Goal: Transaction & Acquisition: Purchase product/service

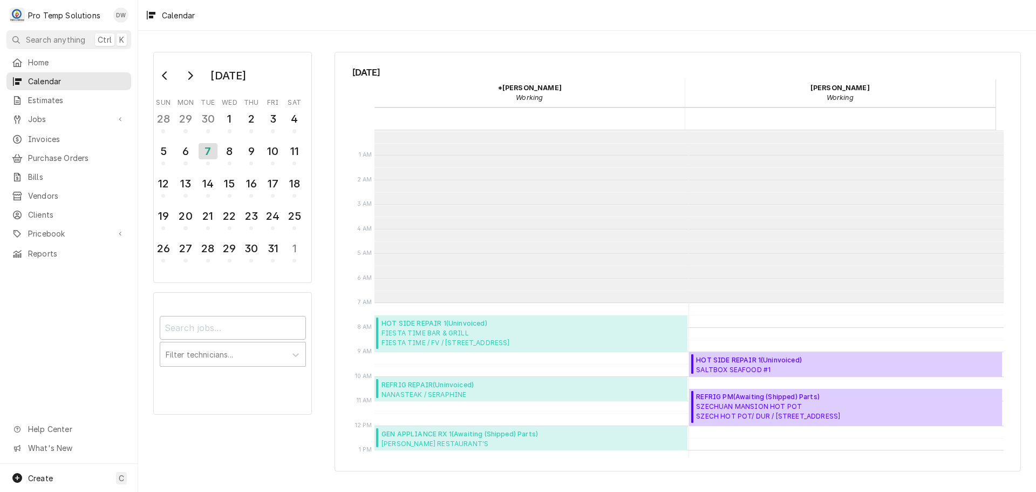
scroll to position [172, 0]
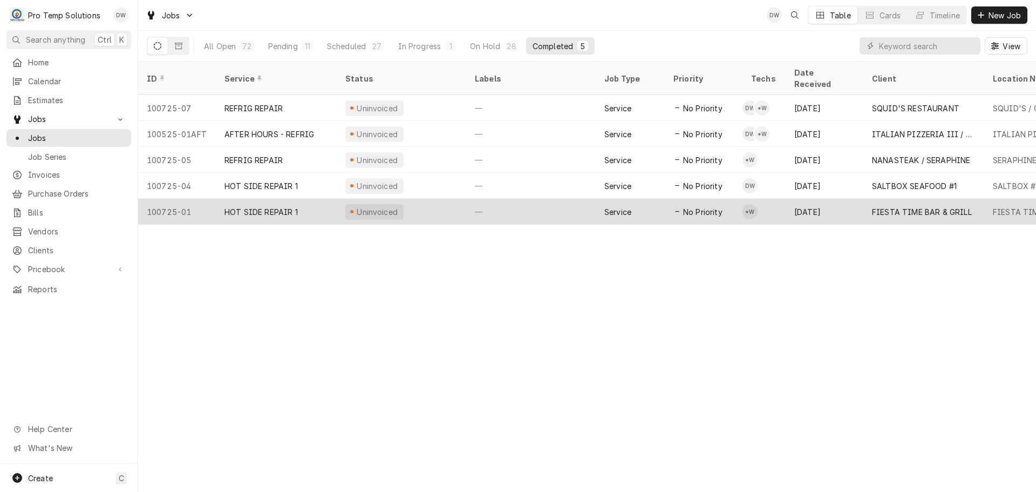
click at [562, 203] on div "—" at bounding box center [531, 212] width 130 height 26
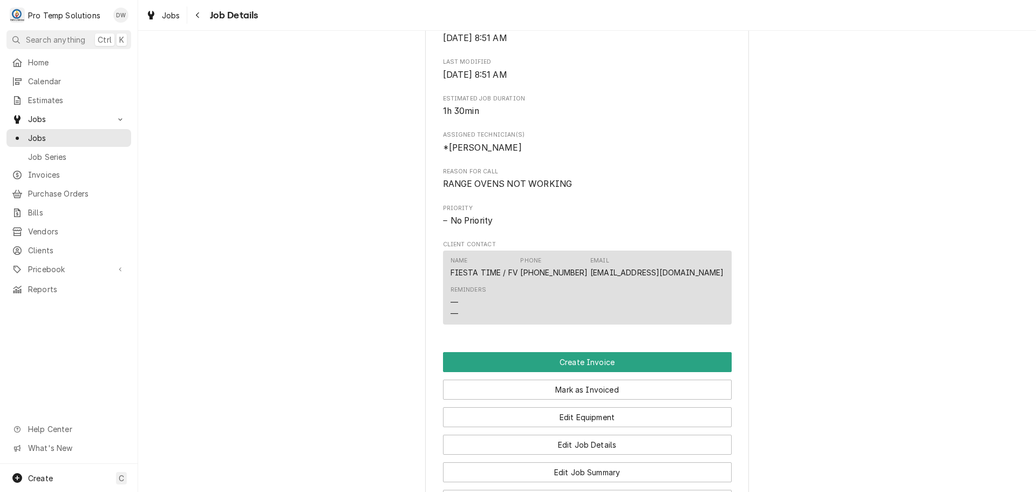
scroll to position [702, 0]
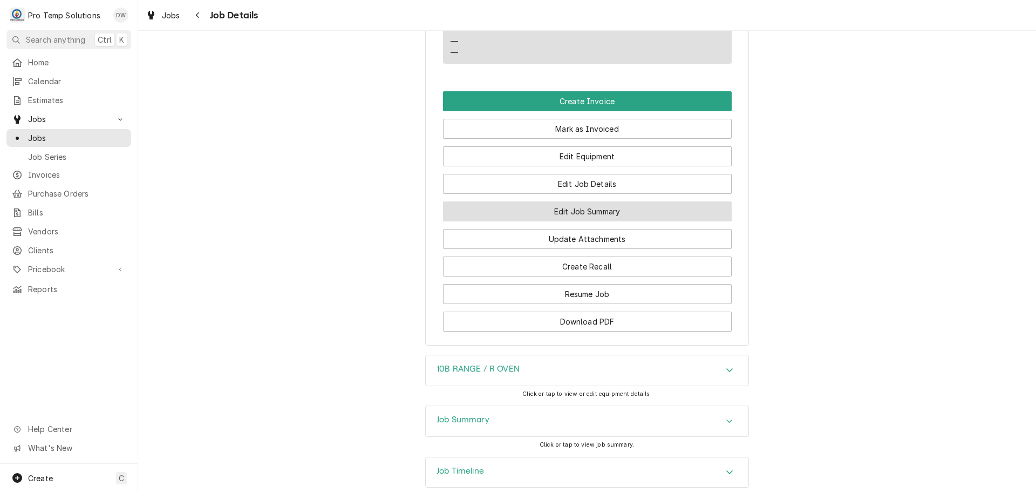
click at [580, 221] on button "Edit Job Summary" at bounding box center [587, 211] width 289 height 20
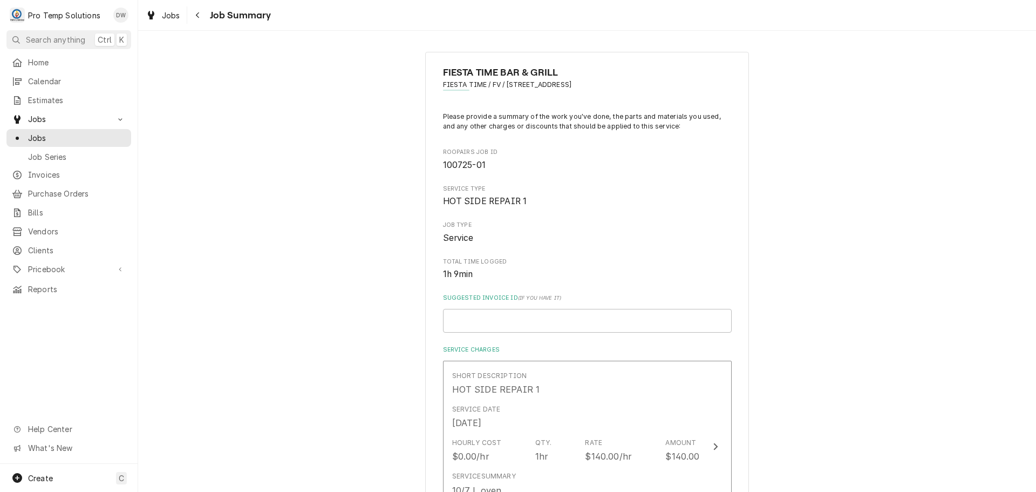
scroll to position [162, 0]
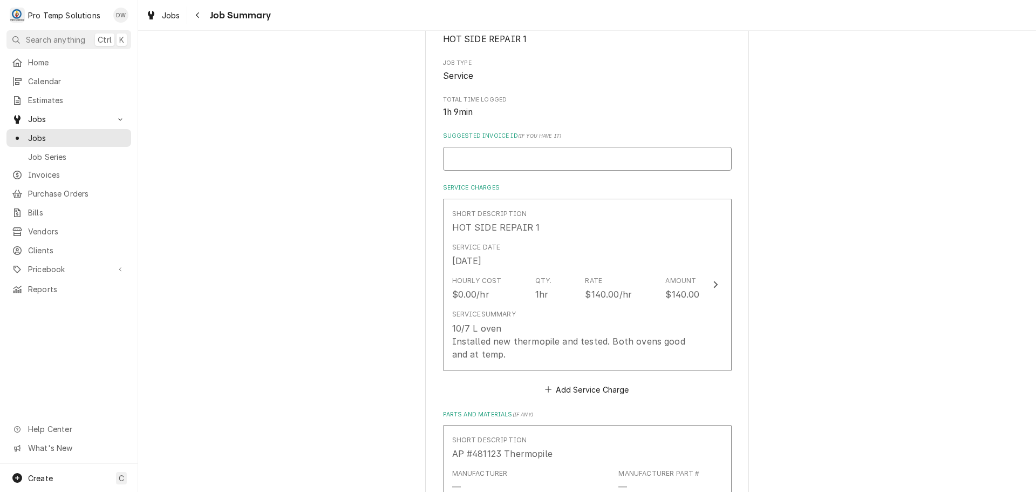
click at [566, 150] on input "Suggested Invoice ID ( if you have it )" at bounding box center [587, 159] width 289 height 24
type input "#"
type textarea "x"
type input "#1"
type textarea "x"
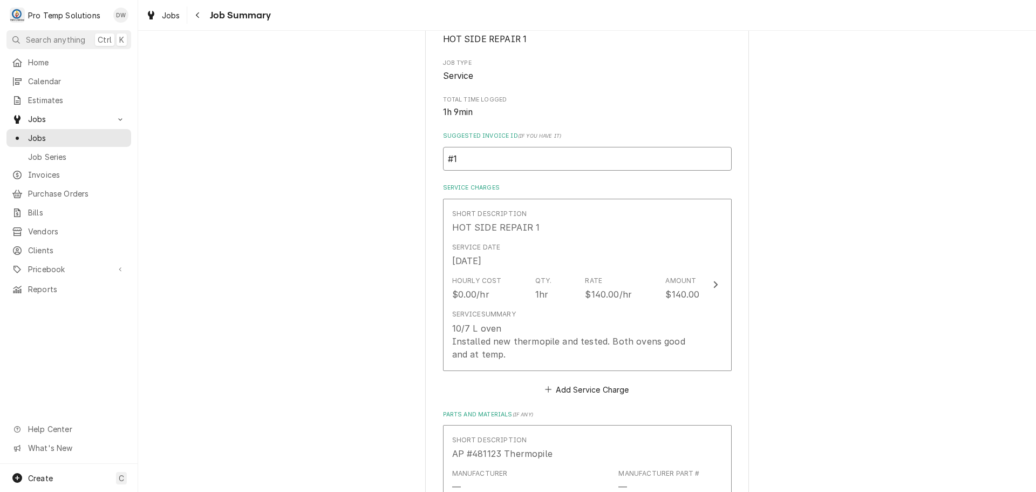
type input "#10"
type textarea "x"
type input "#100"
type textarea "x"
type input "#1007"
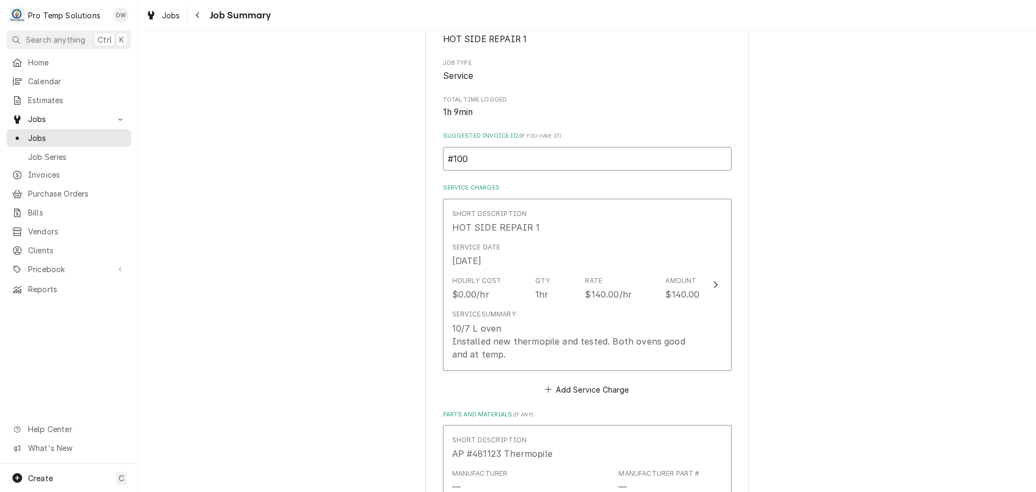
type textarea "x"
type input "#10072"
type textarea "x"
type input "#100725"
type textarea "x"
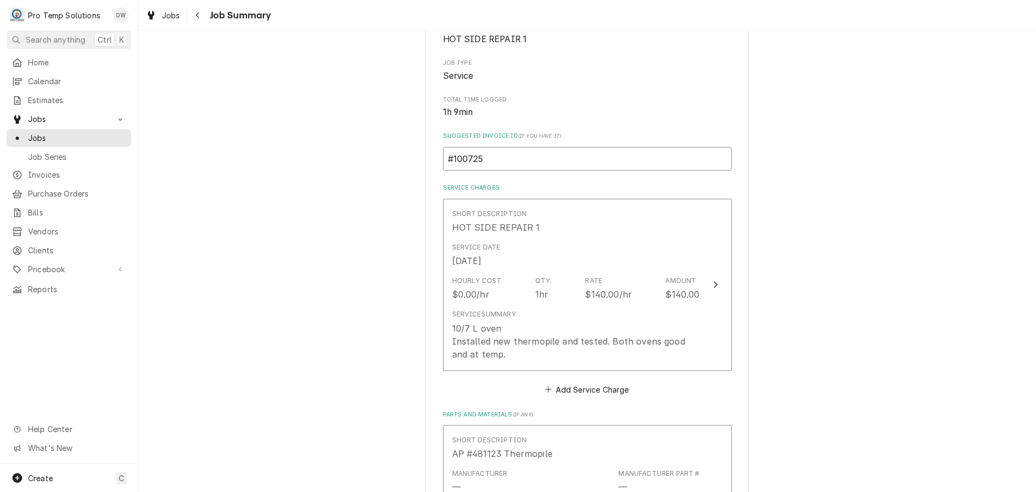
type input "#1007250"
type textarea "x"
type input "#10072500"
type textarea "x"
type input "#100725001"
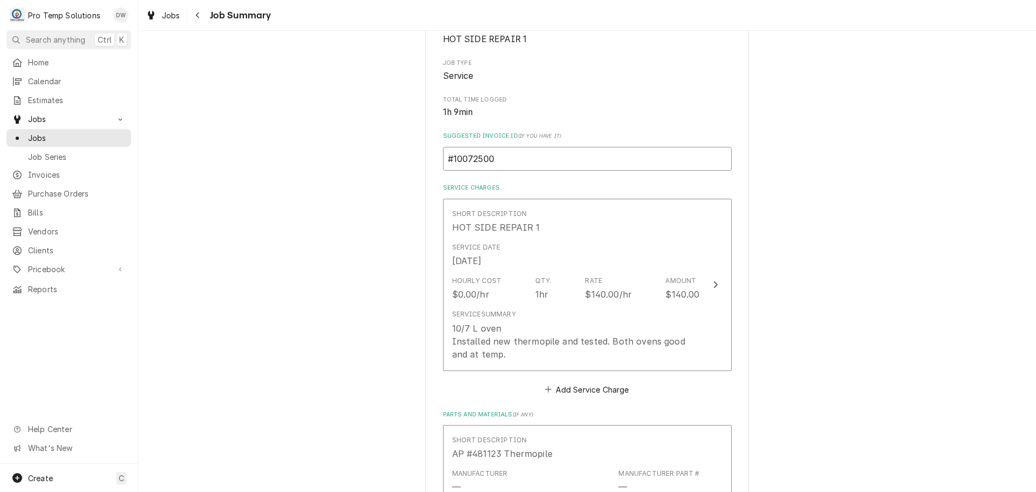
type textarea "x"
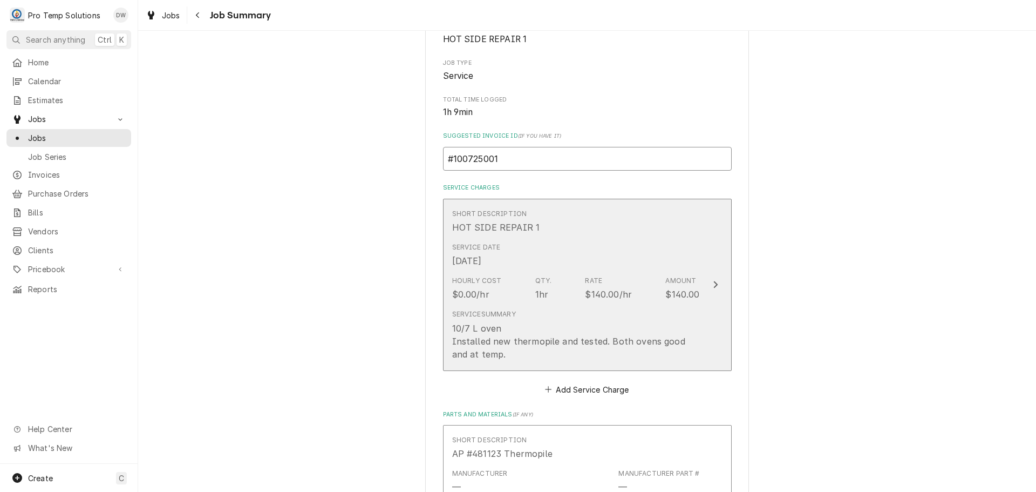
type input "#100725001"
click at [713, 282] on icon "Update Line Item" at bounding box center [715, 284] width 5 height 9
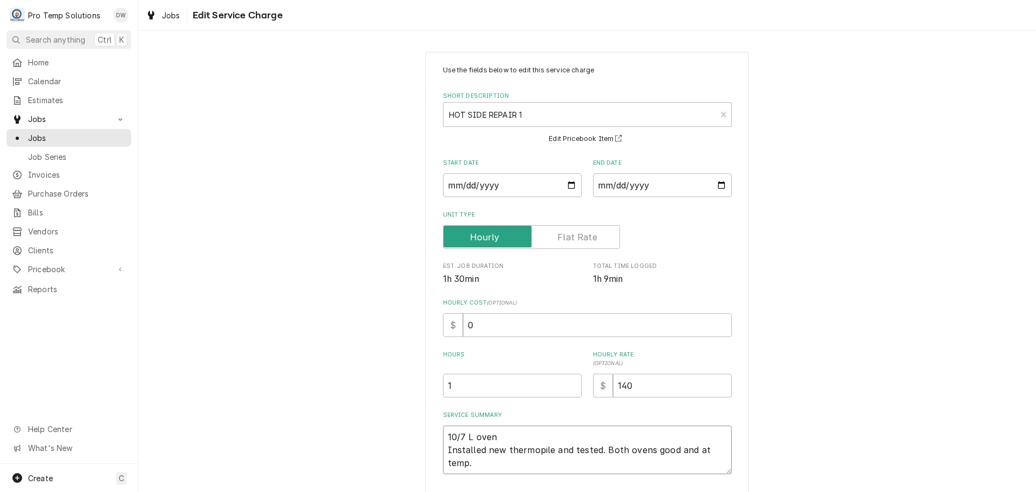
click at [491, 433] on textarea "10/7 L oven Installed new thermopile and tested. Both ovens good and at temp." at bounding box center [587, 449] width 289 height 49
type textarea "x"
type textarea "10/7 L ove Installed new thermopile and tested. Both ovens good and at temp."
type textarea "x"
type textarea "10/7 L ov Installed new thermopile and tested. Both ovens good and at temp."
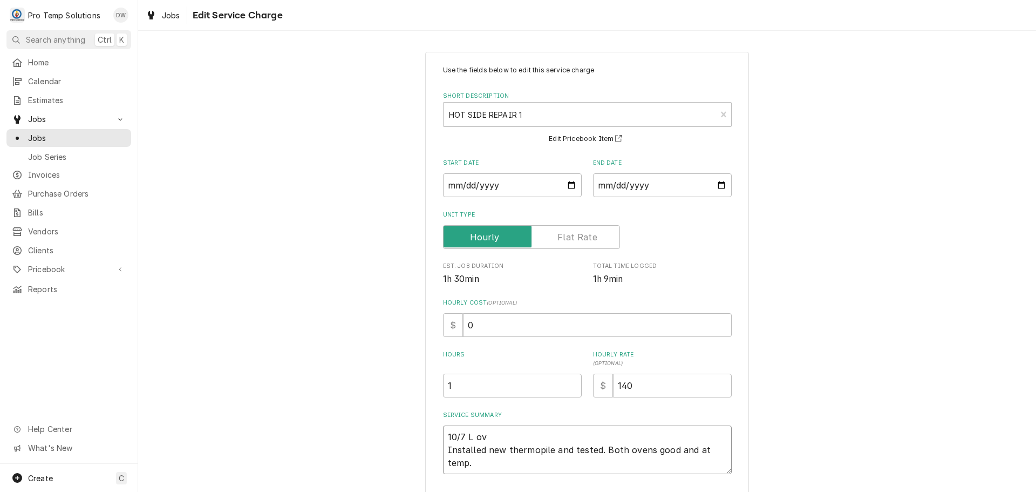
type textarea "x"
type textarea "10/7 L o Installed new thermopile and tested. Both ovens good and at temp."
type textarea "x"
type textarea "10/7 L Installed new thermopile and tested. Both ovens good and at temp."
type textarea "x"
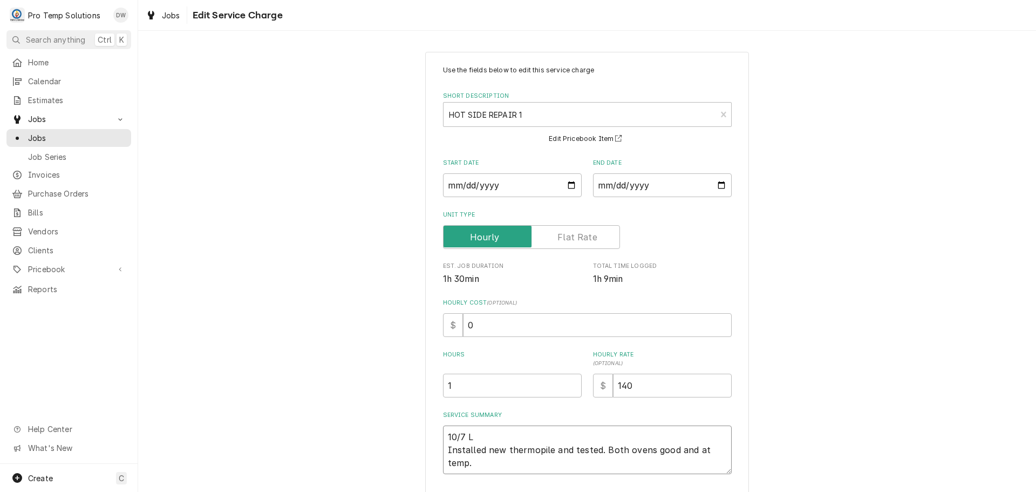
type textarea "10/7 L Installed new thermopile and tested. Both ovens good and at temp."
type textarea "x"
type textarea "10/7 L/ Installed new thermopile and tested. Both ovens good and at temp."
type textarea "x"
type textarea "10/7 L/o Installed new thermopile and tested. Both ovens good and at temp."
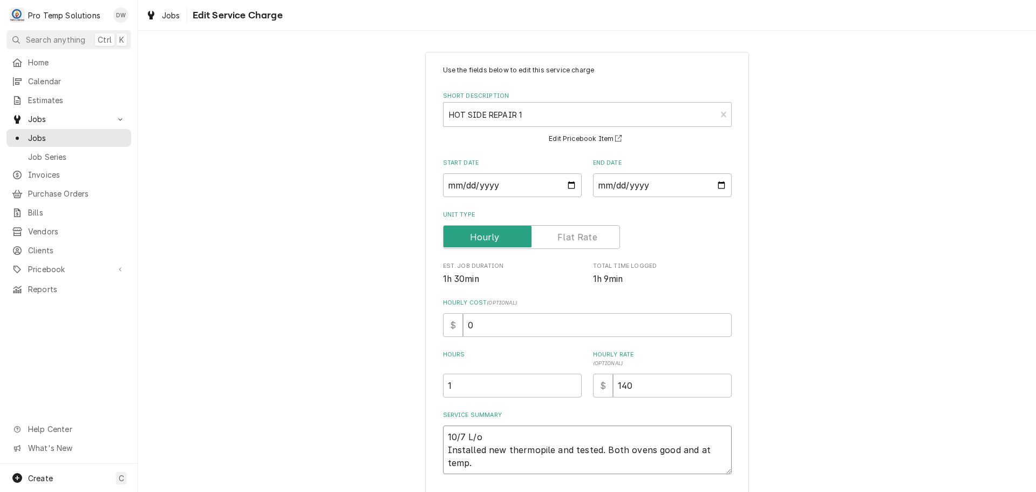
type textarea "x"
type textarea "10/7 L/ov Installed new thermopile and tested. Both ovens good and at temp."
type textarea "x"
type textarea "10/7 L/ove Installed new thermopile and tested. Both ovens good and at temp."
type textarea "x"
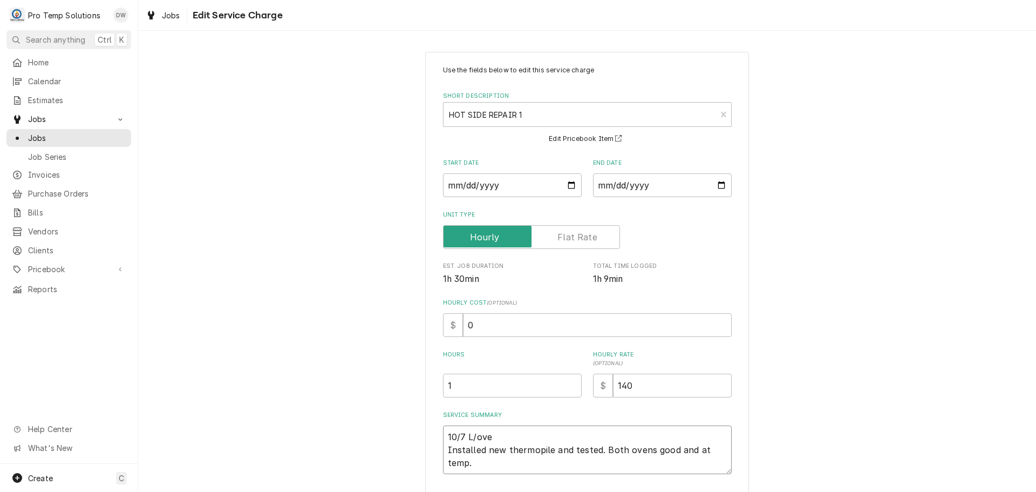
type textarea "10/7 L/oven Installed new thermopile and tested. Both ovens good and at temp."
type textarea "x"
type textarea "10/7 L/oven Installed new thermopile and tested. Both ovens good and at temp."
type textarea "x"
type textarea "10/7 L/oven 7 Installed new thermopile and tested. Both ovens good and at temp."
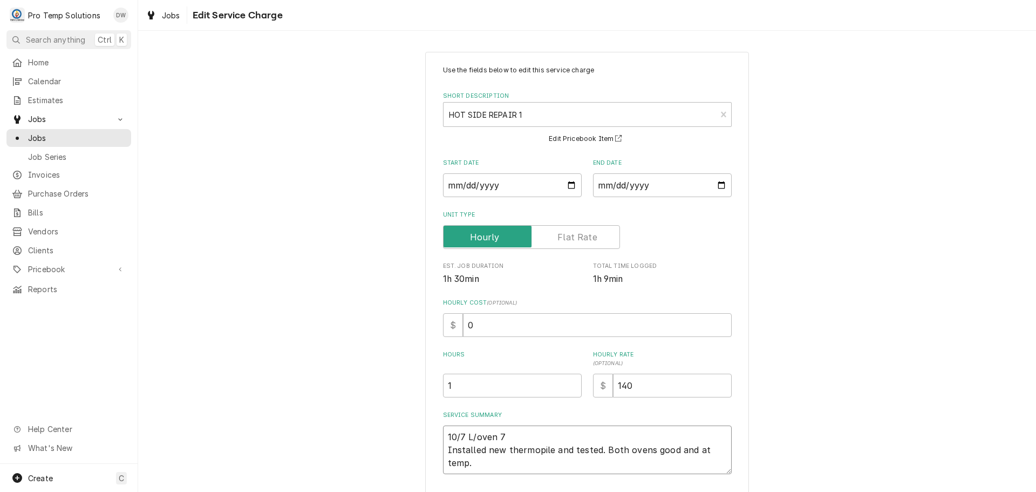
type textarea "x"
type textarea "10/7 L/oven 74 Installed new thermopile and tested. Both ovens good and at temp."
type textarea "x"
type textarea "10/7 L/oven 740 Installed new thermopile and tested. Both ovens good and at tem…"
type textarea "x"
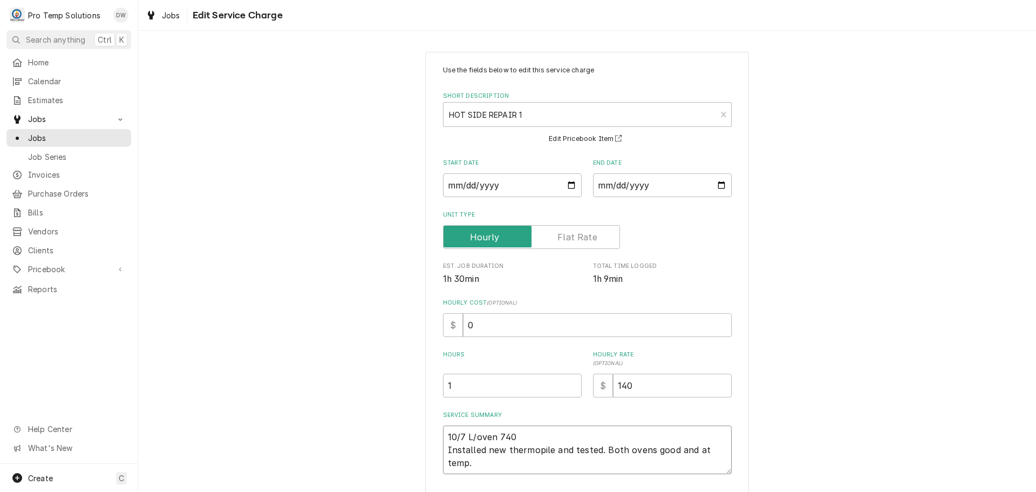
type textarea "10/7 L/oven 740- Installed new thermopile and tested. Both ovens good and at te…"
type textarea "x"
type textarea "10/7 L/oven 740-8 Installed new thermopile and tested. Both ovens good and at t…"
type textarea "x"
type textarea "10/7 L/oven 740-85 Installed new thermopile and tested. Both ovens good and at …"
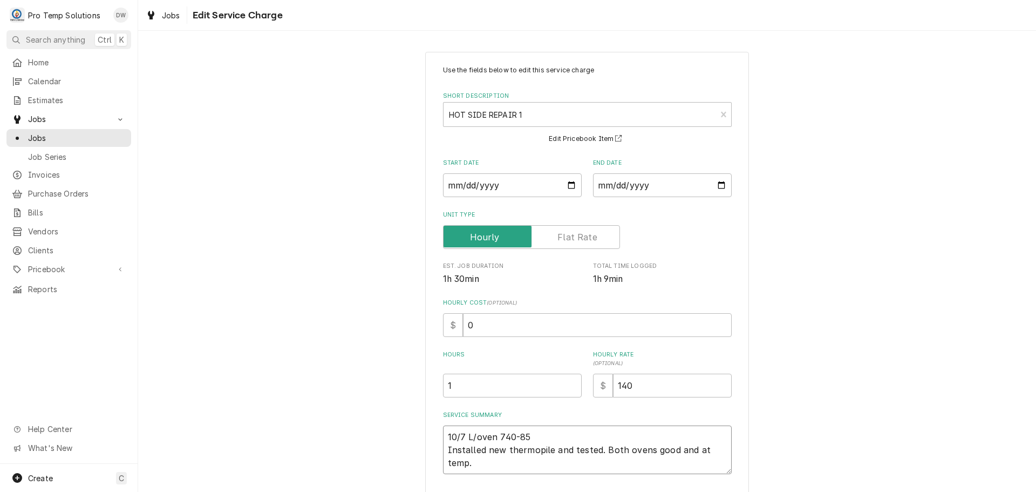
type textarea "x"
type textarea "10/7 L/oven 740-855 Installed new thermopile and tested. Both ovens good and at…"
click at [456, 389] on input "1" at bounding box center [512, 386] width 139 height 24
type textarea "x"
type input "1.2"
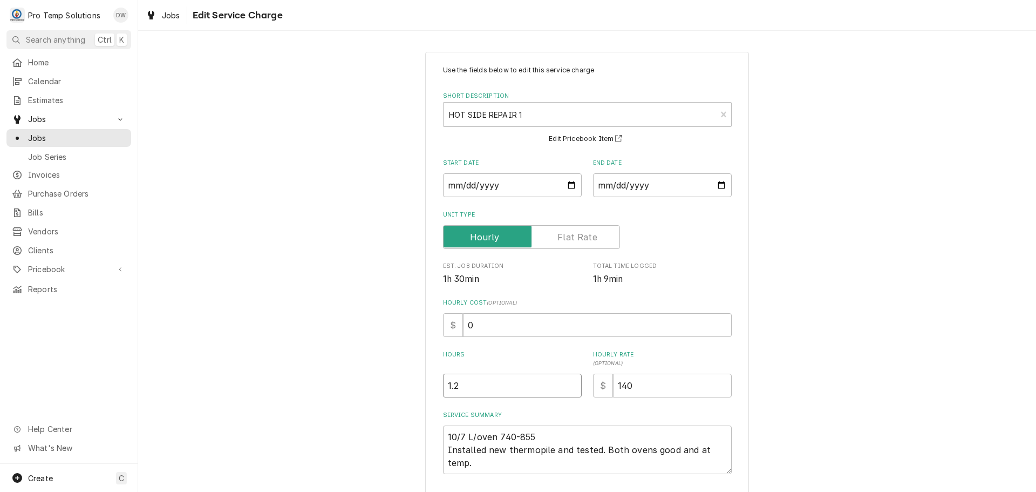
type textarea "x"
type input "1.25"
click at [565, 436] on textarea "10/7 L/oven 740-855 Installed new thermopile and tested. Both ovens good and at…" at bounding box center [587, 449] width 289 height 49
type textarea "x"
type textarea "10/7 L/oven 740-855 Installed new thermopile and tested. Both ovens good and at…"
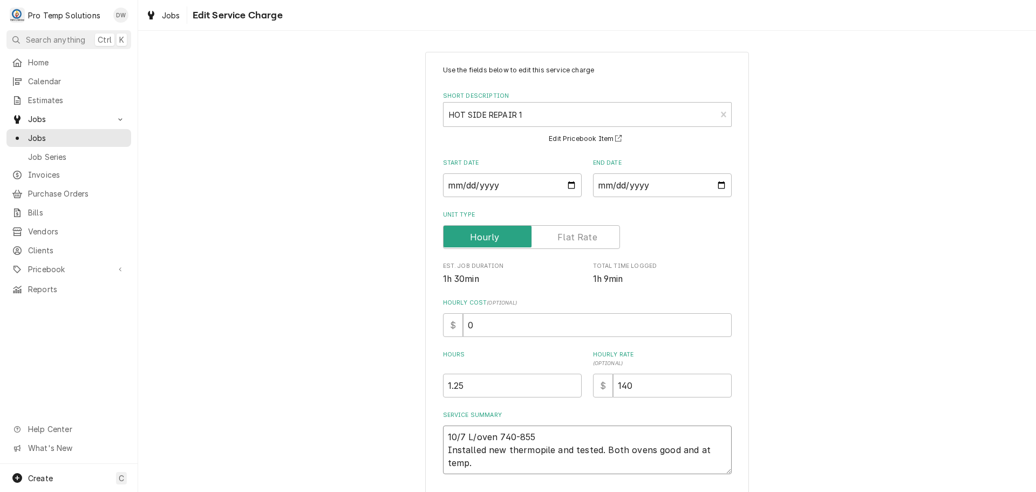
type textarea "x"
type textarea "10/7 L/oven 740-855 K Installed new thermopile and tested. Both ovens good and …"
type textarea "x"
type textarea "10/7 L/oven 740-855 KE Installed new thermopile and tested. Both ovens good and…"
type textarea "x"
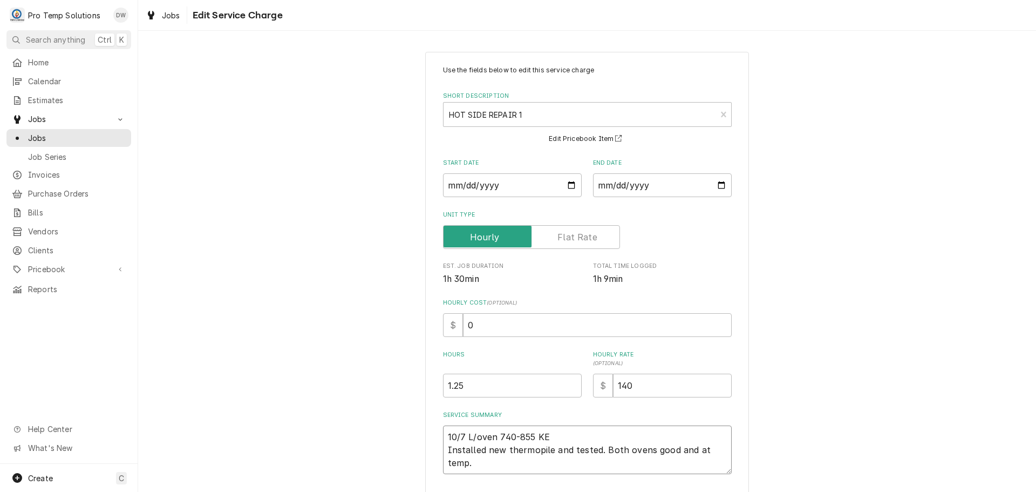
type textarea "10/7 L/oven 740-855 KEV Installed new thermopile and tested. Both ovens good an…"
type textarea "x"
type textarea "10/7 L/oven 740-855 KEVI Installed new thermopile and tested. Both ovens good a…"
type textarea "x"
type textarea "10/7 L/oven 740-855 KEVIN Installed new thermopile and tested. Both ovens good …"
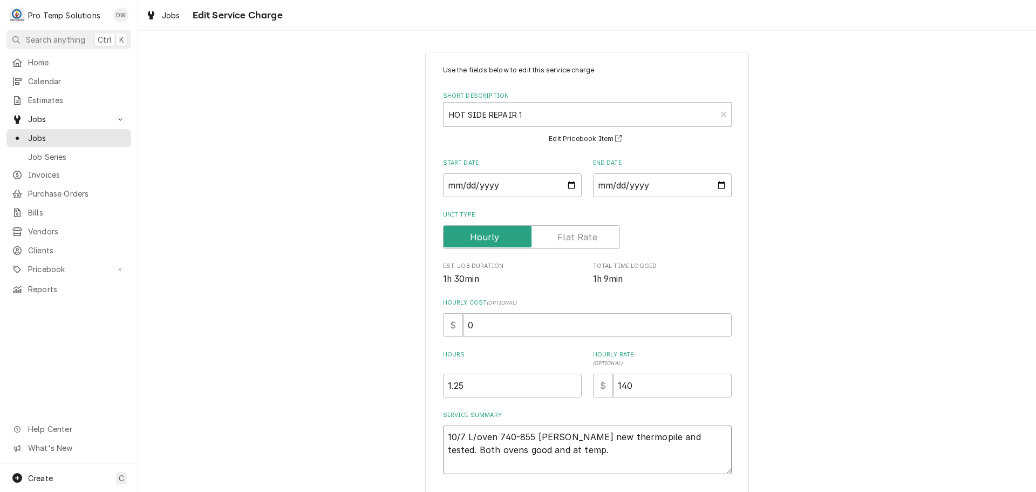
type textarea "x"
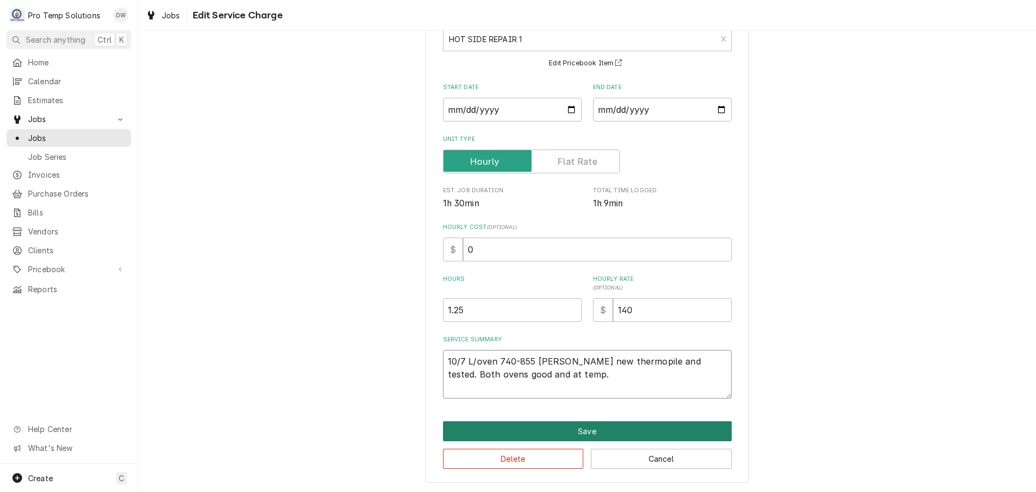
type textarea "10/7 L/oven 740-855 KEVIN Installed new thermopile and tested. Both ovens good …"
click at [585, 430] on button "Save" at bounding box center [587, 431] width 289 height 20
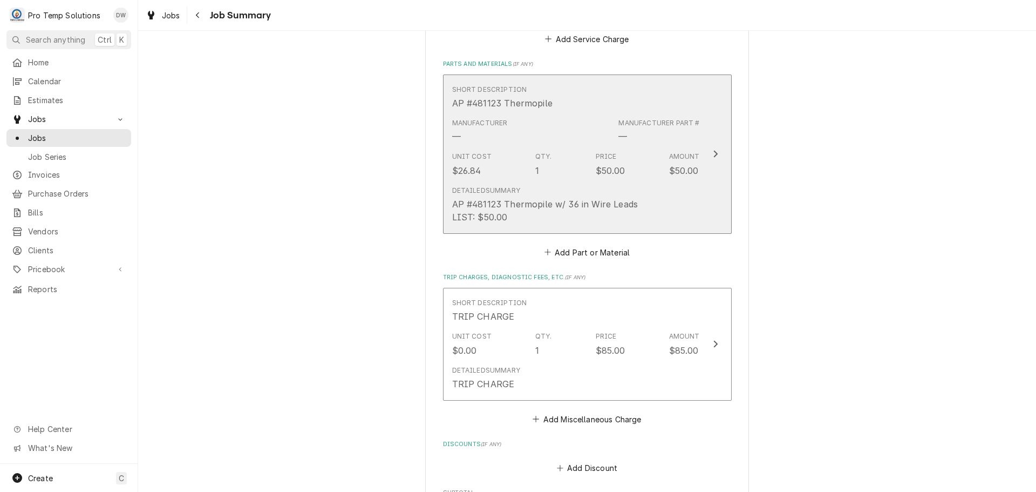
scroll to position [702, 0]
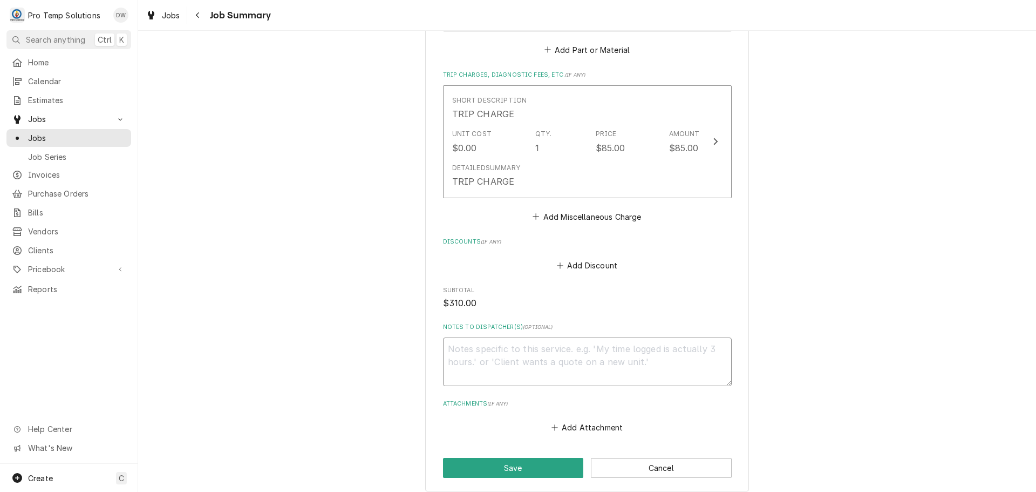
click at [498, 374] on textarea "Notes to Dispatcher(s) ( optional )" at bounding box center [587, 361] width 289 height 49
type textarea "x"
type textarea "#"
type textarea "x"
type textarea "#1"
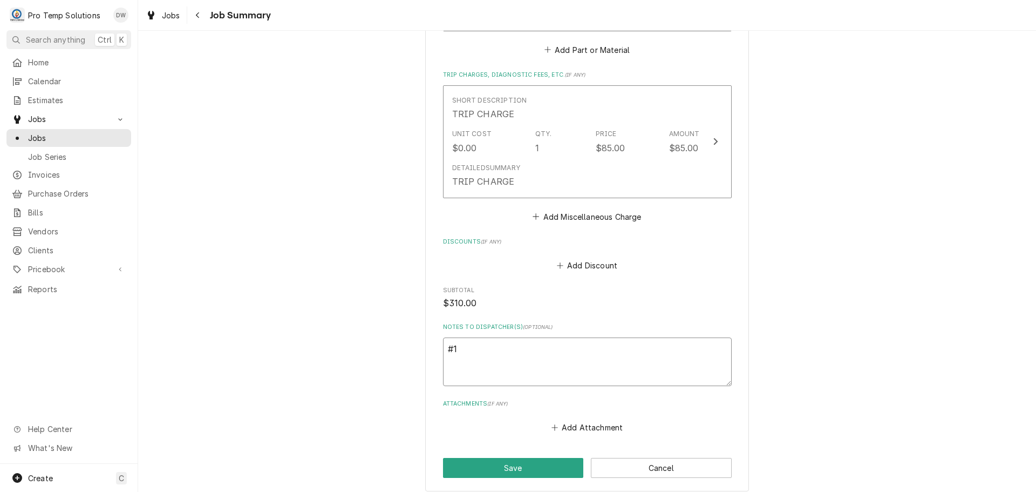
type textarea "x"
type textarea "#10"
type textarea "x"
type textarea "#100"
type textarea "x"
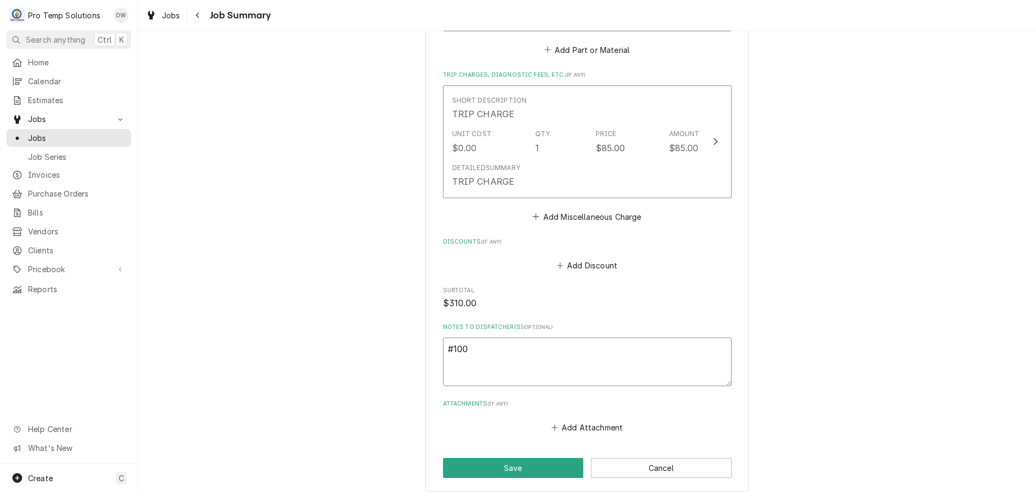
type textarea "#1007"
type textarea "x"
type textarea "#10072"
type textarea "x"
type textarea "#100725"
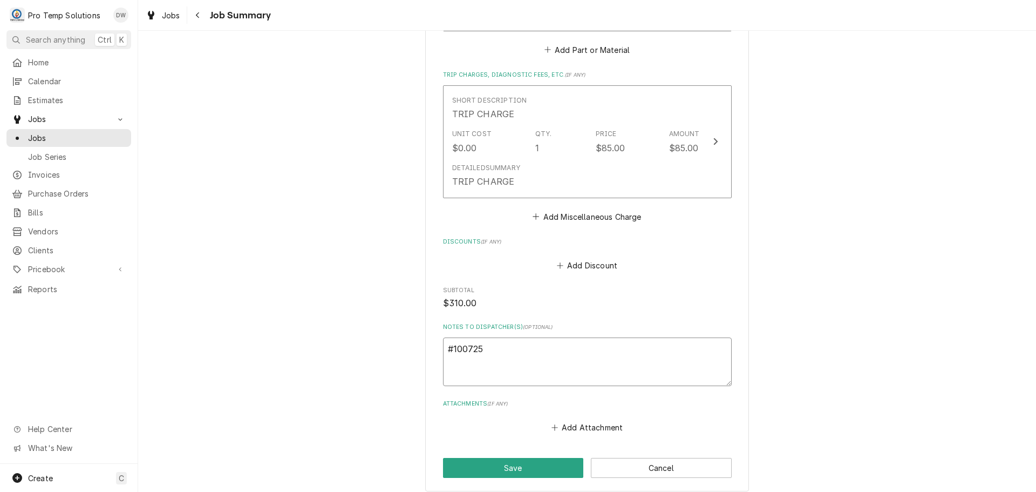
type textarea "x"
type textarea "#1007250"
type textarea "x"
type textarea "#10072500"
type textarea "x"
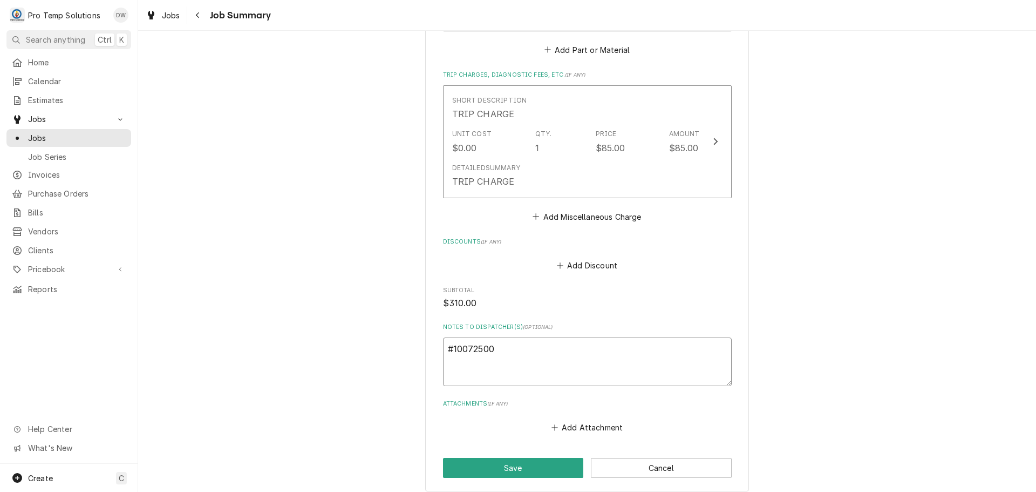
type textarea "#100725001"
type textarea "x"
type textarea "#100725001"
type textarea "x"
type textarea "#100725001 F"
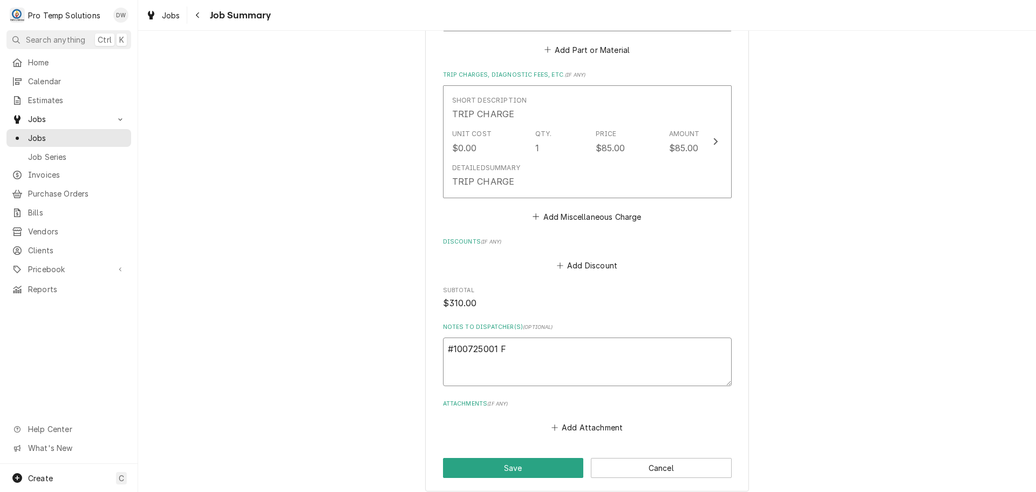
type textarea "x"
type textarea "#100725001 FI"
type textarea "x"
type textarea "#100725001 FIE"
type textarea "x"
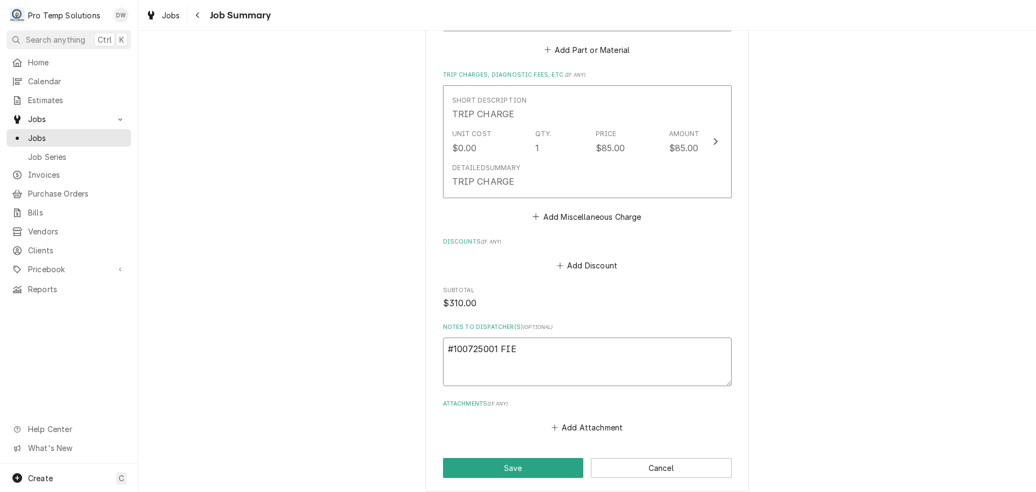
type textarea "#100725001 FIES"
type textarea "x"
type textarea "#100725001 FIEST"
type textarea "x"
type textarea "#100725001 FIESTA"
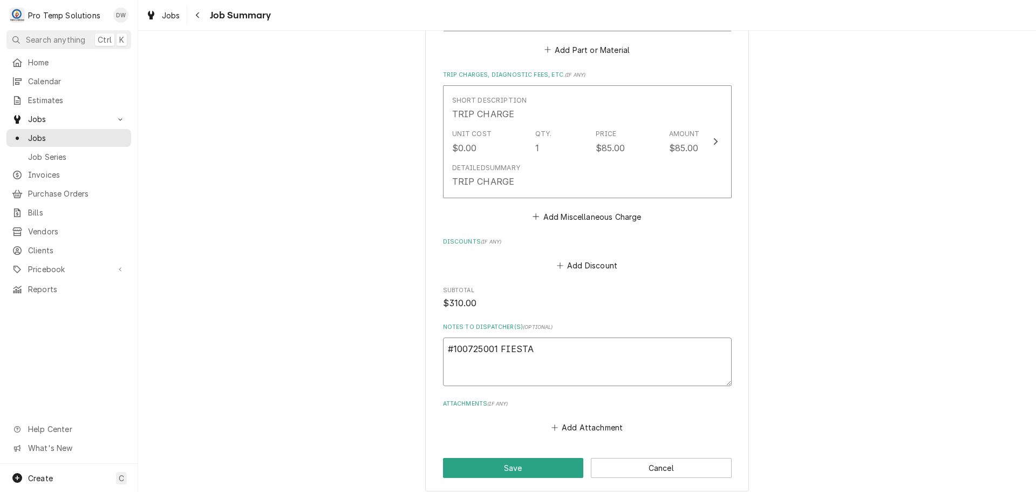
type textarea "x"
type textarea "#100725001 FIESTA"
type textarea "x"
type textarea "#100725001 FIESTA T"
type textarea "x"
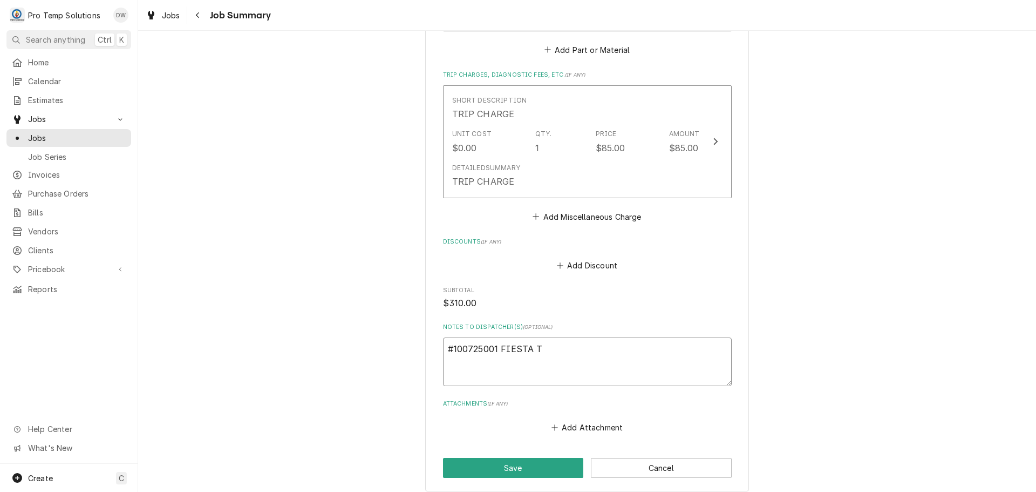
type textarea "#100725001 FIESTA TI"
type textarea "x"
type textarea "#100725001 FIESTA TIM"
type textarea "x"
type textarea "#100725001 FIESTA TIME"
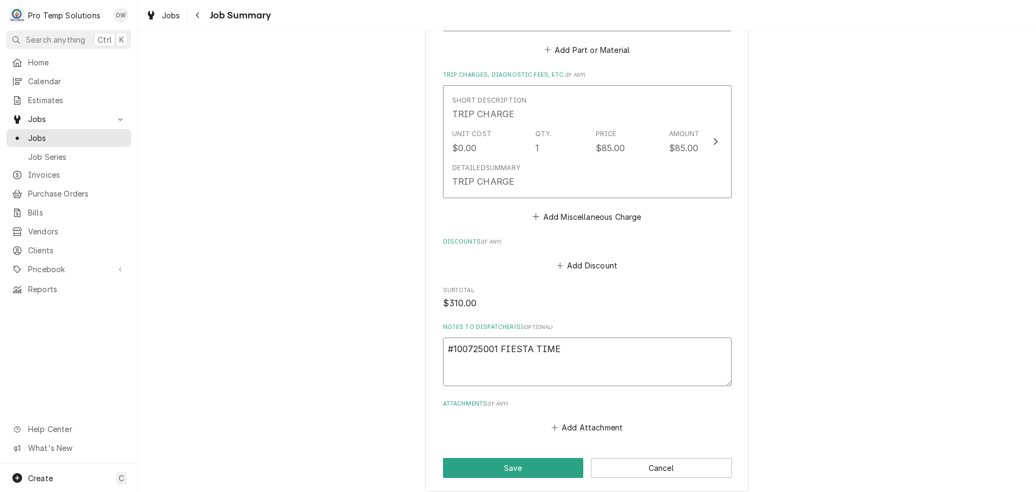
type textarea "x"
type textarea "#100725001 FIESTA TIME"
type textarea "x"
type textarea "#100725001 FIESTA TIME -"
type textarea "x"
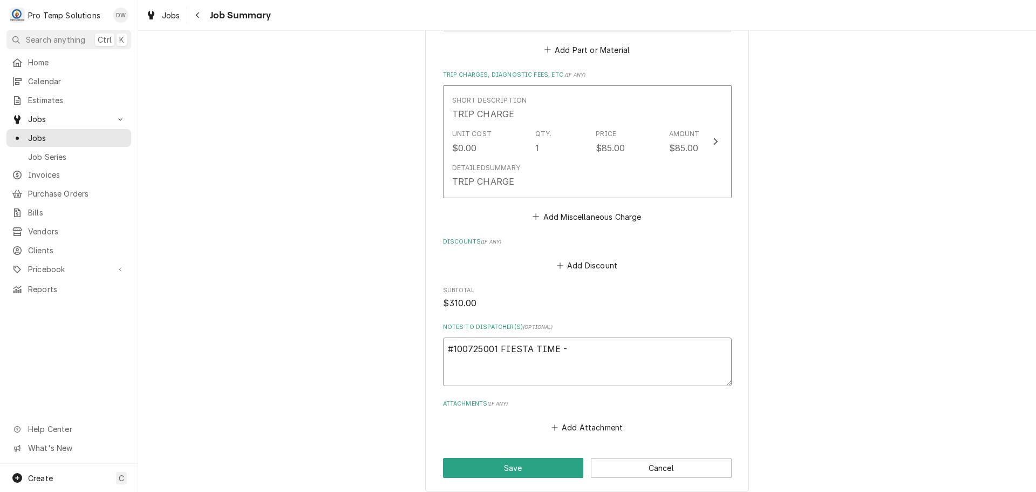
type textarea "#100725001 FIESTA TIME -"
type textarea "x"
type textarea "#100725001 FIESTA TIME - L"
type textarea "x"
type textarea "#100725001 FIESTA TIME - L/"
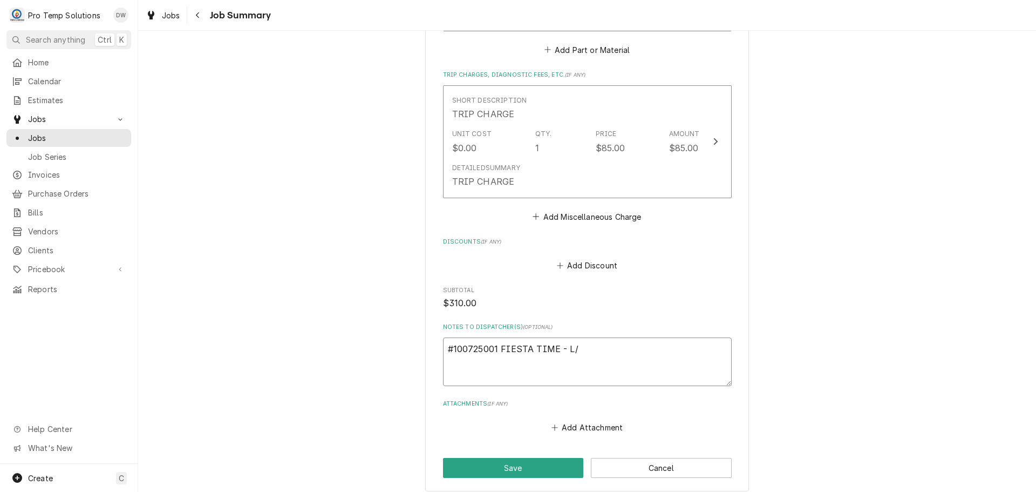
type textarea "x"
type textarea "#100725001 FIESTA TIME - L/O"
type textarea "x"
type textarea "#100725001 FIESTA TIME - L/OV"
type textarea "x"
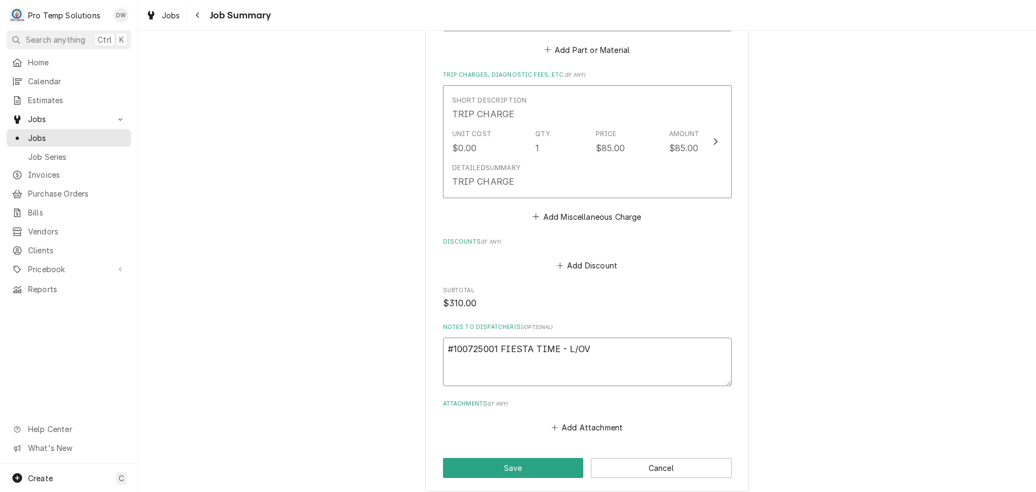
type textarea "#100725001 FIESTA TIME - L/OVE"
type textarea "x"
type textarea "#100725001 FIESTA TIME - L/OVEN"
click at [507, 478] on button "Save" at bounding box center [513, 468] width 141 height 20
type textarea "x"
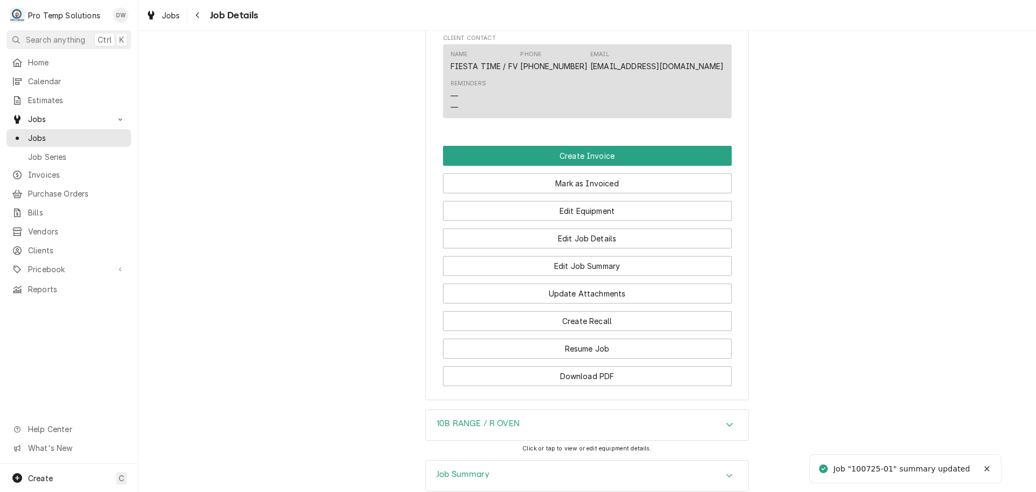
scroll to position [648, 0]
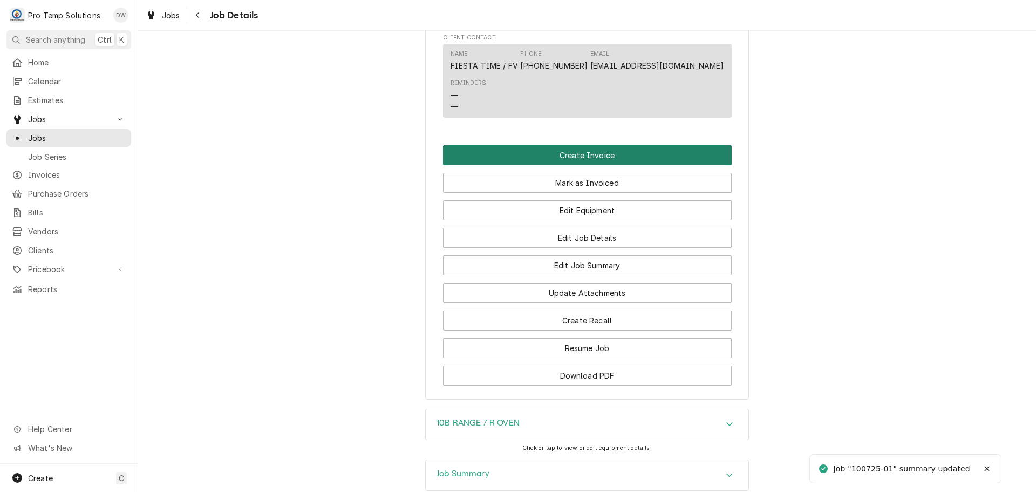
click at [564, 165] on button "Create Invoice" at bounding box center [587, 155] width 289 height 20
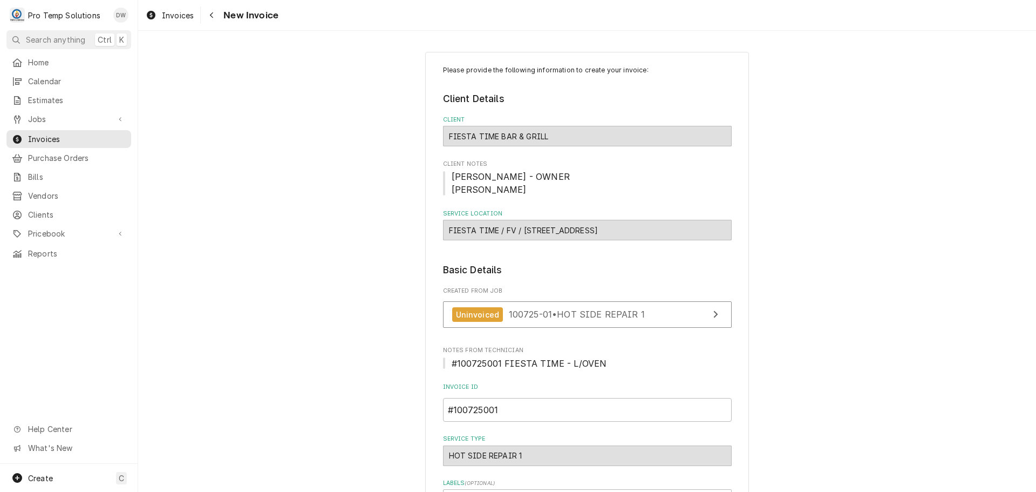
scroll to position [262, 0]
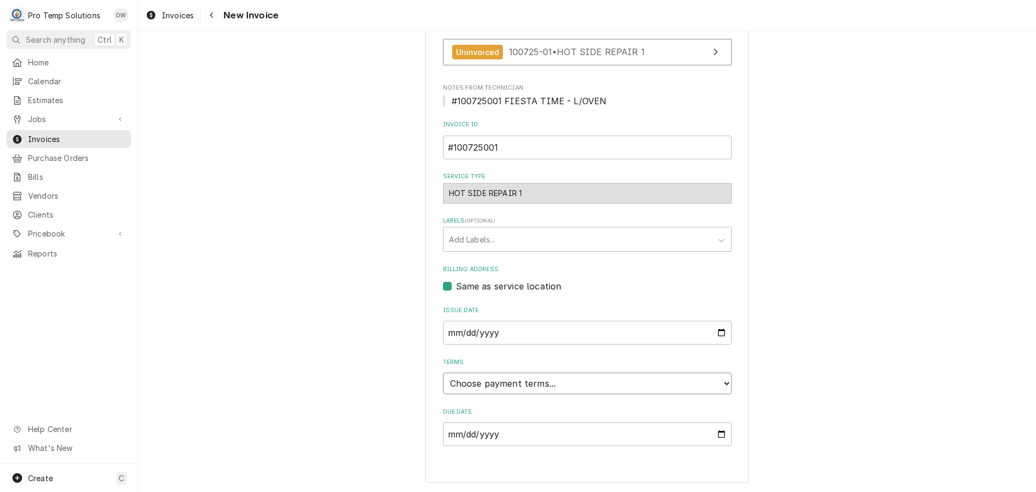
click at [499, 382] on select "Choose payment terms... Same Day Net 7 Net 14 Net 21 Net 30 Net 45 Net 60 Net 90" at bounding box center [587, 383] width 289 height 22
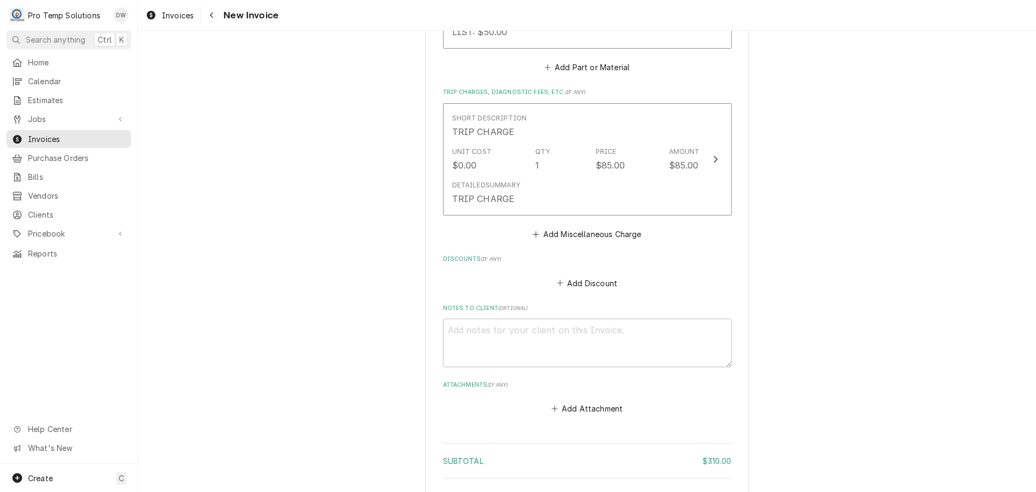
scroll to position [1236, 0]
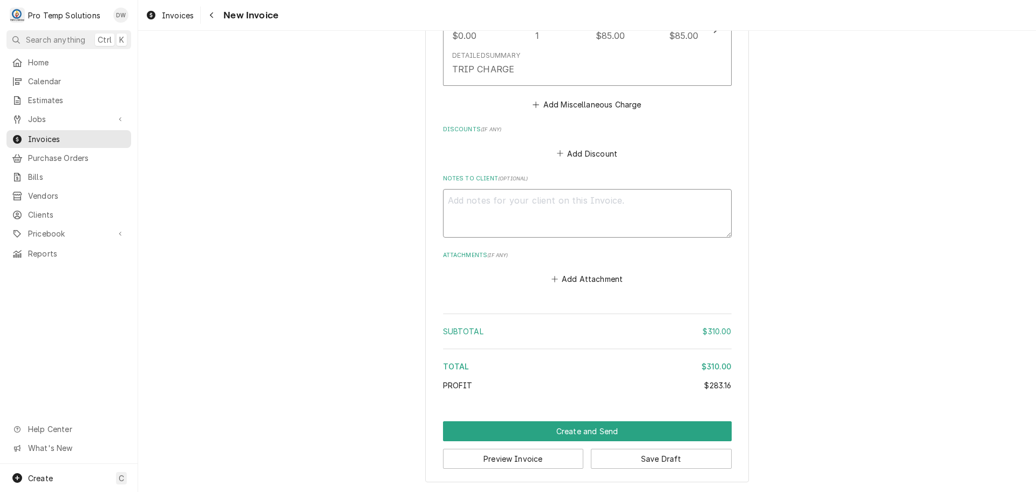
click at [464, 205] on textarea "Notes to Client ( optional )" at bounding box center [587, 213] width 289 height 49
type textarea "x"
type textarea "#"
type textarea "x"
type textarea "#1"
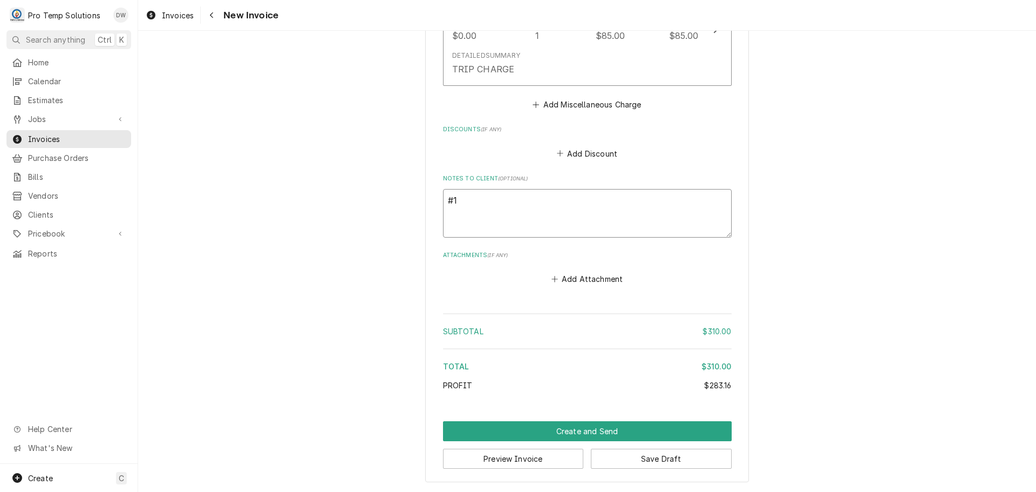
type textarea "x"
type textarea "#10"
type textarea "x"
type textarea "#100"
type textarea "x"
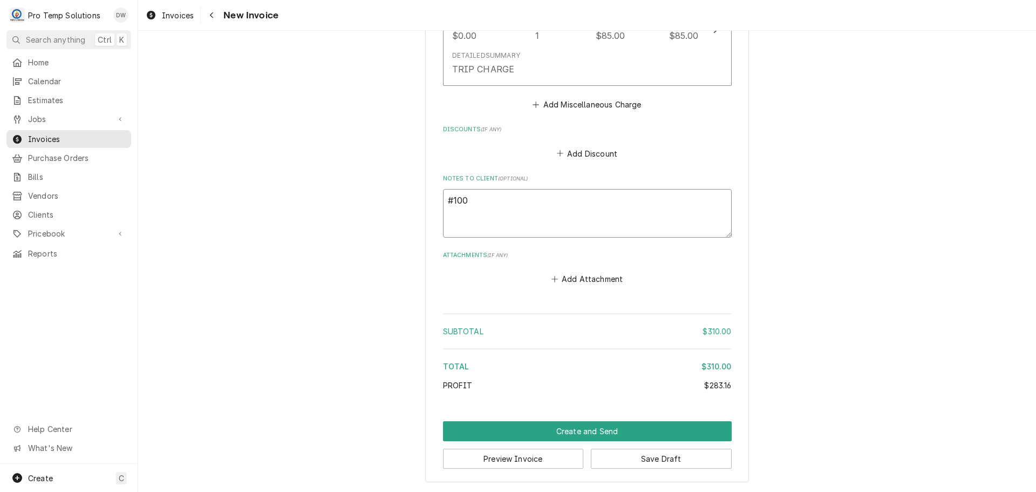
type textarea "#1007"
type textarea "x"
type textarea "#10072"
type textarea "x"
type textarea "#100725"
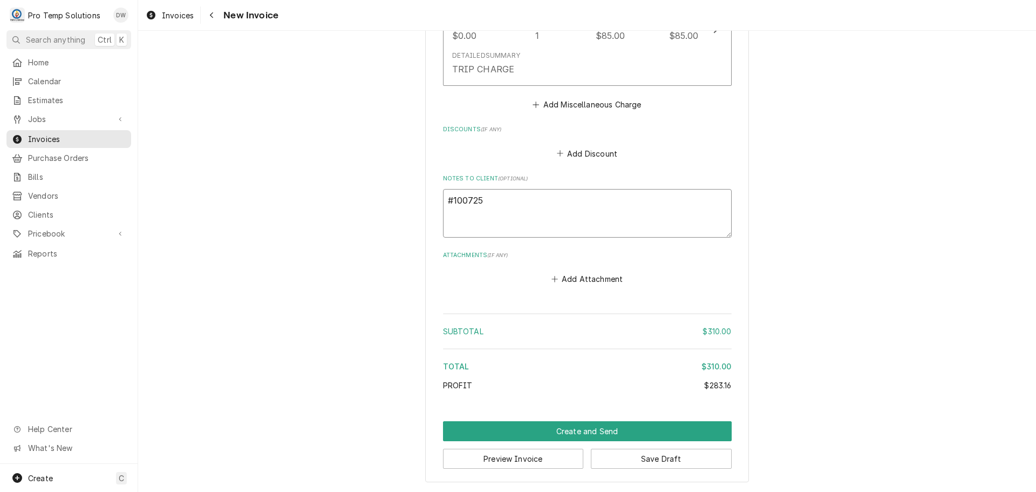
type textarea "x"
type textarea "#1007250"
type textarea "x"
type textarea "#10072500"
type textarea "x"
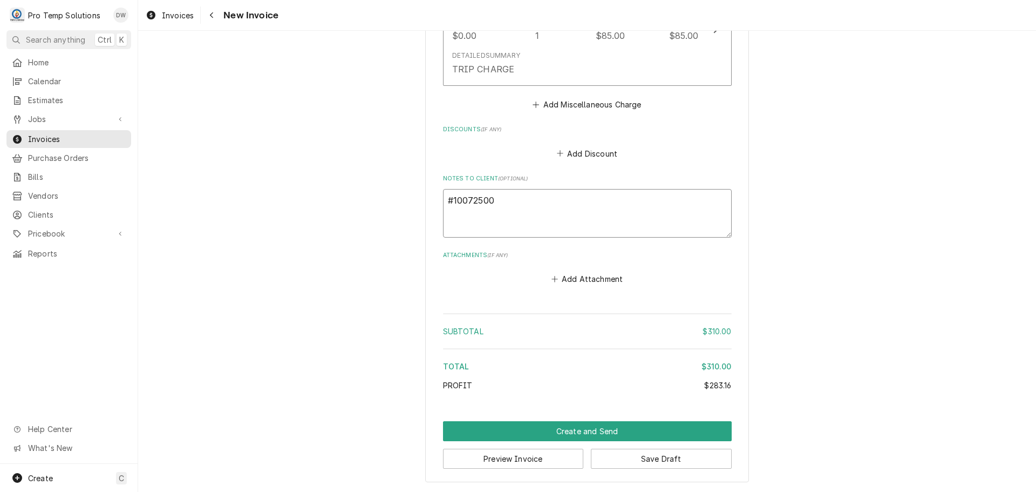
type textarea "#100725001"
type textarea "x"
type textarea "#100725001"
type textarea "x"
type textarea "#100725001 F"
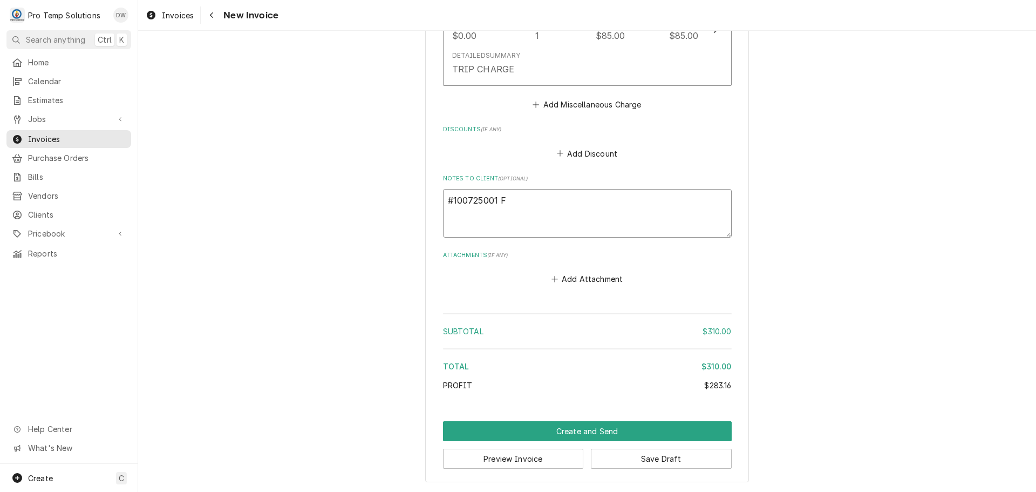
type textarea "x"
type textarea "#100725001 FI"
type textarea "x"
type textarea "#100725001 FIE"
type textarea "x"
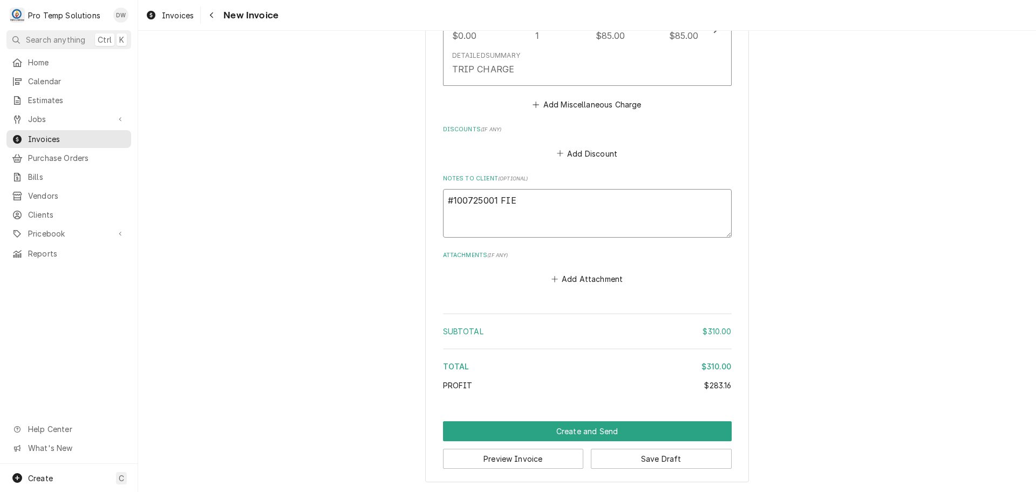
type textarea "#100725001 FIES"
type textarea "x"
type textarea "#100725001 [PERSON_NAME]"
type textarea "x"
type textarea "#100725001 FIESTA"
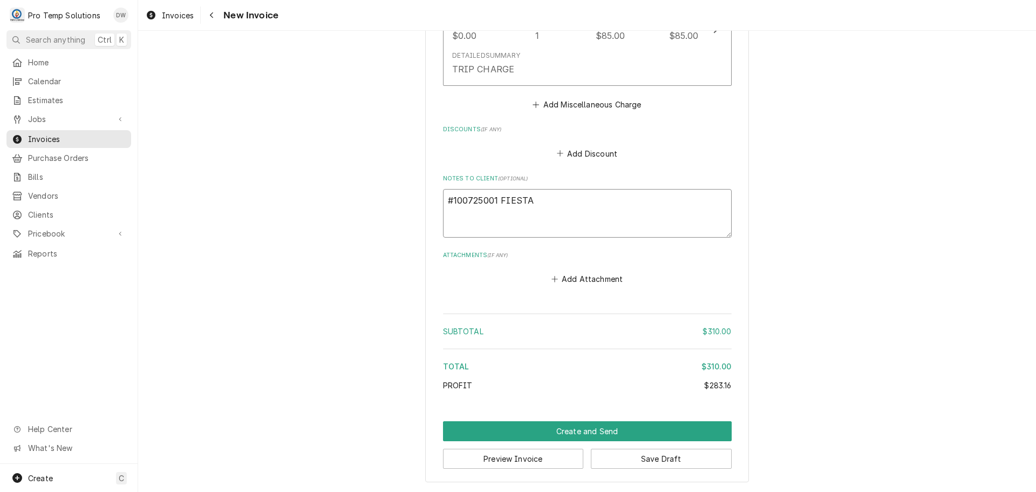
type textarea "x"
type textarea "#100725001 FIESTA"
type textarea "x"
type textarea "#100725001 FIESTA T"
type textarea "x"
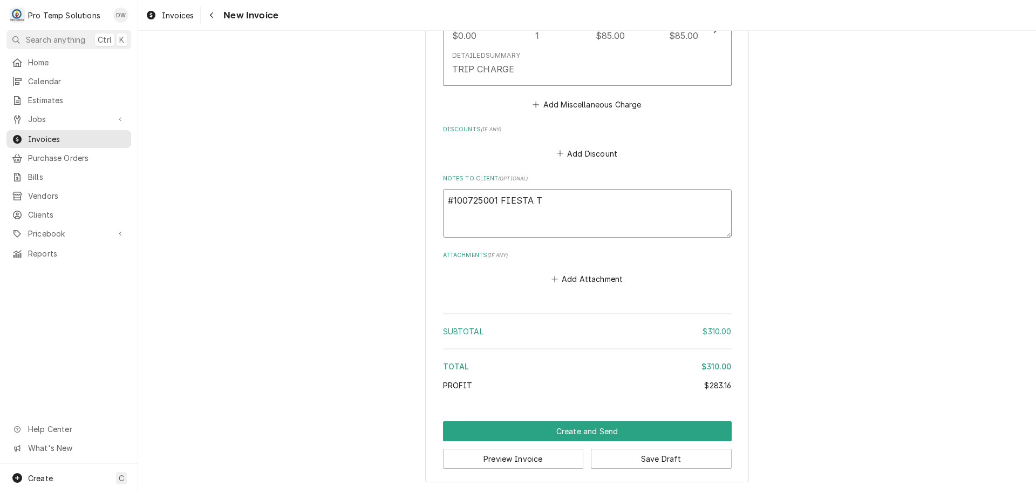
type textarea "#100725001 FIESTA TI"
type textarea "x"
type textarea "#100725001 FIESTA [PERSON_NAME]"
type textarea "x"
type textarea "#100725001 FIESTA TIME"
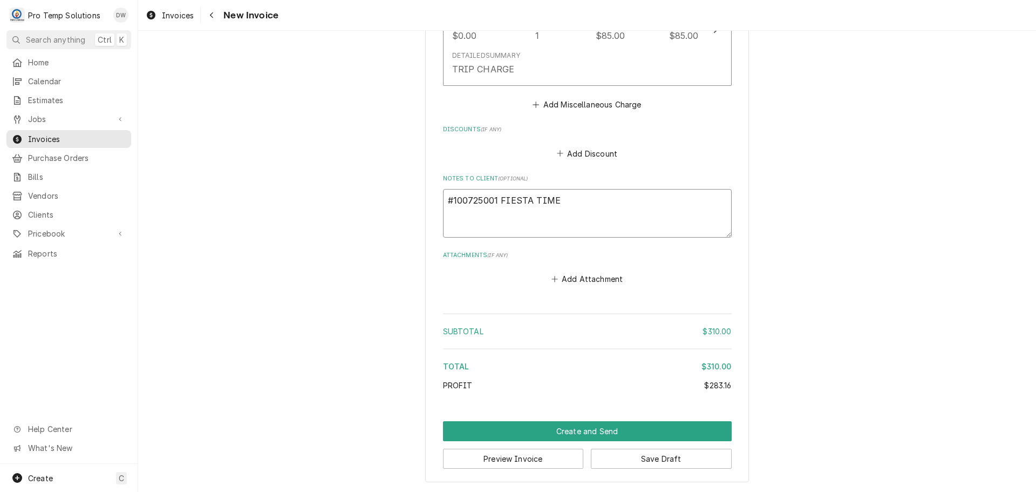
type textarea "x"
type textarea "#100725001 FIESTA TIME-"
type textarea "x"
type textarea "#100725001 FIESTA TIME-"
type textarea "x"
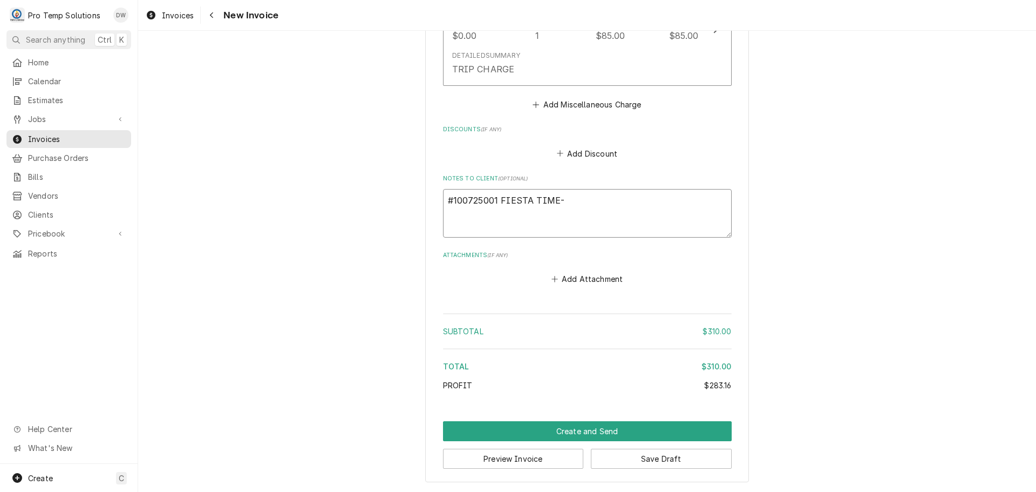
type textarea "#100725001 FIESTA TIME- L"
type textarea "x"
type textarea "#100725001 FIESTA TIME- L/"
type textarea "x"
type textarea "#100725001 FIESTA TIME- L/R"
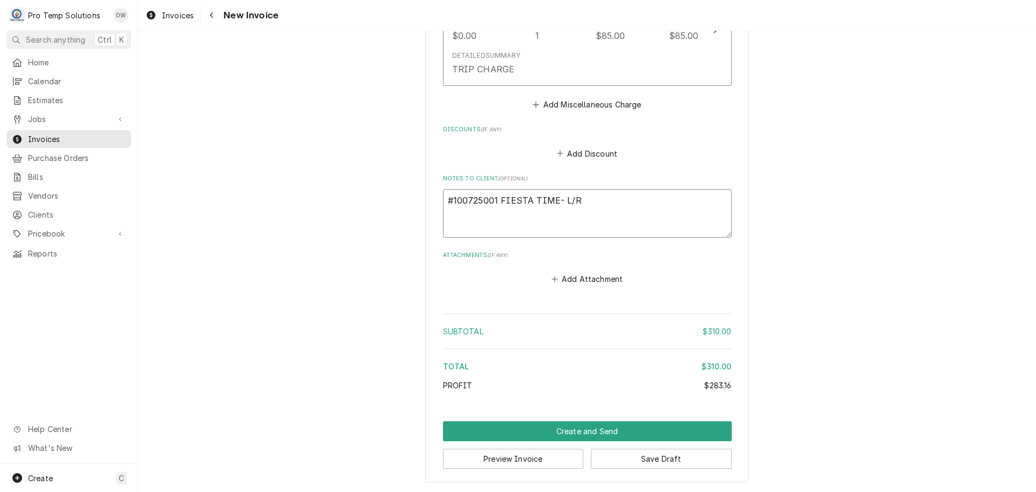
type textarea "x"
type textarea "#100725001 FIESTA TIME- L/RA"
type textarea "x"
type textarea "#100725001 FIESTA TIME- L/RAN"
type textarea "x"
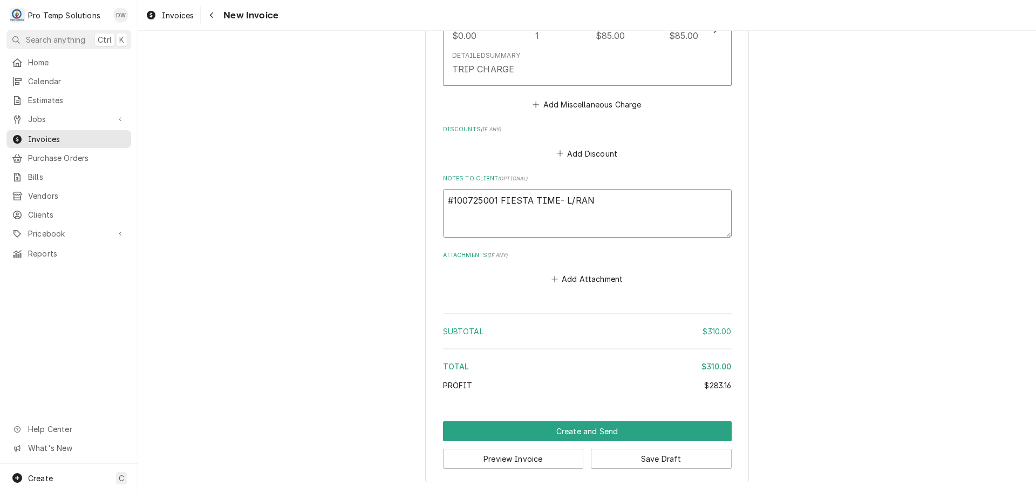
type textarea "#100725001 FIESTA TIME- L/RANG"
type textarea "x"
type textarea "#100725001 FIESTA TIME- L/RANGE"
type textarea "x"
type textarea "#100725001 FIESTA TIME- L/RANGE"
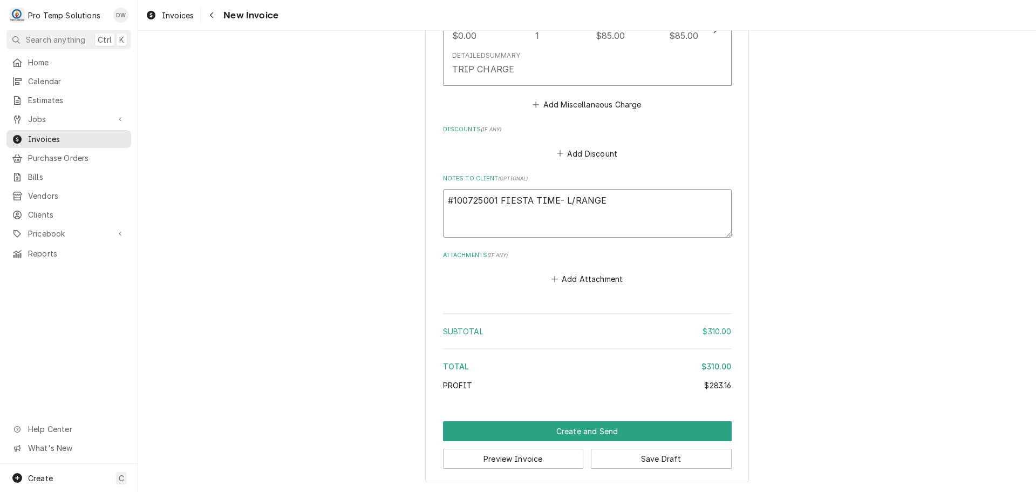
type textarea "x"
type textarea "#100725001 FIESTA TIME- L/RANGE O"
type textarea "x"
type textarea "#100725001 FIESTA TIME- L/RANGE OV"
type textarea "x"
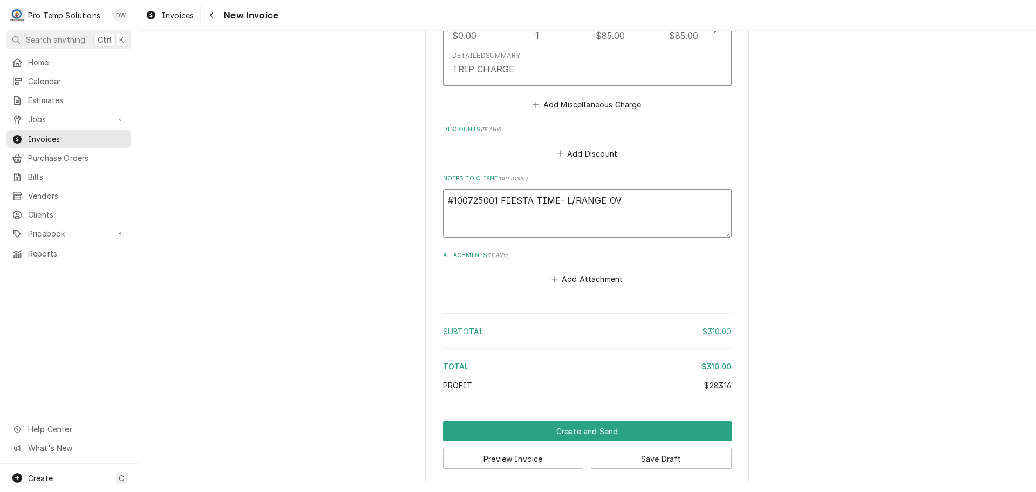
type textarea "#100725001 FIESTA TIME- L/RANGE OVE"
type textarea "x"
type textarea "#100725001 FIESTA TIME- L/RANGE OVEN"
type textarea "x"
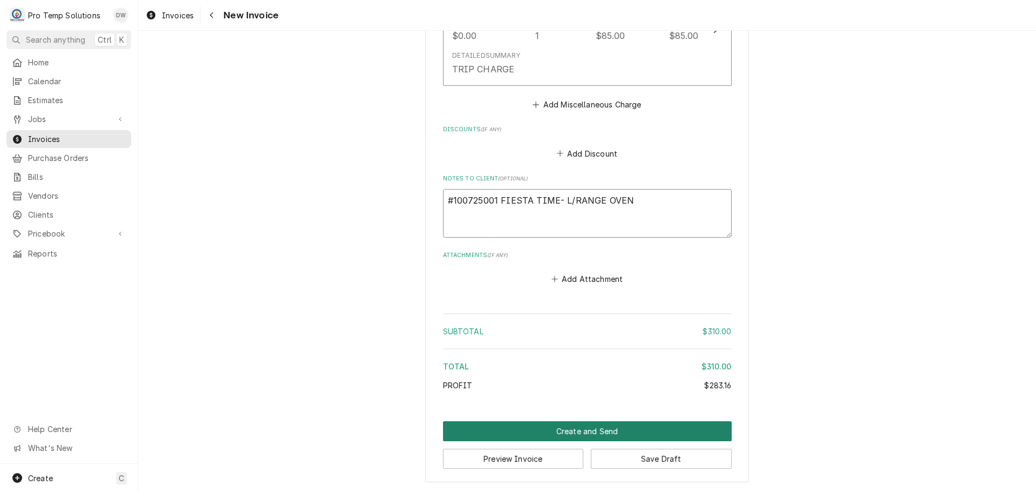
type textarea "#100725001 FIESTA TIME- L/RANGE OVEN"
click at [576, 432] on button "Create and Send" at bounding box center [587, 431] width 289 height 20
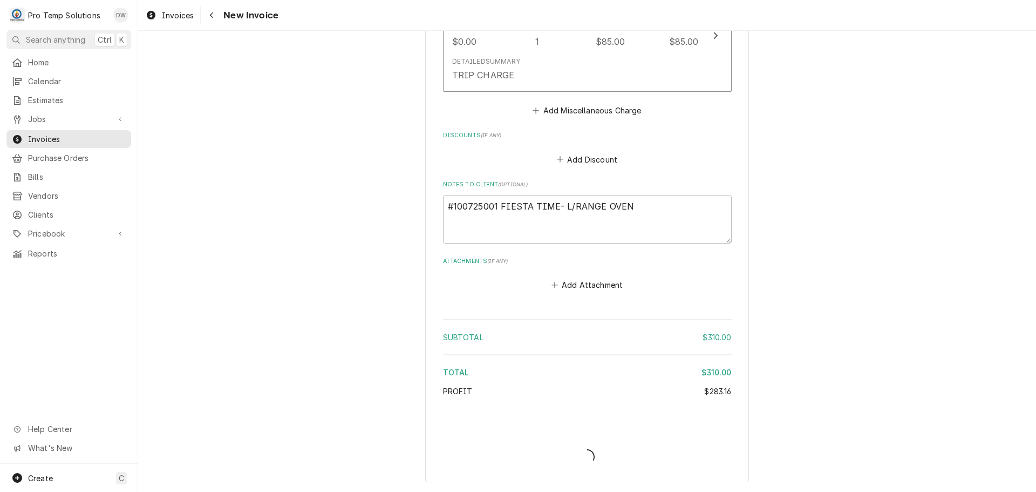
type textarea "x"
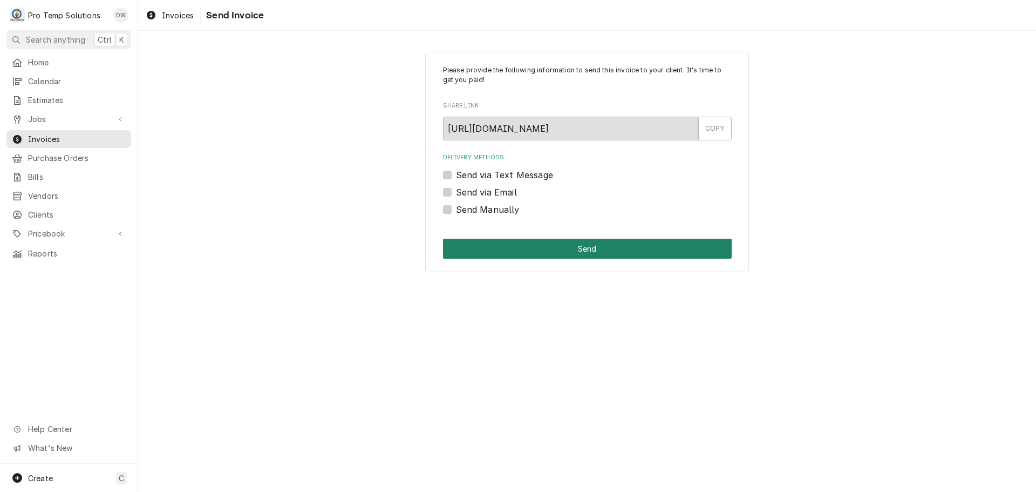
click at [583, 249] on button "Send" at bounding box center [587, 249] width 289 height 20
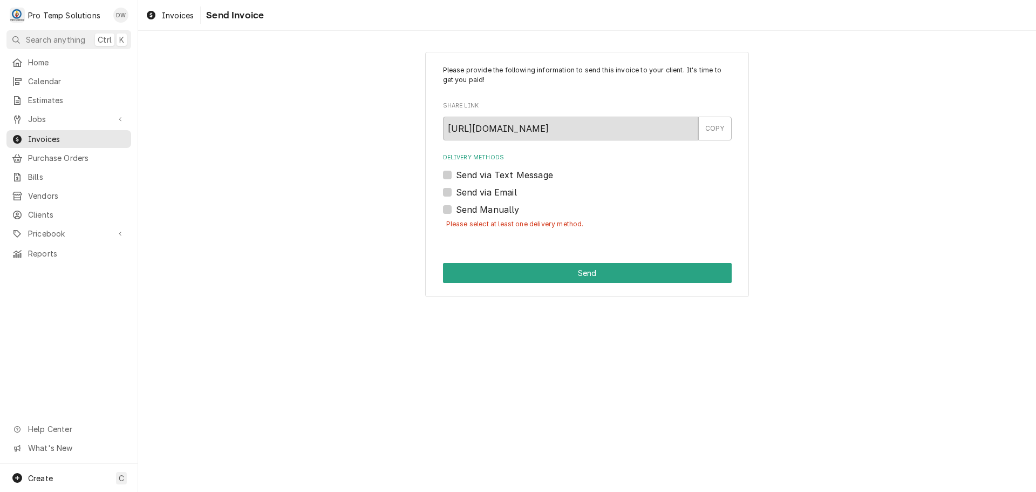
click at [456, 191] on label "Send via Email" at bounding box center [486, 192] width 61 height 13
click at [456, 191] on input "Send via Email" at bounding box center [600, 198] width 289 height 24
checkbox input "true"
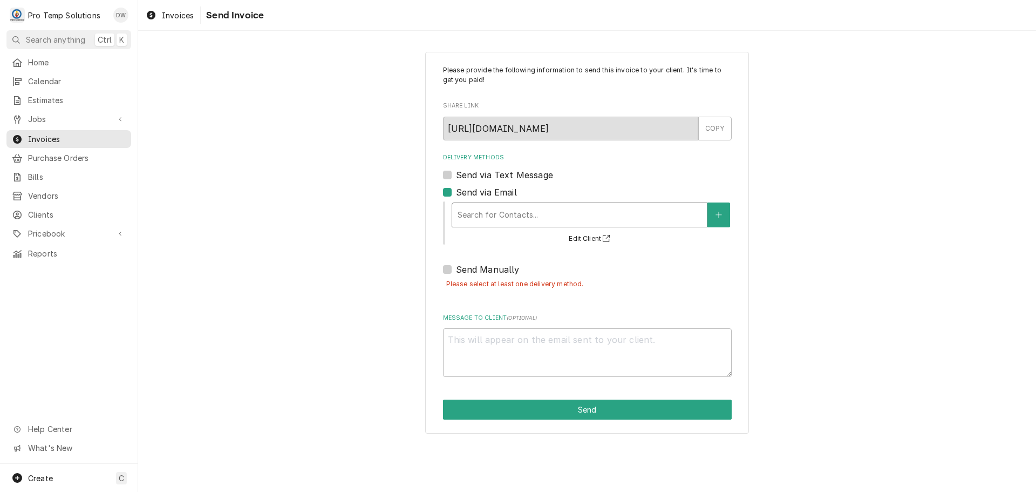
click at [538, 211] on div "Delivery Methods" at bounding box center [580, 214] width 244 height 19
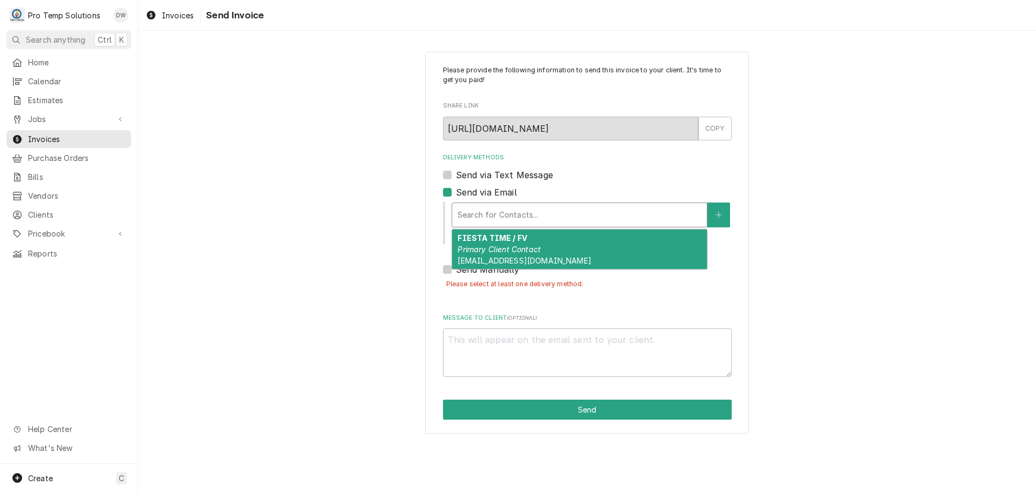
click at [527, 236] on div "FIESTA TIME / FV Primary Client Contact [EMAIL_ADDRESS][DOMAIN_NAME]" at bounding box center [579, 248] width 255 height 39
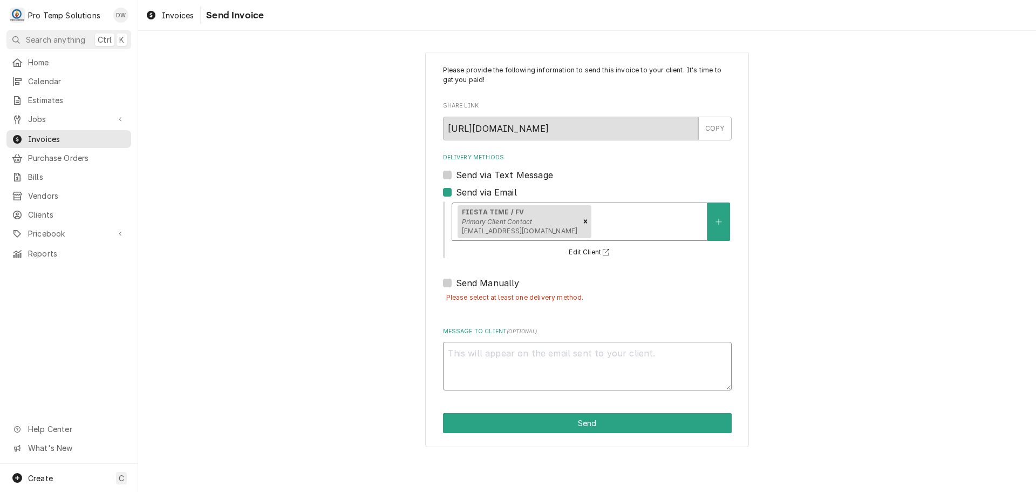
click at [473, 355] on textarea "Message to Client ( optional )" at bounding box center [587, 366] width 289 height 49
type textarea "x"
type textarea "#"
type textarea "x"
type textarea "#1"
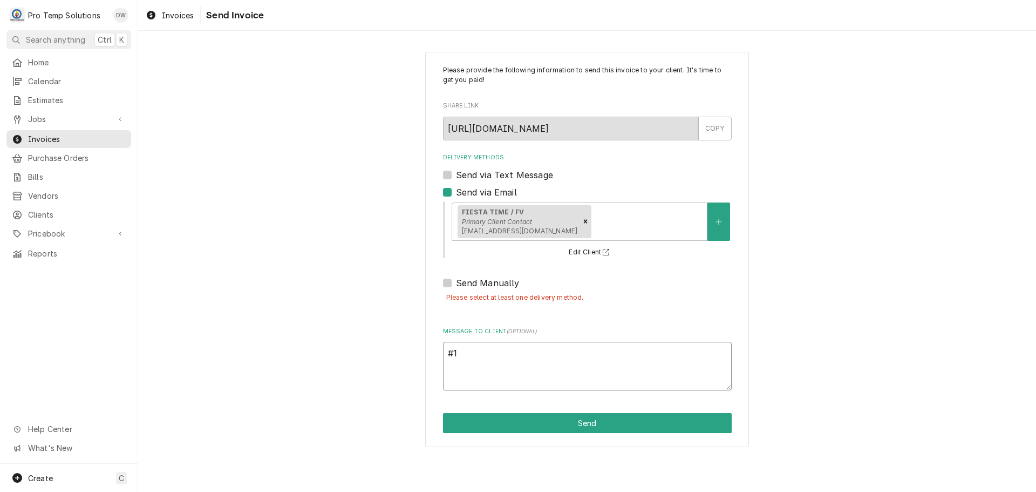
type textarea "x"
type textarea "#10"
type textarea "x"
type textarea "#100"
type textarea "x"
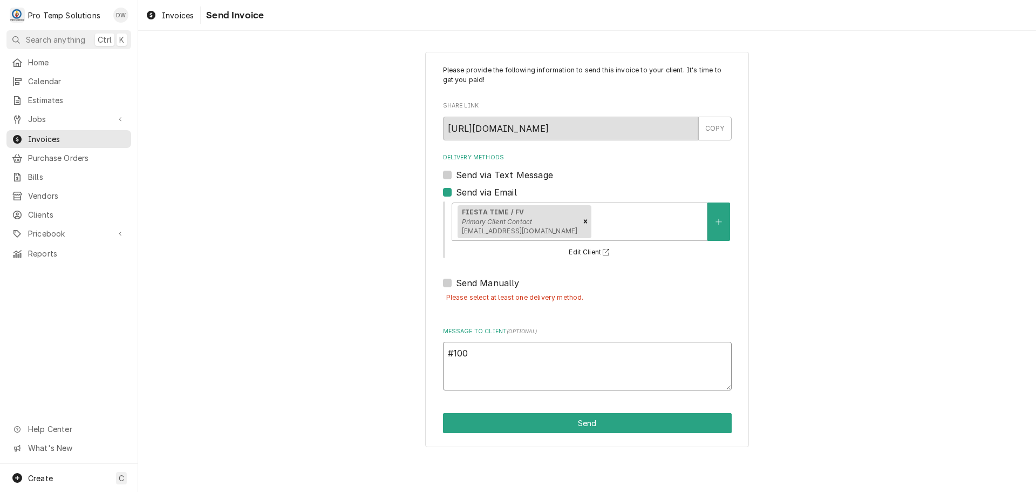
type textarea "#1007"
type textarea "x"
type textarea "#10072"
type textarea "x"
type textarea "#100725"
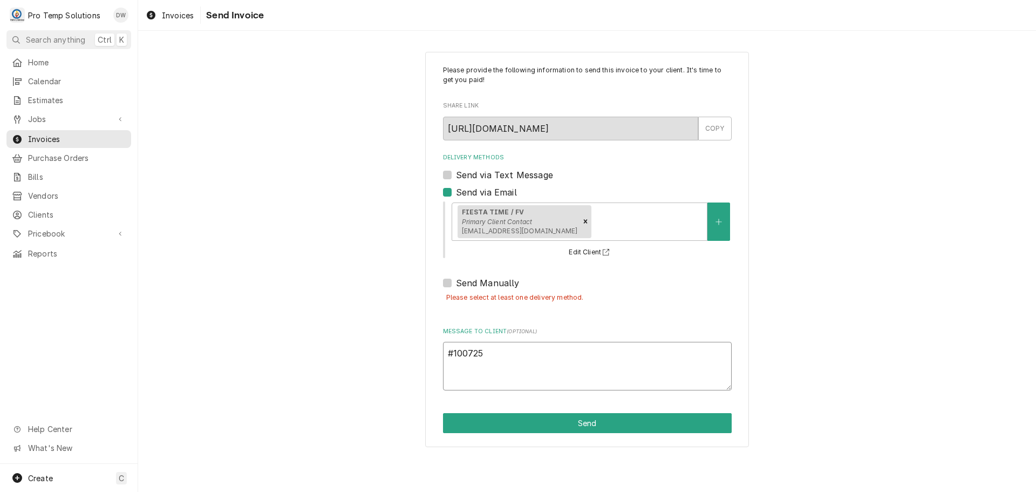
type textarea "x"
type textarea "#1007250"
type textarea "x"
type textarea "#10072500"
type textarea "x"
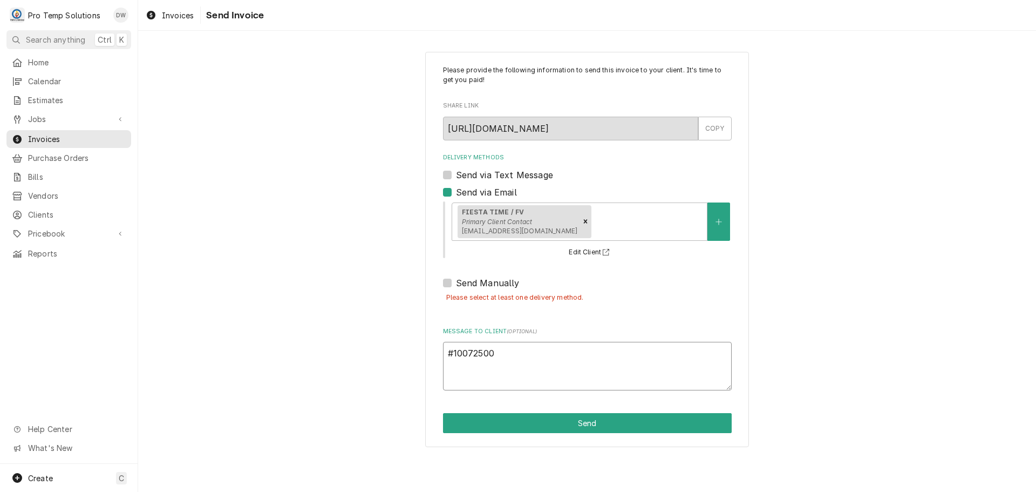
type textarea "#100725001"
type textarea "x"
type textarea "#100725001"
type textarea "x"
type textarea "#100725001 F"
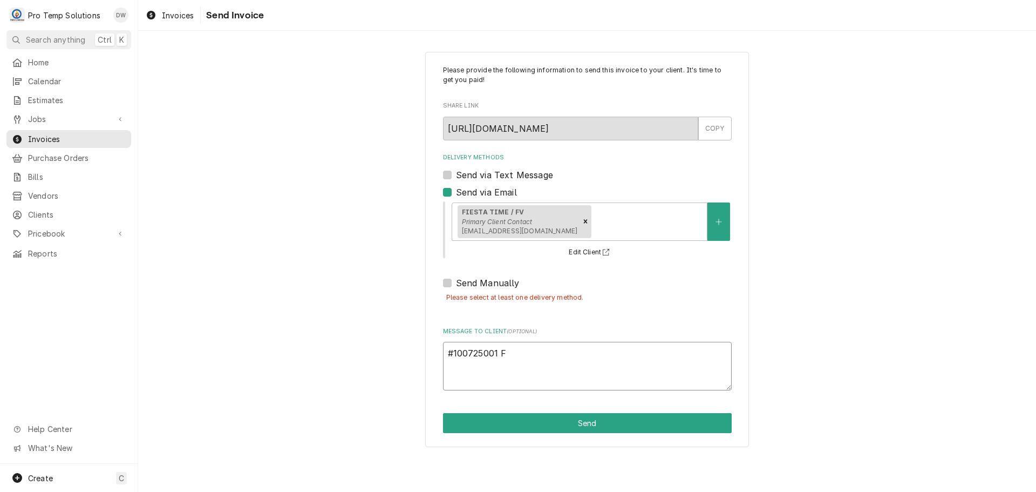
type textarea "x"
type textarea "#100725001 FI"
type textarea "x"
type textarea "#100725001 FIE"
type textarea "x"
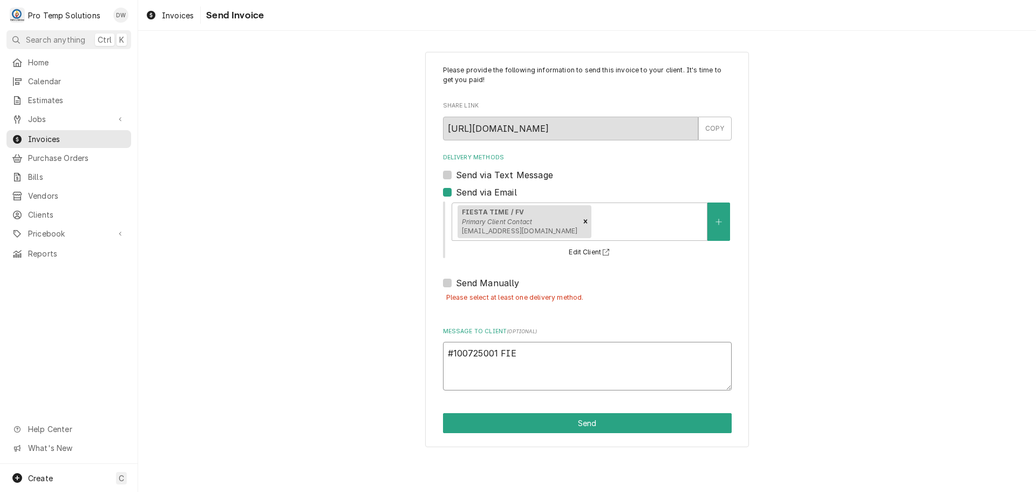
type textarea "#100725001 FIES"
type textarea "x"
type textarea "#100725001 [PERSON_NAME]"
type textarea "x"
type textarea "#100725001 FIESTA"
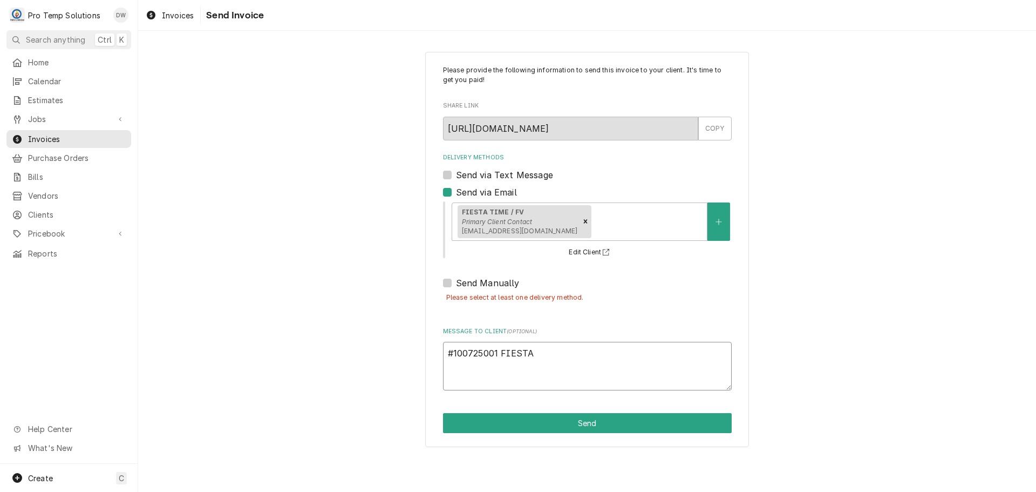
type textarea "x"
type textarea "#100725001 FIESTA"
type textarea "x"
type textarea "#100725001 FIESTA T"
type textarea "x"
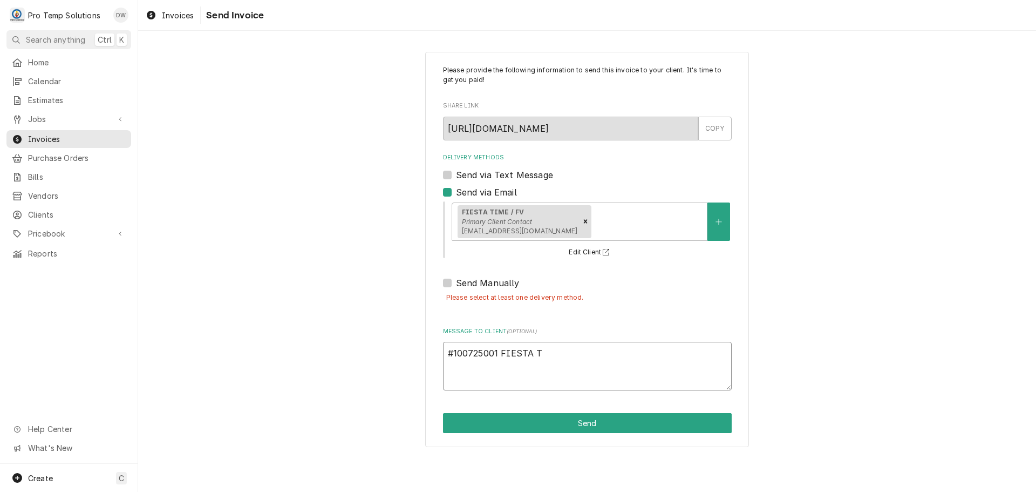
type textarea "#100725001 FIESTA TI"
type textarea "x"
type textarea "#100725001 FIESTA [PERSON_NAME]"
type textarea "x"
type textarea "#100725001 FIESTA TIME"
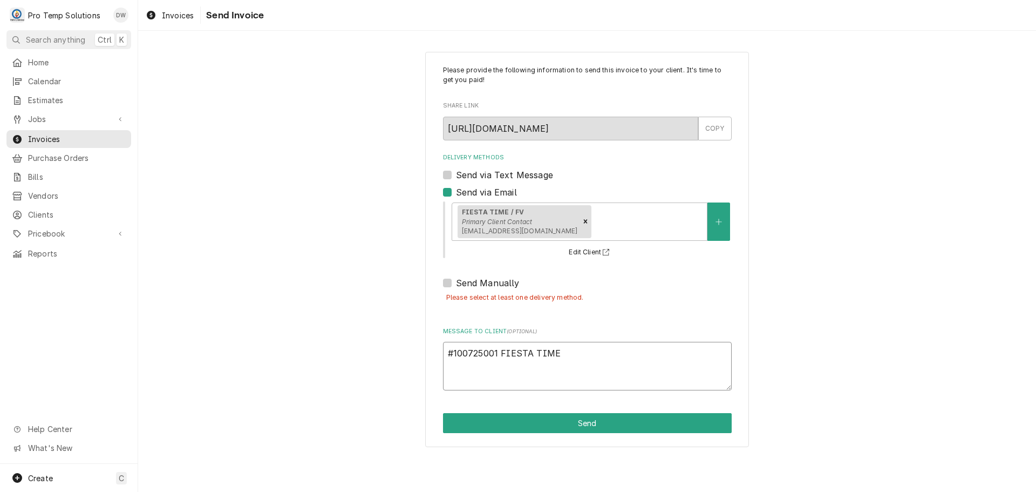
type textarea "x"
type textarea "#100725001 FIESTA TIME-"
type textarea "x"
type textarea "#100725001 FIESTA TIME-"
type textarea "x"
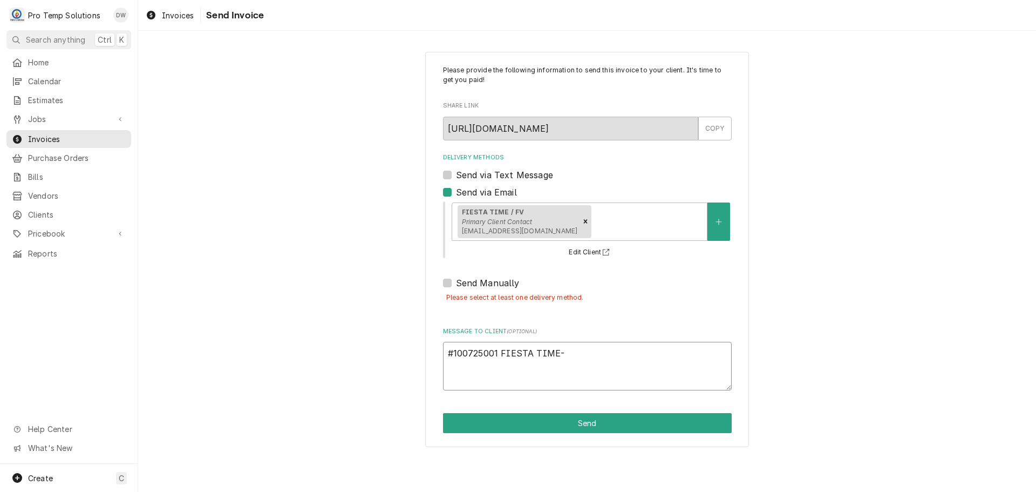
type textarea "#100725001 FIESTA TIME- L"
type textarea "x"
type textarea "#100725001 FIESTA TIME- L/"
type textarea "x"
type textarea "#100725001 FIESTA TIME- L/R"
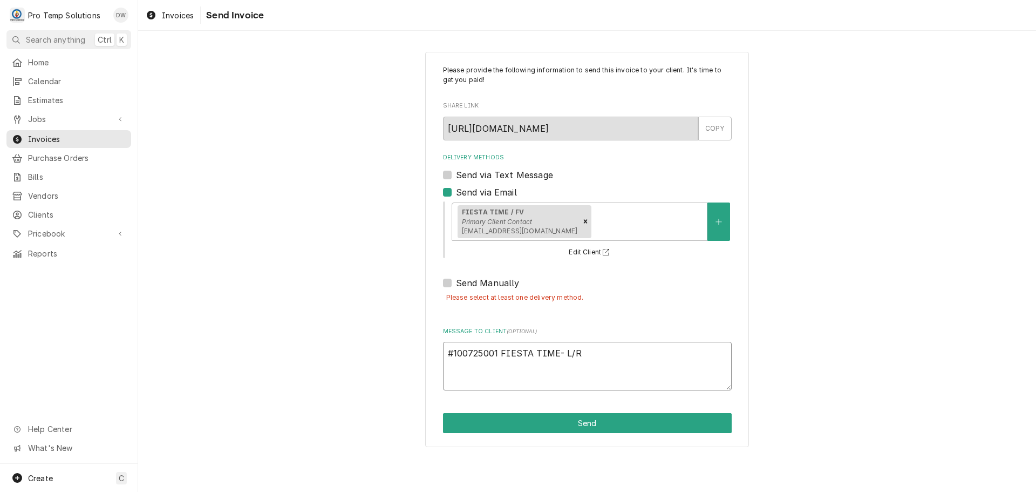
type textarea "x"
type textarea "#100725001 FIESTA TIME- L/RA"
type textarea "x"
type textarea "#100725001 FIESTA TIME- L/RAN"
type textarea "x"
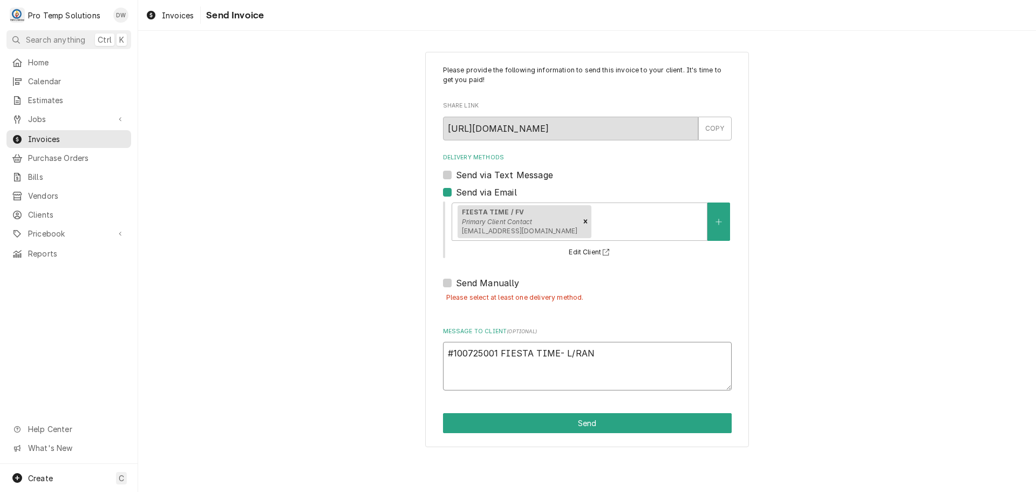
type textarea "#100725001 FIESTA TIME- L/RANG"
type textarea "x"
type textarea "#100725001 FIESTA TIME- L/RANGE"
type textarea "x"
type textarea "#100725001 FIESTA TIME- L/RANGE"
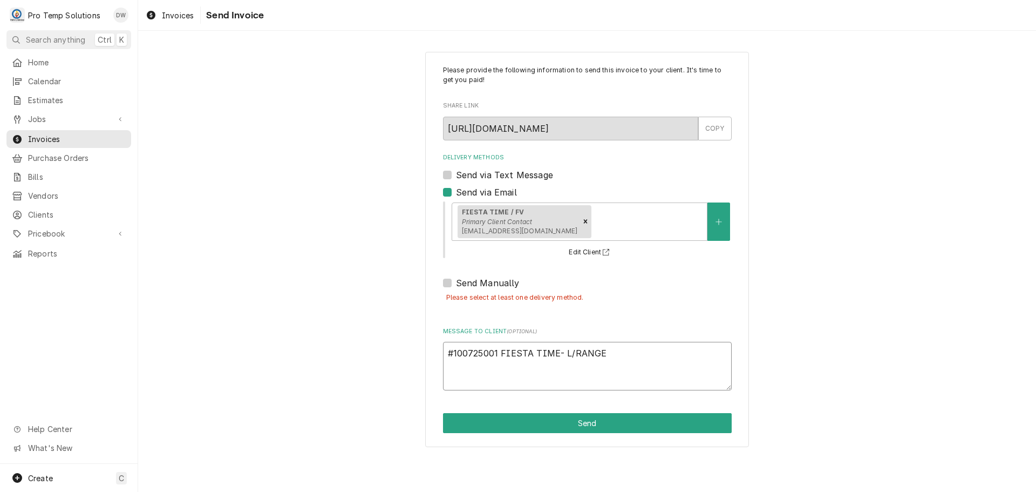
type textarea "x"
type textarea "#100725001 FIESTA TIME- L/RANGE O"
type textarea "x"
type textarea "#100725001 FIESTA TIME- L/RANGE OV"
type textarea "x"
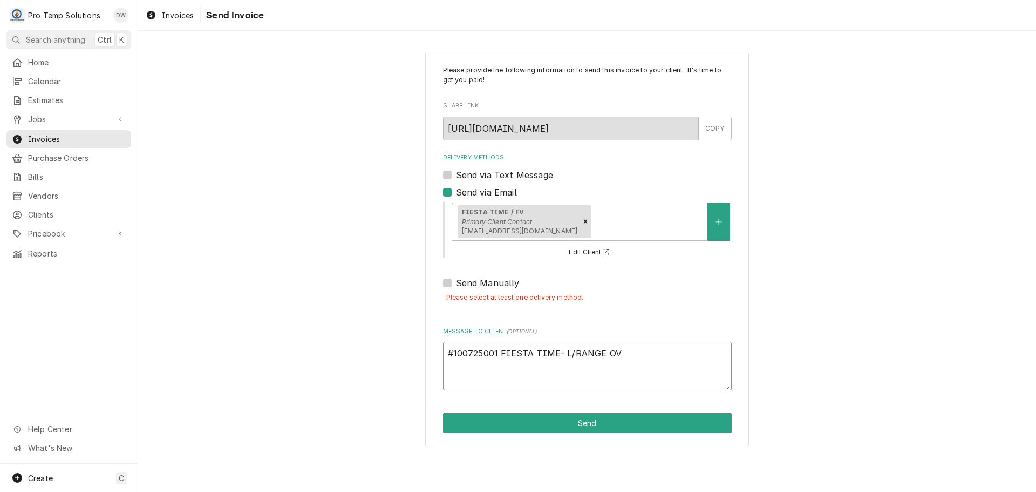
type textarea "#100725001 FIESTA TIME- L/RANGE OVE"
type textarea "x"
type textarea "#100725001 FIESTA TIME- L/RANGE OVEN"
type textarea "x"
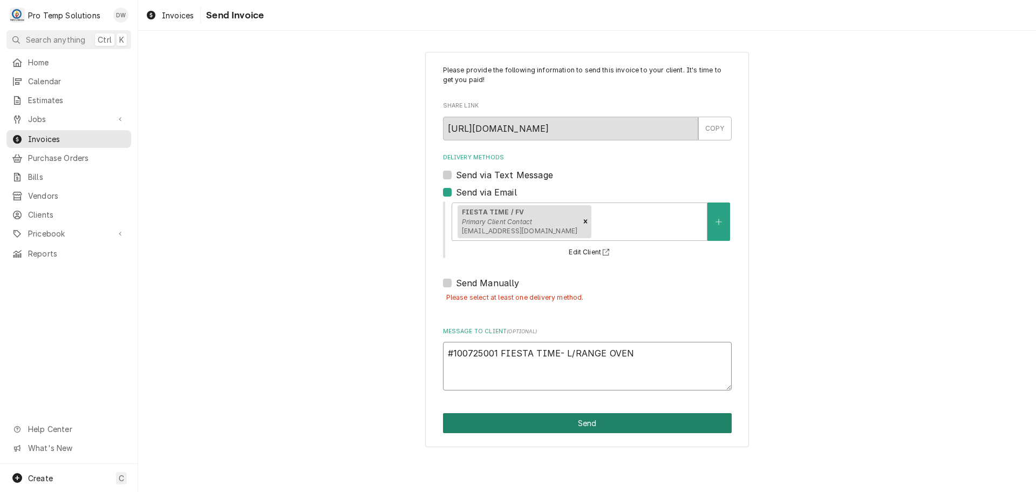
type textarea "#100725001 FIESTA TIME- L/RANGE OVEN"
click at [586, 423] on button "Send" at bounding box center [587, 423] width 289 height 20
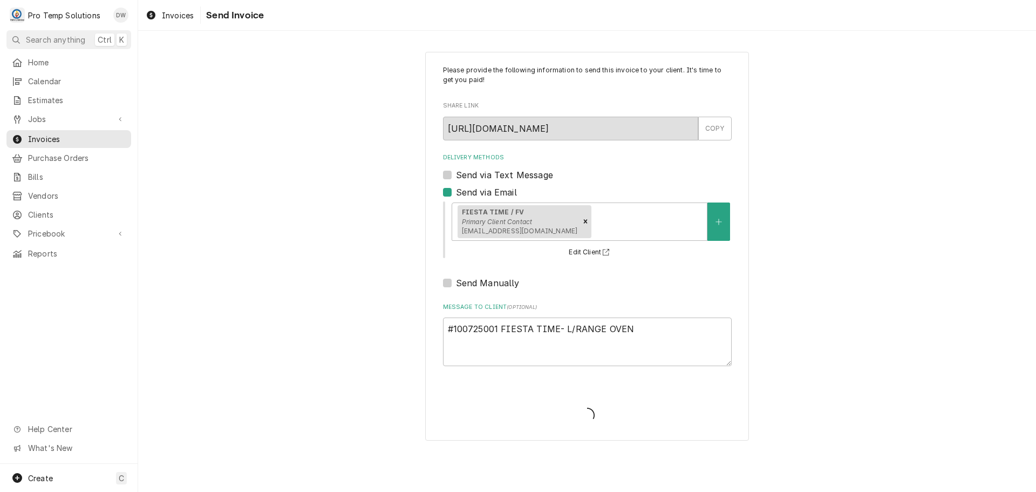
type textarea "x"
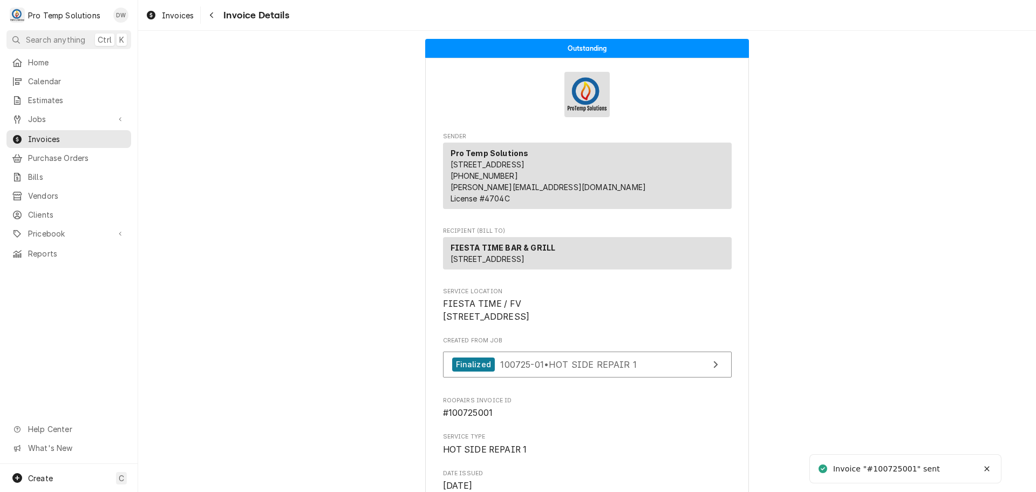
scroll to position [1113, 0]
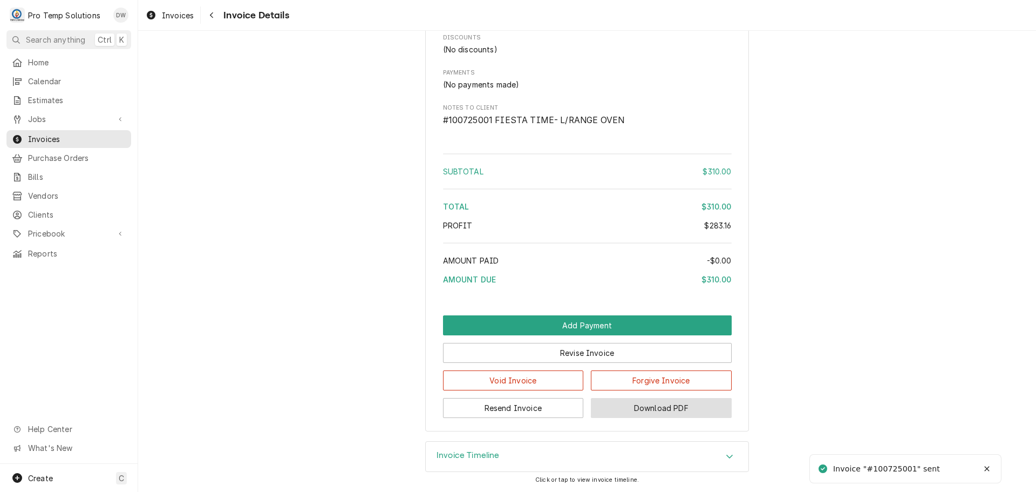
click at [640, 398] on button "Download PDF" at bounding box center [661, 408] width 141 height 20
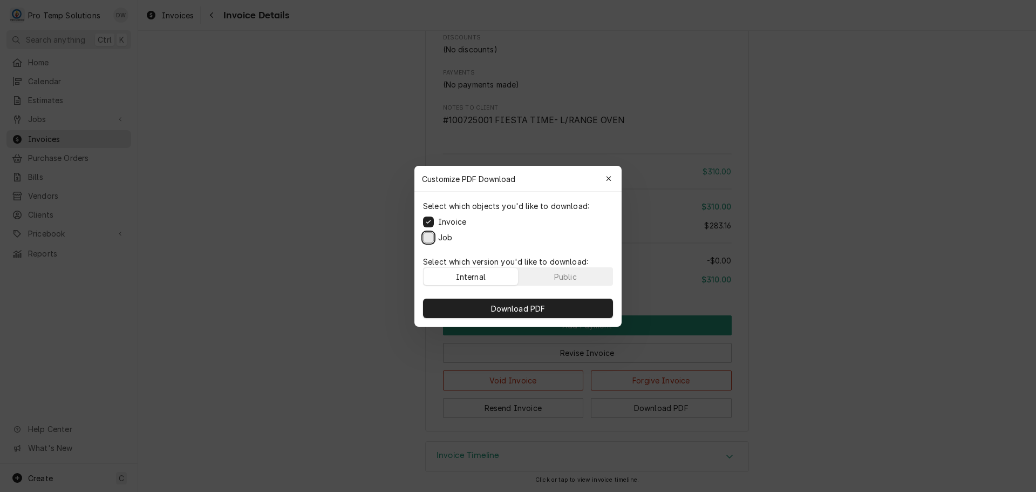
click at [432, 232] on button "Job" at bounding box center [428, 237] width 11 height 11
click at [508, 305] on span "Download PDF" at bounding box center [518, 307] width 59 height 11
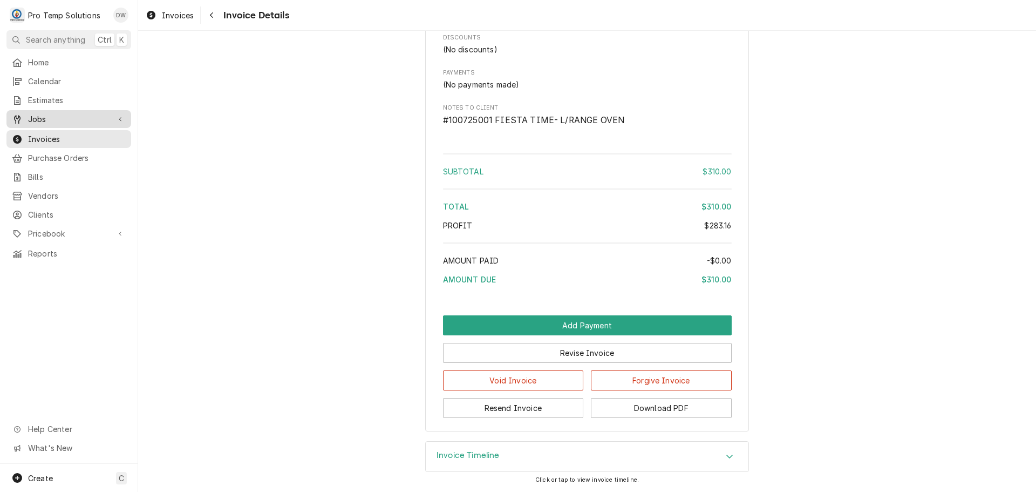
click at [39, 113] on span "Jobs" at bounding box center [69, 118] width 82 height 11
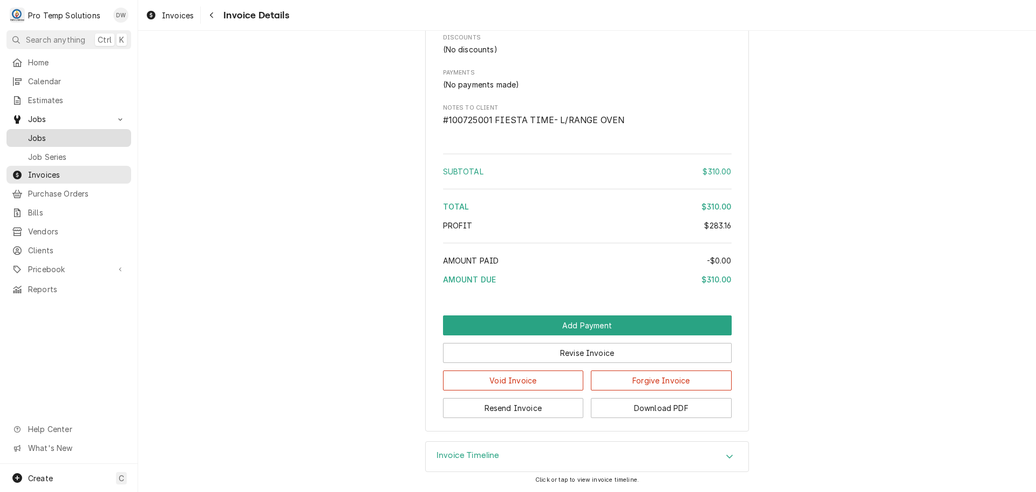
click at [31, 132] on span "Jobs" at bounding box center [77, 137] width 98 height 11
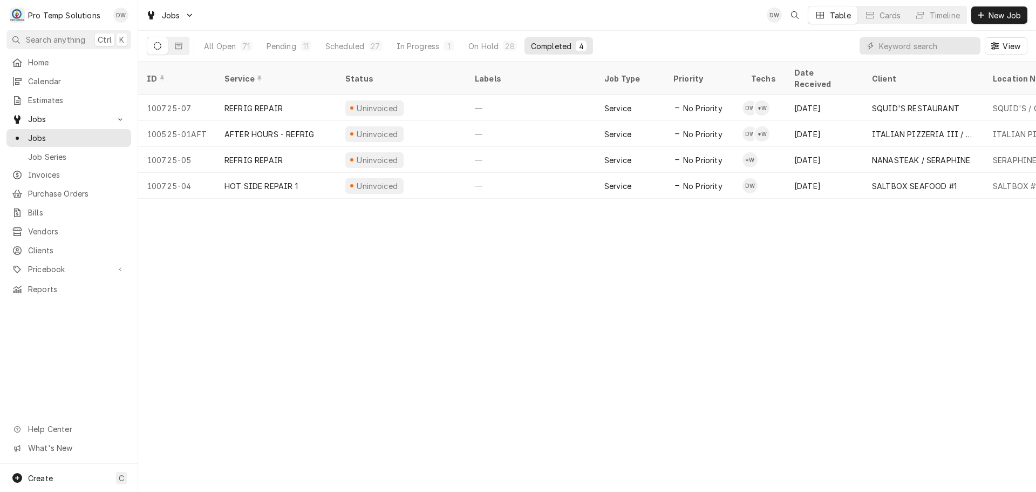
click at [525, 173] on div "—" at bounding box center [531, 186] width 130 height 26
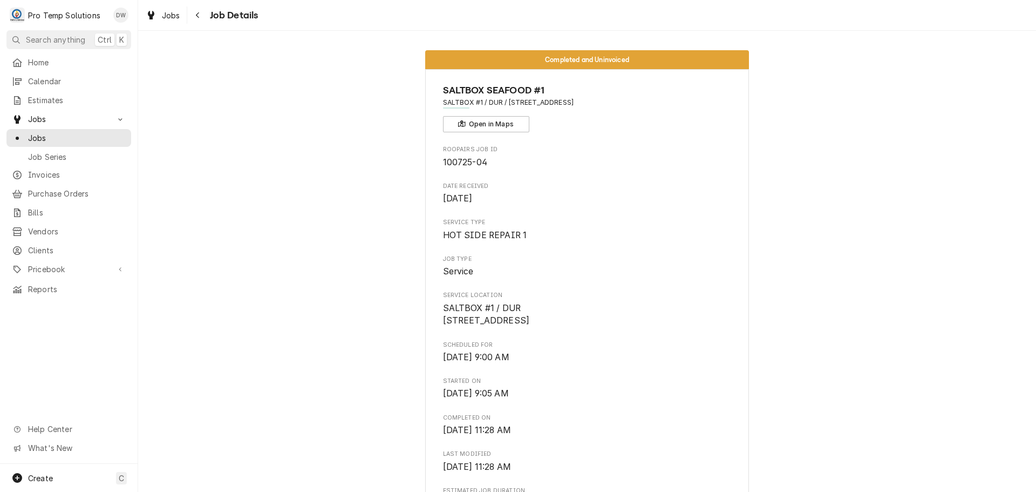
scroll to position [702, 0]
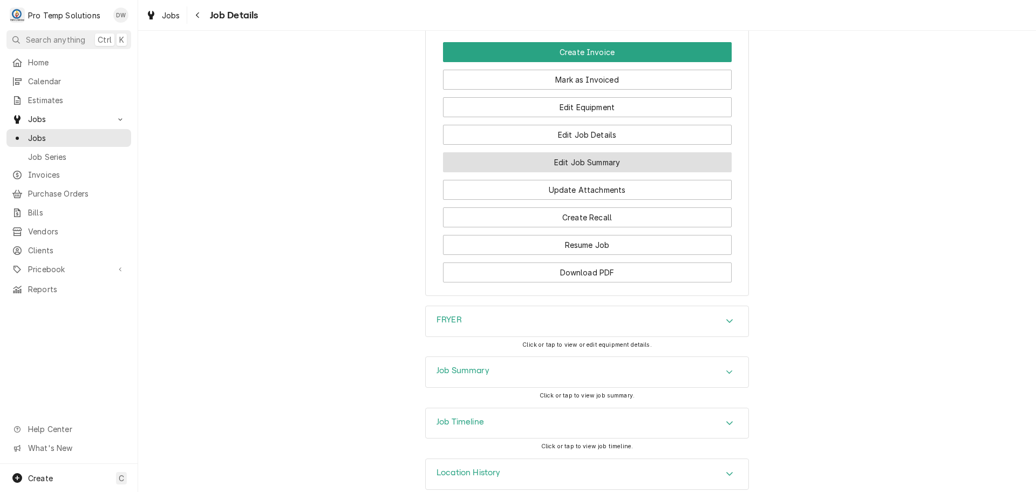
click at [588, 172] on button "Edit Job Summary" at bounding box center [587, 162] width 289 height 20
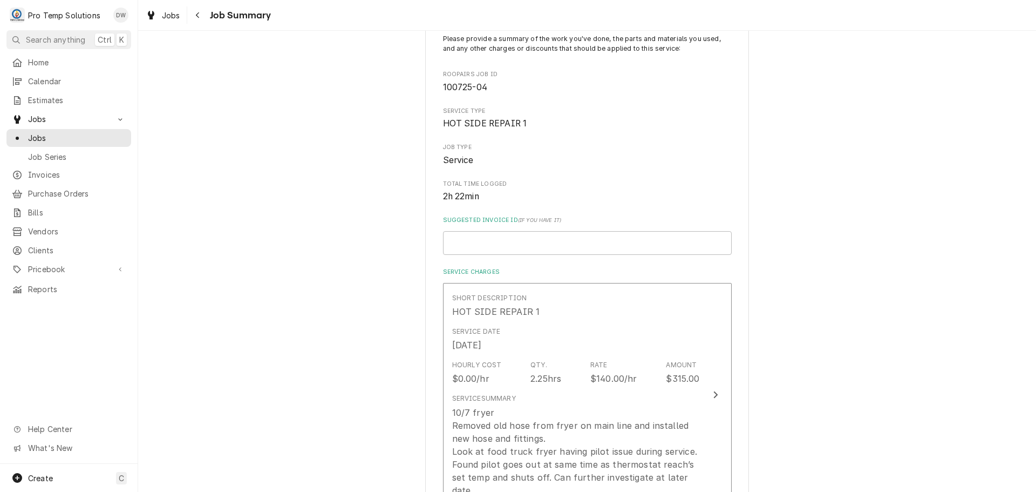
scroll to position [324, 0]
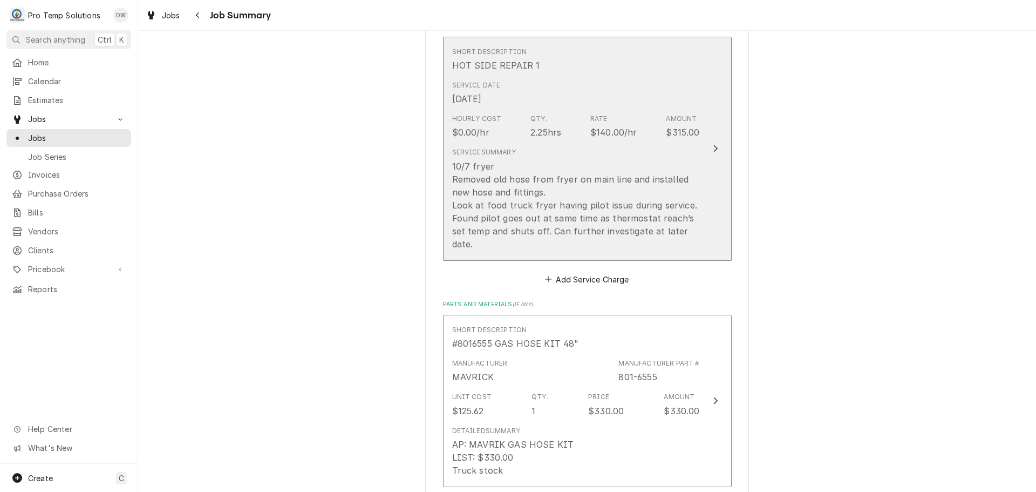
click at [714, 147] on div "Update Line Item" at bounding box center [716, 148] width 14 height 13
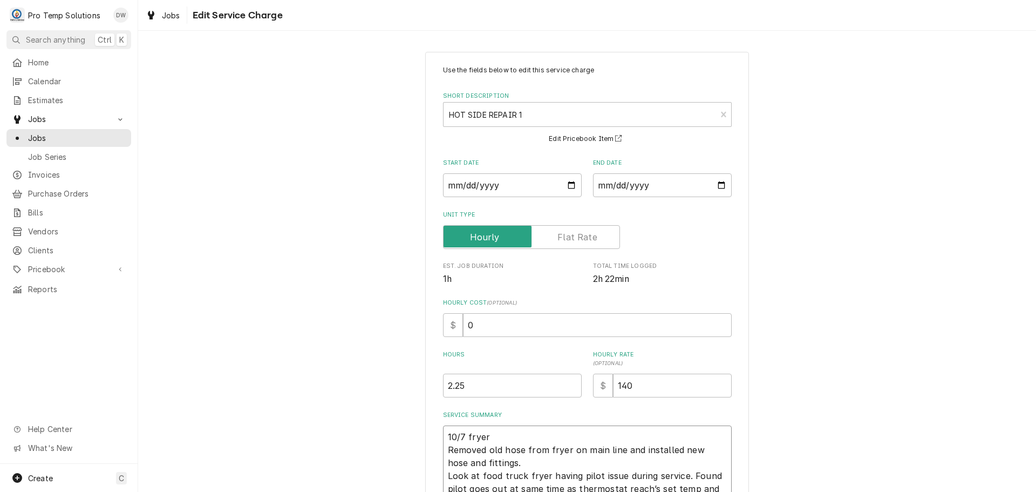
click at [526, 435] on textarea "10/7 fryer Removed old hose from fryer on main line and installed new hose and …" at bounding box center [587, 468] width 289 height 87
type textarea "x"
type textarea "10/7 frye Removed old hose from fryer on main line and installed new hose and f…"
type textarea "x"
type textarea "10/7 fry Removed old hose from fryer on main line and installed new hose and fi…"
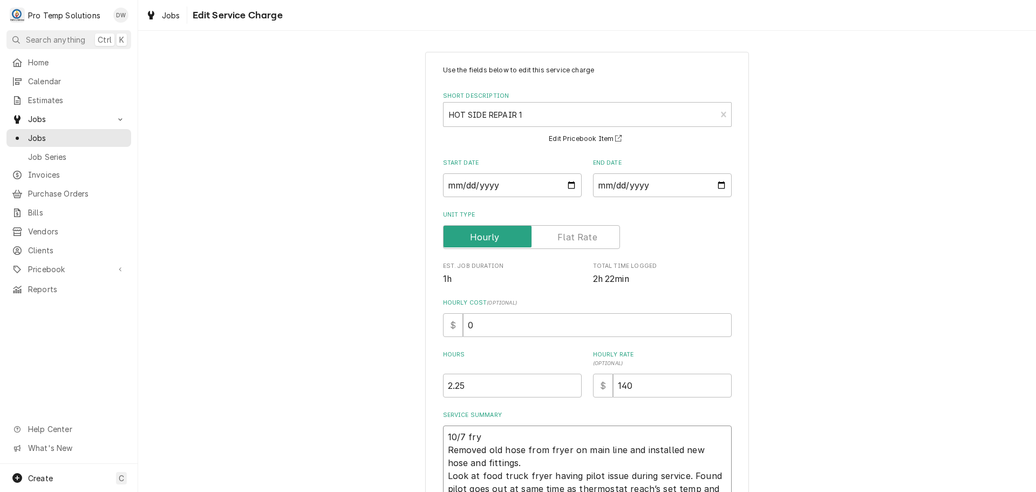
type textarea "x"
type textarea "10/7 fr Removed old hose from fryer on main line and installed new hose and fit…"
type textarea "x"
type textarea "10/7 f Removed old hose from fryer on main line and installed new hose and fitt…"
type textarea "x"
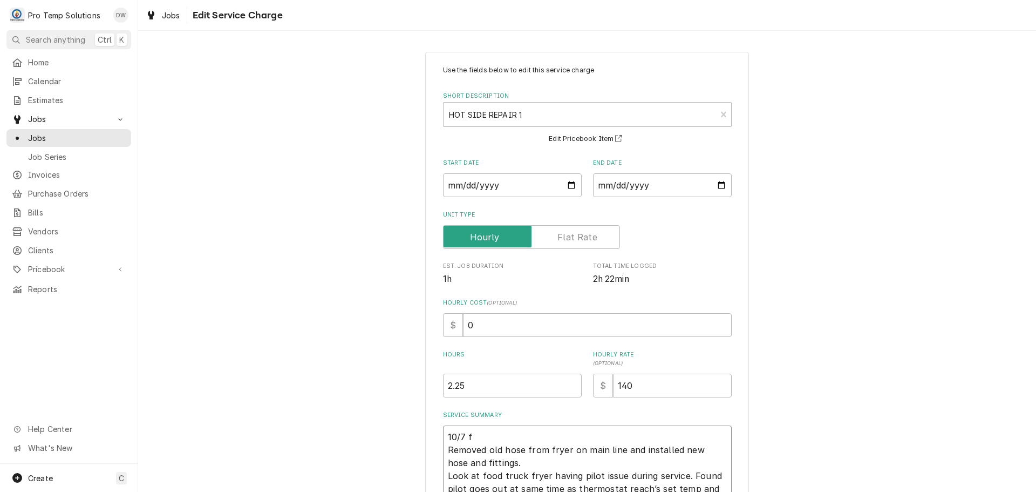
type textarea "10/7 Removed old hose from fryer on main line and installed new hose and fittin…"
type textarea "x"
type textarea "10/7 F Removed old hose from fryer on main line and installed new hose and fitt…"
type textarea "x"
type textarea "10/7 FR Removed old hose from fryer on main line and installed new hose and fit…"
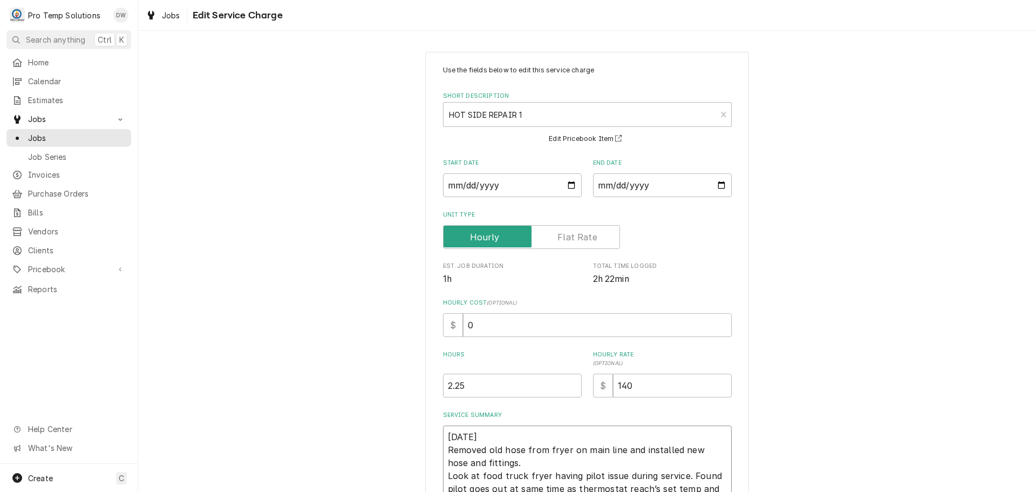
type textarea "x"
type textarea "10/7 FRY Removed old hose from fryer on main line and installed new hose and fi…"
type textarea "x"
type textarea "10/7 FRYE Removed old hose from fryer on main line and installed new hose and f…"
type textarea "x"
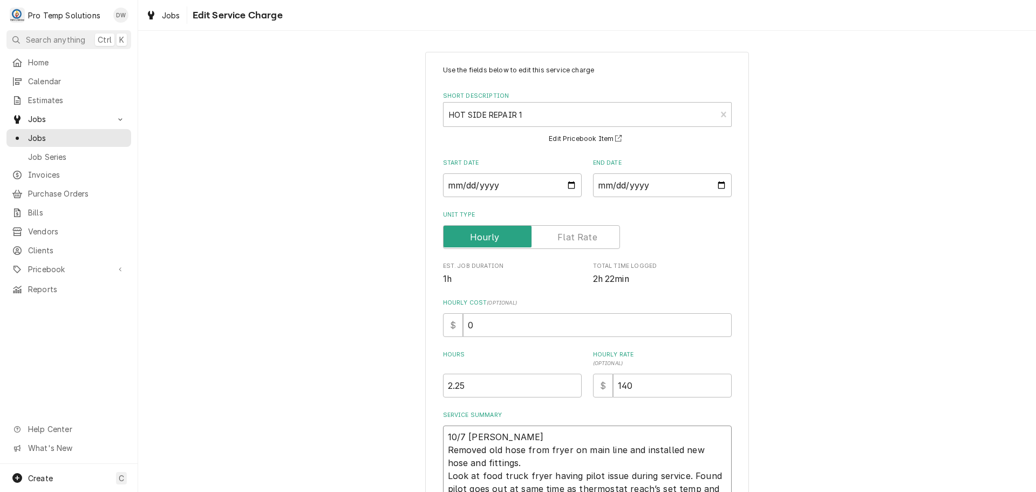
type textarea "10/7 FRYER Removed old hose from fryer on main line and installed new hose and …"
type textarea "x"
type textarea "10/7 FRYER Removed old hose from fryer on main line and installed new hose and …"
type textarea "x"
type textarea "10/7 FRYER & Removed old hose from fryer on main line and installed new hose an…"
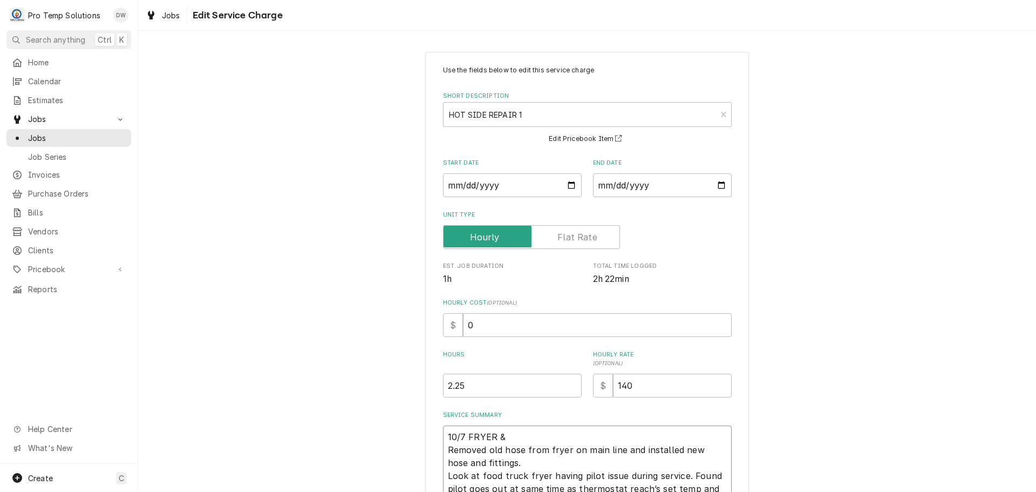
type textarea "x"
type textarea "10/7 FRYER & Removed old hose from fryer on main line and installed new hose an…"
type textarea "x"
type textarea "10/7 FRYER & F Removed old hose from fryer on main line and installed new hose …"
type textarea "x"
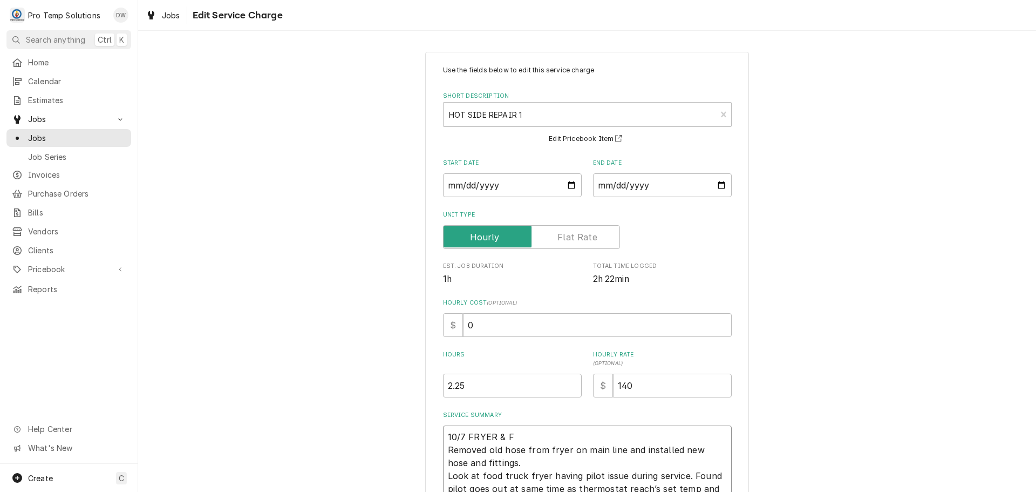
type textarea "10/7 FRYER & FD Removed old hose from fryer on main line and installed new hose…"
type textarea "x"
type textarea "10/7 FRYER & FDT Removed old hose from fryer on main line and installed new hos…"
type textarea "x"
type textarea "10/7 FRYER & FDTR Removed old hose from fryer on main line and installed new ho…"
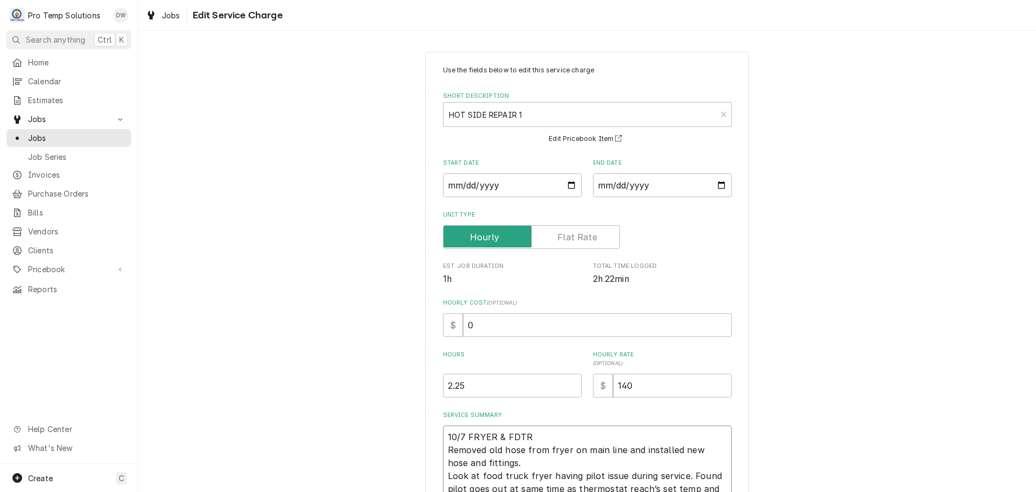
type textarea "x"
type textarea "10/7 FRYER & FDTRK Removed old hose from fryer on main line and installed new h…"
type textarea "x"
type textarea "10/7 FRYER & FDTRK Removed old hose from fryer on main line and installed new h…"
type textarea "x"
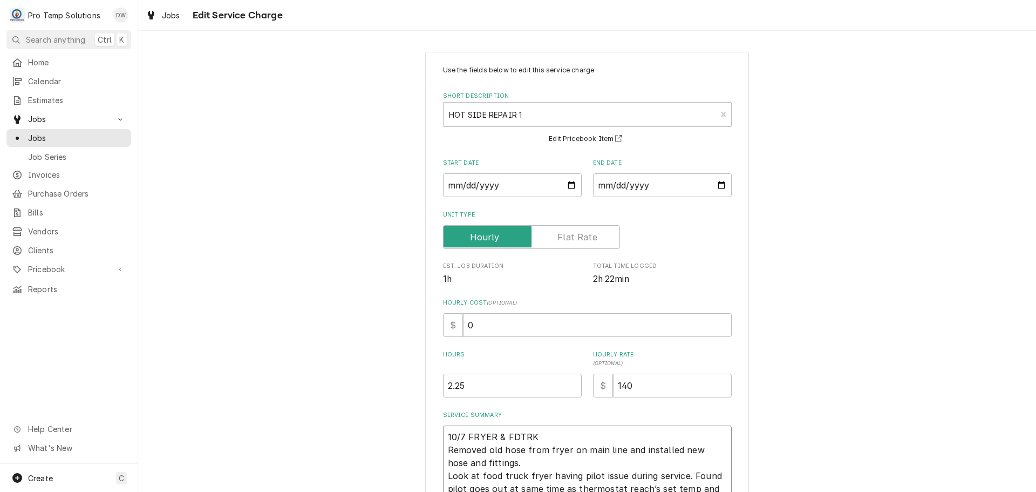
type textarea "10/7 FRYER & FDTRK F Removed old hose from fryer on main line and installed new…"
type textarea "x"
type textarea "10/7 FRYER & FDTRK FR Removed old hose from fryer on main line and installed ne…"
type textarea "x"
type textarea "10/7 FRYER & FDTRK FRY Removed old hose from fryer on main line and installed n…"
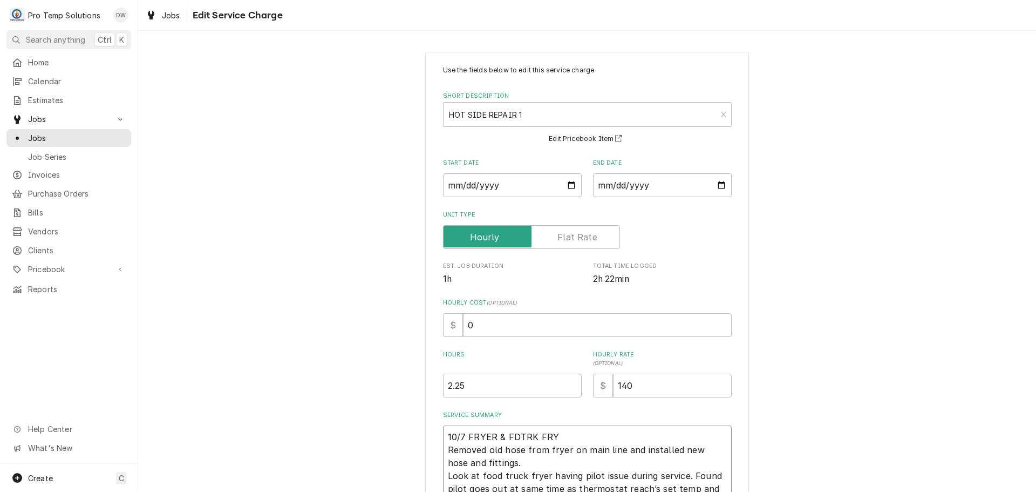
type textarea "x"
type textarea "10/7 FRYER & FDTRK FRYE Removed old hose from fryer on main line and installed …"
type textarea "x"
type textarea "10/7 FRYER & FDTRK FRYER Removed old hose from fryer on main line and installed…"
type textarea "x"
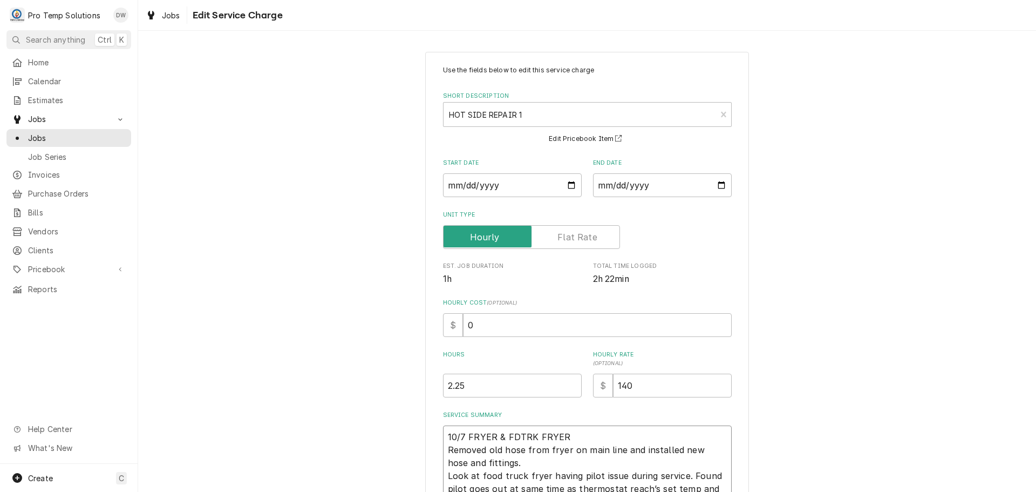
type textarea "10/7 FRYER & FDTRK FRYER Removed old hose from fryer on main line and installed…"
type textarea "x"
type textarea "10/7 FRYER & FDTRK FRYER 9 Removed old hose from fryer on main line and install…"
type textarea "x"
type textarea "10/7 FRYER & FDTRK FRYER 90 Removed old hose from fryer on main line and instal…"
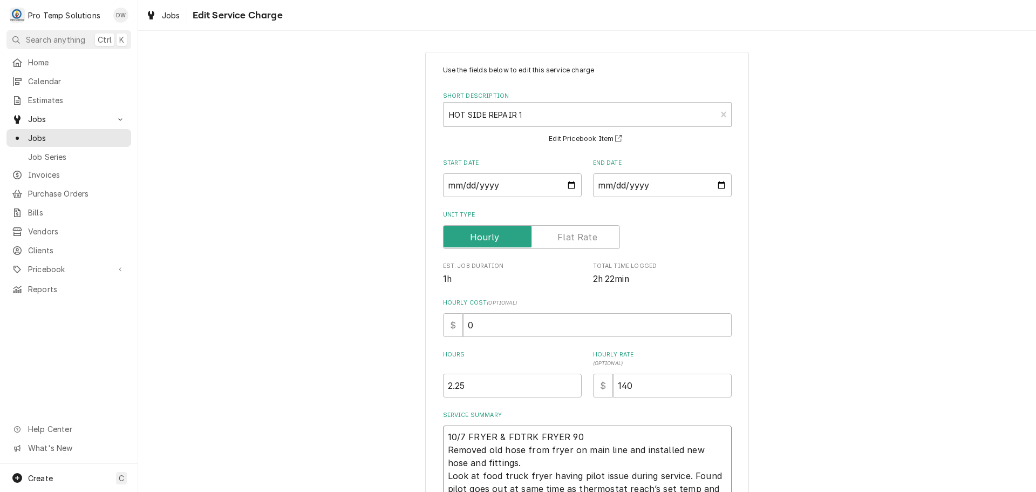
type textarea "x"
type textarea "10/7 FRYER & FDTRK FRYER 905 Removed old hose from fryer on main line and insta…"
type textarea "x"
type textarea "10/7 FRYER & FDTRK FRYER 905- Removed old hose from fryer on main line and inst…"
type textarea "x"
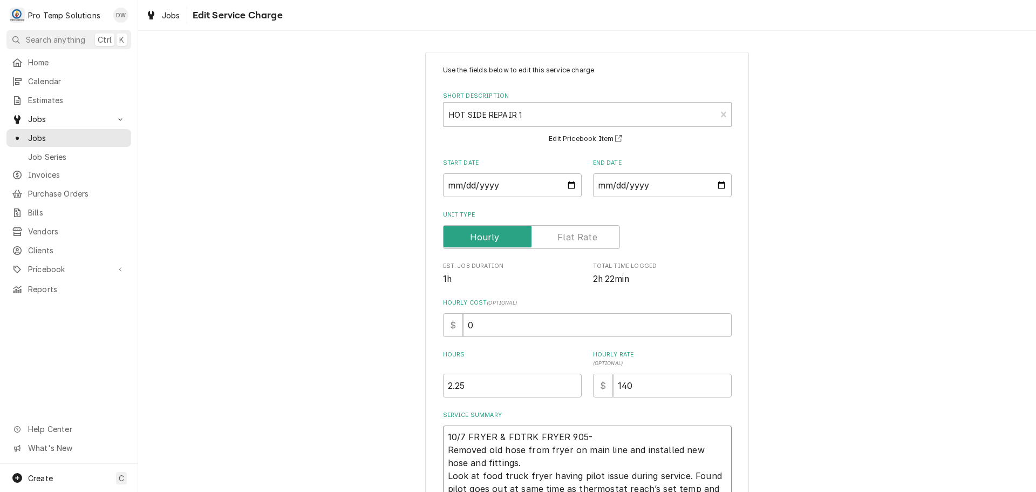
type textarea "10/7 FRYER & FDTRK FRYER 905-1 Removed old hose from fryer on main line and ins…"
type textarea "x"
type textarea "10/7 FRYER & FDTRK FRYER 905-11 Removed old hose from fryer on main line and in…"
type textarea "x"
type textarea "10/7 FRYER & FDTRK FRYER 905-113 Removed old hose from fryer on main line and i…"
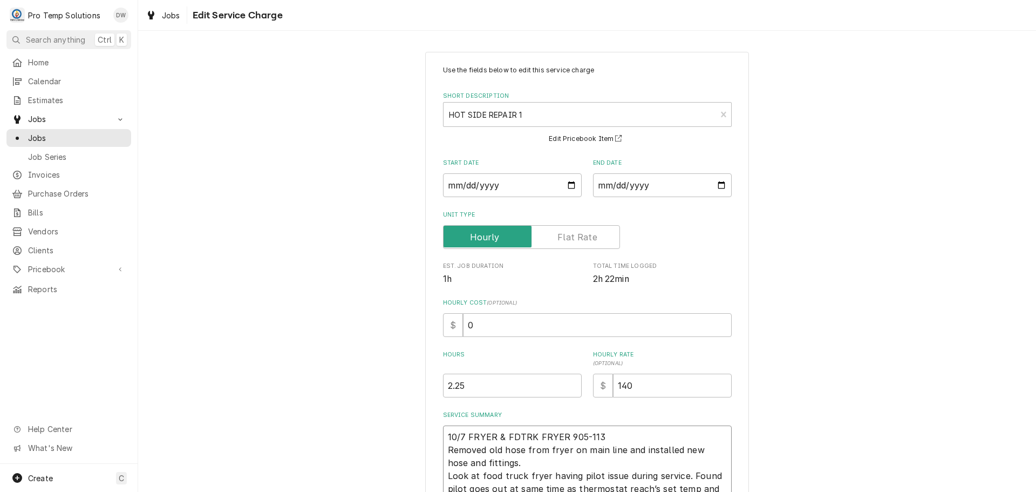
type textarea "x"
type textarea "10/7 FRYER & FDTRK FRYER 905-1130 Removed old hose from fryer on main line and …"
type textarea "x"
type textarea "10/7 FRYER & FDTRK FRYER 905-1130 Removed old hose from fryer on main line and …"
type textarea "x"
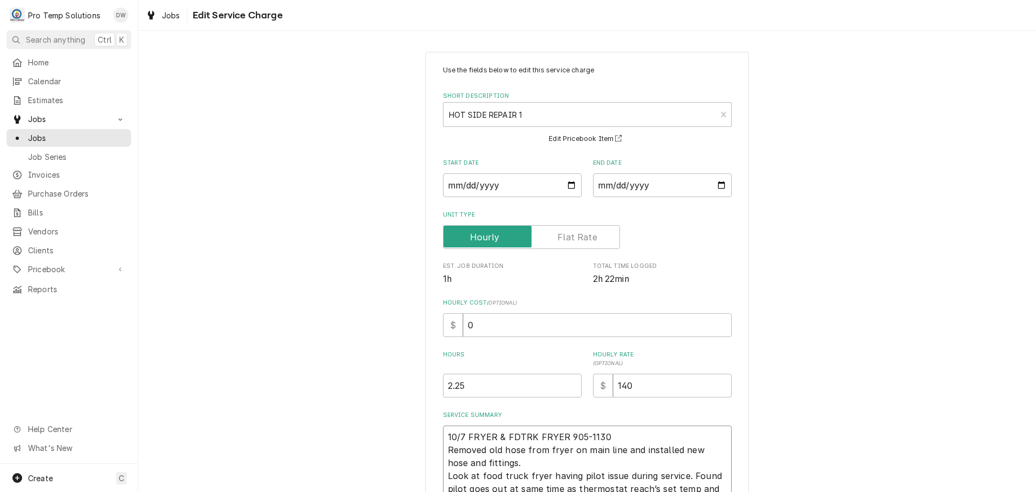
type textarea "10/7 FRYER & FDTRK FRYER 905-1130 K Removed old hose from fryer on main line an…"
type textarea "x"
type textarea "10/7 FRYER & FDTRK FRYER 905-1130 KO Removed old hose from fryer on main line a…"
type textarea "x"
type textarea "10/7 FRYER & FDTRK FRYER 905-1130 KOT Removed old hose from fryer on main line …"
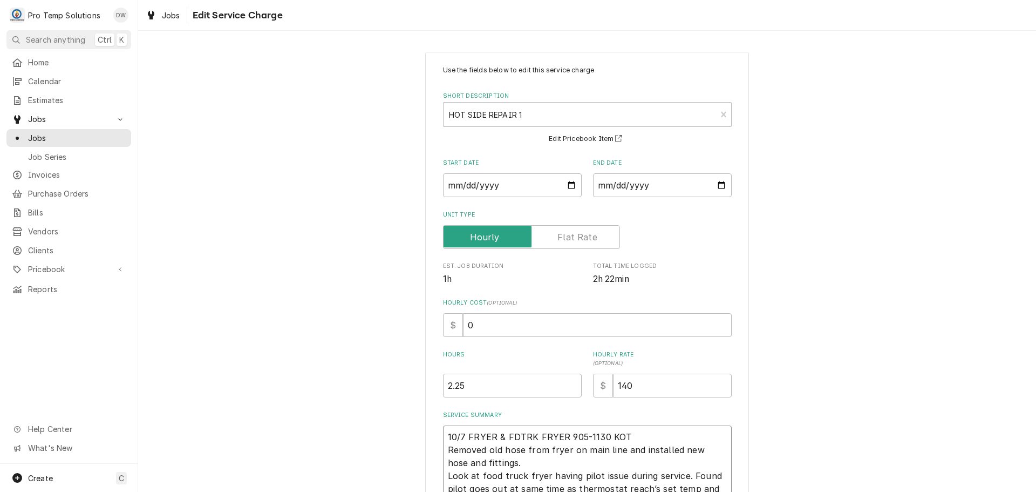
type textarea "x"
type textarea "10/7 FRYER & FDTRK FRYER 905-1130 KOTY Removed old hose from fryer on main line…"
type textarea "x"
type textarea "10/7 FRYER & FDTRK FRYER 905-1130 KOTY Removed old hose from fryer on main line…"
click at [528, 458] on textarea "10/7 FRYER & FDTRK FRYER 905-1130 KOTY Removed old hose from fryer on main line…" at bounding box center [587, 468] width 289 height 87
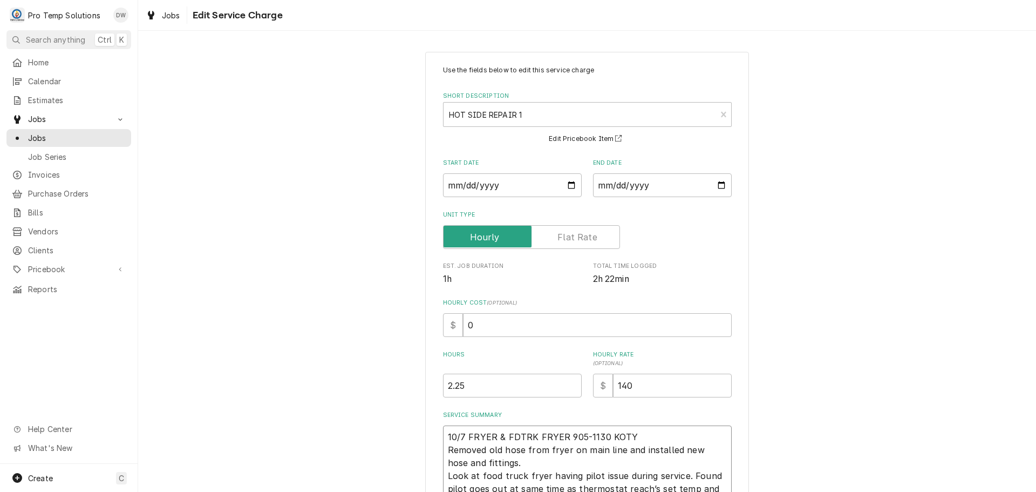
type textarea "x"
type textarea "10/7 FRYER & FDTRK FRYER 905-1130 KOTY Removed old hose from fryer on main line…"
type textarea "x"
type textarea "10/7 FRYER & FDTRK FRYER 905-1130 KOTY Removed old hose from fryer on main line…"
type textarea "x"
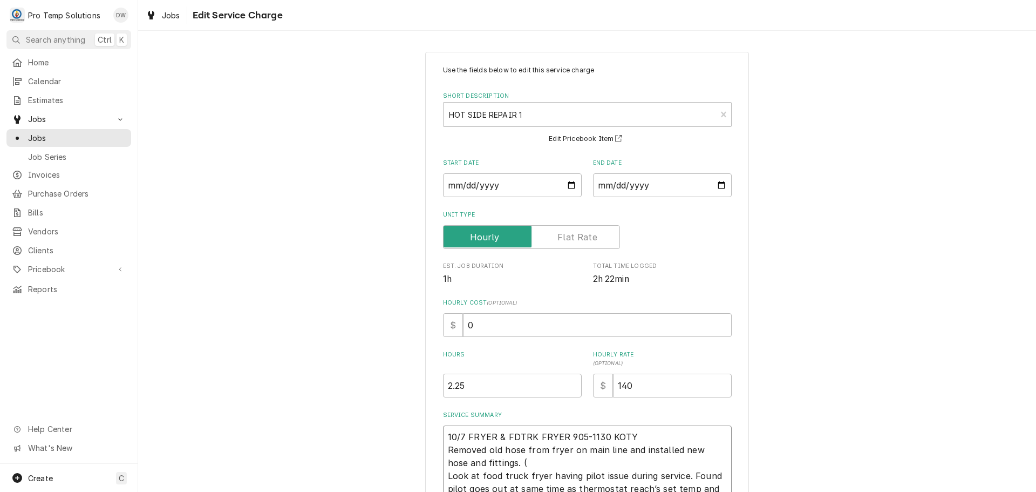
type textarea "10/7 FRYER & FDTRK FRYER 905-1130 KOTY Removed old hose from fryer on main line…"
type textarea "x"
type textarea "10/7 FRYER & FDTRK FRYER 905-1130 KOTY Removed old hose from fryer on main line…"
type textarea "x"
type textarea "10/7 FRYER & FDTRK FRYER 905-1130 KOTY Removed old hose from fryer on main line…"
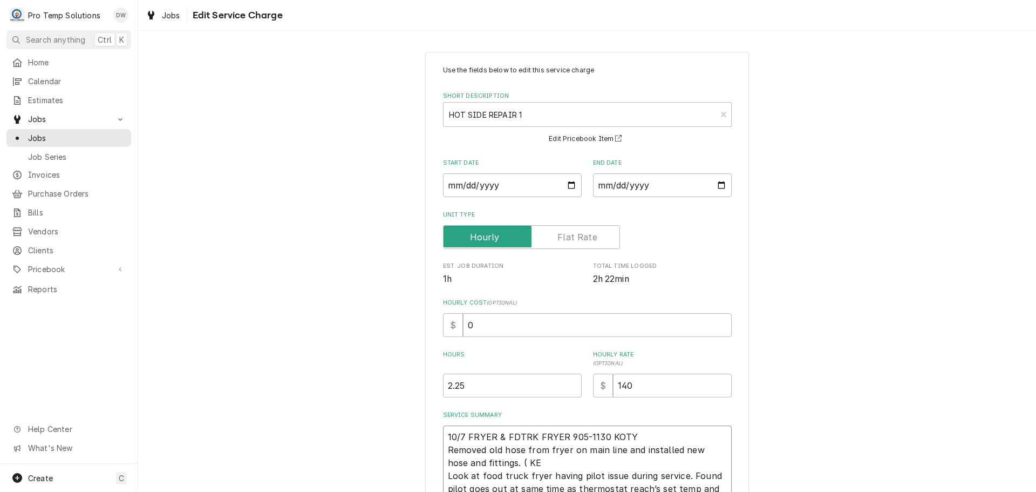
type textarea "x"
type textarea "10/7 FRYER & FDTRK FRYER 905-1130 KOTY Removed old hose from fryer on main line…"
type textarea "x"
type textarea "10/7 FRYER & FDTRK FRYER 905-1130 KOTY Removed old hose from fryer on main line…"
type textarea "x"
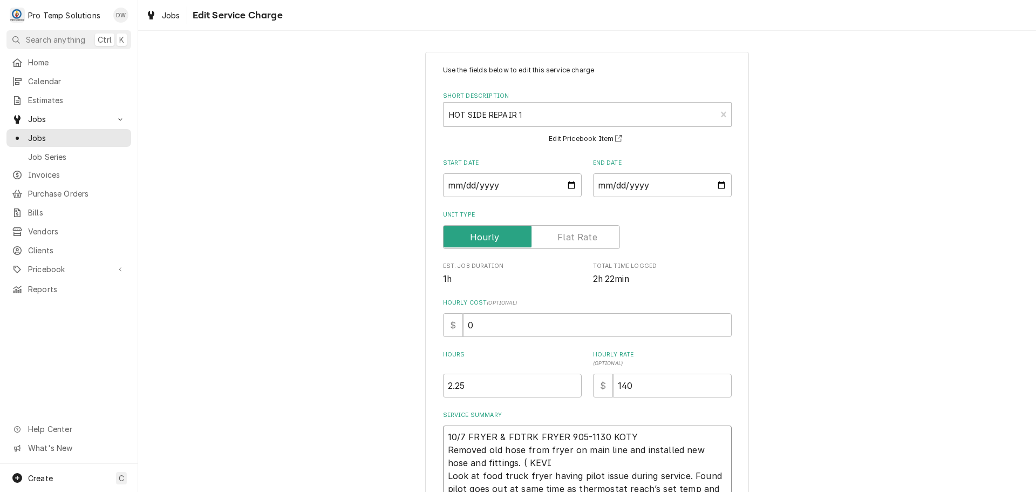
type textarea "10/7 FRYER & FDTRK FRYER 905-1130 KOTY Removed old hose from fryer on main line…"
type textarea "x"
type textarea "10/7 FRYER & FDTRK FRYER 905-1130 KOTY Removed old hose from fryer on main line…"
type textarea "x"
type textarea "10/7 FRYER & FDTRK FRYER 905-1130 KOTY Removed old hose from fryer on main line…"
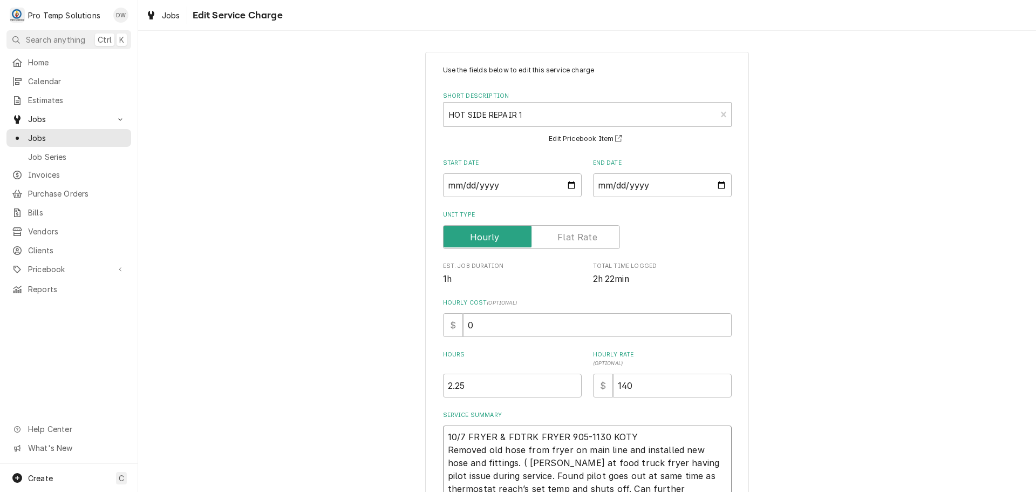
type textarea "x"
type textarea "10/7 FRYER & FDTRK FRYER 905-1130 KOTY Removed old hose from fryer on main line…"
type textarea "x"
type textarea "10/7 FRYER & FDTRK FRYER 905-1130 KOTY Removed old hose from fryer on main line…"
type textarea "x"
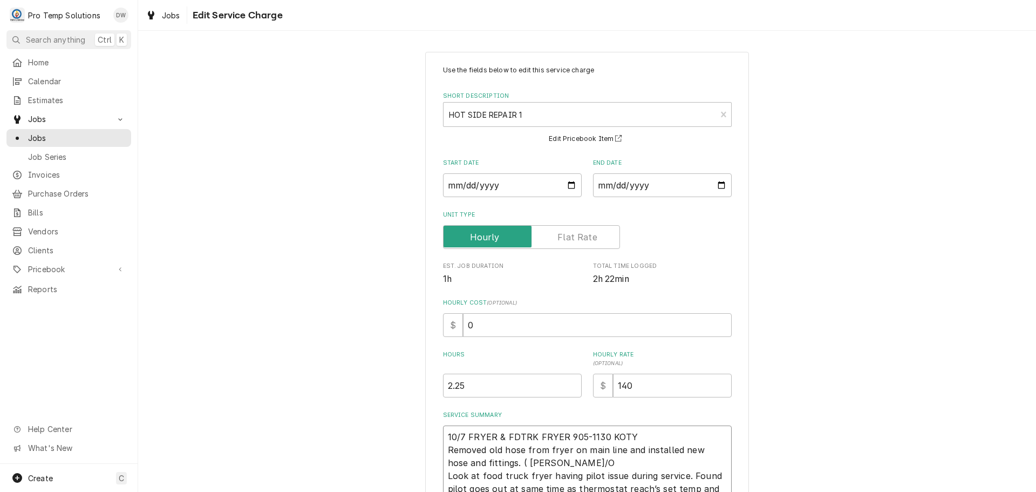
type textarea "10/7 FRYER & FDTRK FRYER 905-1130 KOTY Removed old hose from fryer on main line…"
type textarea "x"
type textarea "10/7 FRYER & FDTRK FRYER 905-1130 KOTY Removed old hose from fryer on main line…"
type textarea "x"
type textarea "10/7 FRYER & FDTRK FRYER 905-1130 KOTY Removed old hose from fryer on main line…"
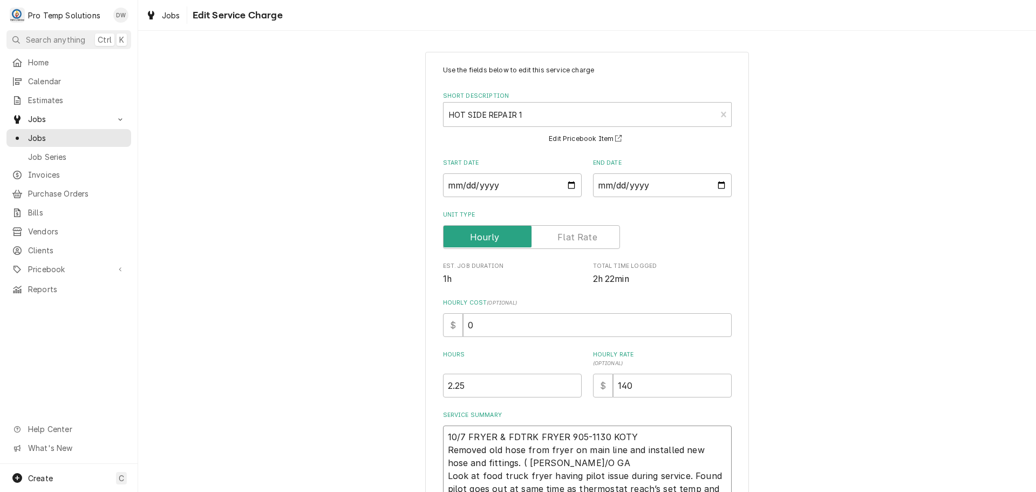
type textarea "x"
type textarea "10/7 FRYER & FDTRK FRYER 905-1130 KOTY Removed old hose from fryer on main line…"
type textarea "x"
type textarea "10/7 FRYER & FDTRK FRYER 905-1130 KOTY Removed old hose from fryer on main line…"
type textarea "x"
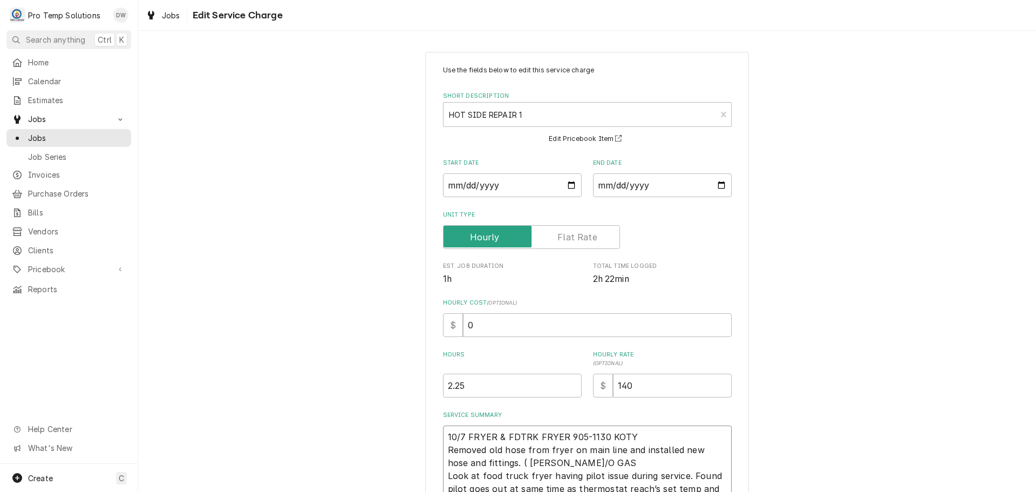
type textarea "10/7 FRYER & FDTRK FRYER 905-1130 KOTY Removed old hose from fryer on main line…"
type textarea "x"
type textarea "10/7 FRYER & FDTRK FRYER 905-1130 KOTY Removed old hose from fryer on main line…"
type textarea "x"
type textarea "10/7 FRYER & FDTRK FRYER 905-1130 KOTY Removed old hose from fryer on main line…"
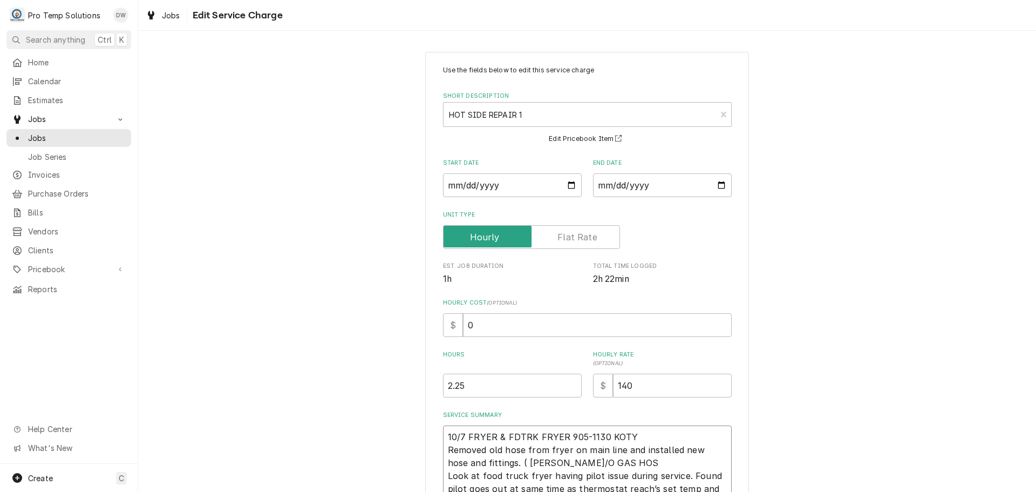
type textarea "x"
type textarea "10/7 FRYER & FDTRK FRYER 905-1130 KOTY Removed old hose from fryer on main line…"
type textarea "x"
type textarea "10/7 FRYER & FDTRK FRYER 905-1130 KOTY Removed old hose from fryer on main line…"
type textarea "x"
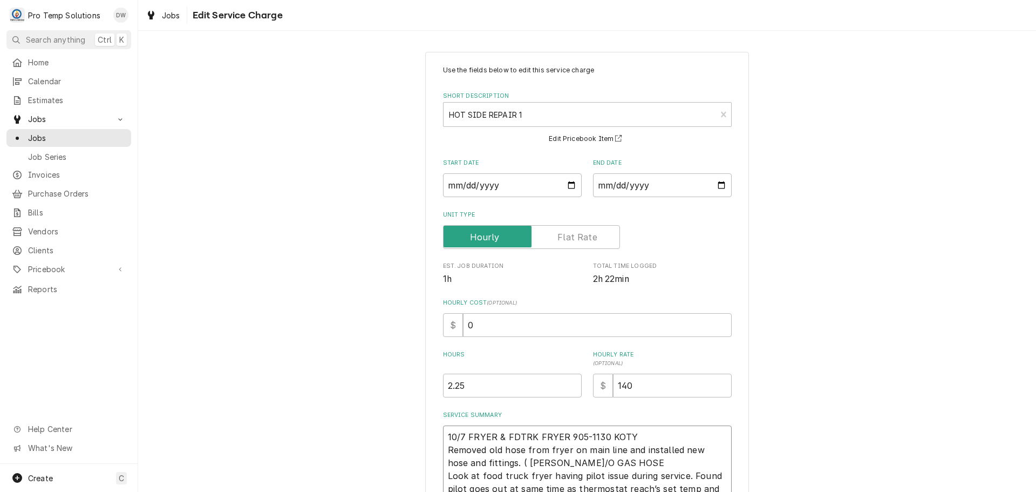
type textarea "10/7 FRYER & FDTRK FRYER 905-1130 KOTY Removed old hose from fryer on main line…"
type textarea "x"
type textarea "10/7 FRYER & FDTRK FRYER 905-1130 KOTY Removed old hose from fryer on main line…"
type textarea "x"
type textarea "10/7 FRYER & FDTRK FRYER 905-1130 KOTY Removed old hose from fryer on main line…"
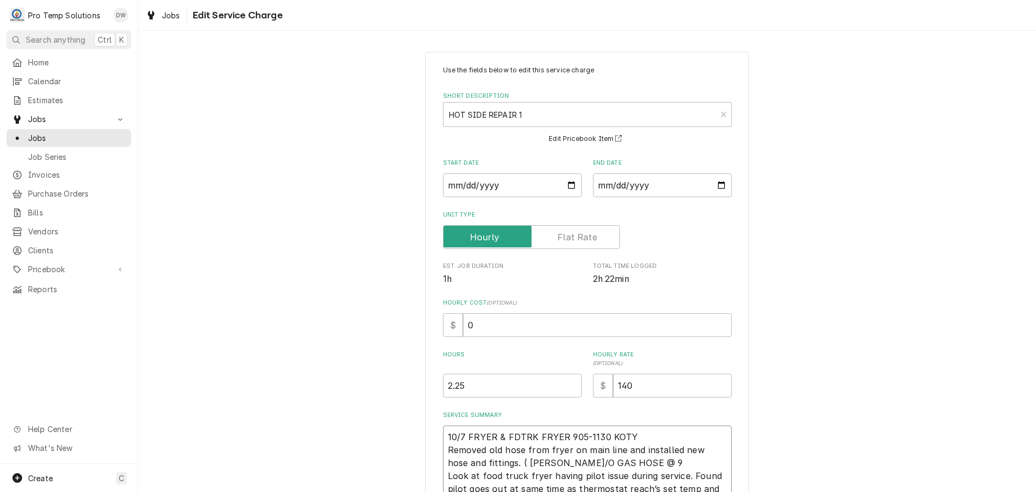
type textarea "x"
type textarea "10/7 FRYER & FDTRK FRYER 905-1130 KOTY Removed old hose from fryer on main line…"
type textarea "x"
type textarea "10/7 FRYER & FDTRK FRYER 905-1130 KOTY Removed old hose from fryer on main line…"
type textarea "x"
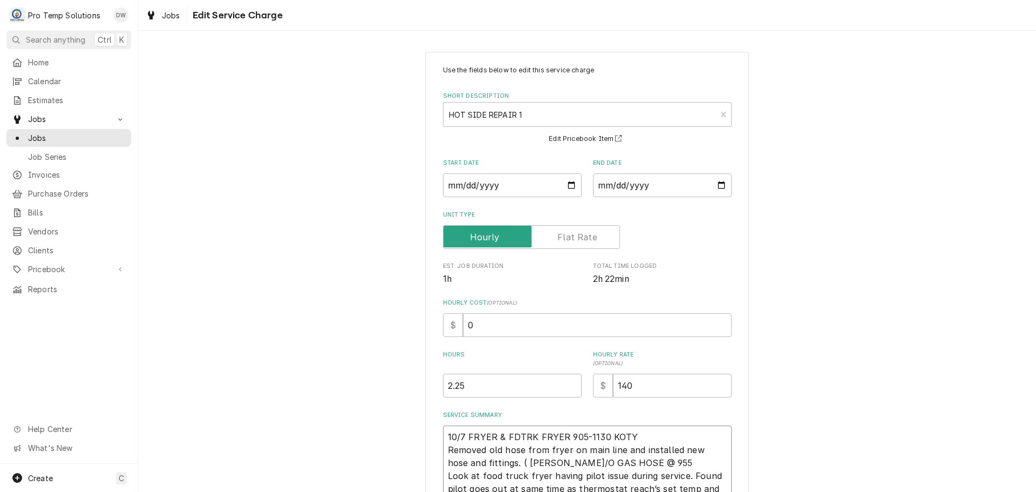
type textarea "10/7 FRYER & FDTRK FRYER 905-1130 KOTY Removed old hose from fryer on main line…"
type textarea "x"
type textarea "10/7 FRYER & FDTRK FRYER 905-1130 KOTY Removed old hose from fryer on main line…"
type textarea "x"
type textarea "10/7 FRYER & FDTRK FRYER 905-1130 KOTY Removed old hose from fryer on main line…"
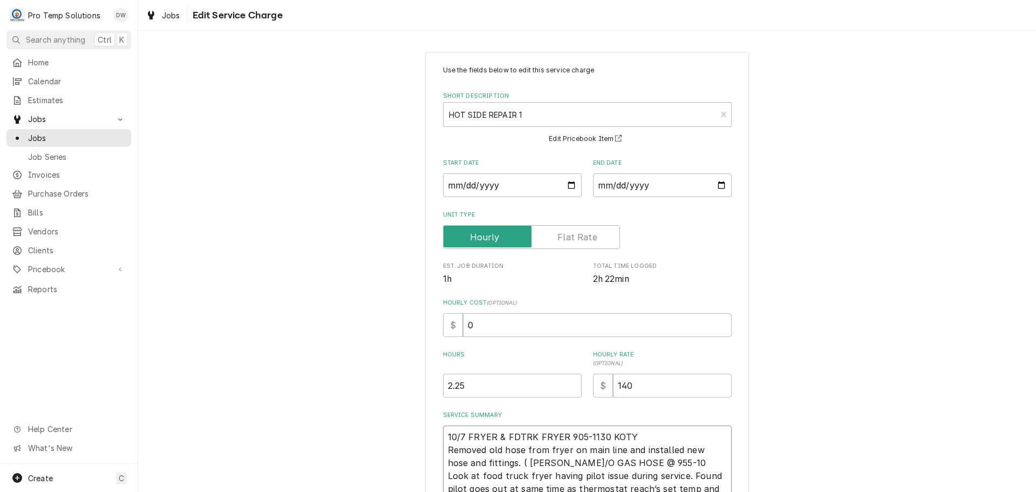
type textarea "x"
type textarea "10/7 FRYER & FDTRK FRYER 905-1130 KOTY Removed old hose from fryer on main line…"
type textarea "x"
type textarea "10/7 FRYER & FDTRK FRYER 905-1130 KOTY Removed old hose from fryer on main line…"
type textarea "x"
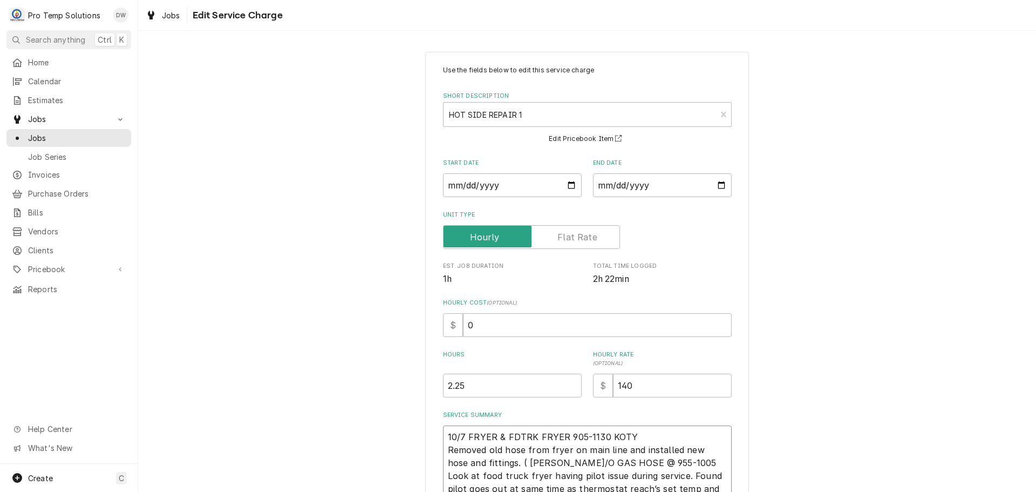
type textarea "10/7 FRYER & FDTRK FRYER 905-1130 KOTY Removed old hose from fryer on main line…"
type textarea "x"
type textarea "10/7 FRYER & FDTRK FRYER 905-1130 KOTY Removed old hose from fryer on main line…"
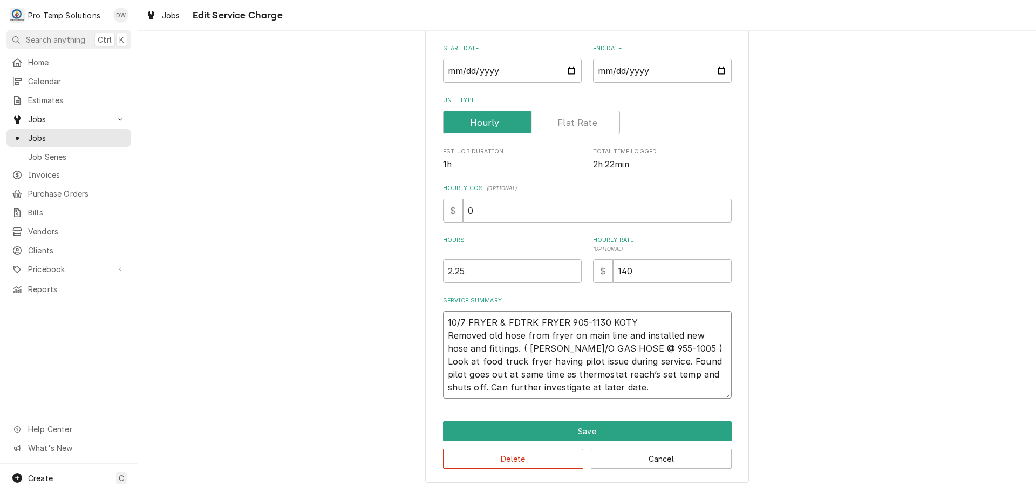
click at [544, 359] on textarea "10/7 FRYER & FDTRK FRYER 905-1130 KOTY Removed old hose from fryer on main line…" at bounding box center [587, 354] width 289 height 87
type textarea "x"
type textarea "10/7 FRYER & FDTRK FRYER 905-1130 KOTY Removed old hose from fryer on main line…"
type textarea "x"
type textarea "10/7 FRYER & FDTRK FRYER 905-1130 KOTY Removed old hose from fryer on main line…"
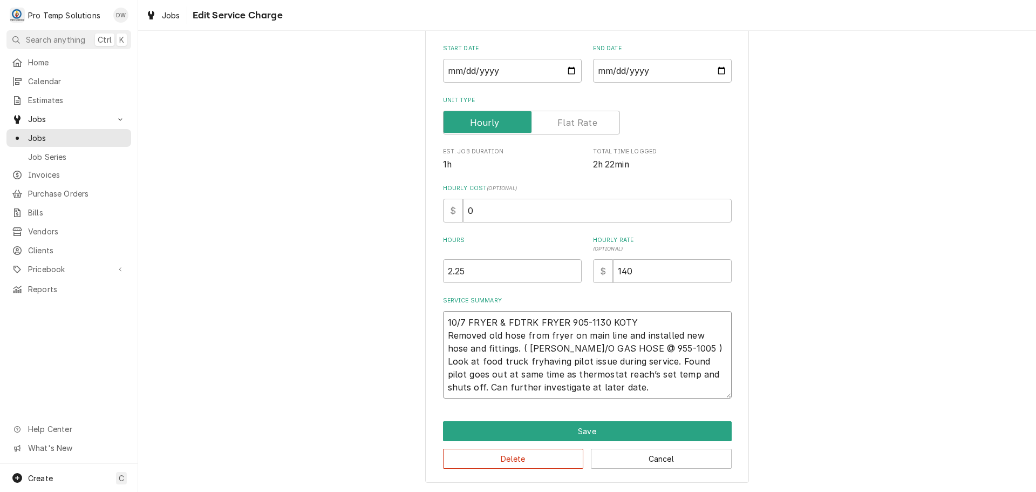
type textarea "x"
type textarea "10/7 FRYER & FDTRK FRYER 905-1130 KOTY Removed old hose from fryer on main line…"
type textarea "x"
type textarea "10/7 FRYER & FDTRK FRYER 905-1130 KOTY Removed old hose from fryer on main line…"
type textarea "x"
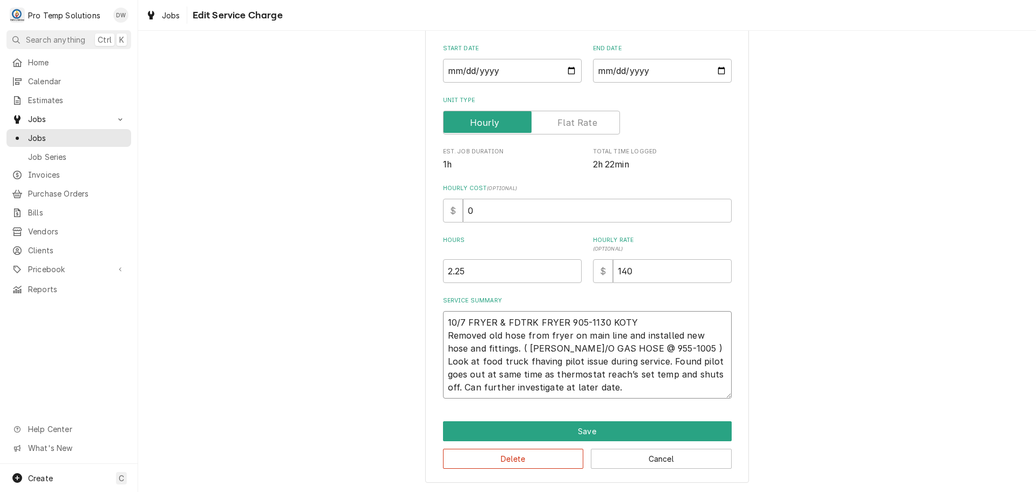
type textarea "10/7 FRYER & FDTRK FRYER 905-1130 KOTY Removed old hose from fryer on main line…"
type textarea "x"
type textarea "10/7 FRYER & FDTRK FRYER 905-1130 KOTY Removed old hose from fryer on main line…"
type textarea "x"
type textarea "10/7 FRYER & FDTRK FRYER 905-1130 KOTY Removed old hose from fryer on main line…"
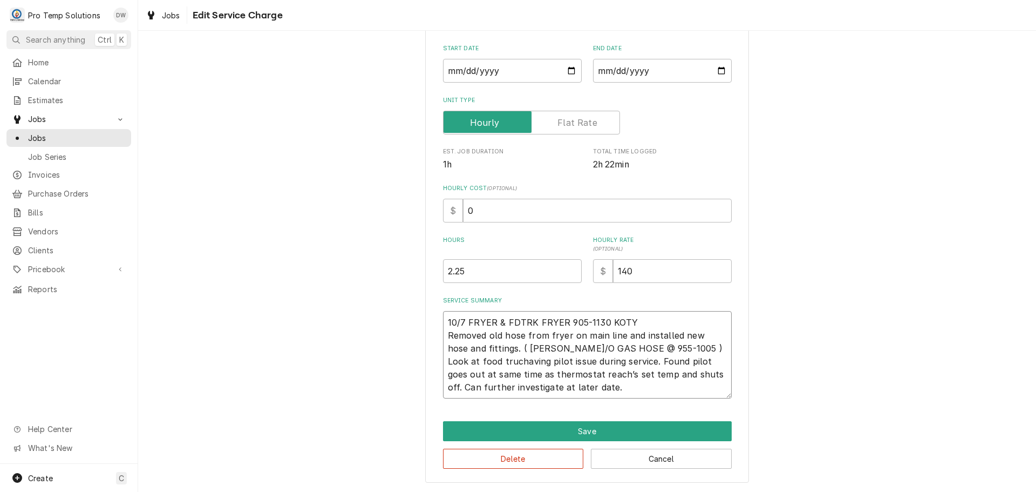
type textarea "x"
type textarea "10/7 FRYER & FDTRK FRYER 905-1130 KOTY Removed old hose from fryer on main line…"
type textarea "x"
type textarea "10/7 FRYER & FDTRK FRYER 905-1130 KOTY Removed old hose from fryer on main line…"
type textarea "x"
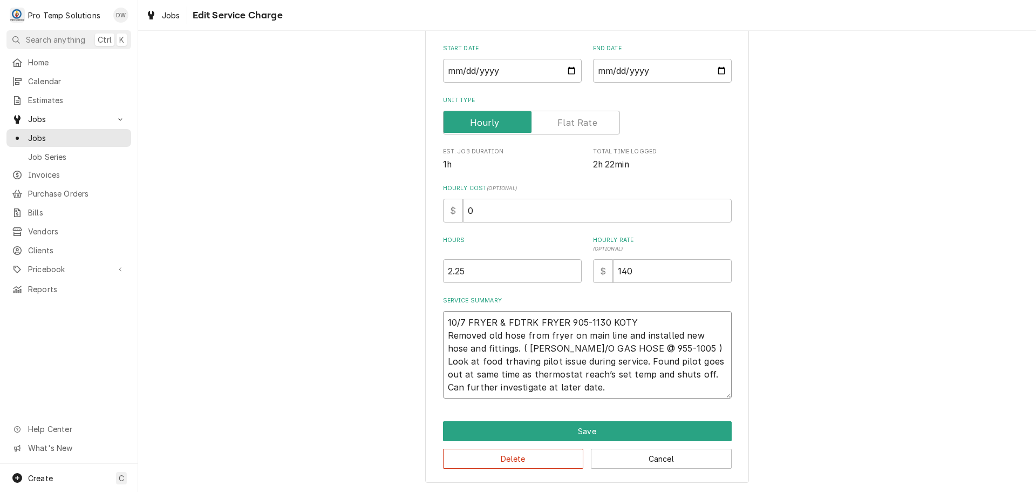
type textarea "10/7 FRYER & FDTRK FRYER 905-1130 KOTY Removed old hose from fryer on main line…"
type textarea "x"
type textarea "10/7 FRYER & FDTRK FRYER 905-1130 KOTY Removed old hose from fryer on main line…"
type textarea "x"
type textarea "10/7 FRYER & FDTRK FRYER 905-1130 KOTY Removed old hose from fryer on main line…"
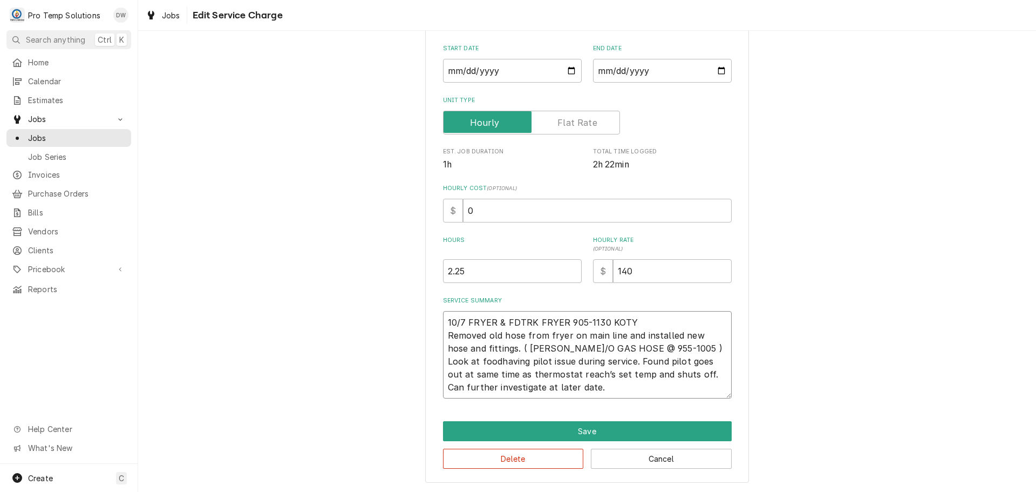
type textarea "x"
type textarea "10/7 FRYER & FDTRK FRYER 905-1130 KOTY Removed old hose from fryer on main line…"
type textarea "x"
type textarea "10/7 FRYER & FDTRK FRYER 905-1130 KOTY Removed old hose from fryer on main line…"
type textarea "x"
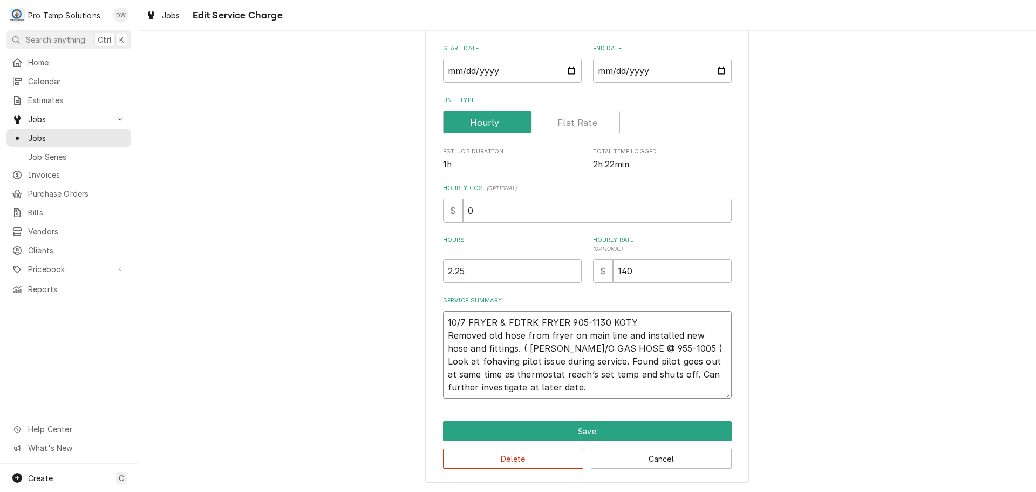
type textarea "10/7 FRYER & FDTRK FRYER 905-1130 KOTY Removed old hose from fryer on main line…"
type textarea "x"
type textarea "10/7 FRYER & FDTRK FRYER 905-1130 KOTY Removed old hose from fryer on main line…"
type textarea "x"
type textarea "10/7 FRYER & FDTRK FRYER 905-1130 KOTY Removed old hose from fryer on main line…"
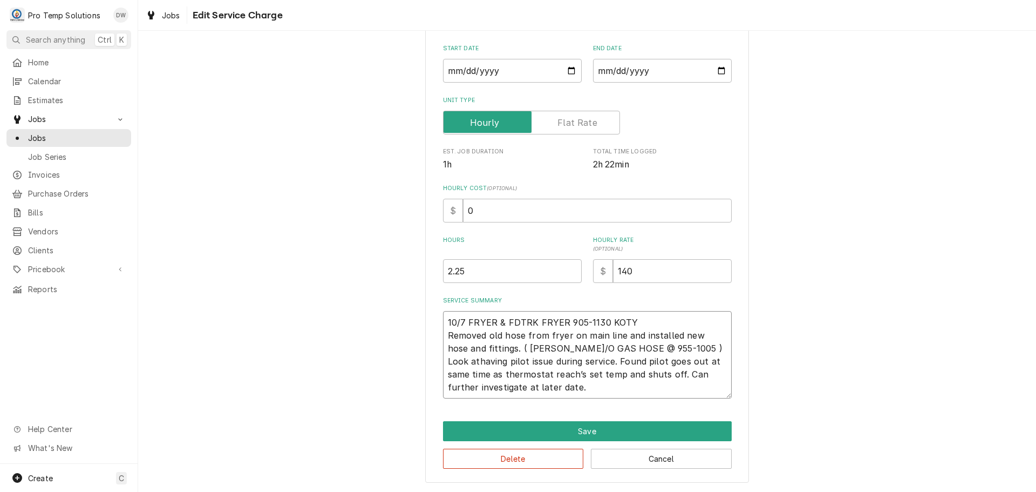
type textarea "x"
type textarea "10/7 FRYER & FDTRK FRYER 905-1130 KOTY Removed old hose from fryer on main line…"
type textarea "x"
type textarea "10/7 FRYER & FDTRK FRYER 905-1130 KOTY Removed old hose from fryer on main line…"
type textarea "x"
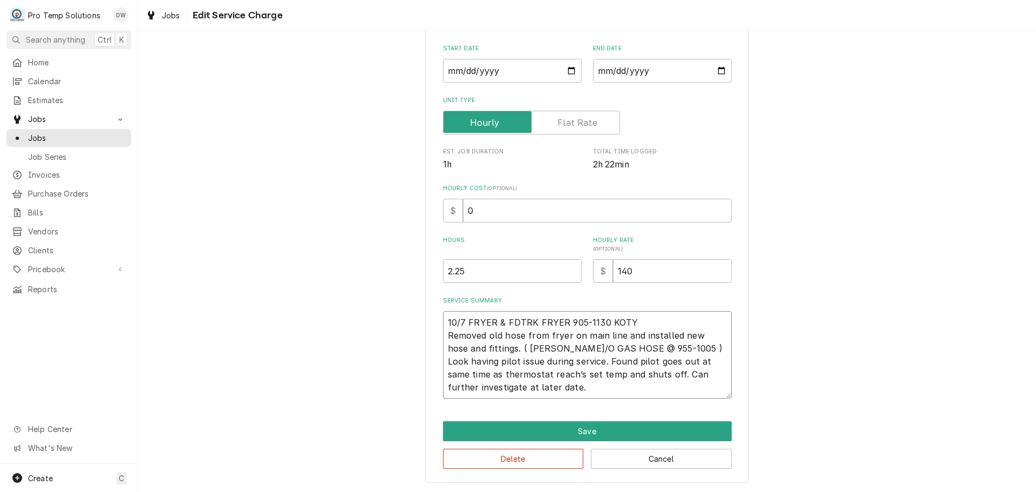
type textarea "10/7 FRYER & FDTRK FRYER 905-1130 KOTY Removed old hose from fryer on main line…"
type textarea "x"
type textarea "10/7 FRYER & FDTRK FRYER 905-1130 KOTY Removed old hose from fryer on main line…"
type textarea "x"
type textarea "10/7 FRYER & FDTRK FRYER 905-1130 KOTY Removed old hose from fryer on main line…"
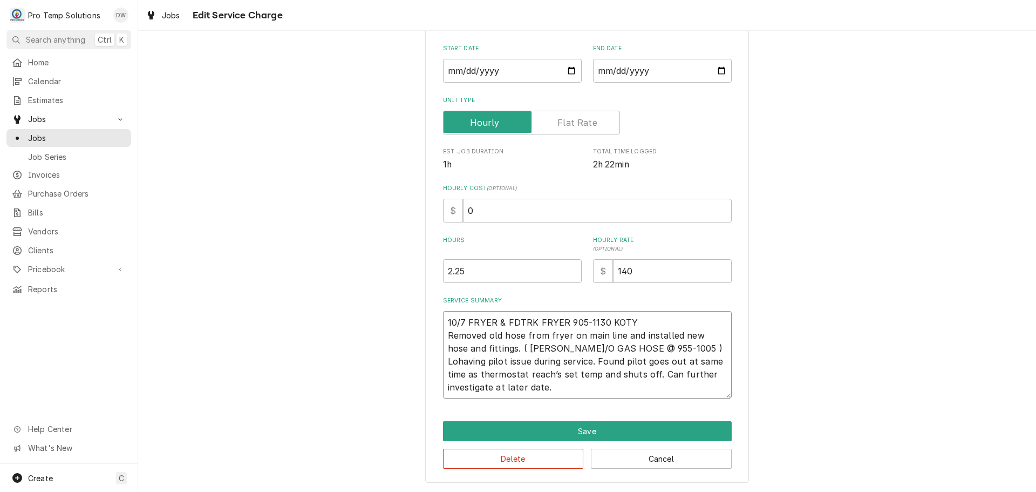
type textarea "x"
type textarea "10/7 FRYER & FDTRK FRYER 905-1130 KOTY Removed old hose from fryer on main line…"
type textarea "x"
type textarea "10/7 FRYER & FDTRK FRYER 905-1130 KOTY Removed old hose from fryer on main line…"
click at [443, 332] on textarea "10/7 FRYER & FDTRK FRYER 905-1130 KOTY Removed old hose from fryer on main line…" at bounding box center [587, 354] width 289 height 87
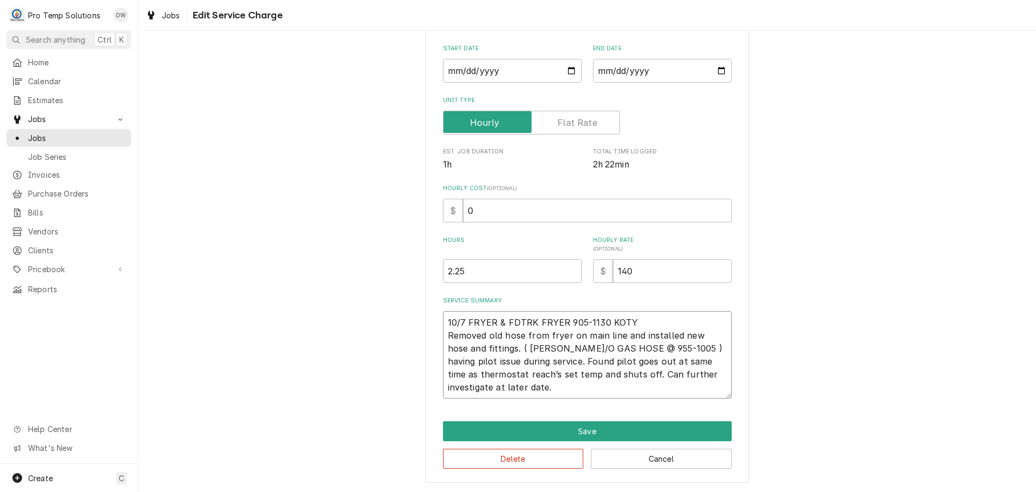
type textarea "x"
type textarea "10/7 FRYER & FDTRK FRYER 905-1130 KOTY FRemoved old hose from fryer on main lin…"
type textarea "x"
type textarea "10/7 FRYER & FDTRK FRYER 905-1130 KOTY FRRemoved old hose from fryer on main li…"
type textarea "x"
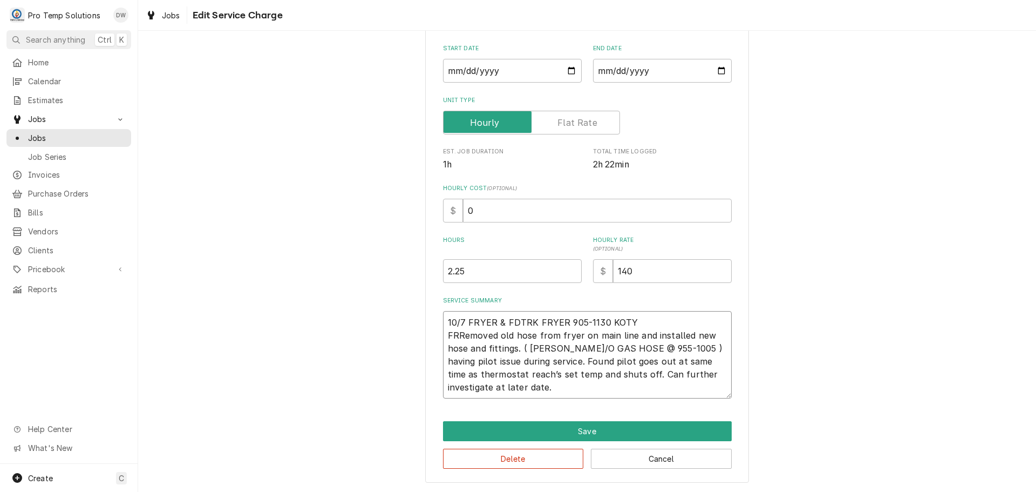
type textarea "10/7 FRYER & FDTRK FRYER 905-1130 KOTY FRYRemoved old hose from fryer on main l…"
click at [444, 360] on textarea "10/7 FRYER & FDTRK FRYER 905-1130 KOTY FRYER-Removed old hose from fryer on mai…" at bounding box center [587, 354] width 289 height 87
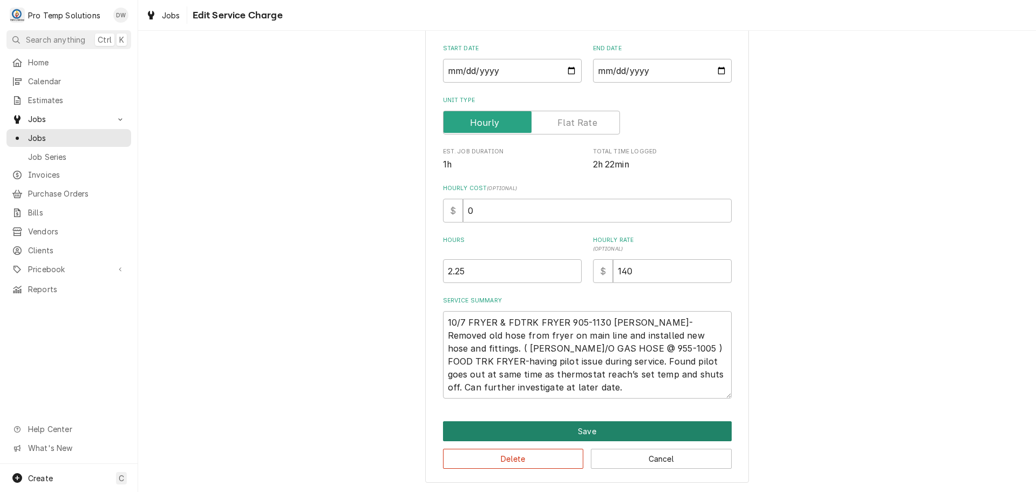
click at [574, 429] on button "Save" at bounding box center [587, 431] width 289 height 20
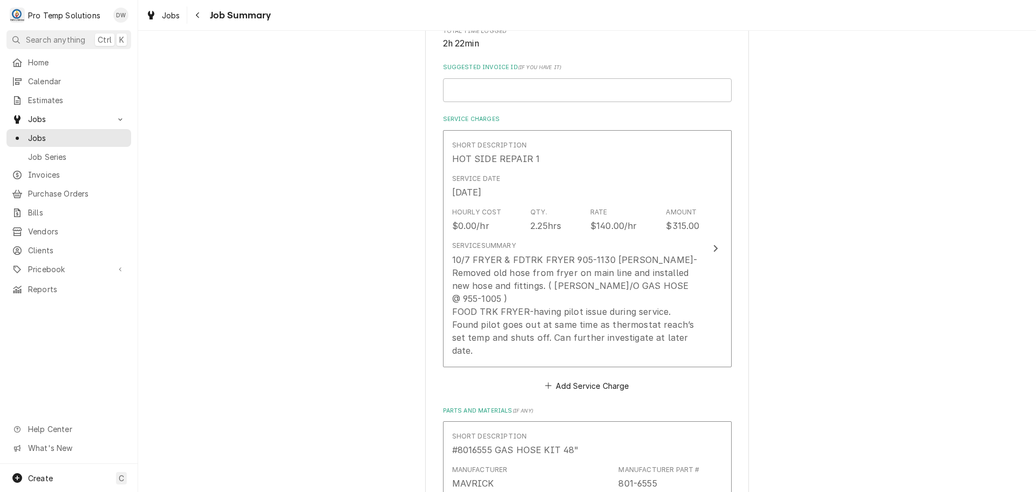
scroll to position [216, 0]
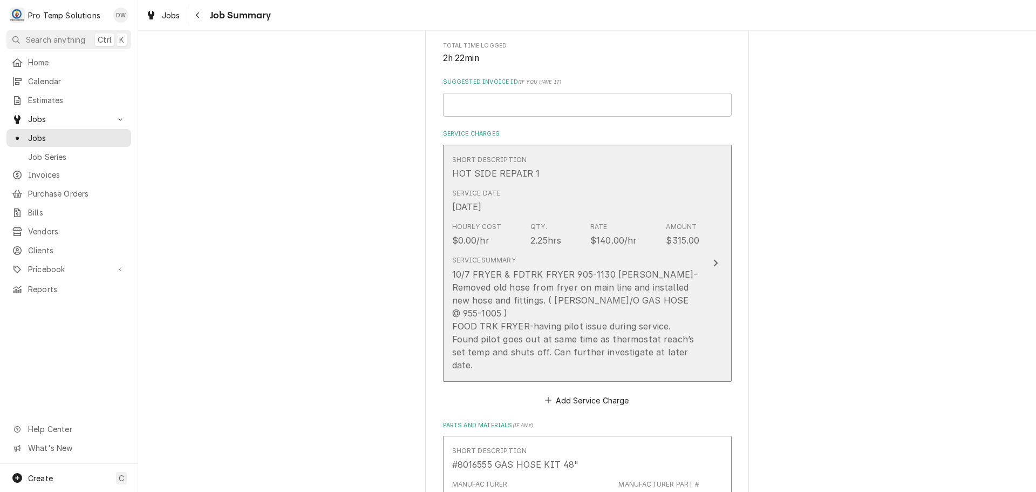
click at [713, 259] on icon "Update Line Item" at bounding box center [715, 263] width 5 height 9
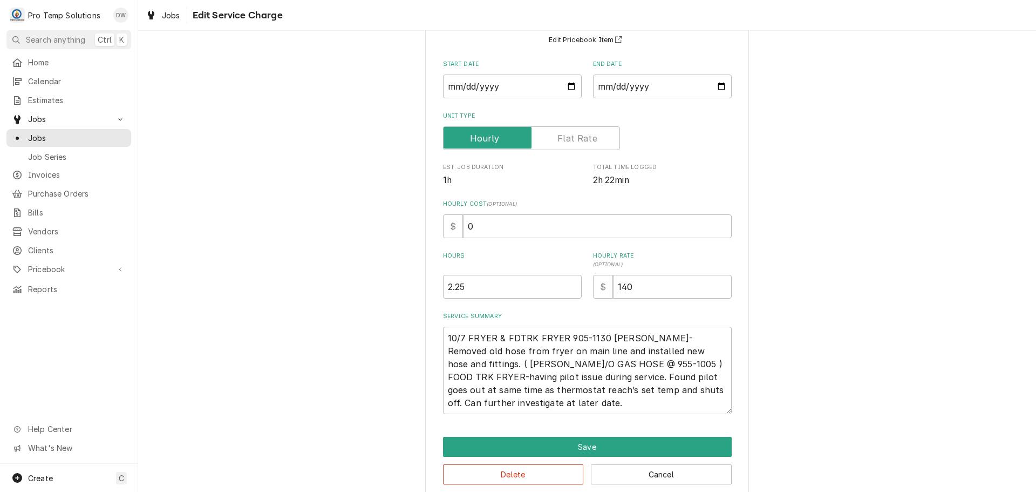
scroll to position [114, 0]
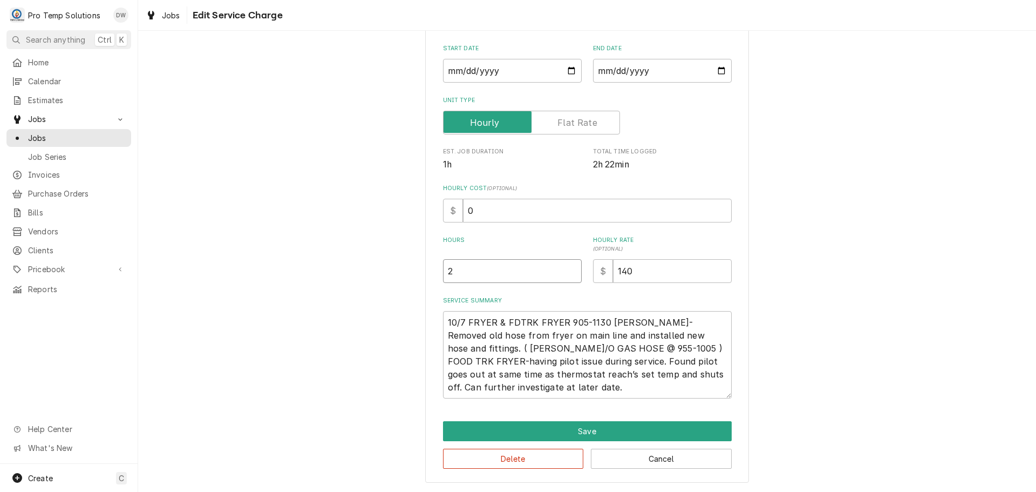
click at [568, 274] on input "2" at bounding box center [512, 271] width 139 height 24
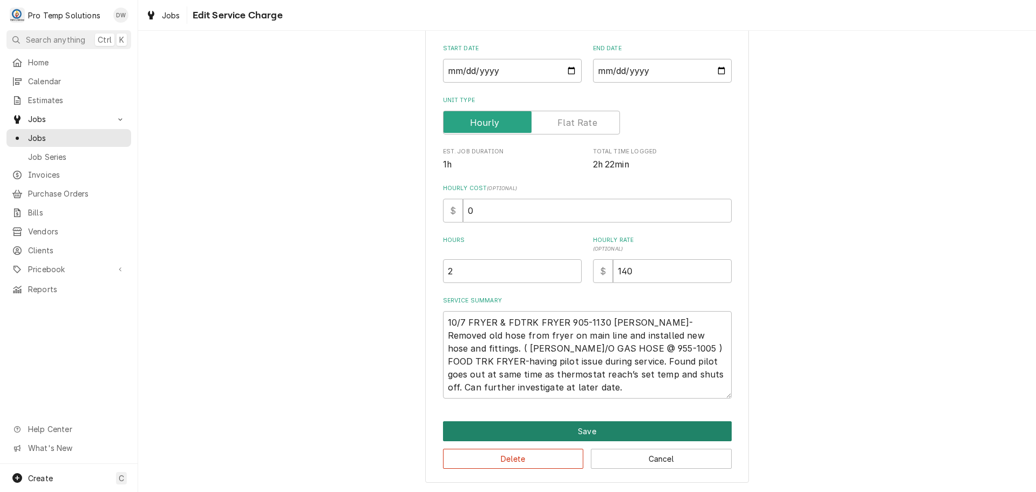
click at [586, 431] on button "Save" at bounding box center [587, 431] width 289 height 20
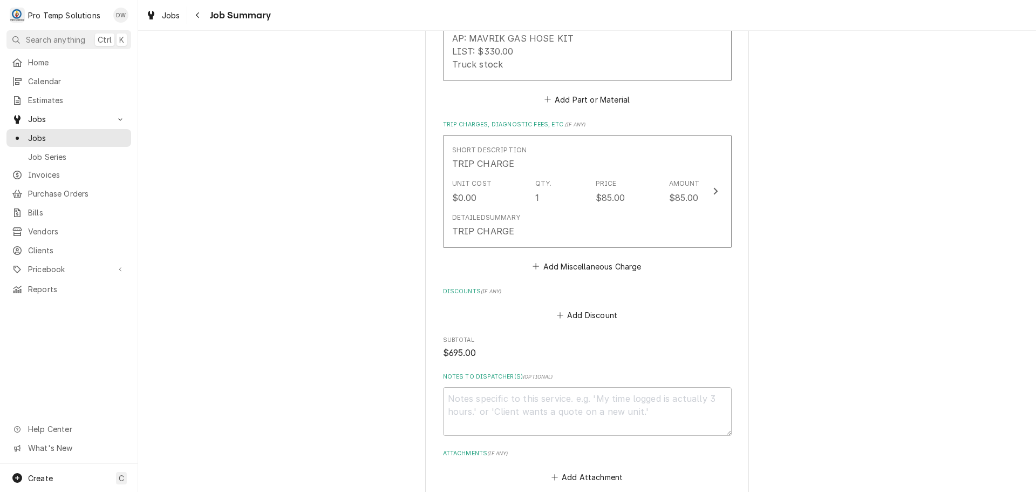
scroll to position [756, 0]
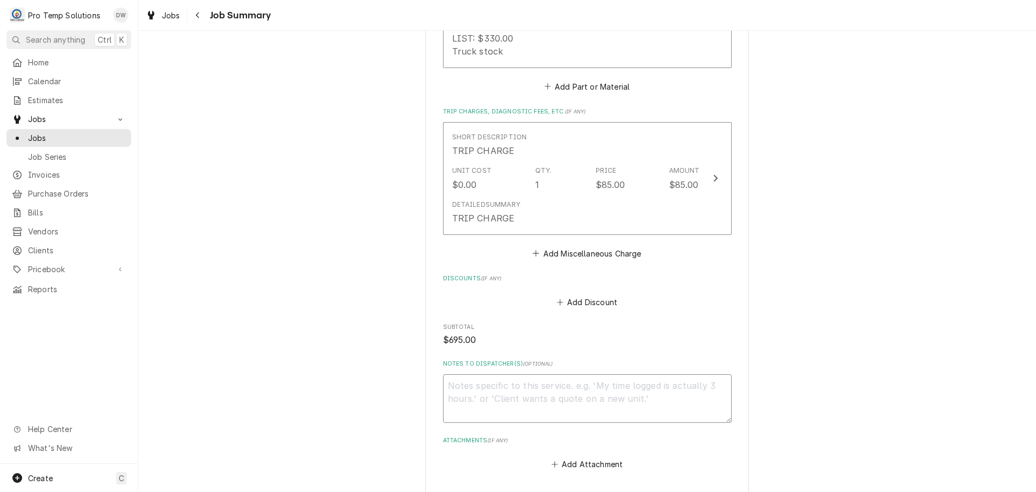
click at [525, 375] on textarea "Notes to Dispatcher(s) ( optional )" at bounding box center [587, 398] width 289 height 49
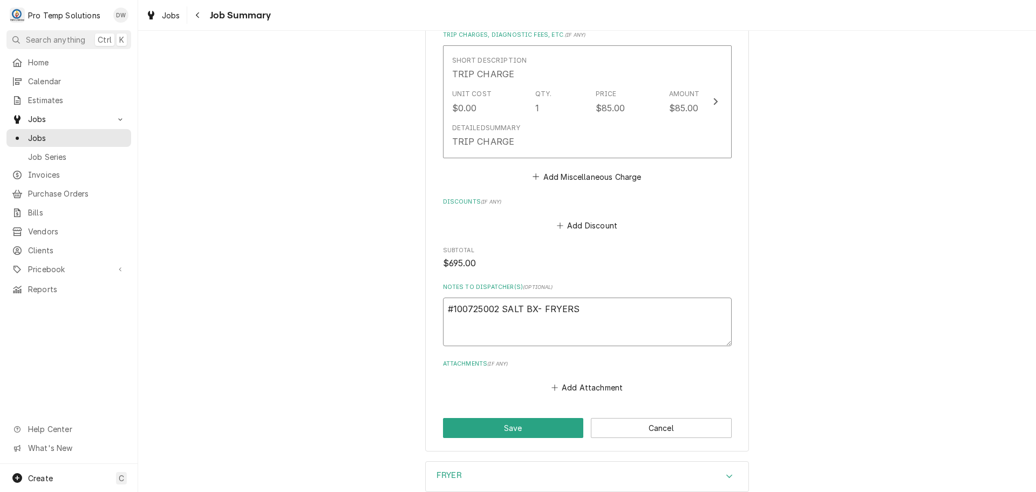
scroll to position [890, 0]
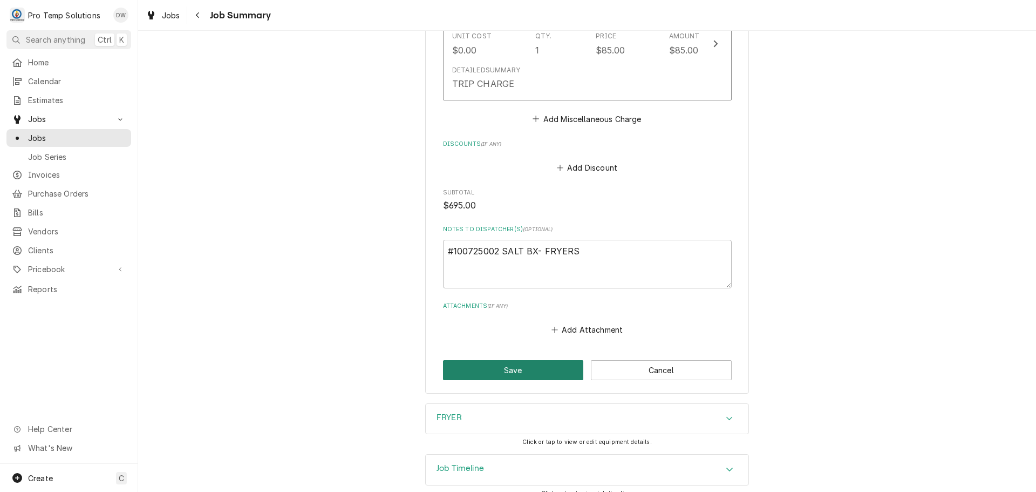
click at [503, 360] on button "Save" at bounding box center [513, 370] width 141 height 20
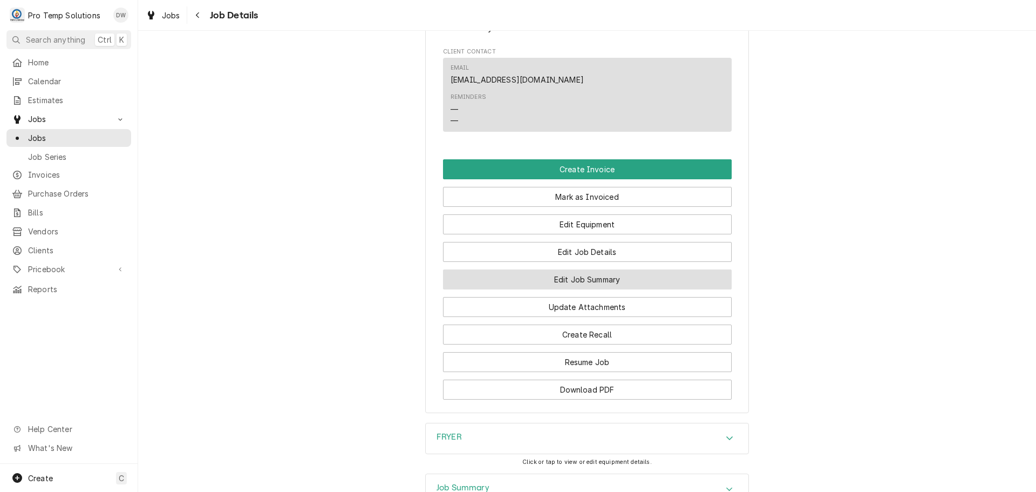
scroll to position [570, 0]
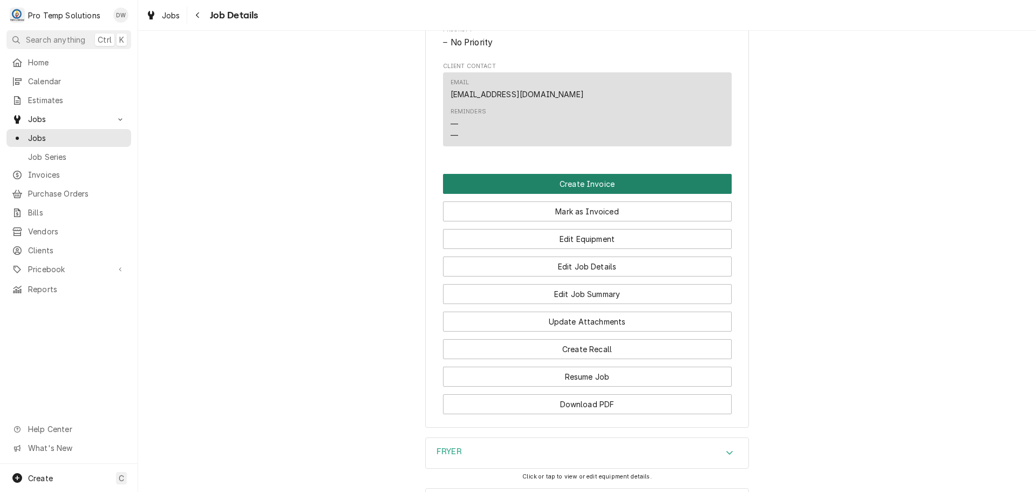
click at [592, 194] on button "Create Invoice" at bounding box center [587, 184] width 289 height 20
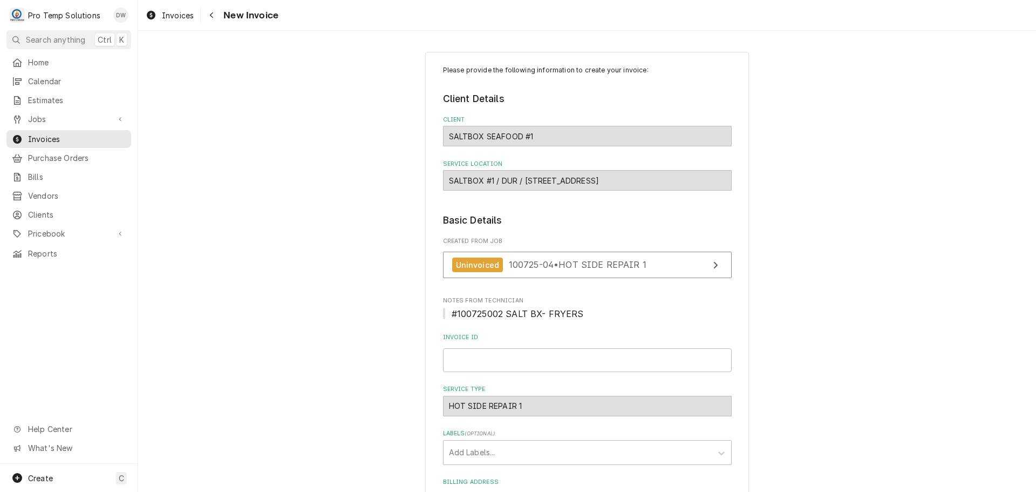
scroll to position [162, 0]
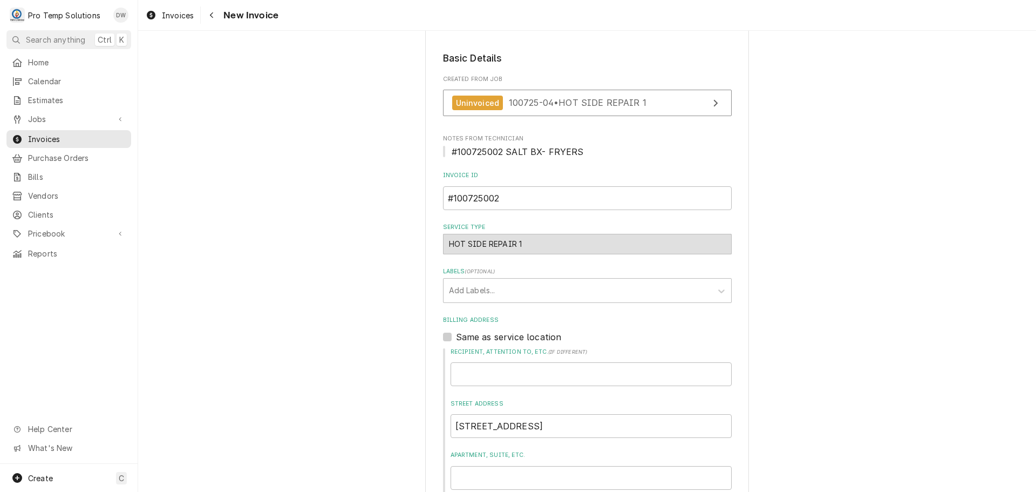
type input "#100725002"
click at [456, 333] on label "Same as service location" at bounding box center [509, 336] width 106 height 13
click at [456, 333] on input "Same as service location" at bounding box center [600, 342] width 289 height 24
checkbox input "true"
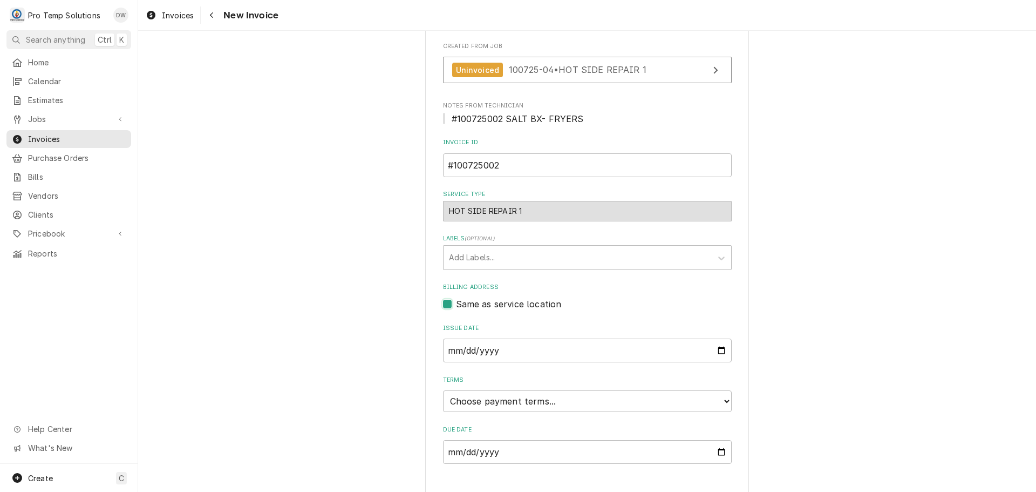
scroll to position [213, 0]
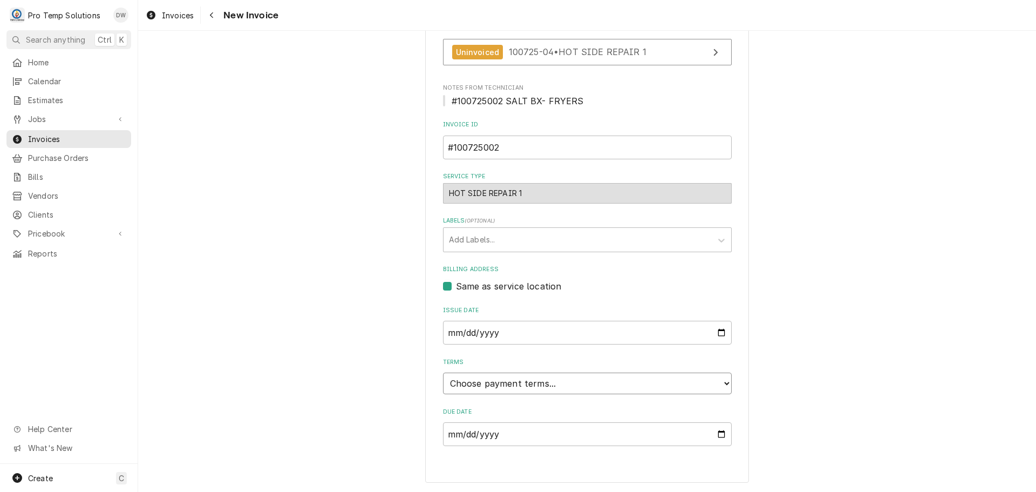
click at [493, 387] on select "Choose payment terms... Same Day Net 7 Net 14 Net 21 Net 30 Net 45 Net 60 Net 90" at bounding box center [587, 383] width 289 height 22
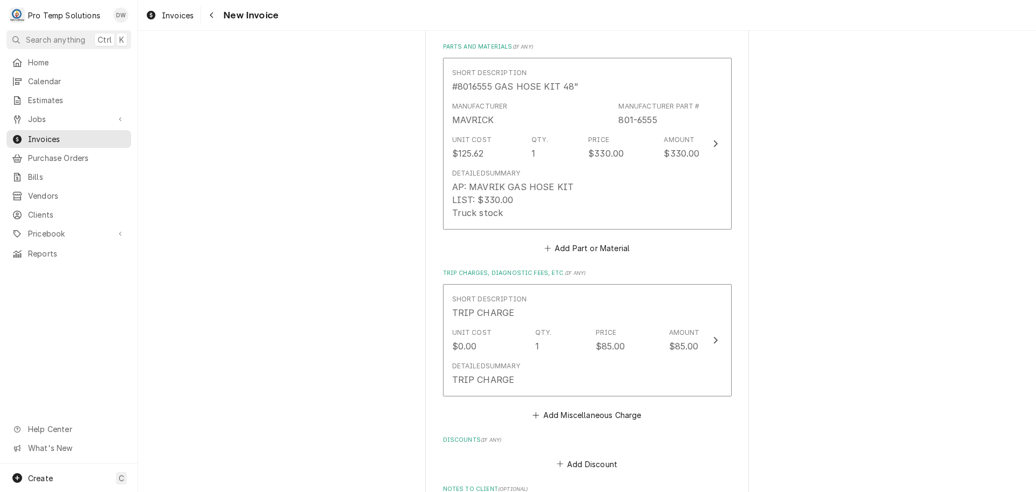
scroll to position [1184, 0]
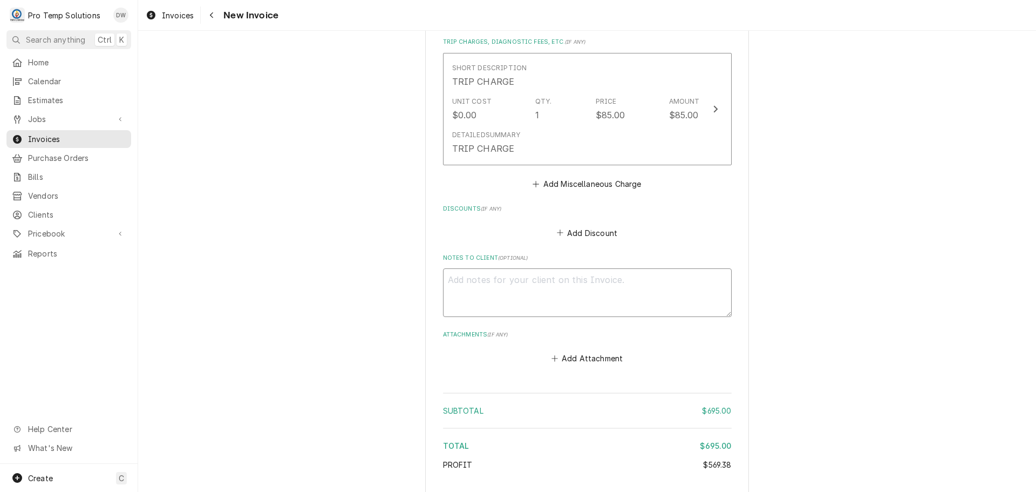
click at [503, 269] on textarea "Notes to Client ( optional )" at bounding box center [587, 292] width 289 height 49
type textarea "x"
type textarea "#"
type textarea "x"
type textarea "#1"
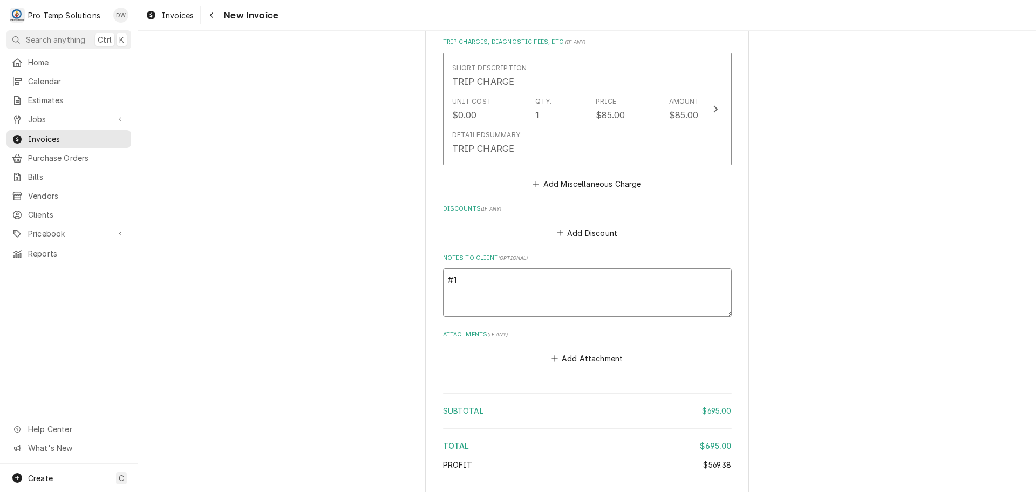
type textarea "x"
type textarea "#10"
type textarea "x"
type textarea "#100"
type textarea "x"
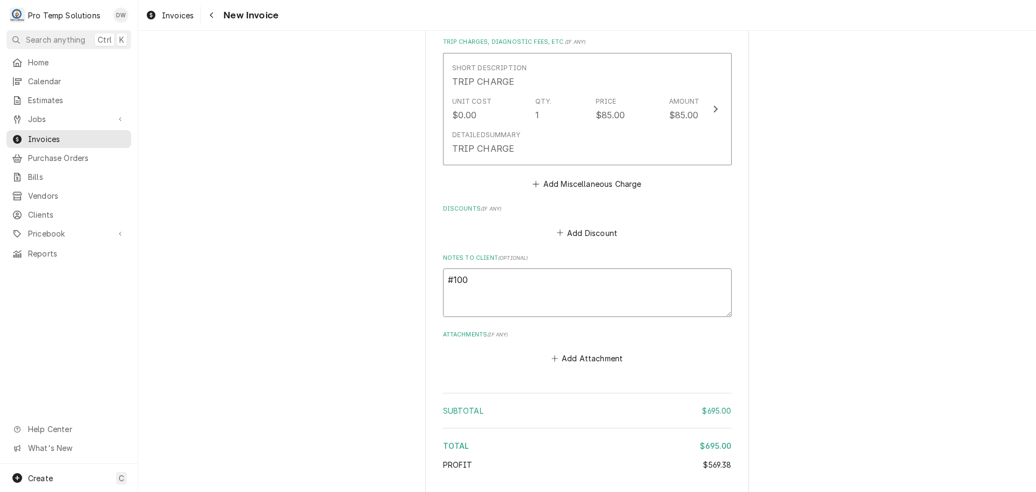
type textarea "#1007"
type textarea "x"
type textarea "#10072"
type textarea "x"
type textarea "#100725"
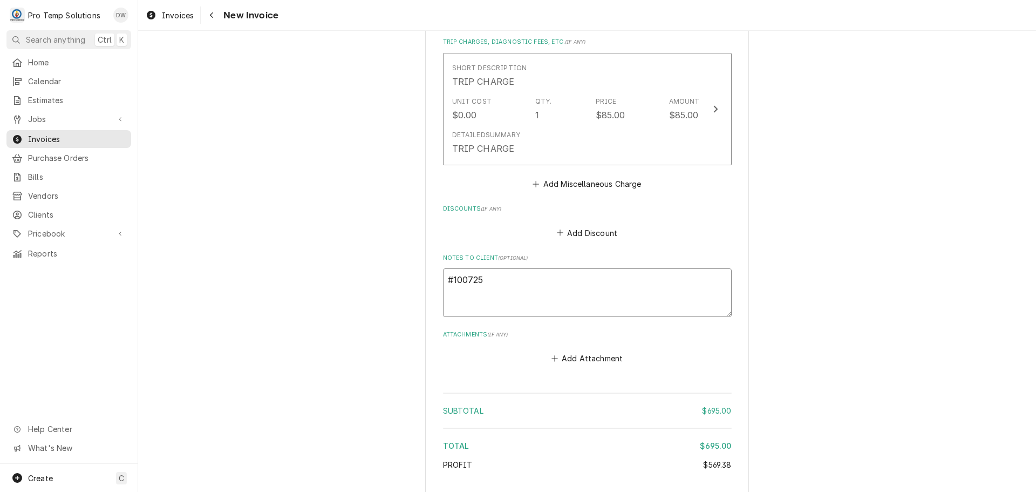
type textarea "x"
type textarea "#1007250"
type textarea "x"
type textarea "#10072500"
type textarea "x"
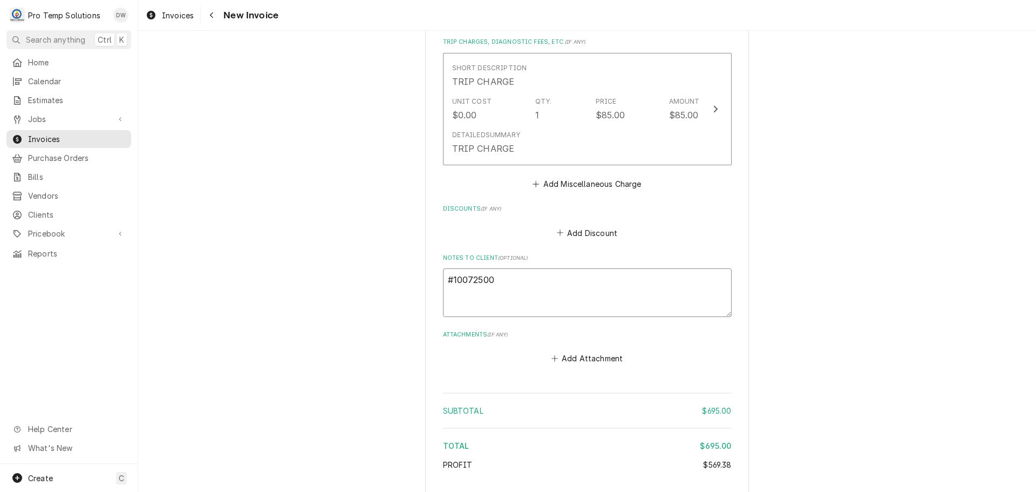
type textarea "#100725002"
type textarea "x"
type textarea "#100725002"
type textarea "x"
type textarea "#100725002 S"
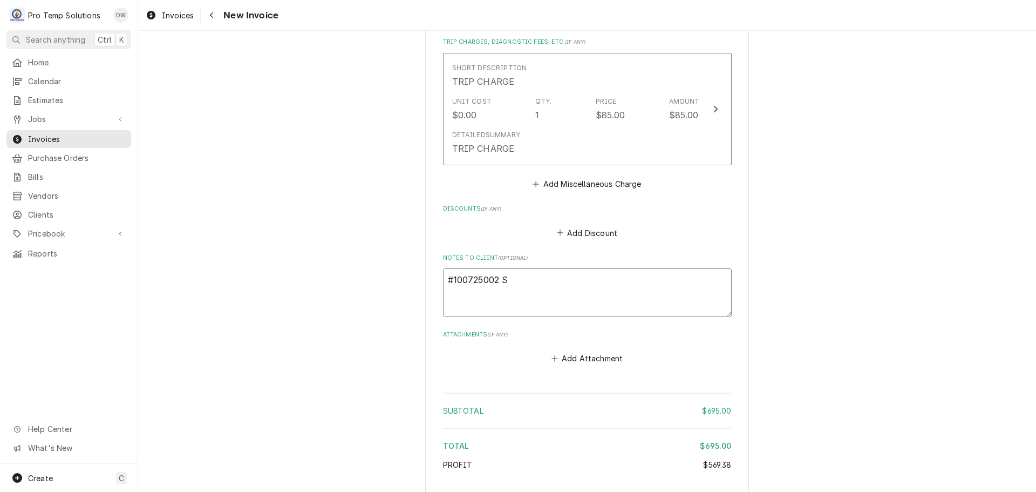
type textarea "x"
type textarea "#100725002 SA"
type textarea "x"
type textarea "#100725002 [PERSON_NAME]"
type textarea "x"
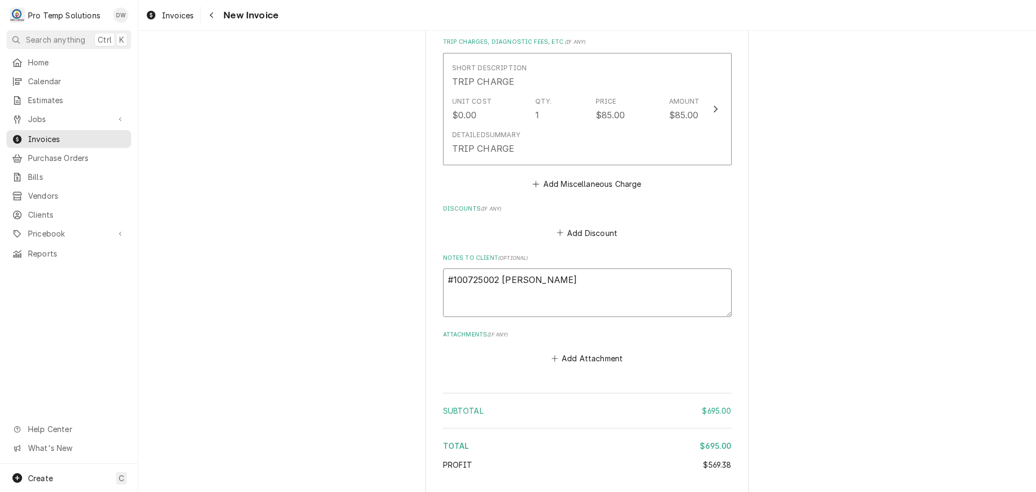
type textarea "#100725002 SALT"
type textarea "x"
type textarea "#100725002 SALTB"
type textarea "x"
type textarea "#100725002 SALTBX"
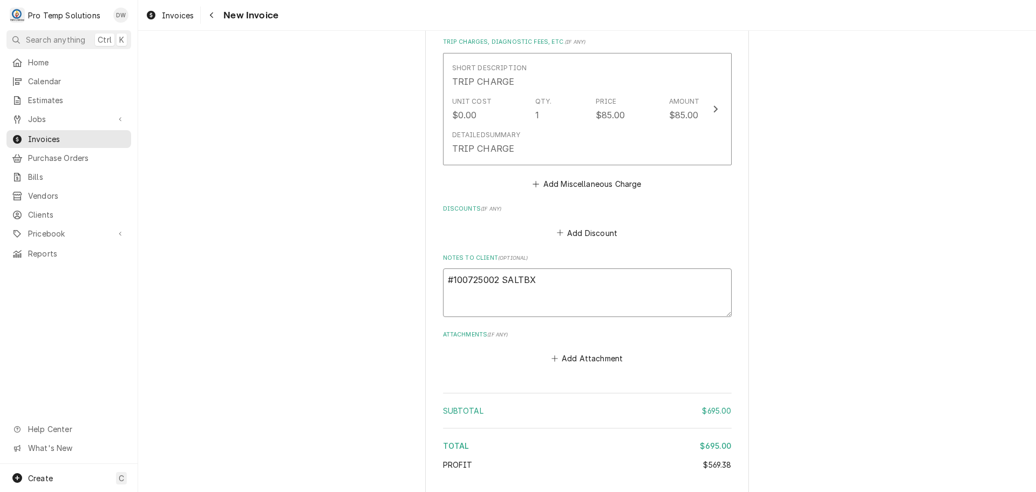
type textarea "x"
type textarea "#100725002 SALTBX-"
type textarea "x"
type textarea "#100725002 SALTBX-"
type textarea "x"
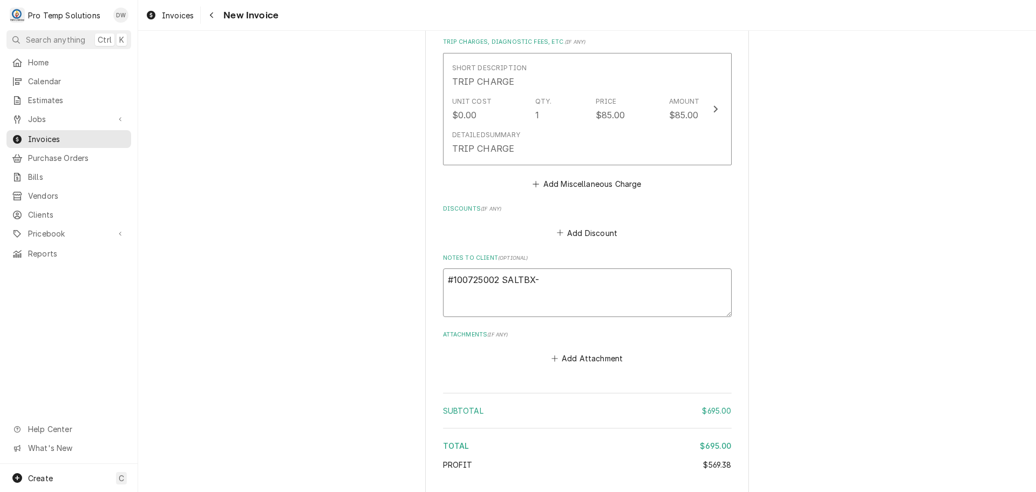
type textarea "#100725002 SALTBX- F"
type textarea "x"
type textarea "#100725002 SALTBX- FR"
type textarea "x"
type textarea "#100725002 SALTBX- FRY"
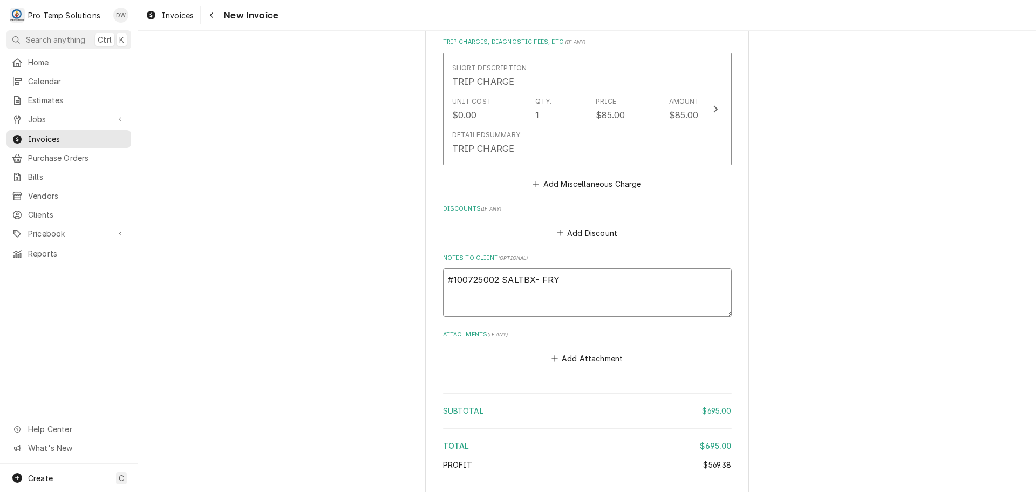
type textarea "x"
type textarea "#100725002 SALTBX- FRYE"
type textarea "x"
type textarea "#100725002 SALTBX- FRYER"
type textarea "x"
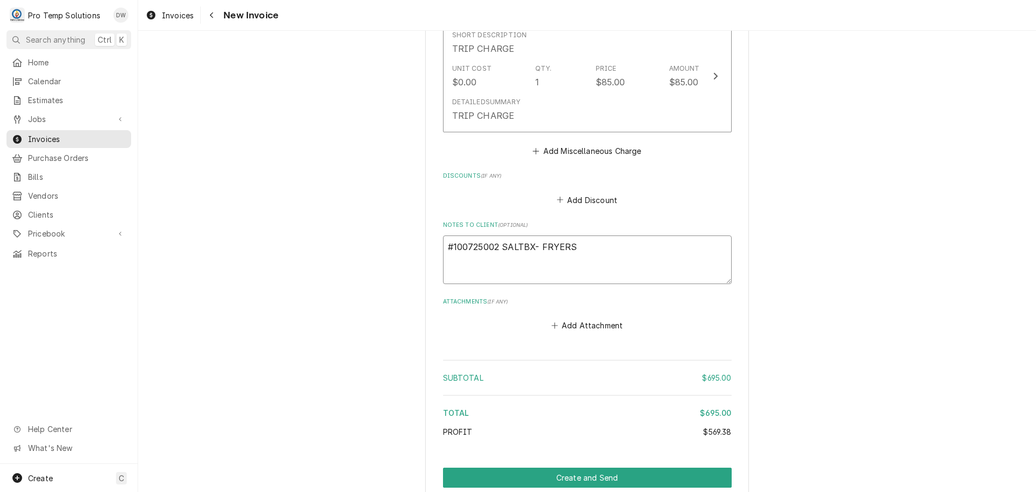
scroll to position [1251, 0]
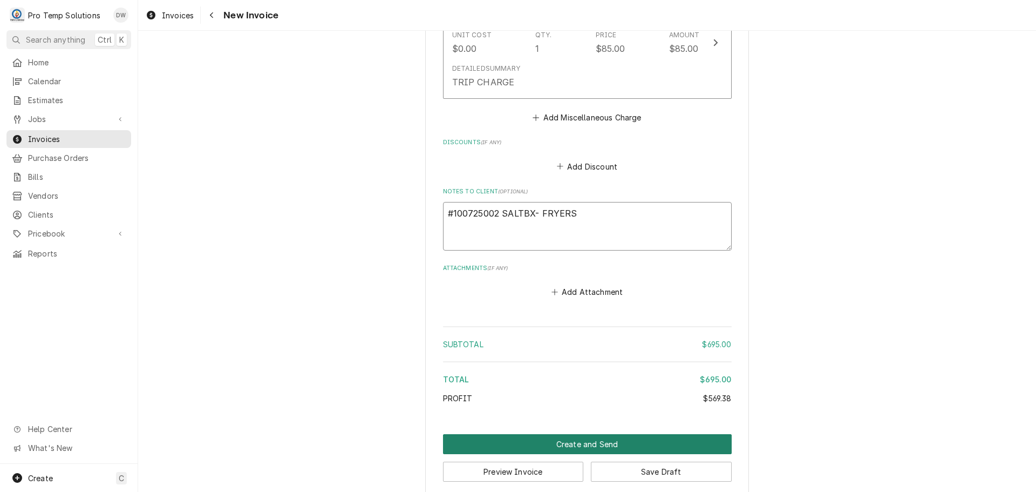
type textarea "#100725002 SALTBX- FRYERS"
click at [581, 434] on button "Create and Send" at bounding box center [587, 444] width 289 height 20
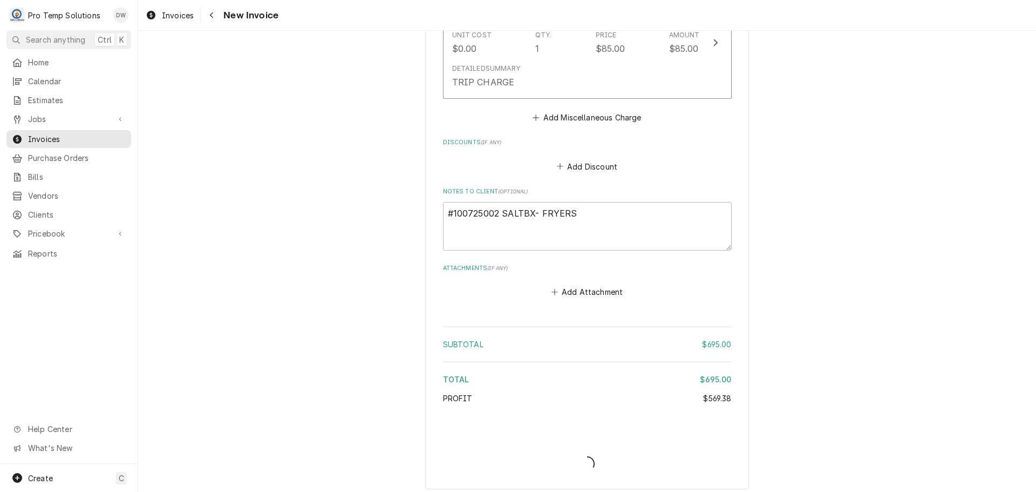
scroll to position [1245, 0]
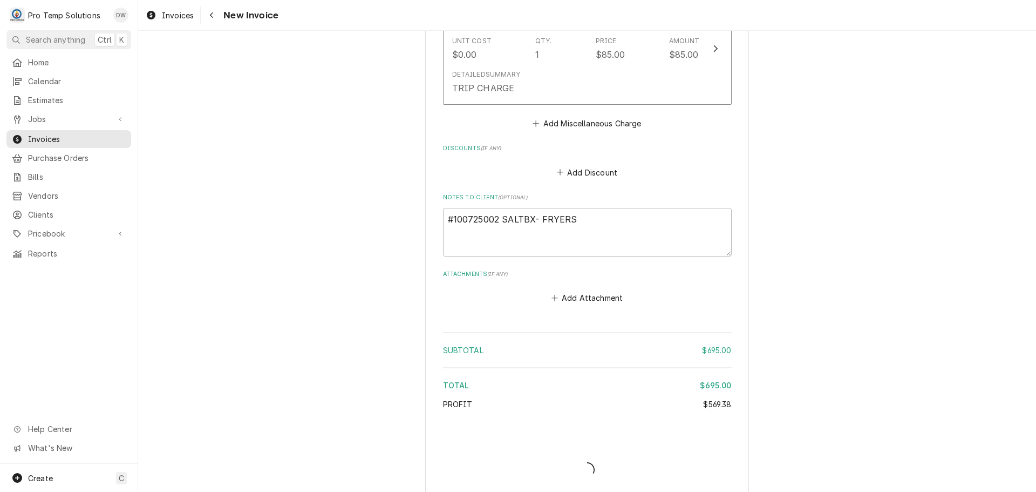
type textarea "x"
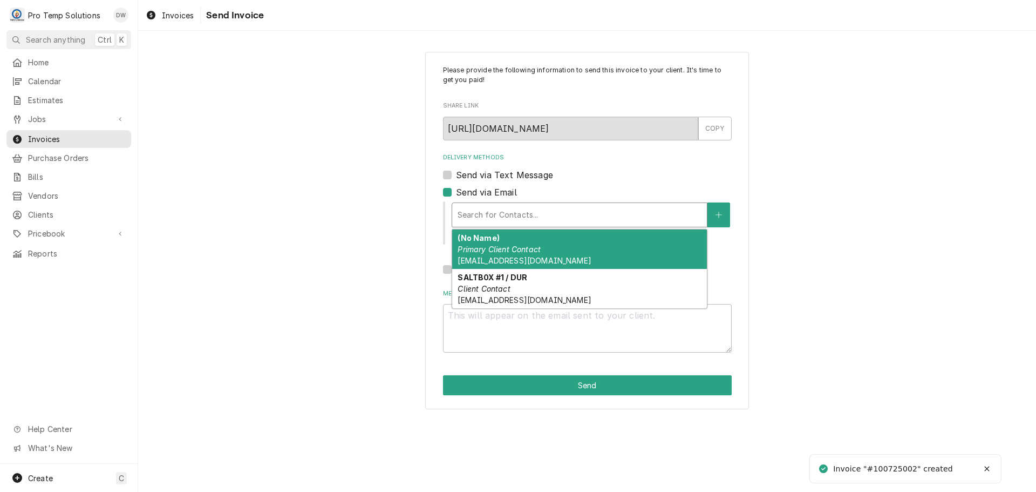
click at [567, 220] on div "Delivery Methods" at bounding box center [580, 214] width 244 height 19
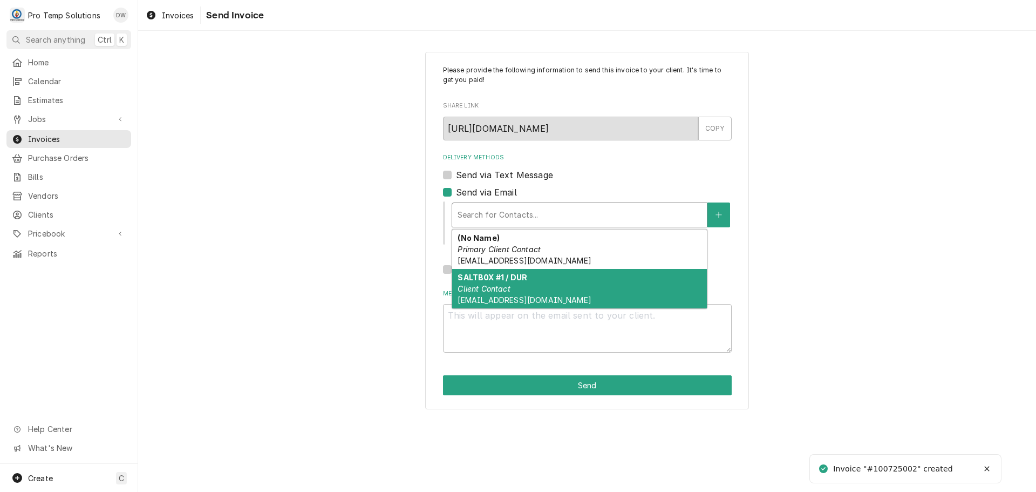
click at [531, 275] on div "SALTB0X #1 / DUR Client Contact [EMAIL_ADDRESS][DOMAIN_NAME]" at bounding box center [579, 288] width 255 height 39
type textarea "x"
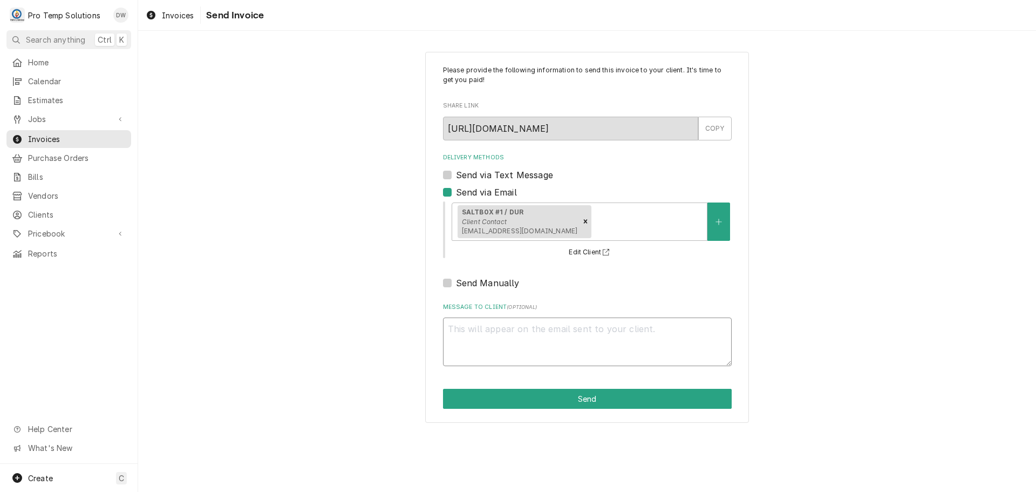
click at [496, 327] on textarea "Message to Client ( optional )" at bounding box center [587, 341] width 289 height 49
type textarea "#"
type textarea "x"
type textarea "#1"
type textarea "x"
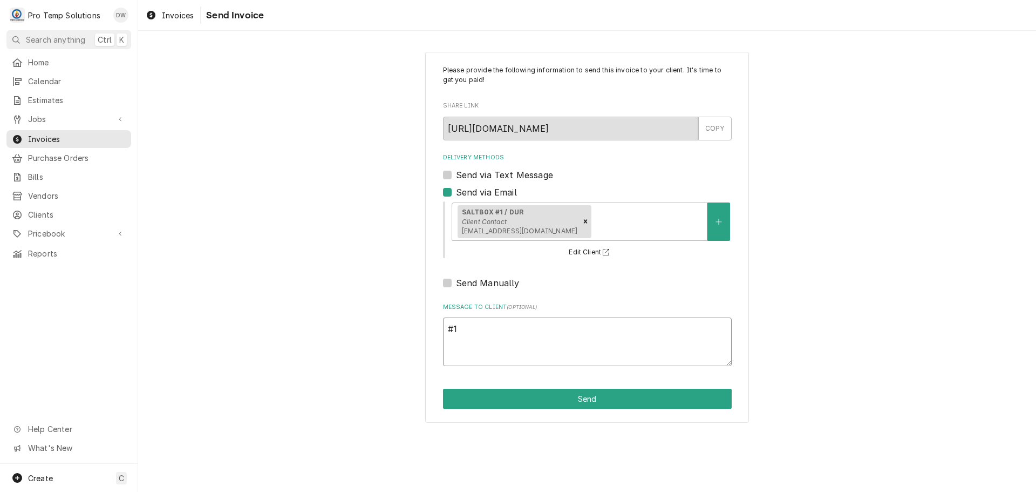
type textarea "#10"
type textarea "x"
type textarea "#100"
type textarea "x"
type textarea "#1007"
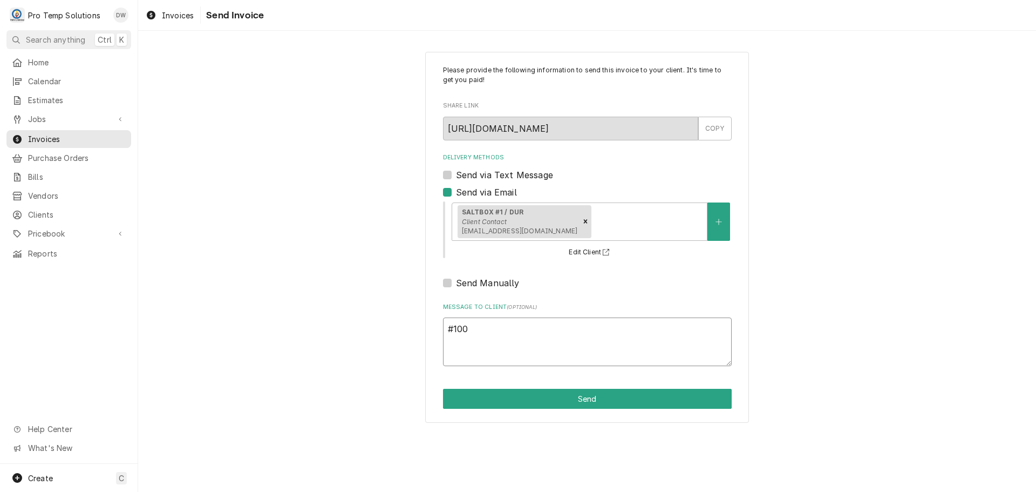
type textarea "x"
type textarea "#10072"
type textarea "x"
type textarea "#100725"
type textarea "x"
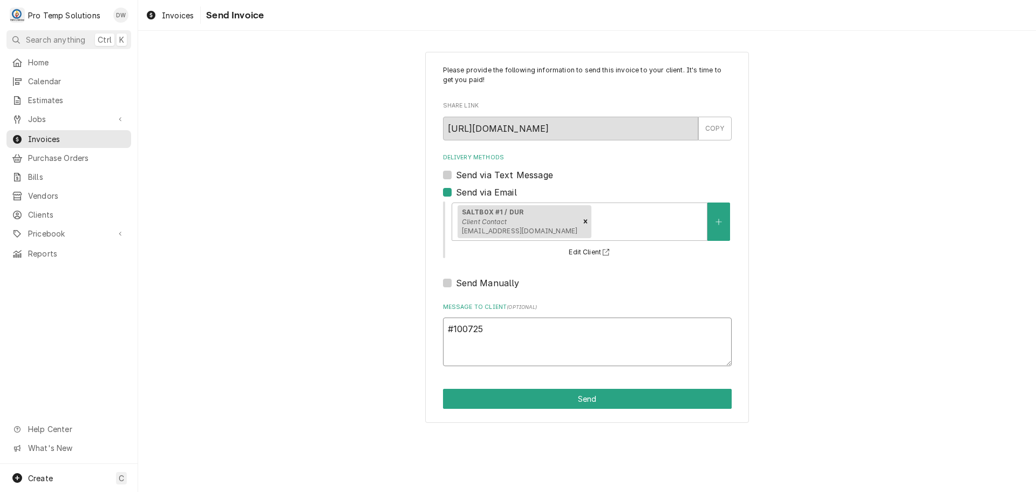
type textarea "#1007250"
type textarea "x"
type textarea "#10072500"
type textarea "x"
type textarea "#100725002"
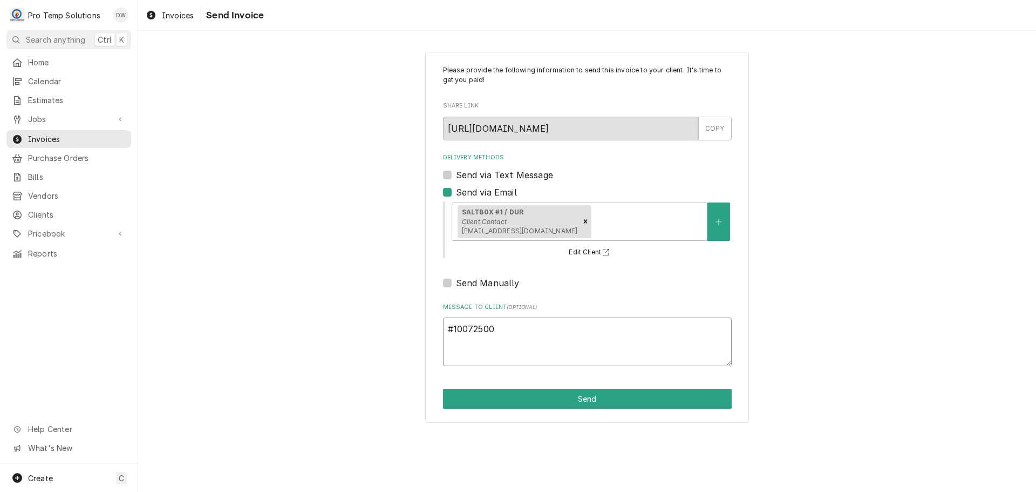
type textarea "x"
type textarea "#100725002"
type textarea "x"
type textarea "#100725002 S"
type textarea "x"
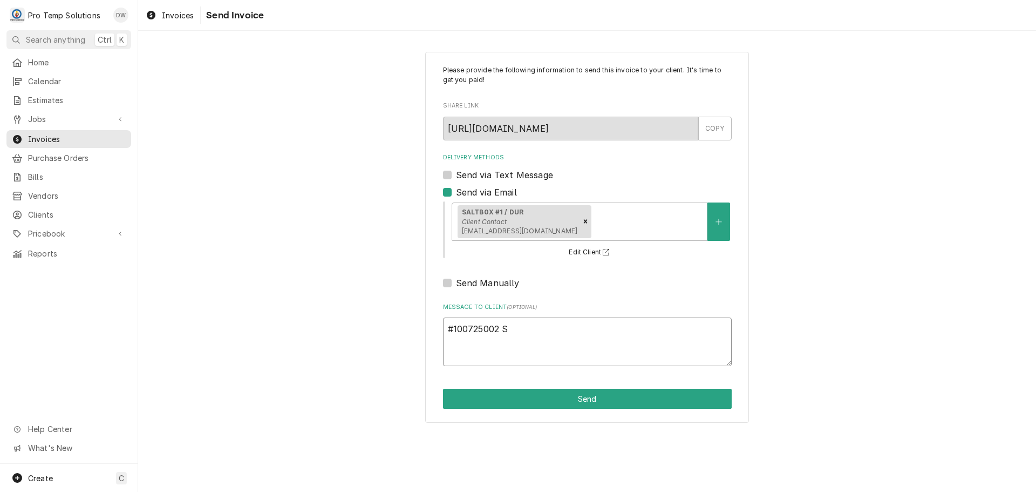
type textarea "#100725002 SA"
type textarea "x"
type textarea "#100725002 [PERSON_NAME]"
type textarea "x"
type textarea "#100725002 SALT"
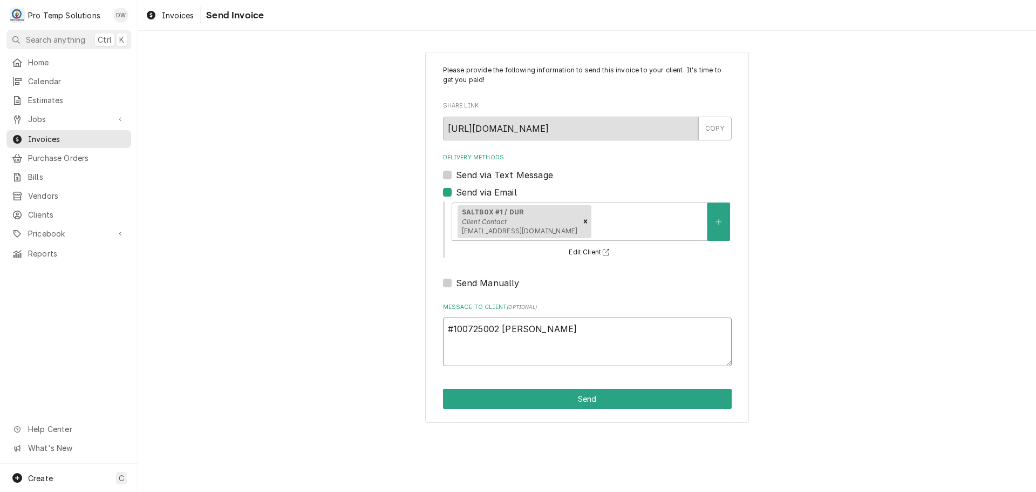
type textarea "x"
type textarea "#100725002 SALTB"
type textarea "x"
type textarea "#100725002 SALTBX"
type textarea "x"
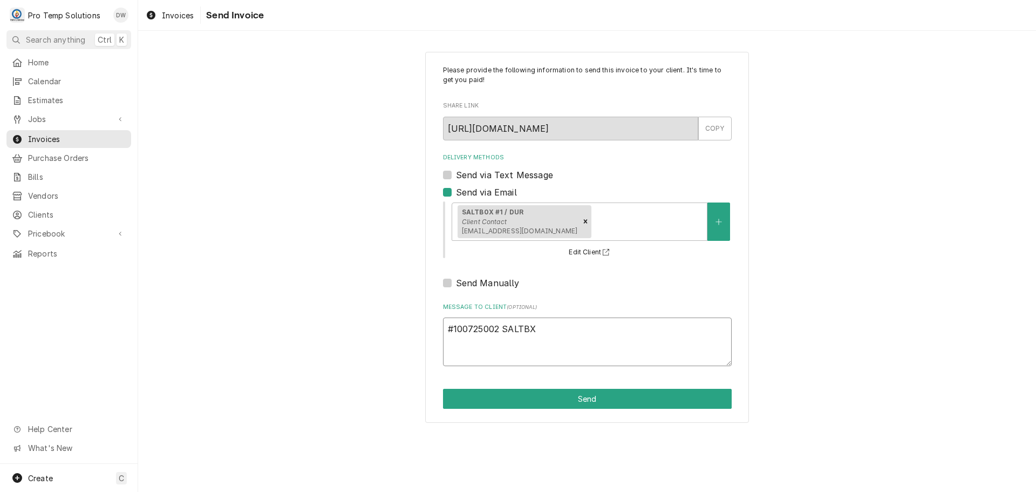
type textarea "#100725002 SALTBX-"
type textarea "x"
type textarea "#100725002 SALTBX-"
type textarea "x"
type textarea "#100725002 SALTBX- F"
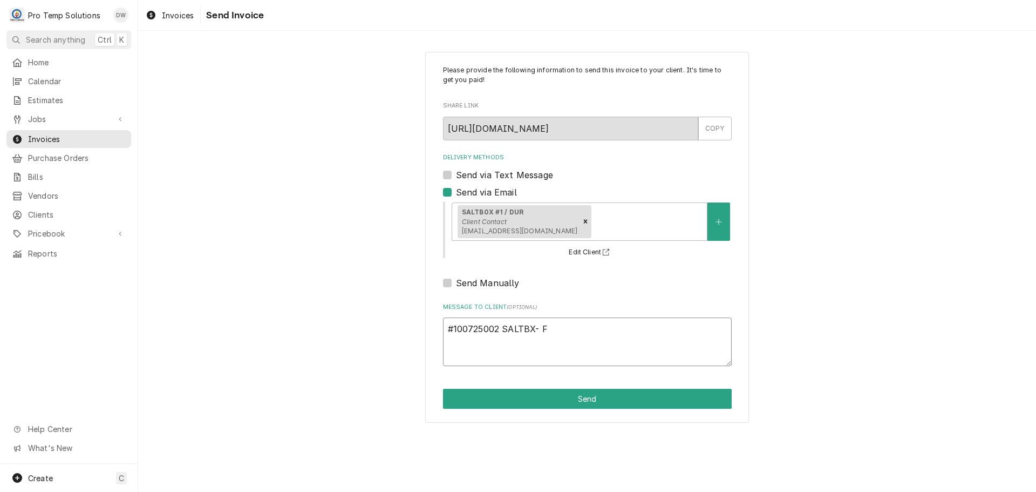
type textarea "x"
type textarea "#100725002 SALTBX- FR"
type textarea "x"
type textarea "#100725002 SALTBX- FRY"
type textarea "x"
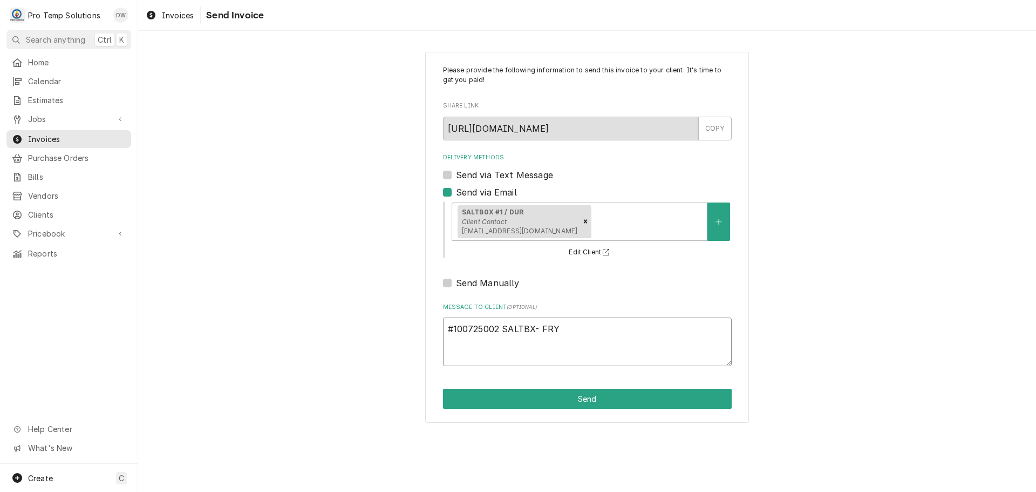
type textarea "#100725002 SALTBX- [PERSON_NAME]"
type textarea "x"
type textarea "#100725002 SALTBX- FRYER"
type textarea "x"
type textarea "#100725002 SALTBX- FRYERS"
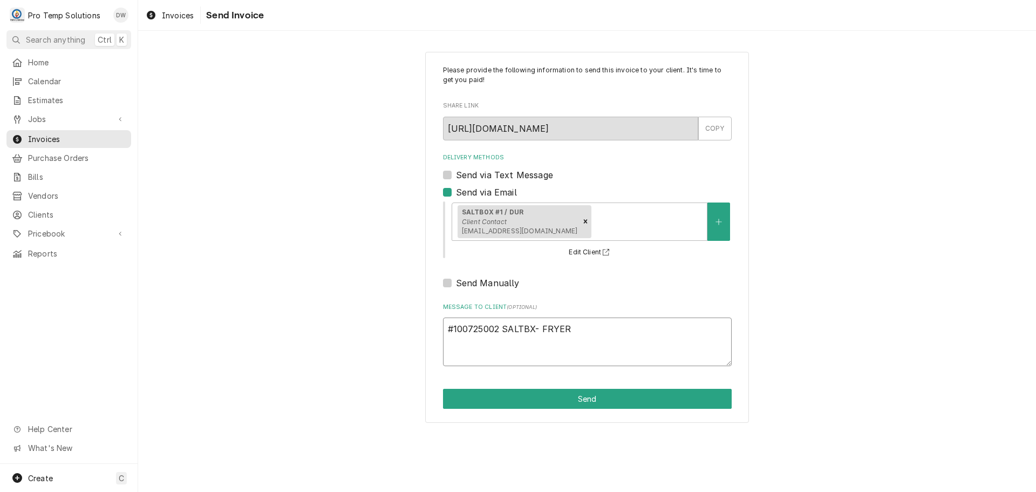
type textarea "x"
type textarea "#100725002 SALTBX- FRYERS"
type textarea "x"
type textarea "#100725002 SALTBX- FRYERS"
click at [586, 398] on button "Send" at bounding box center [587, 399] width 289 height 20
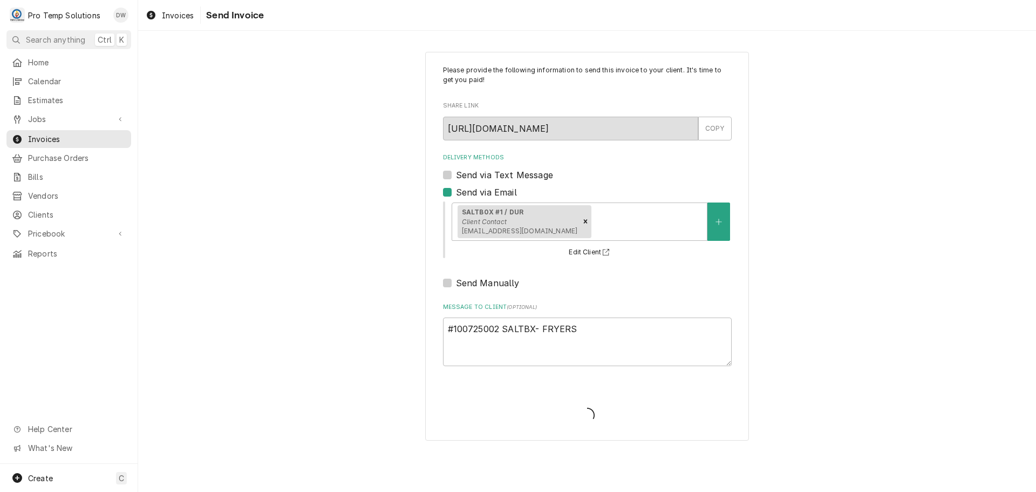
type textarea "x"
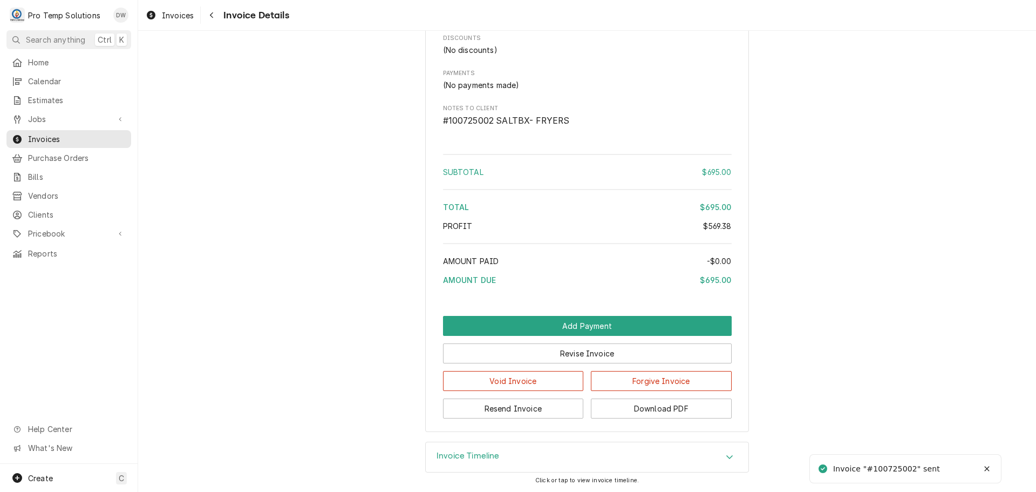
scroll to position [1170, 0]
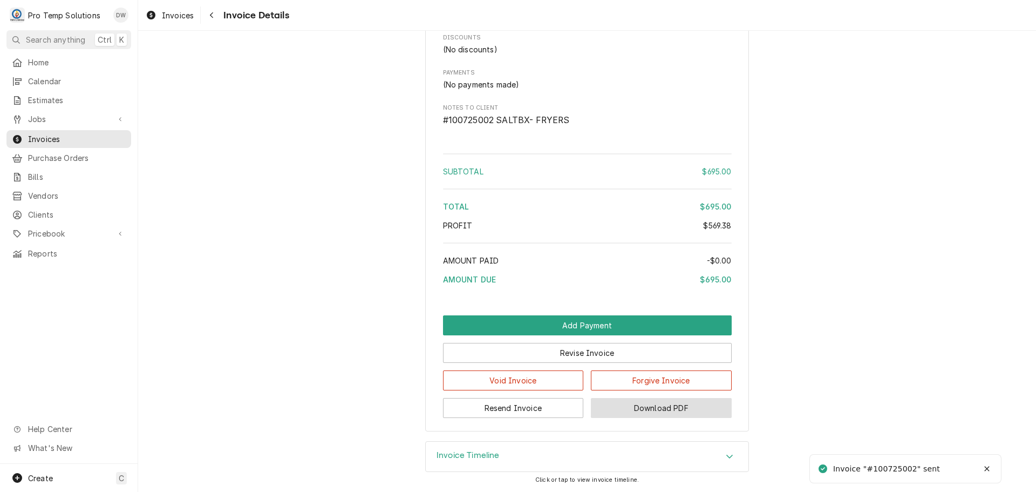
click at [642, 406] on button "Download PDF" at bounding box center [661, 408] width 141 height 20
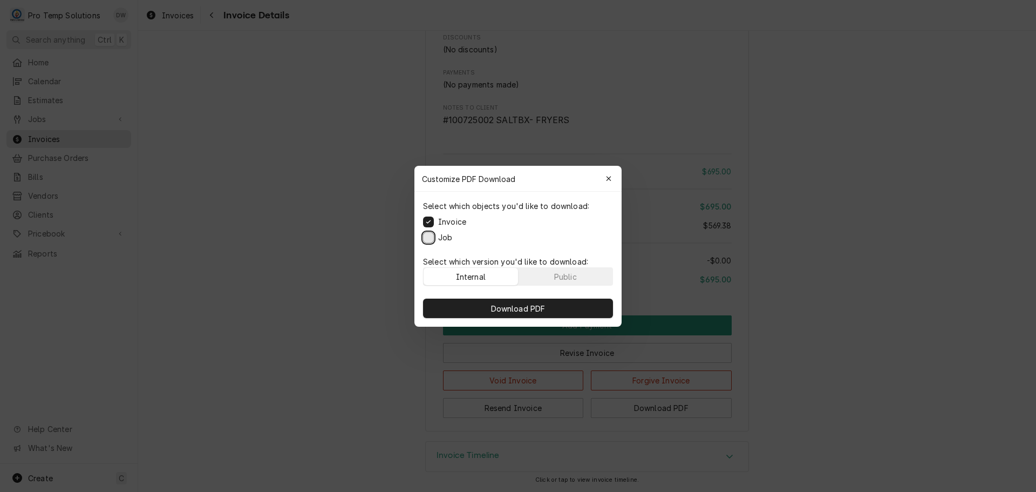
click at [427, 238] on button "Job" at bounding box center [428, 237] width 11 height 11
click at [507, 308] on span "Download PDF" at bounding box center [518, 307] width 59 height 11
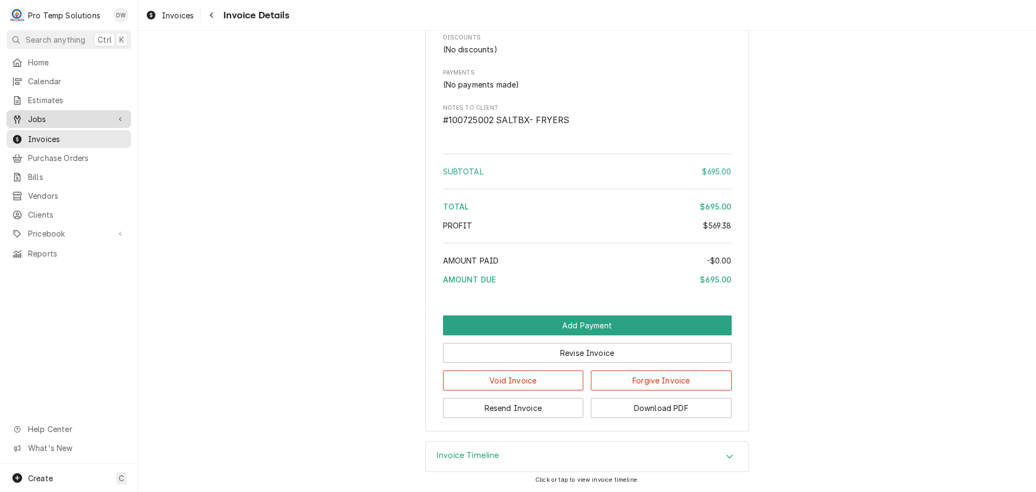
click at [50, 119] on span "Jobs" at bounding box center [69, 118] width 82 height 11
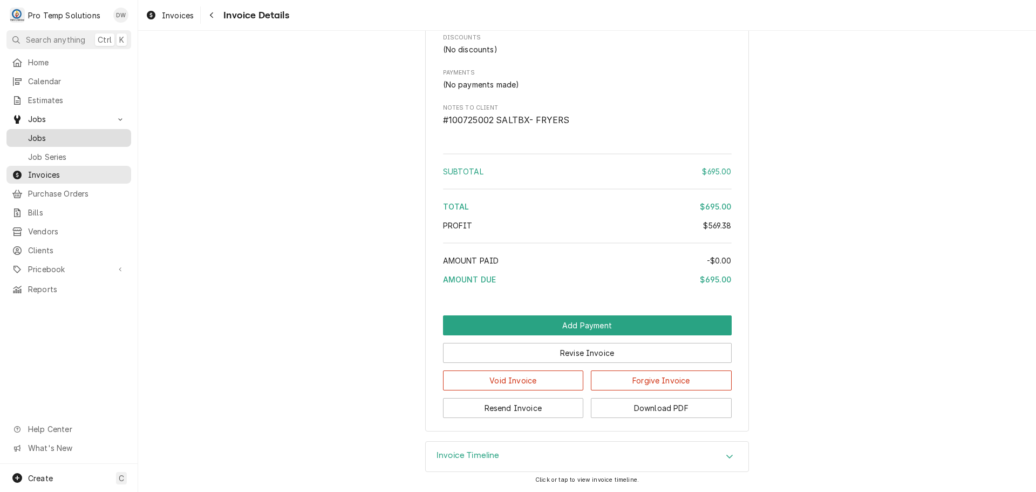
click at [45, 132] on span "Jobs" at bounding box center [77, 137] width 98 height 11
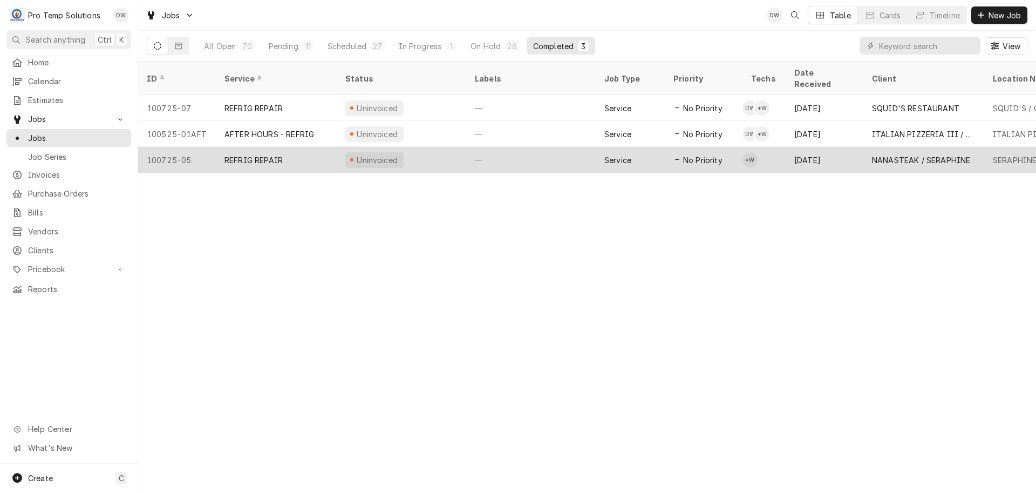
click at [532, 147] on div "—" at bounding box center [531, 160] width 130 height 26
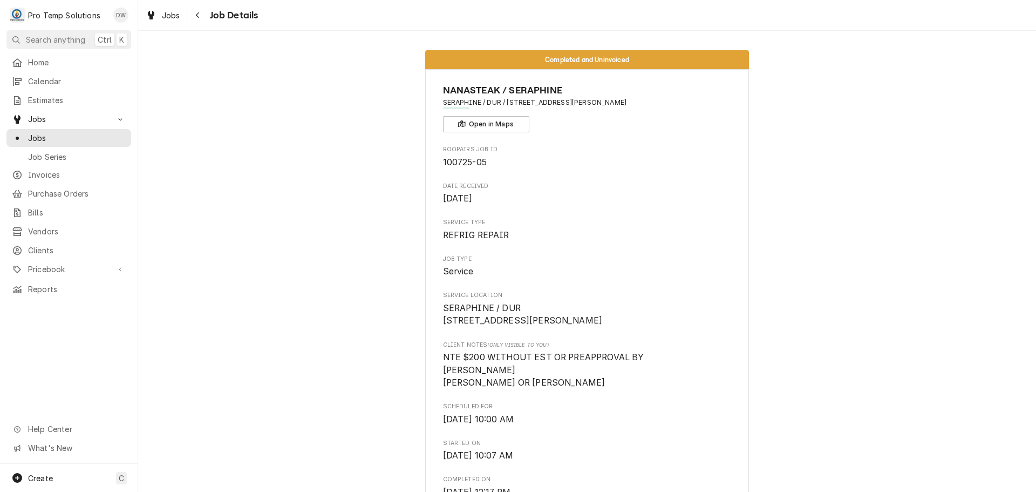
scroll to position [648, 0]
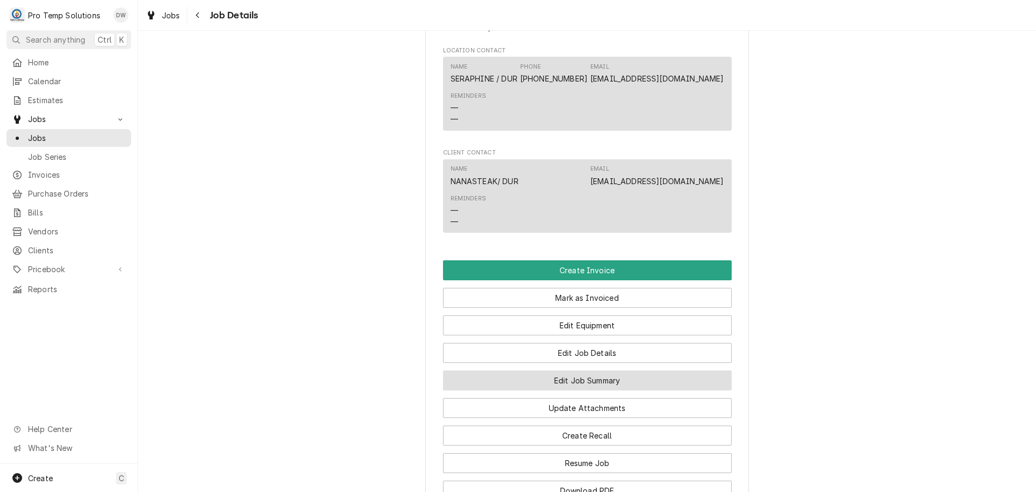
click at [565, 390] on button "Edit Job Summary" at bounding box center [587, 380] width 289 height 20
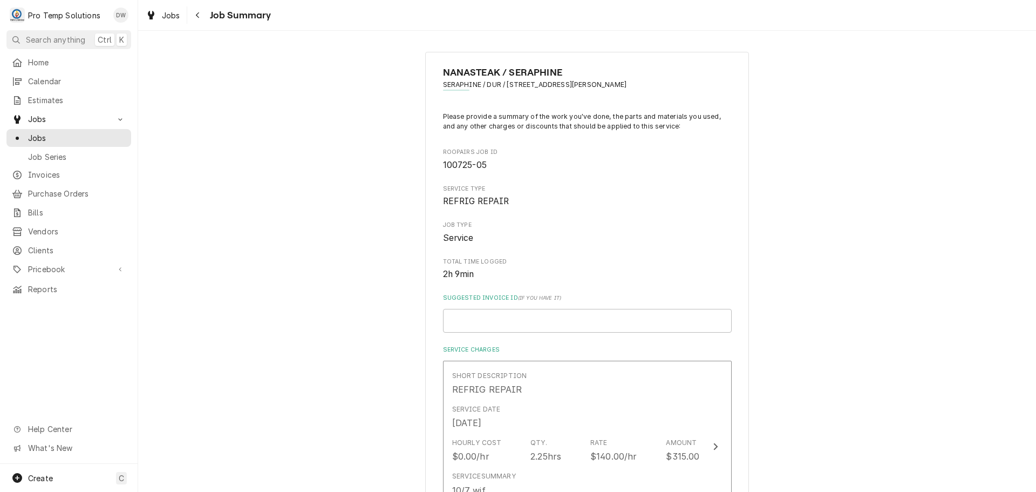
scroll to position [216, 0]
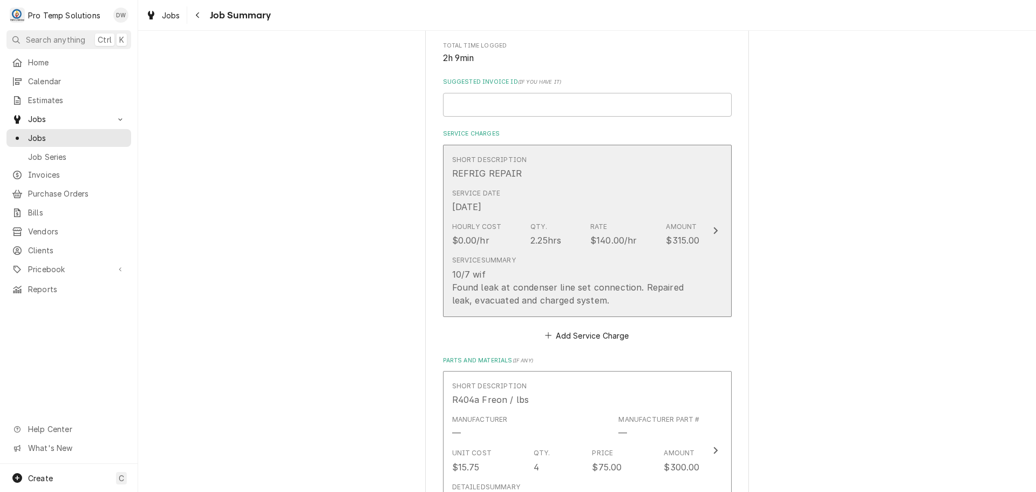
click at [713, 228] on icon "Update Line Item" at bounding box center [715, 230] width 5 height 9
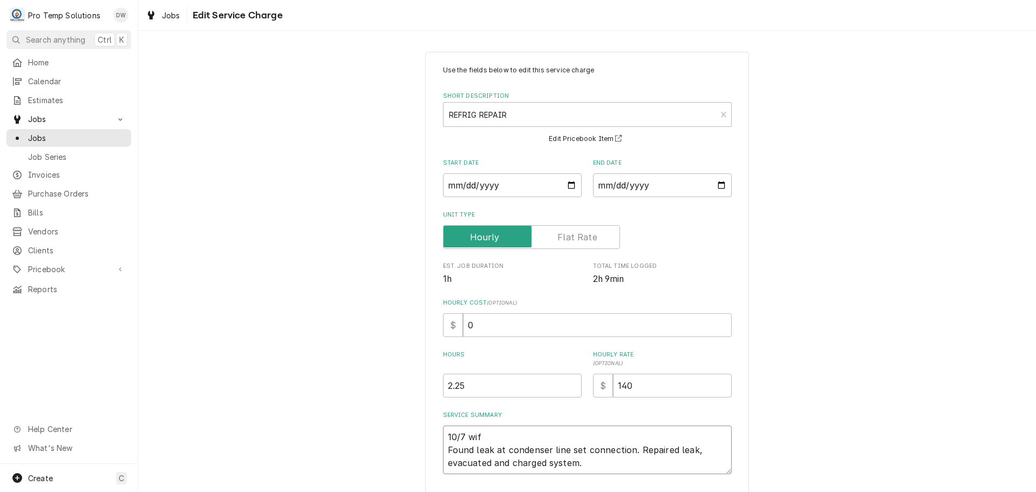
click at [486, 432] on textarea "10/7 wif Found leak at condenser line set connection. Repaired leak, evacuated …" at bounding box center [587, 449] width 289 height 49
type textarea "x"
type textarea "10/7 wi Found leak at condenser line set connection. Repaired leak, evacuated a…"
type textarea "x"
type textarea "10/7 w Found leak at condenser line set connection. Repaired leak, evacuated an…"
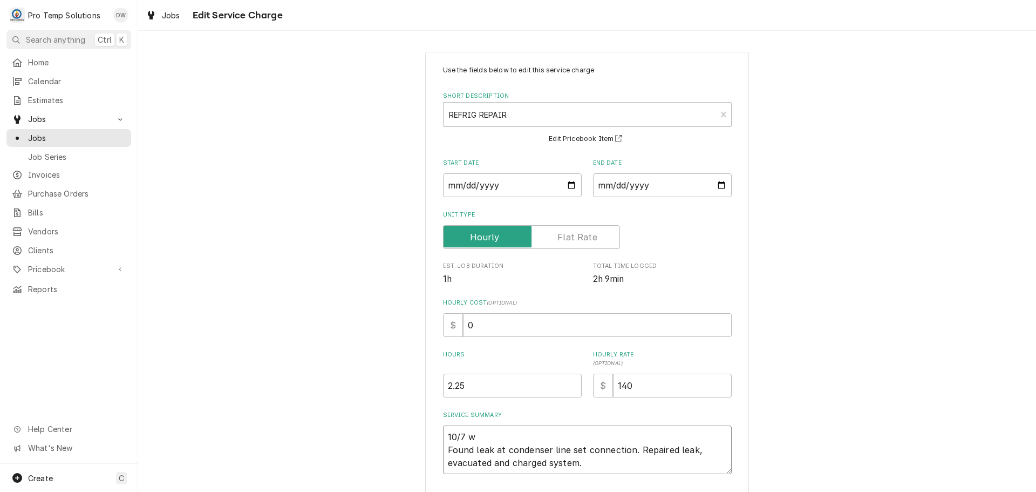
type textarea "x"
type textarea "10/7 Found leak at condenser line set connection. Repaired leak, evacuated and …"
type textarea "x"
type textarea "10/7 W Found leak at condenser line set connection. Repaired leak, evacuated an…"
type textarea "x"
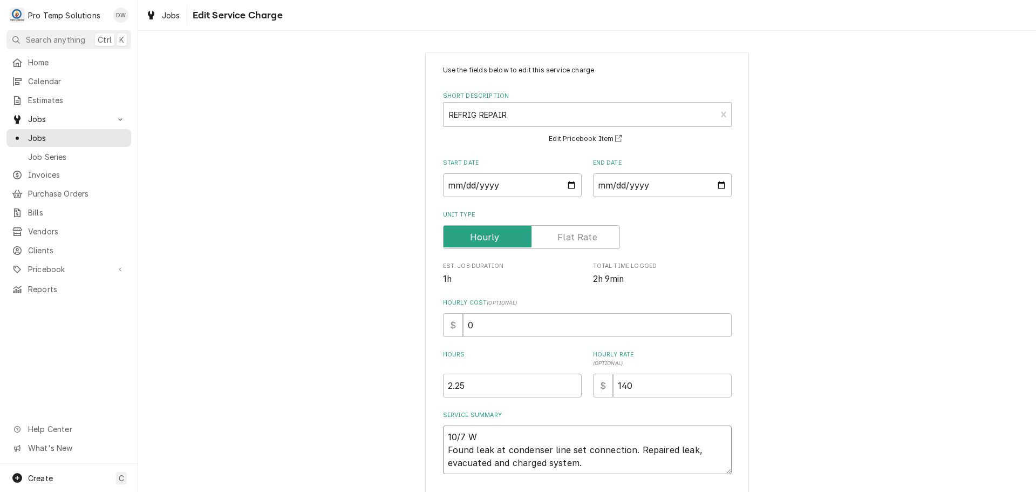
type textarea "10/7 WO Found leak at condenser line set connection. Repaired leak, evacuated a…"
type textarea "x"
type textarea "10/7 W Found leak at condenser line set connection. Repaired leak, evacuated an…"
type textarea "x"
type textarea "10/7 WI Found leak at condenser line set connection. Repaired leak, evacuated a…"
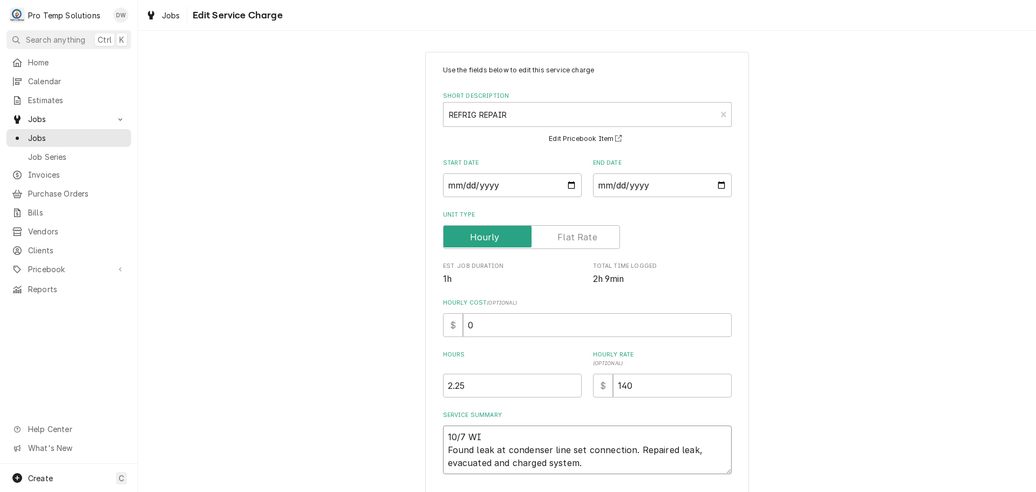
type textarea "x"
type textarea "10/7 WIF Found leak at condenser line set connection. Repaired leak, evacuated …"
type textarea "x"
type textarea "10/7 WIF Found leak at condenser line set connection. Repaired leak, evacuated …"
type textarea "x"
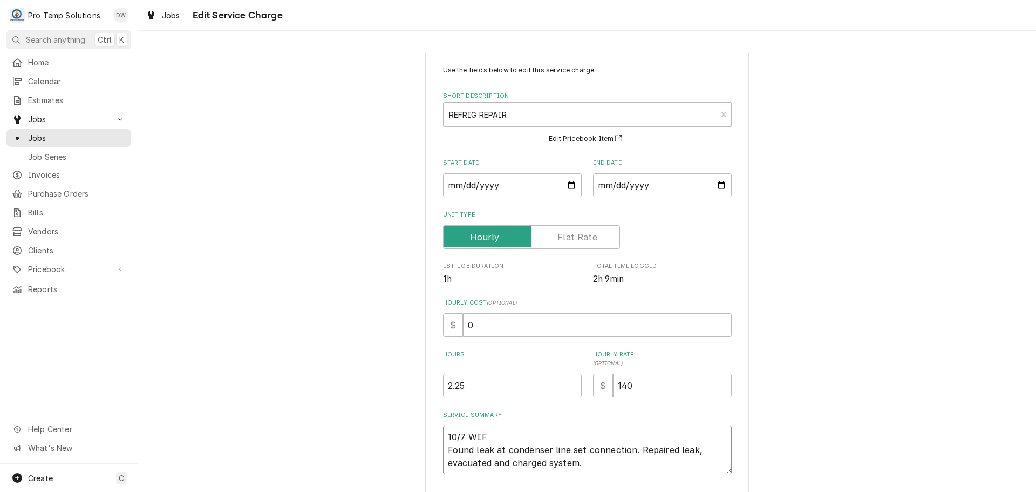
type textarea "10/7 WIF 1 Found leak at condenser line set connection. Repaired leak, evacuate…"
type textarea "x"
type textarea "10/7 WIF 10 Found leak at condenser line set connection. Repaired leak, evacuat…"
type textarea "x"
type textarea "10/7 WIF 100 Found leak at condenser line set connection. Repaired leak, evacua…"
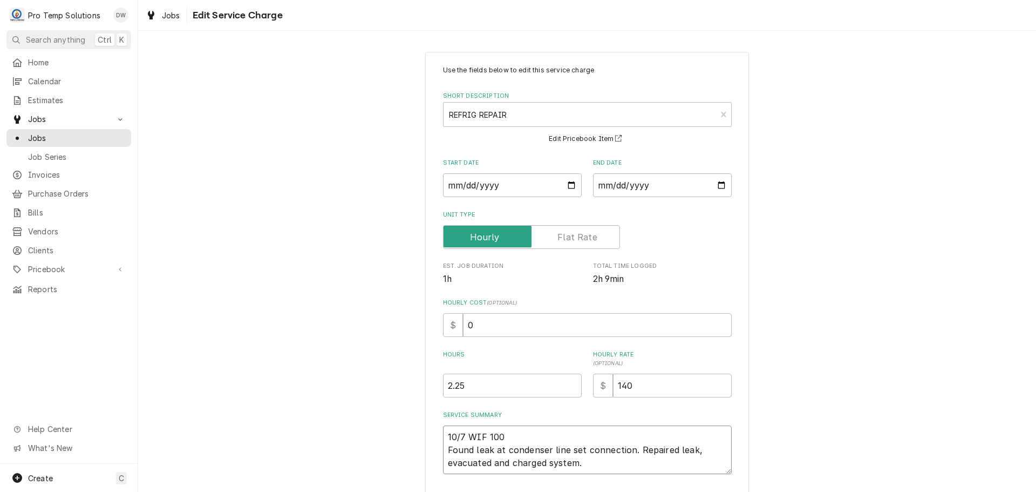
type textarea "x"
type textarea "10/7 WIF 1005 Found leak at condenser line set connection. Repaired leak, evacu…"
type textarea "x"
type textarea "10/7 WIF 1005- Found leak at condenser line set connection. Repaired leak, evac…"
type textarea "x"
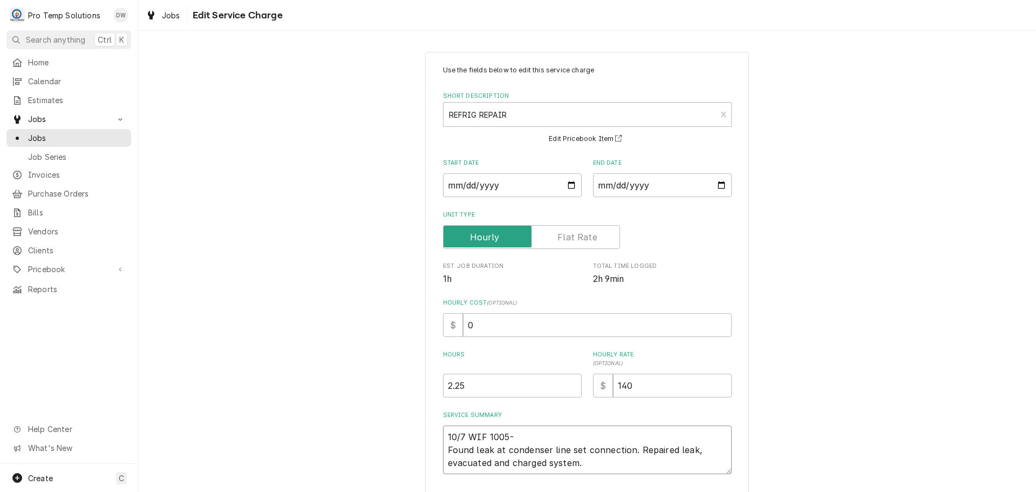
type textarea "10/7 WIF 1005 Found leak at condenser line set connection. Repaired leak, evacu…"
type textarea "x"
type textarea "10/7 WIF 100 Found leak at condenser line set connection. Repaired leak, evacua…"
type textarea "x"
type textarea "10/7 WIF 10 Found leak at condenser line set connection. Repaired leak, evacuat…"
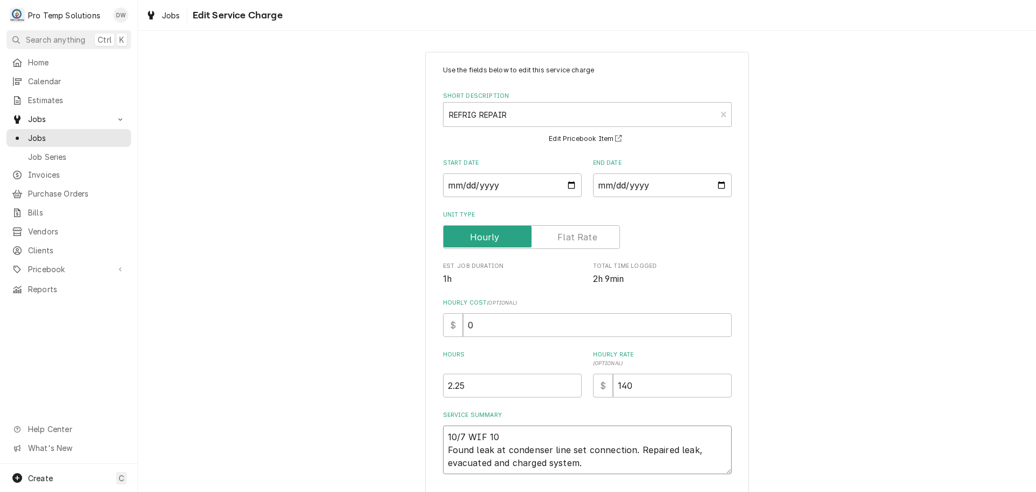
type textarea "x"
type textarea "10/7 WIF 100 Found leak at condenser line set connection. Repaired leak, evacua…"
type textarea "x"
type textarea "10/7 WIF 1000 Found leak at condenser line set connection. Repaired leak, evacu…"
type textarea "x"
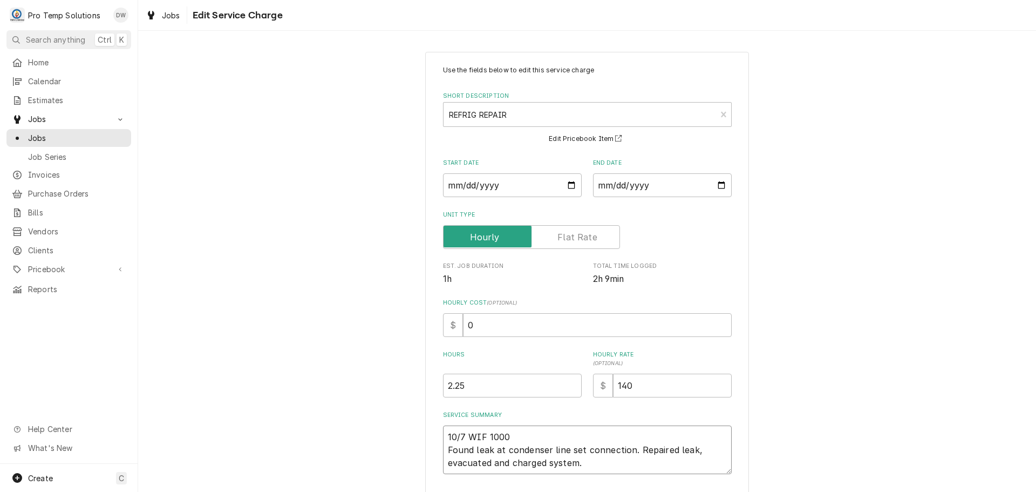
type textarea "10/7 WIF 1000- Found leak at condenser line set connection. Repaired leak, evac…"
type textarea "x"
type textarea "10/7 WIF 1000-1 Found leak at condenser line set connection. Repaired leak, eva…"
type textarea "x"
type textarea "10/7 WIF 1000-12 Found leak at condenser line set connection. Repaired leak, ev…"
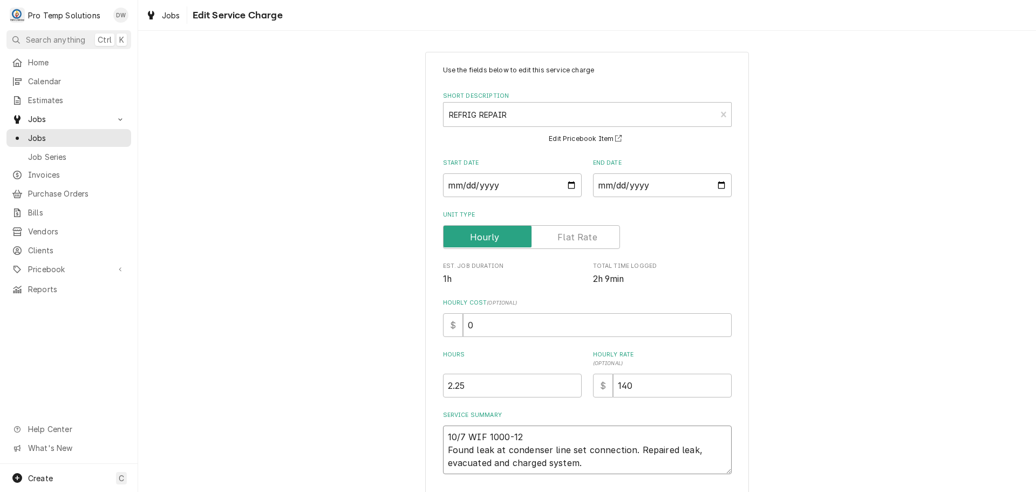
type textarea "x"
type textarea "10/7 WIF 1000-121 Found leak at condenser line set connection. Repaired leak, e…"
type textarea "x"
type textarea "10/7 WIF 1000-1215 Found leak at condenser line set connection. Repaired leak, …"
type textarea "x"
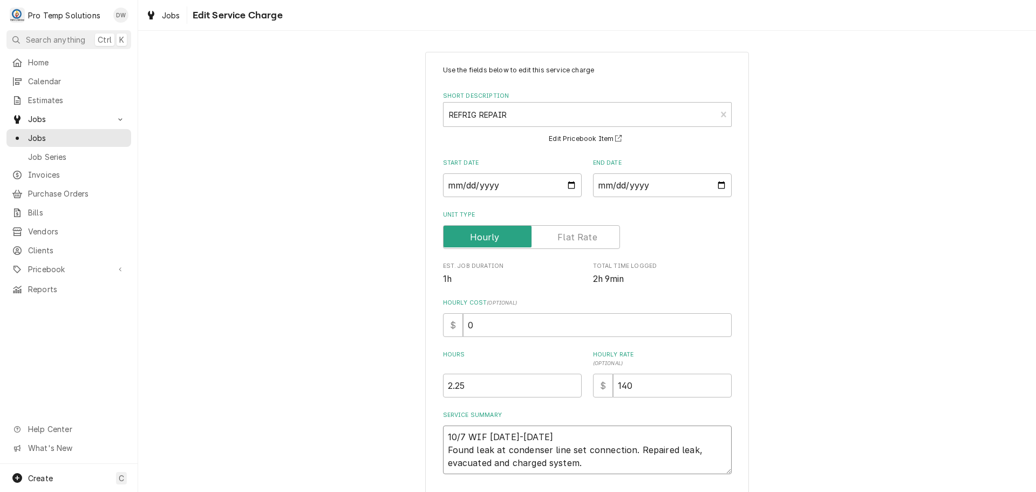
type textarea "10/7 WIF 1000-1215 Found leak at condenser line set connection. Repaired leak, …"
type textarea "x"
type textarea "10/7 WIF 1000-1215 K Found leak at condenser line set connection. Repaired leak…"
type textarea "x"
type textarea "10/7 WIF 1000-1215 KE Found leak at condenser line set connection. Repaired lea…"
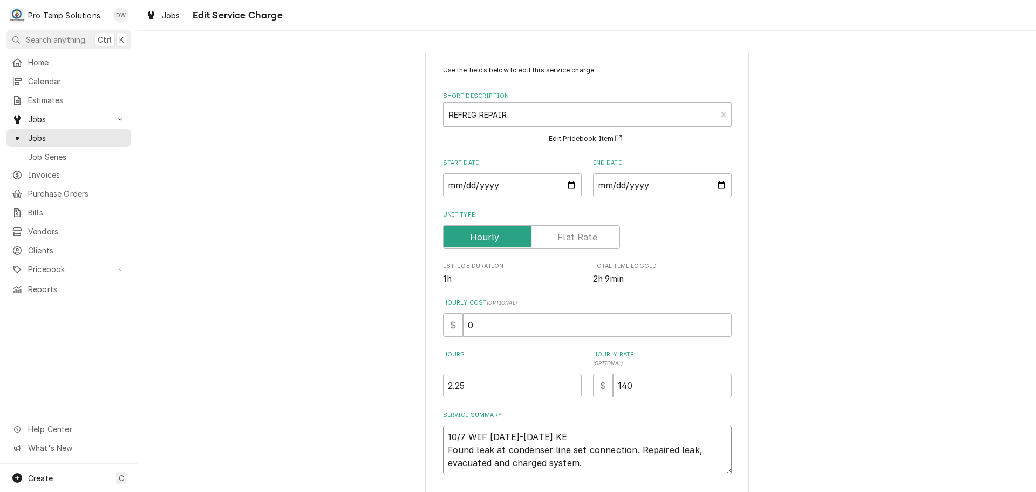
type textarea "x"
type textarea "10/7 WIF 1000-1215 KEV Found leak at condenser line set connection. Repaired le…"
type textarea "x"
type textarea "10/7 WIF 1000-1215 KEVI Found leak at condenser line set connection. Repaired l…"
type textarea "x"
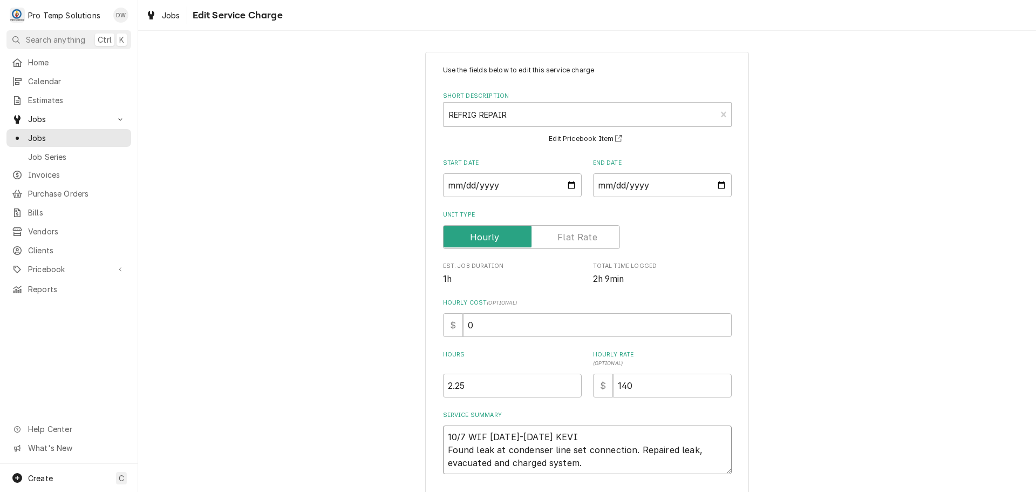
type textarea "10/7 WIF 1000-1215 KEVIN Found leak at condenser line set connection. Repaired …"
type textarea "x"
type textarea "10/7 WIF 1000-1215 KEVIN Found leak at condenser line set connection. Repaired …"
click at [501, 447] on textarea "10/7 WIF 1000-1215 KEVIN Found leak at condenser line set connection. Repaired …" at bounding box center [587, 449] width 289 height 49
type textarea "x"
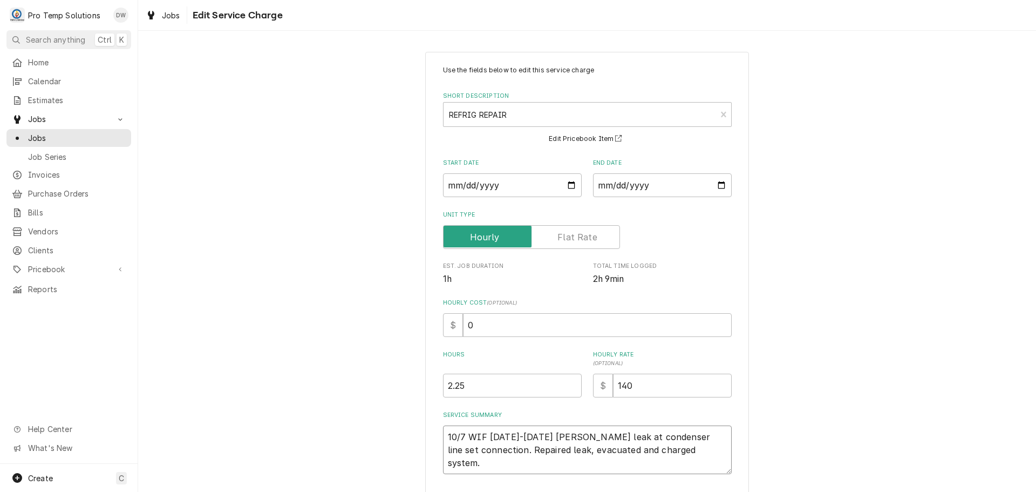
type textarea "10/7 WIF 1000-1215 KEVIN Found leak atcondenser line set connection. Repaired l…"
type textarea "x"
type textarea "10/7 WIF 1000-1215 KEVIN Found leak acondenser line set connection. Repaired le…"
type textarea "x"
type textarea "10/7 WIF 1000-1215 KEVIN Found leak condenser line set connection. Repaired lea…"
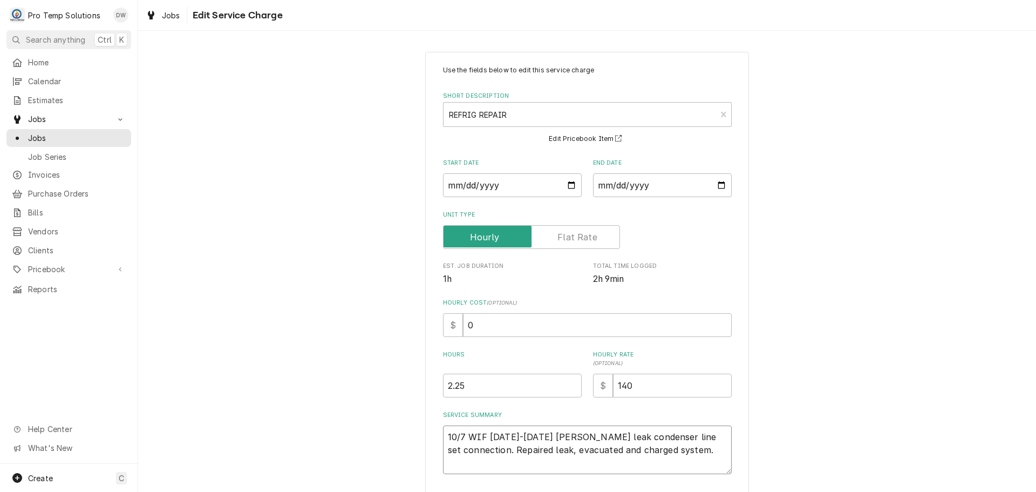
type textarea "x"
type textarea "10/7 WIF 1000-1215 KEVIN Found leak &condenser line set connection. Repaired le…"
type textarea "x"
type textarea "10/7 WIF 1000-1215 KEVIN Found leak & condenser line set connection. Repaired l…"
type textarea "x"
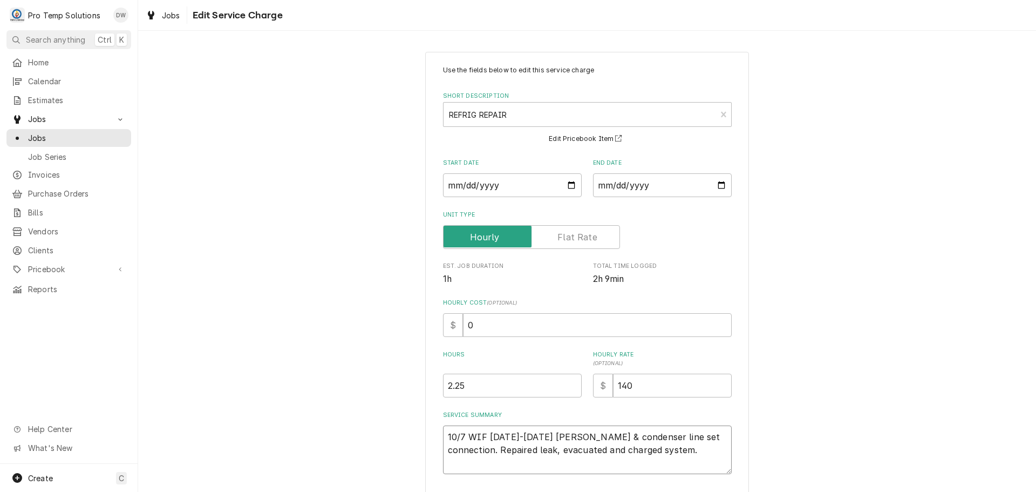
type textarea "10/7 WIF 1000-1215 KEVIN Found leak & rcondenser line set connection. Repaired …"
type textarea "x"
type textarea "10/7 WIF 1000-1215 KEVIN Found leak & recondenser line set connection. Repaired…"
type textarea "x"
type textarea "10/7 WIF 1000-1215 KEVIN Found leak & repcondenser line set connection. Repaire…"
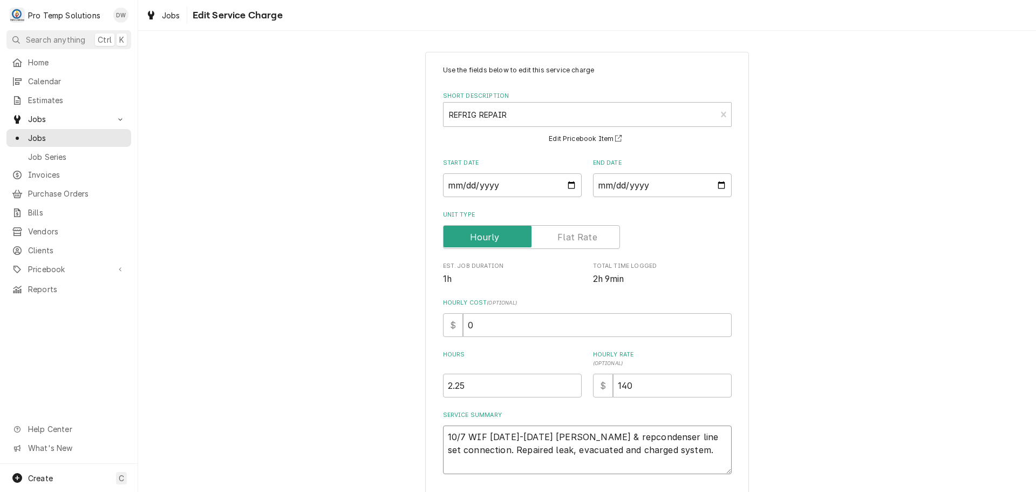
type textarea "x"
type textarea "10/7 WIF 1000-1215 KEVIN Found leak & repacondenser line set connection. Repair…"
type textarea "x"
type textarea "10/7 WIF 1000-1215 KEVIN Found leak & repaicondenser line set connection. Repai…"
type textarea "x"
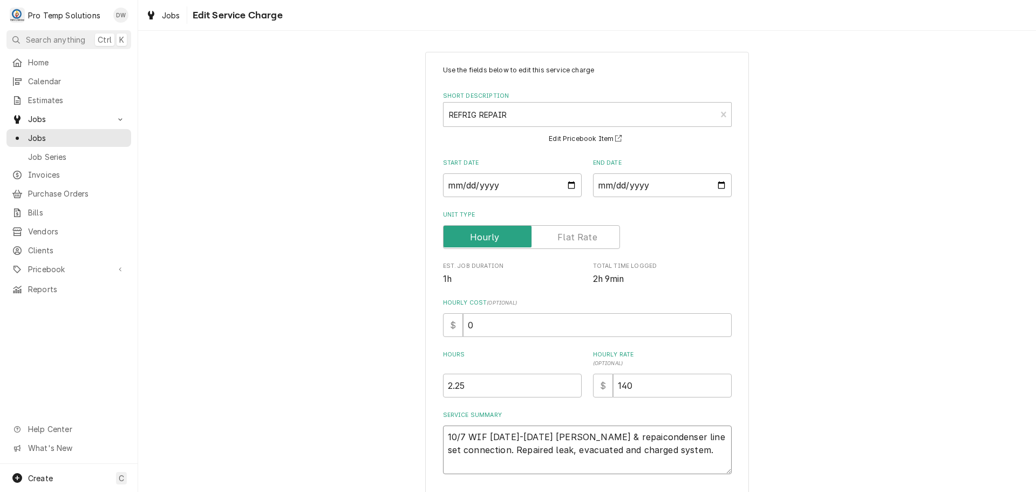
type textarea "10/7 WIF 1000-1215 KEVIN Found leak & repaircondenser line set connection. Repa…"
type textarea "x"
type textarea "10/7 WIF 1000-1215 KEVIN Found leak & repairecondenser line set connection. Rep…"
type textarea "x"
type textarea "10/7 WIF 1000-1215 KEVIN Found leak & repairedcondenser line set connection. Re…"
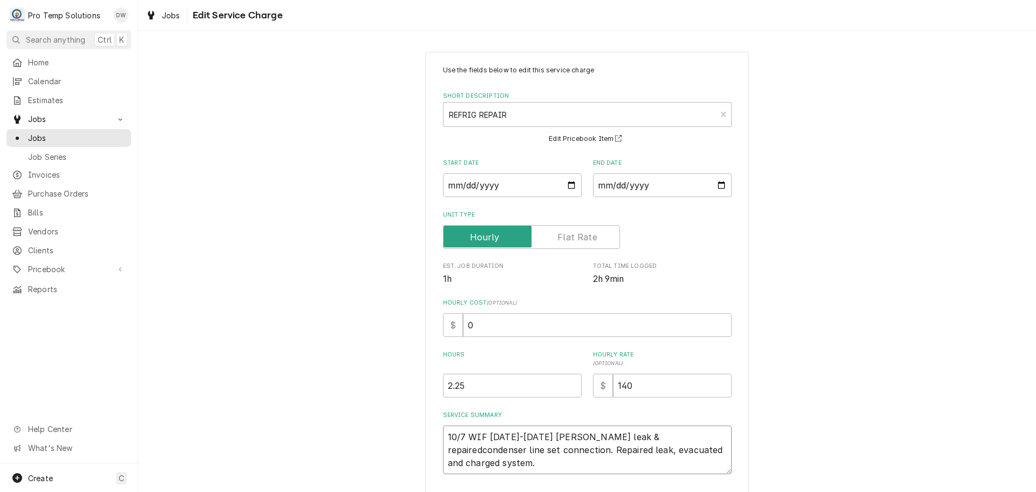
type textarea "x"
type textarea "10/7 WIF 1000-1215 KEVIN Found leak & repaired condenser line set connection. R…"
type textarea "x"
type textarea "10/7 WIF 1000-1215 KEVIN Found leak & repaired lcondenser line set connection. …"
type textarea "x"
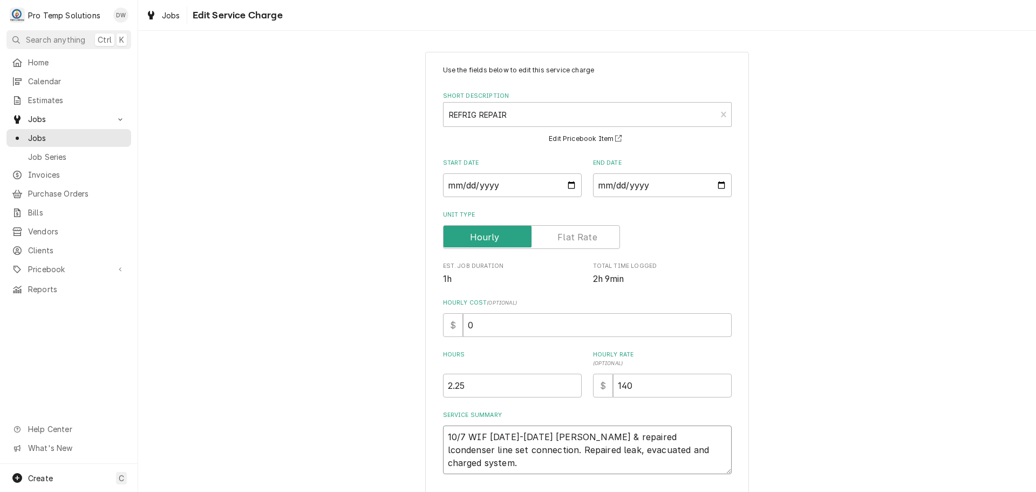
type textarea "10/7 WIF 1000-1215 KEVIN Found leak & repaired lecondenser line set connection.…"
type textarea "x"
type textarea "10/7 WIF 1000-1215 KEVIN Found leak & repaired leacondenser line set connection…"
type textarea "x"
type textarea "10/7 WIF 1000-1215 KEVIN Found leak & repaired leakcondenser line set connectio…"
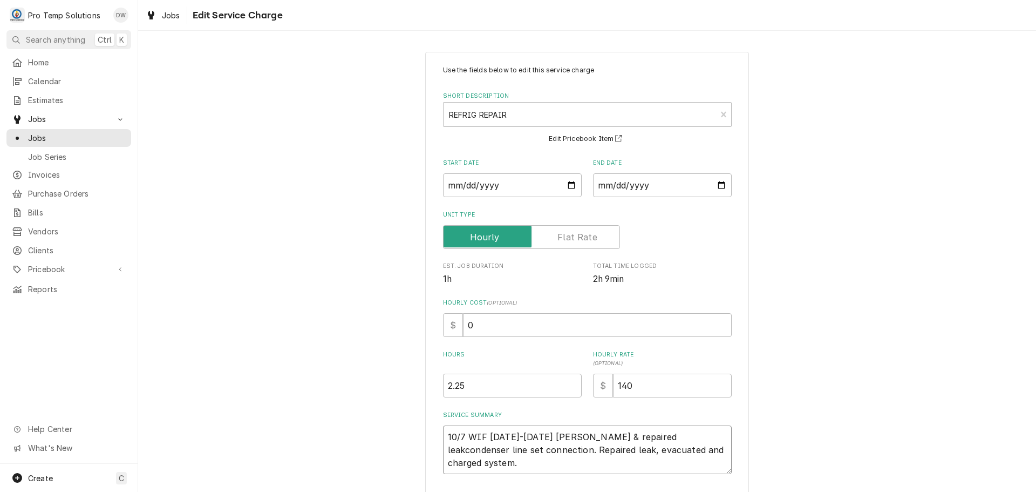
type textarea "x"
type textarea "10/7 WIF 1000-1215 KEVIN Found leak & repaired leak condenser line set connecti…"
click at [509, 460] on textarea "10/7 WIF 1000-1215 KEVIN Found leak & repaired leak condenser line set connecti…" at bounding box center [587, 449] width 289 height 49
type textarea "x"
type textarea "10/7 WIF 1000-1215 KEVIN Found leak & repaired leak condenser line set connecti…"
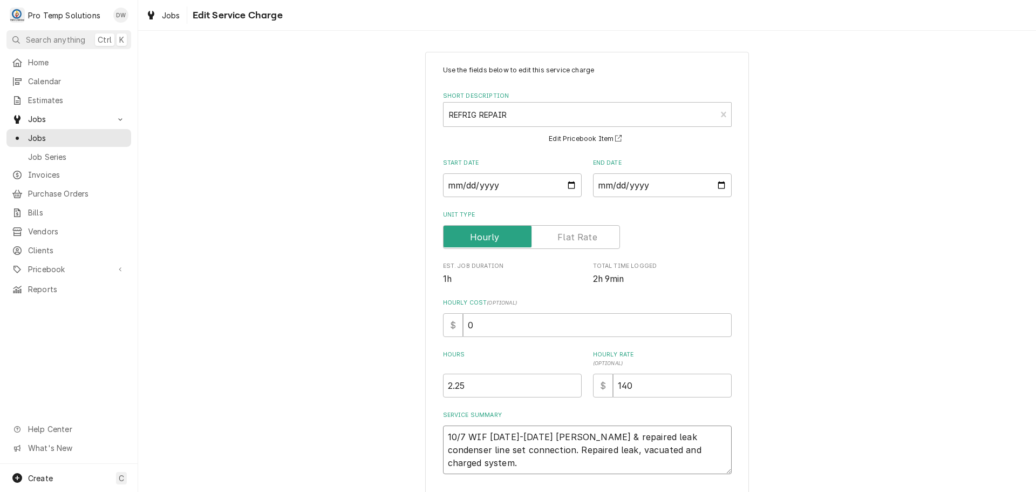
type textarea "x"
type textarea "10/7 WIF 1000-1215 KEVIN Found leak & repaired leak condenser line set connecti…"
type textarea "x"
type textarea "10/7 WIF 1000-1215 KEVIN Found leak & repaired leak condenser line set connecti…"
type textarea "x"
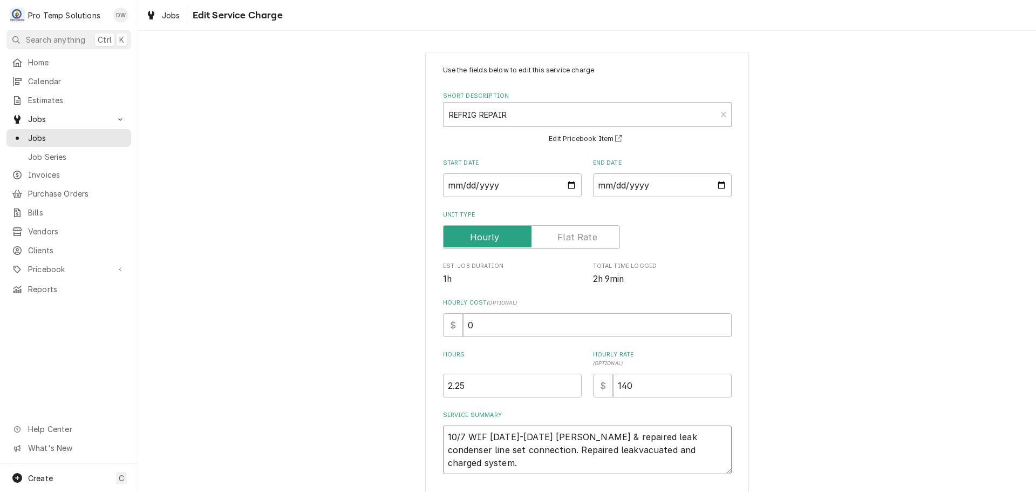
type textarea "10/7 WIF 1000-1215 KEVIN Found leak & repaired leak condenser line set connecti…"
type textarea "x"
type textarea "10/7 WIF 1000-1215 KEVIN Found leak & repaired leak condenser line set connecti…"
type textarea "x"
type textarea "10/7 WIF 1000-1215 KEVIN Found leak & repaired leak condenser line set connecti…"
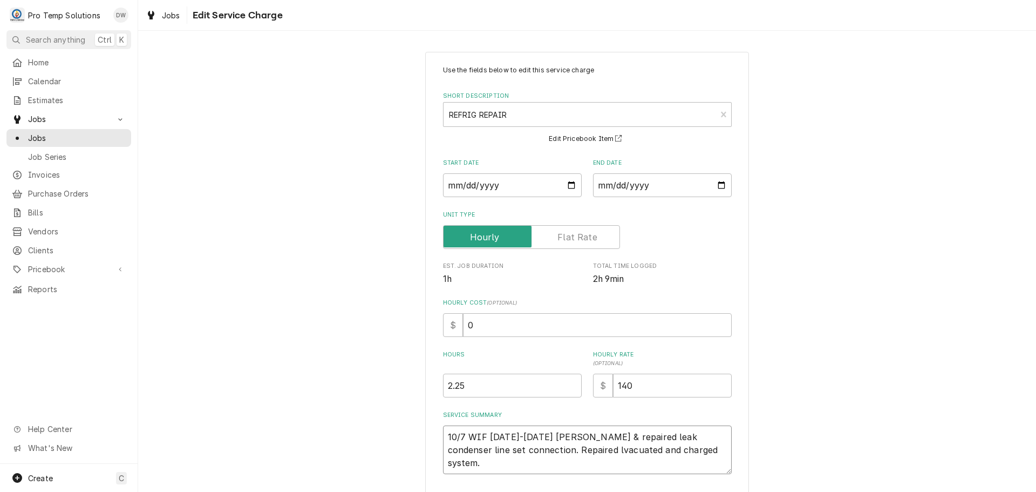
type textarea "x"
type textarea "10/7 WIF 1000-1215 KEVIN Found leak & repaired leak condenser line set connecti…"
type textarea "x"
type textarea "10/7 WIF 1000-1215 KEVIN Found leak & repaired leak condenser line set connecti…"
type textarea "x"
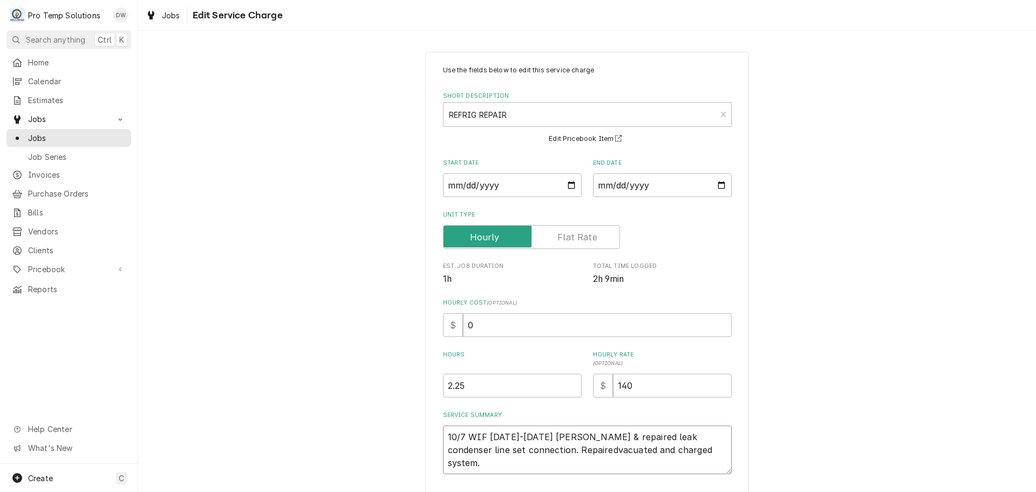
type textarea "10/7 WIF 1000-1215 KEVIN Found leak & repaired leak condenser line set connecti…"
type textarea "x"
type textarea "10/7 WIF 1000-1215 KEVIN Found leak & repaired leak condenser line set connecti…"
type textarea "x"
type textarea "10/7 WIF 1000-1215 KEVIN Found leak & repaired leak condenser line set connecti…"
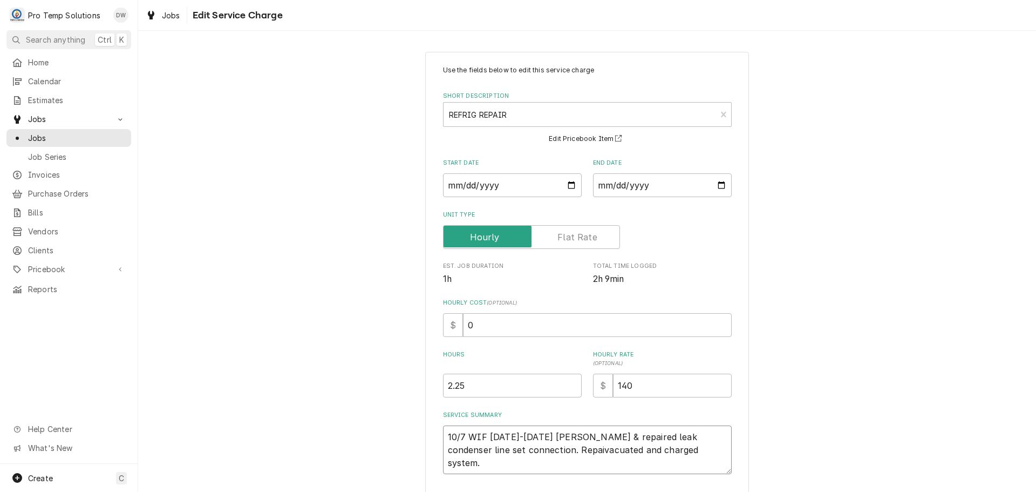
type textarea "x"
type textarea "10/7 WIF 1000-1215 KEVIN Found leak & repaired leak condenser line set connecti…"
type textarea "x"
type textarea "10/7 WIF 1000-1215 KEVIN Found leak & repaired leak condenser line set connecti…"
type textarea "x"
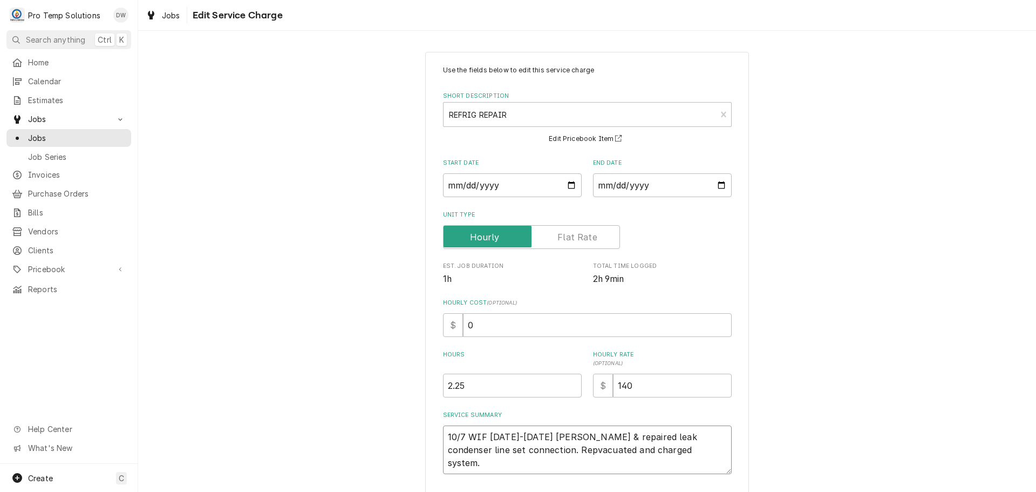
type textarea "10/7 WIF 1000-1215 KEVIN Found leak & repaired leak condenser line set connecti…"
type textarea "x"
type textarea "10/7 WIF 1000-1215 KEVIN Found leak & repaired leak condenser line set connecti…"
type textarea "x"
type textarea "10/7 WIF 1000-1215 KEVIN Found leak & repaired leak condenser line set connecti…"
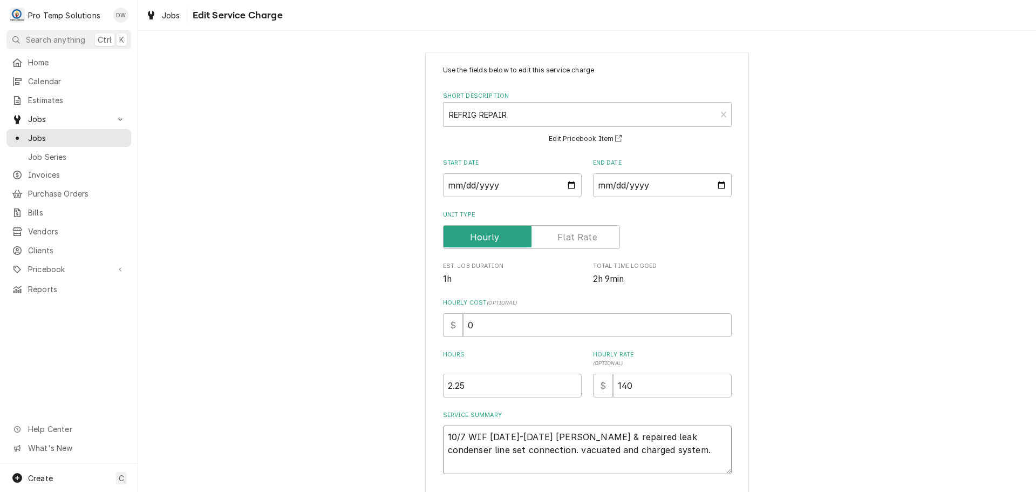
type textarea "x"
type textarea "10/7 WIF 1000-1215 KEVIN Found leak & repaired leak condenser line set connecti…"
click at [483, 463] on textarea "10/7 WIF 1000-1215 KEVIN Found leak & repaired leak condenser line set connecti…" at bounding box center [587, 449] width 289 height 49
type textarea "x"
type textarea "10/7 WIF 1000-1215 KEVIN Found leak & repaired leak condenser line set connecti…"
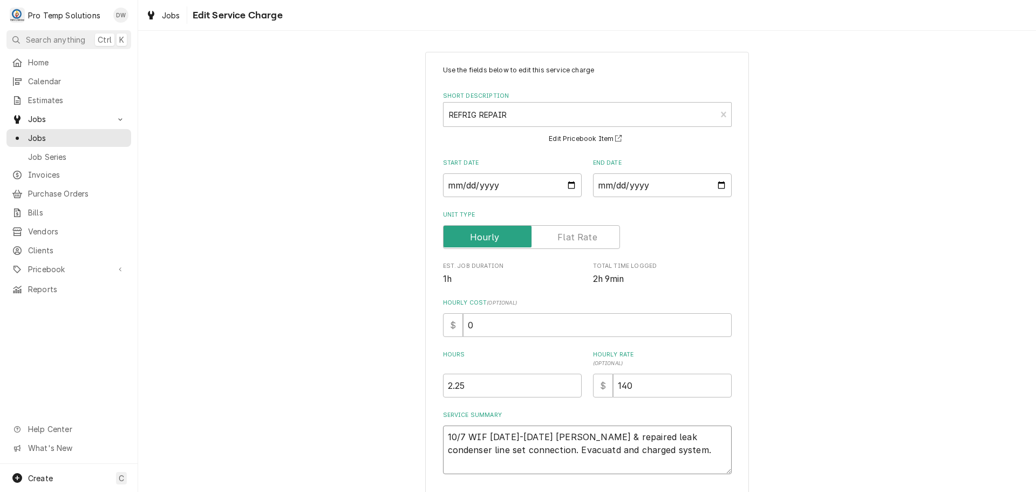
type textarea "x"
type textarea "10/7 WIF 1000-1215 KEVIN Found leak & repaired leak condenser line set connecti…"
type textarea "x"
type textarea "10/7 WIF 1000-1215 KEVIN Found leak & repaired leak condenser line set connecti…"
type textarea "x"
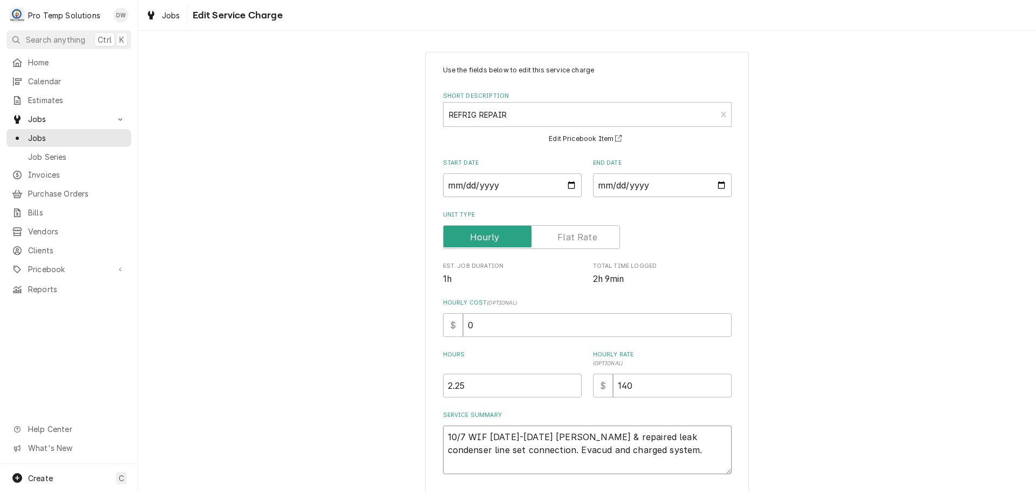
type textarea "10/7 WIF 1000-1215 KEVIN Found leak & repaired leak condenser line set connecti…"
type textarea "x"
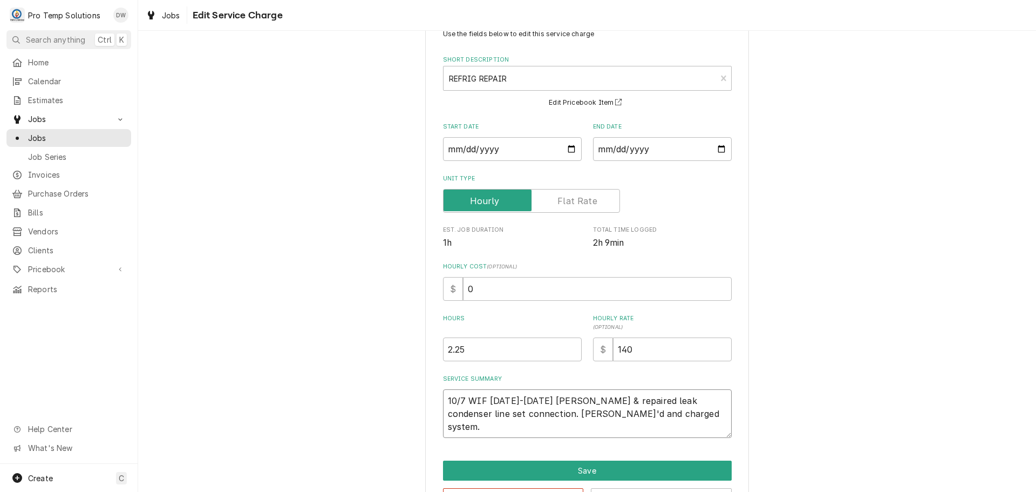
scroll to position [76, 0]
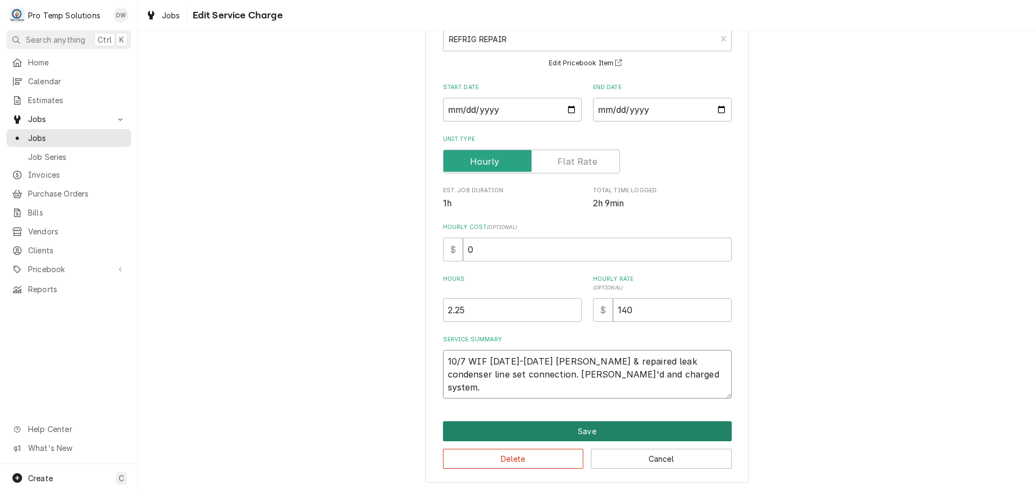
type textarea "10/7 WIF 1000-1215 KEVIN Found leak & repaired leak condenser line set connecti…"
click at [586, 429] on button "Save" at bounding box center [587, 431] width 289 height 20
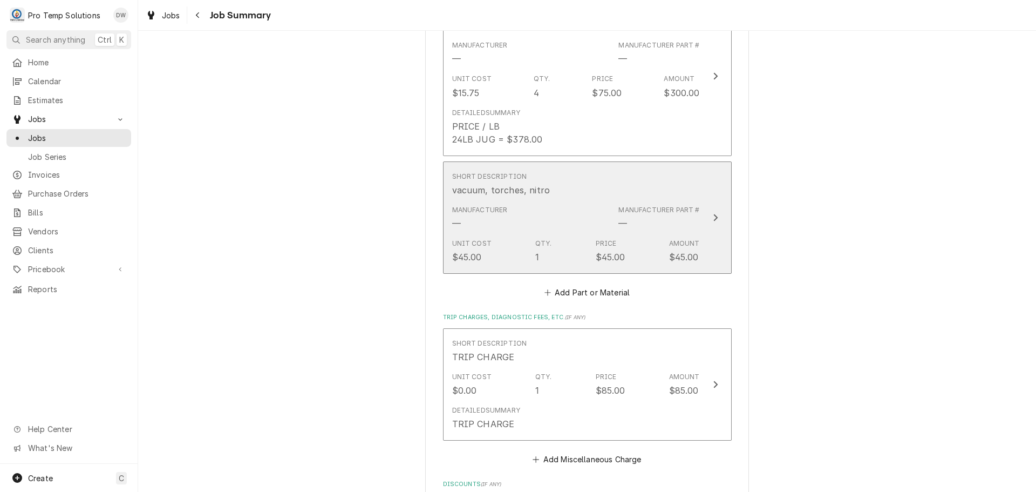
scroll to position [756, 0]
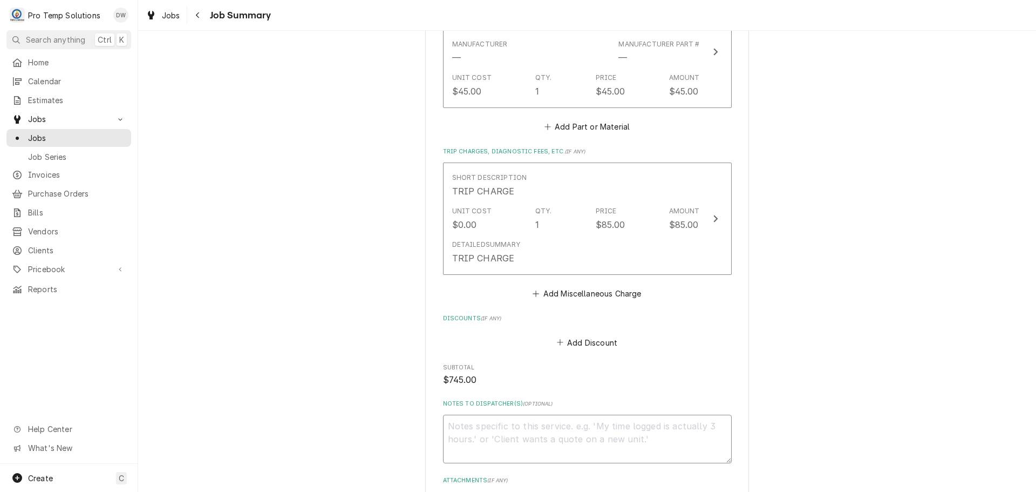
click at [489, 433] on textarea "Notes to Dispatcher(s) ( optional )" at bounding box center [587, 439] width 289 height 49
type textarea "x"
type textarea "#"
type textarea "x"
type textarea "#1"
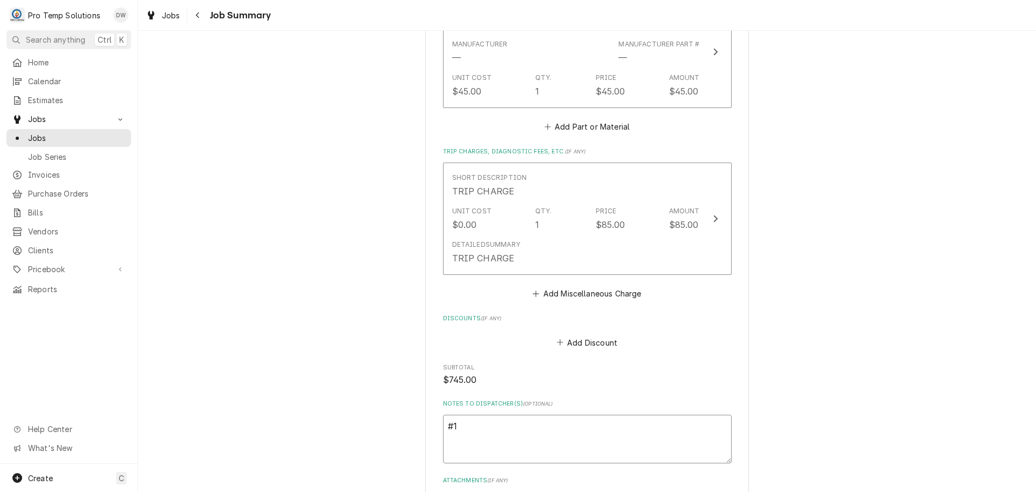
type textarea "x"
type textarea "#10"
type textarea "x"
type textarea "#100"
type textarea "x"
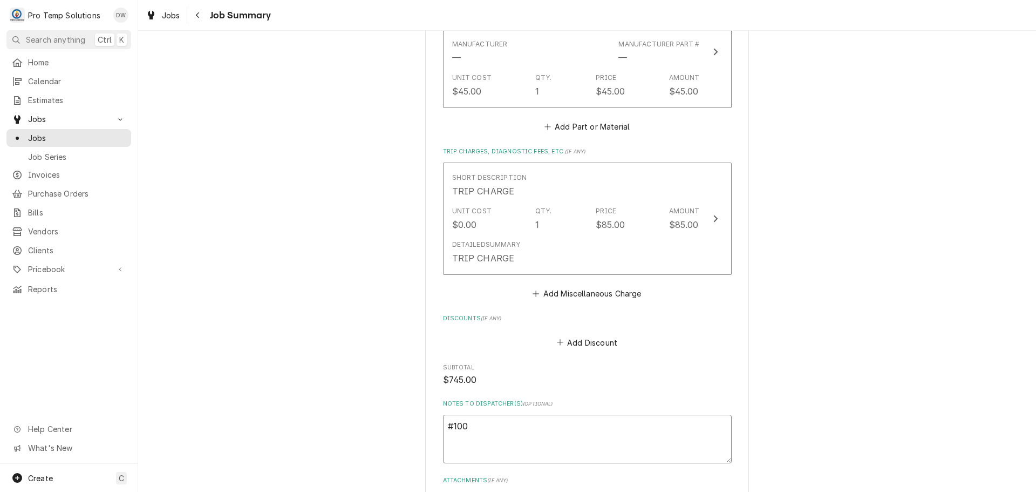
type textarea "#1007"
type textarea "x"
type textarea "#10072"
type textarea "x"
type textarea "#100725"
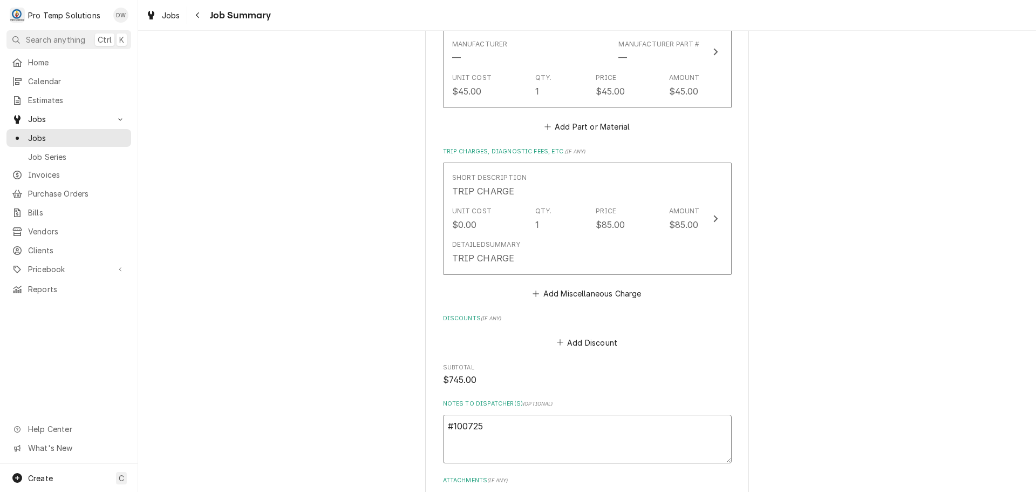
type textarea "x"
type textarea "#1007250"
type textarea "x"
type textarea "#10072500"
type textarea "x"
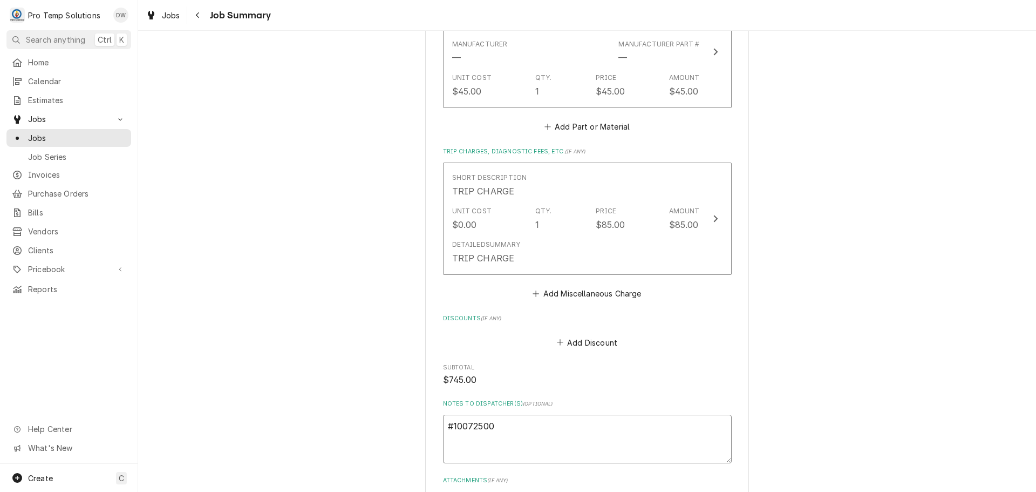
type textarea "#100725003"
type textarea "x"
type textarea "#100725003"
type textarea "x"
type textarea "#100725003 s"
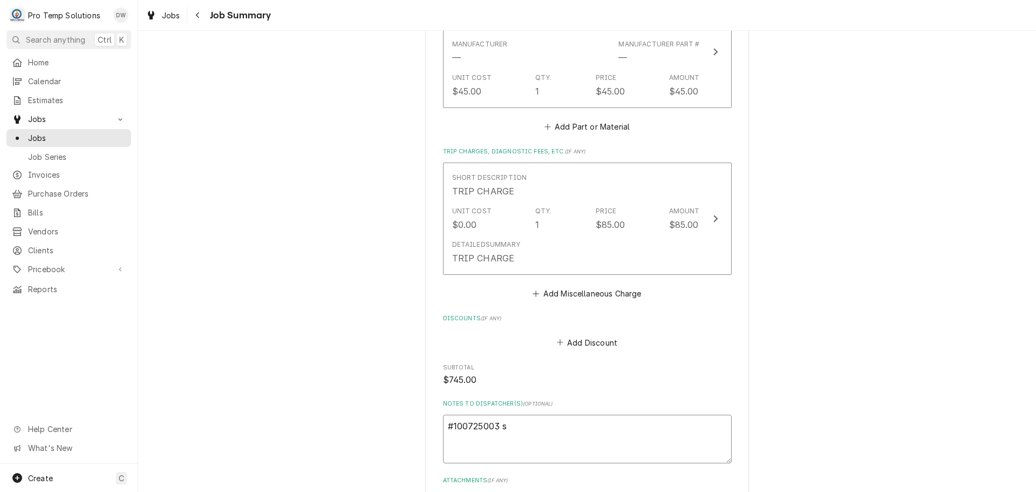
type textarea "x"
type textarea "#100725003 se"
type textarea "x"
type textarea "#100725003 ser"
type textarea "x"
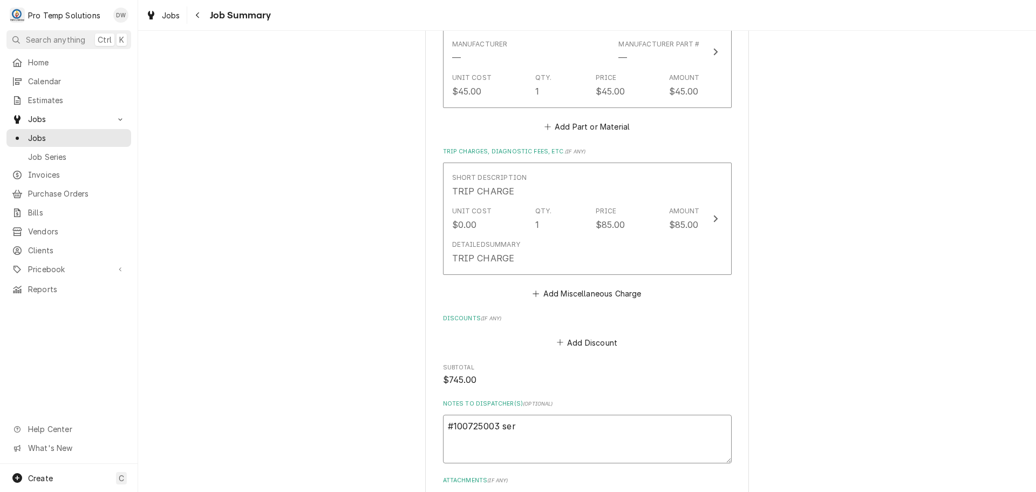
type textarea "#100725003 se"
type textarea "x"
type textarea "#100725003 s"
type textarea "x"
type textarea "#100725003"
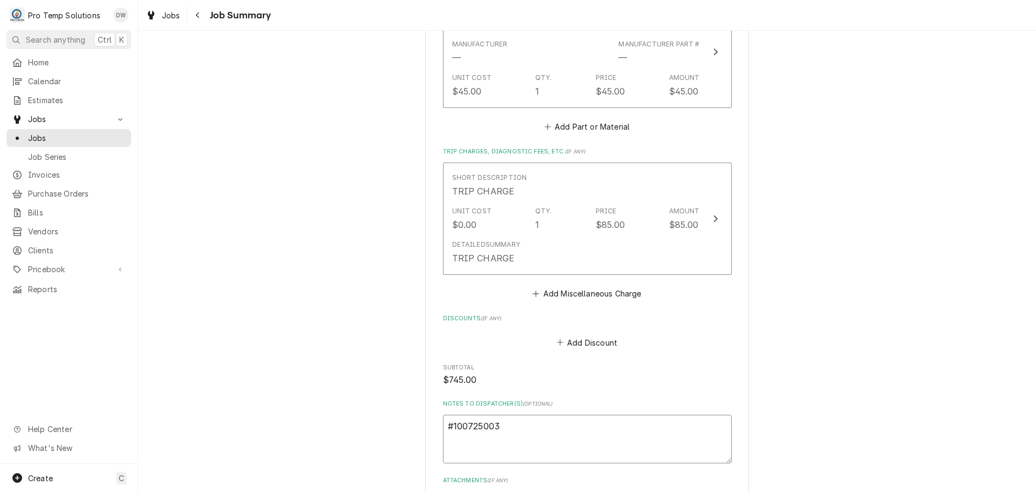
type textarea "x"
type textarea "#100725003 S"
type textarea "x"
type textarea "#100725003 SE"
type textarea "x"
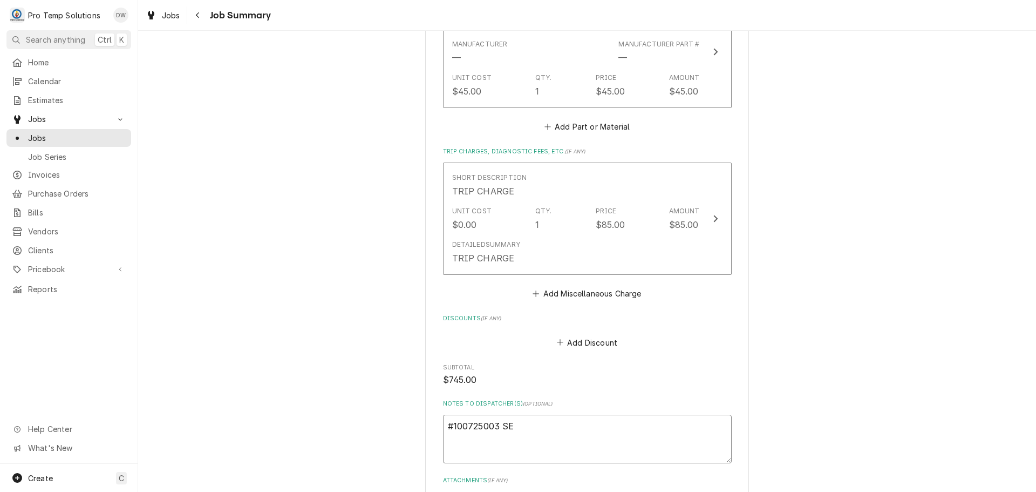
type textarea "#100725003 SER"
type textarea "x"
type textarea "#100725003 SERA"
type textarea "x"
type textarea "#100725003 SERAP"
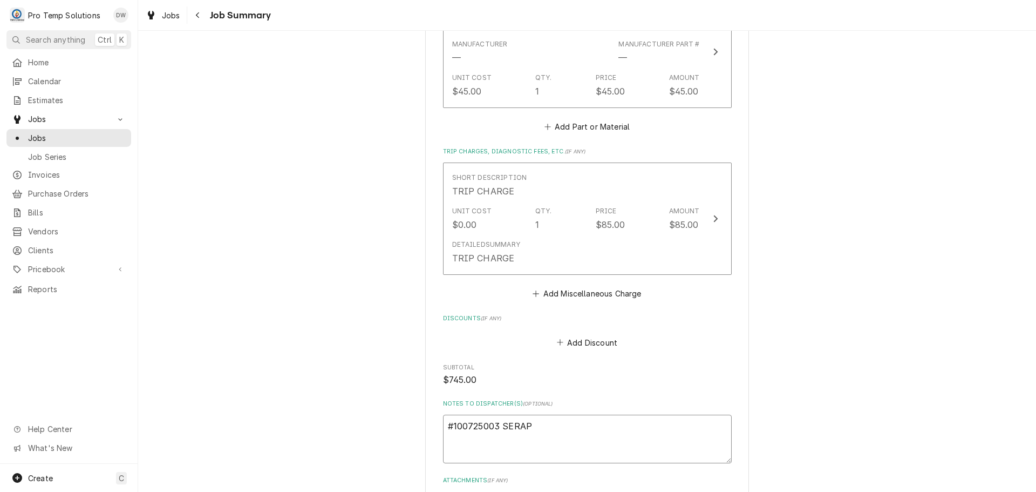
type textarea "x"
type textarea "#100725003 SERAPH"
type textarea "x"
type textarea "#100725003 SERAPHI"
type textarea "x"
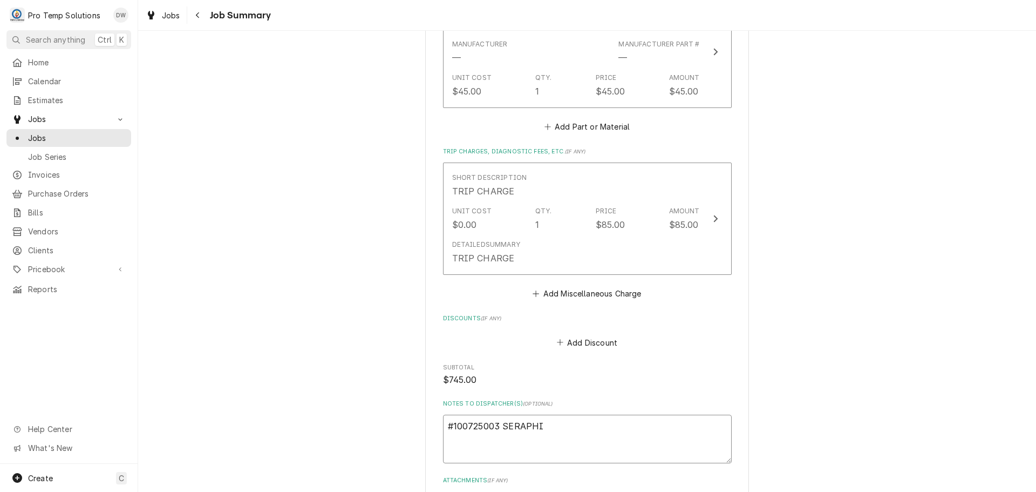
type textarea "#100725003 SERAPHIN"
type textarea "x"
type textarea "#100725003 SERAPHINE"
type textarea "x"
type textarea "#100725003 SERAPHINE-"
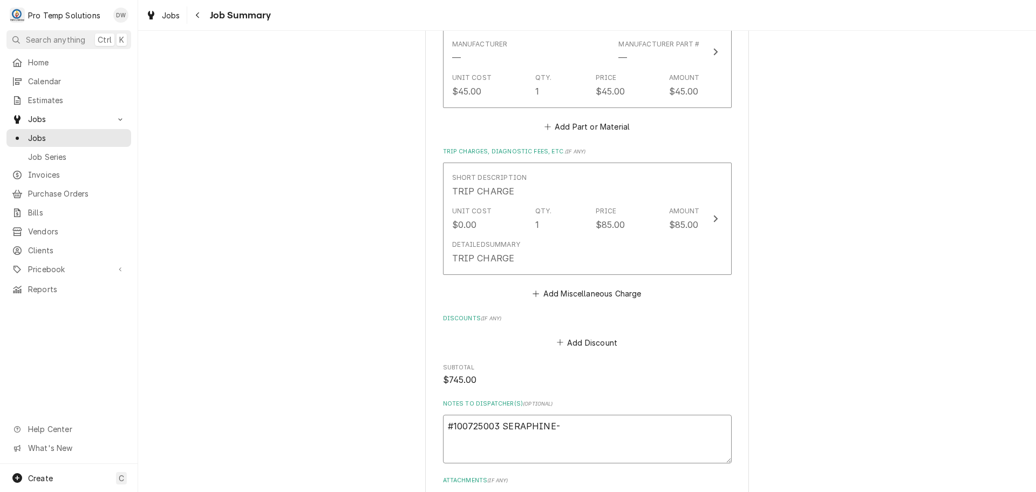
type textarea "x"
type textarea "#100725003 SERAPHINE-"
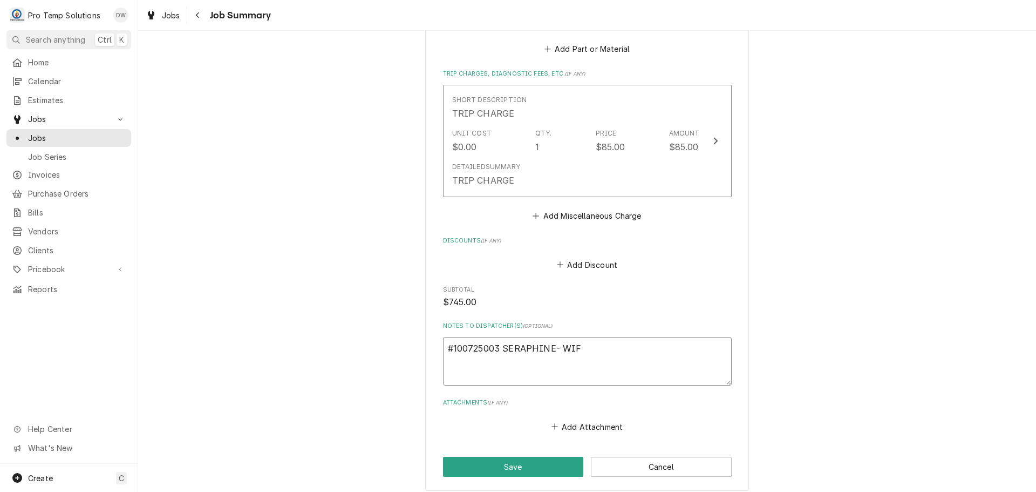
scroll to position [944, 0]
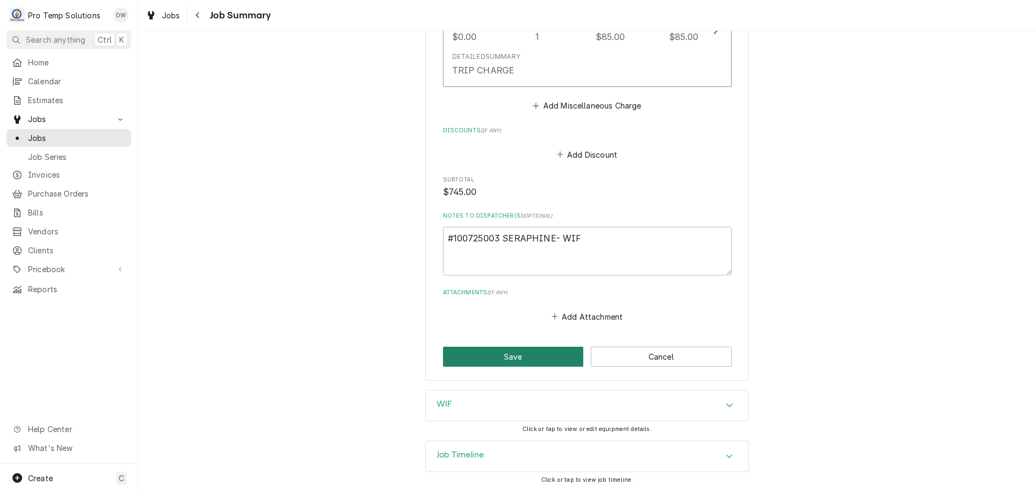
click at [519, 355] on button "Save" at bounding box center [513, 357] width 141 height 20
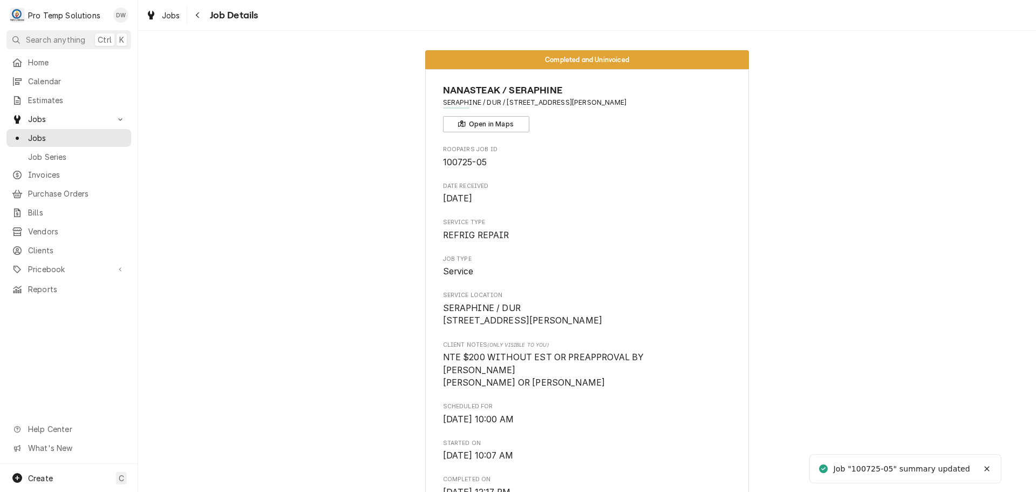
scroll to position [648, 0]
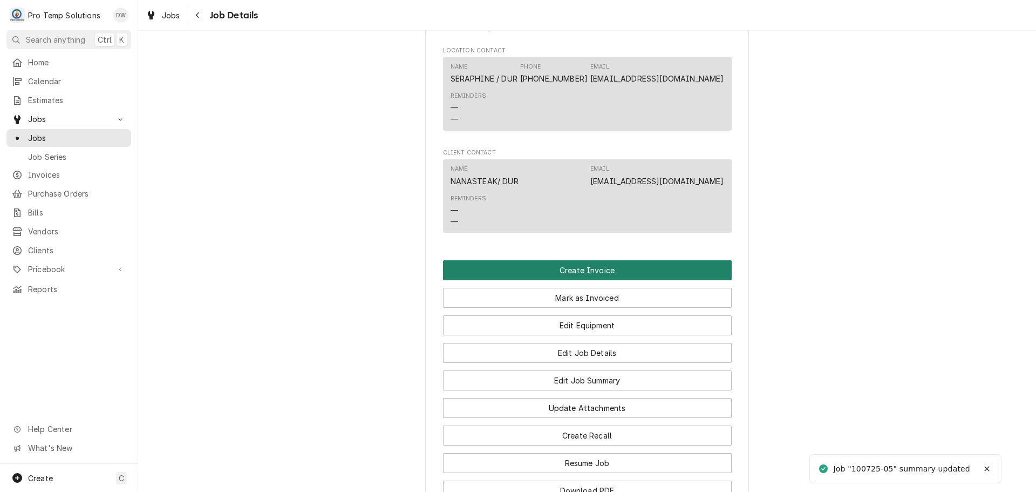
click at [571, 280] on button "Create Invoice" at bounding box center [587, 270] width 289 height 20
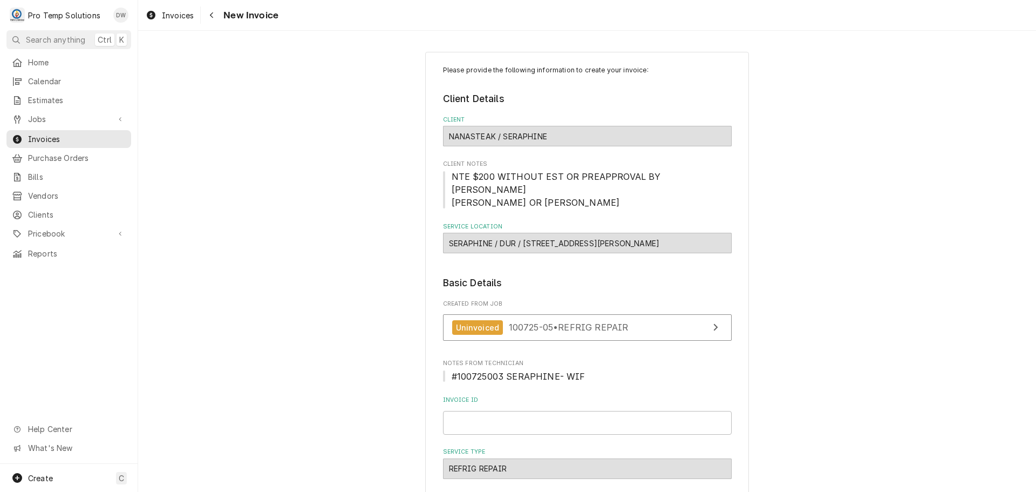
scroll to position [270, 0]
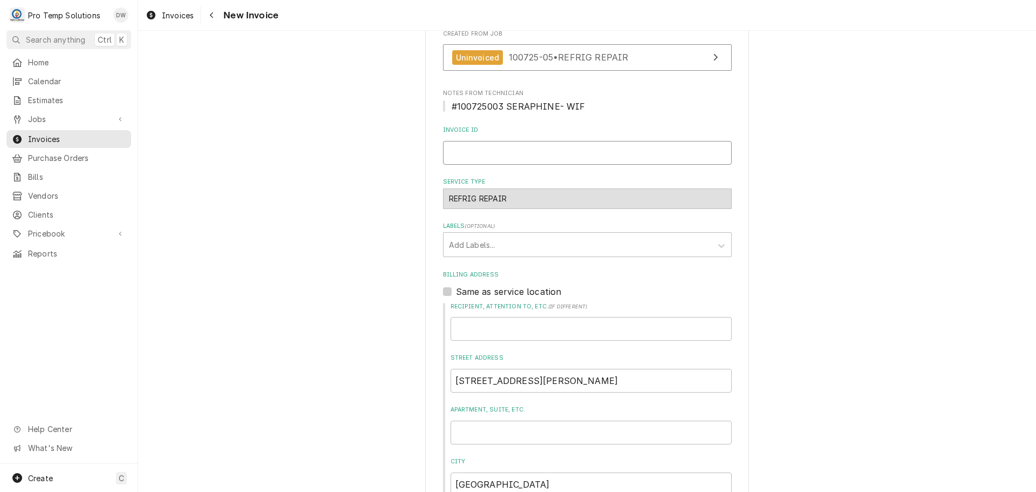
click at [493, 152] on input "Invoice ID" at bounding box center [587, 153] width 289 height 24
type input "#100725003"
click at [456, 289] on label "Same as service location" at bounding box center [509, 291] width 106 height 13
click at [456, 289] on input "Same as service location" at bounding box center [600, 297] width 289 height 24
checkbox input "true"
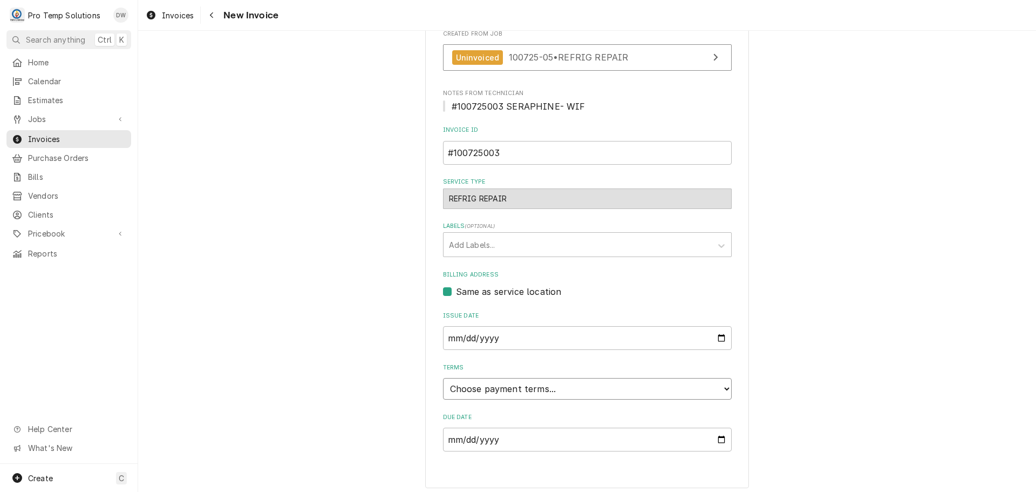
drag, startPoint x: 466, startPoint y: 391, endPoint x: 470, endPoint y: 380, distance: 11.6
click at [466, 391] on select "Choose payment terms... Same Day Net 7 Net 14 Net 21 Net 30 Net 45 Net 60 Net 90" at bounding box center [587, 389] width 289 height 22
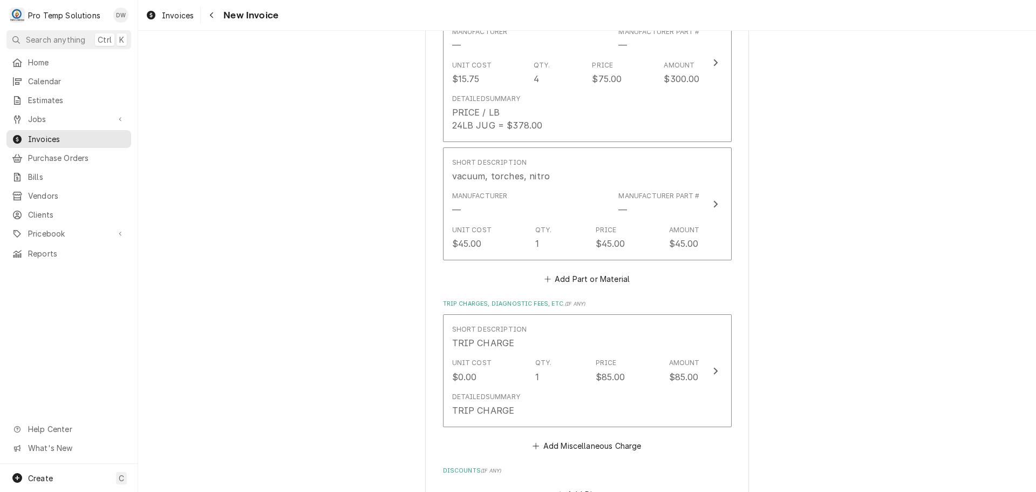
scroll to position [1349, 0]
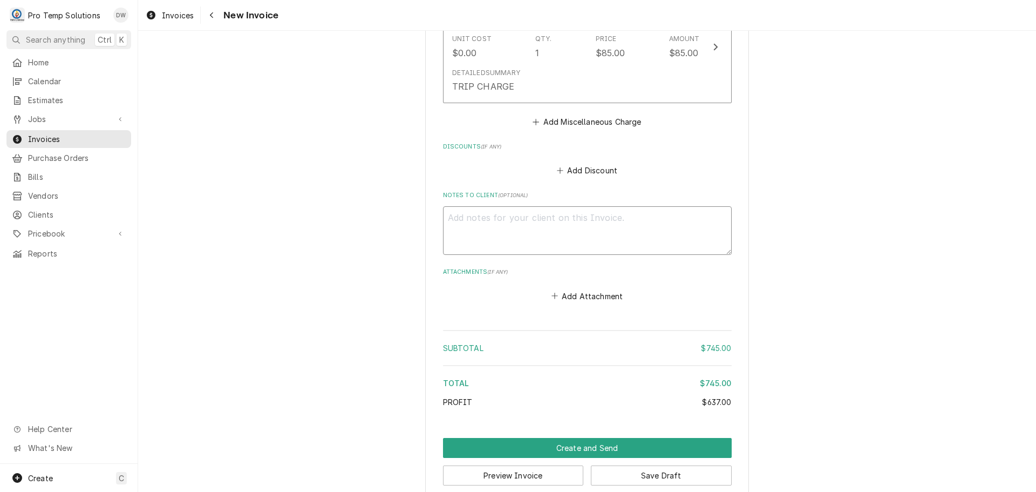
click at [476, 218] on textarea "Notes to Client ( optional )" at bounding box center [587, 230] width 289 height 49
type textarea "x"
type textarea "#"
type textarea "x"
type textarea "#1"
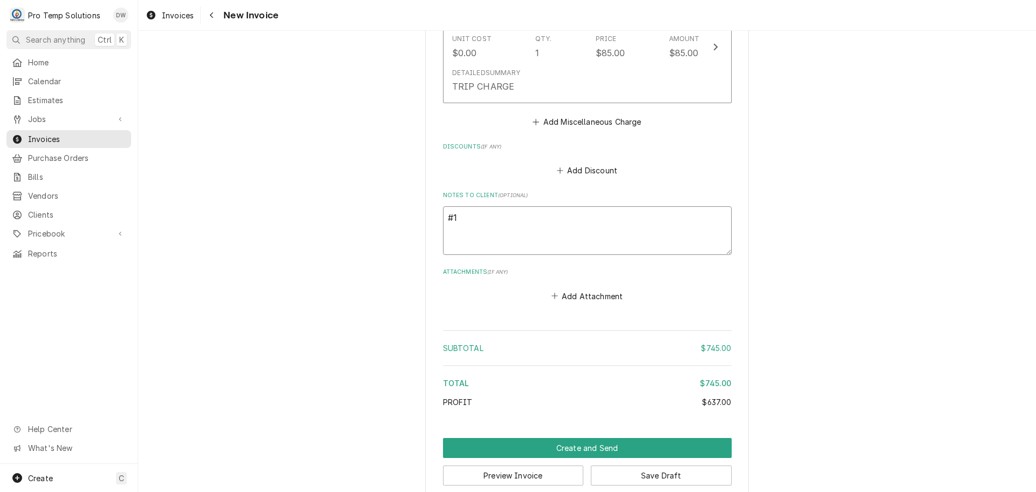
type textarea "x"
type textarea "#10"
type textarea "x"
type textarea "#100"
type textarea "x"
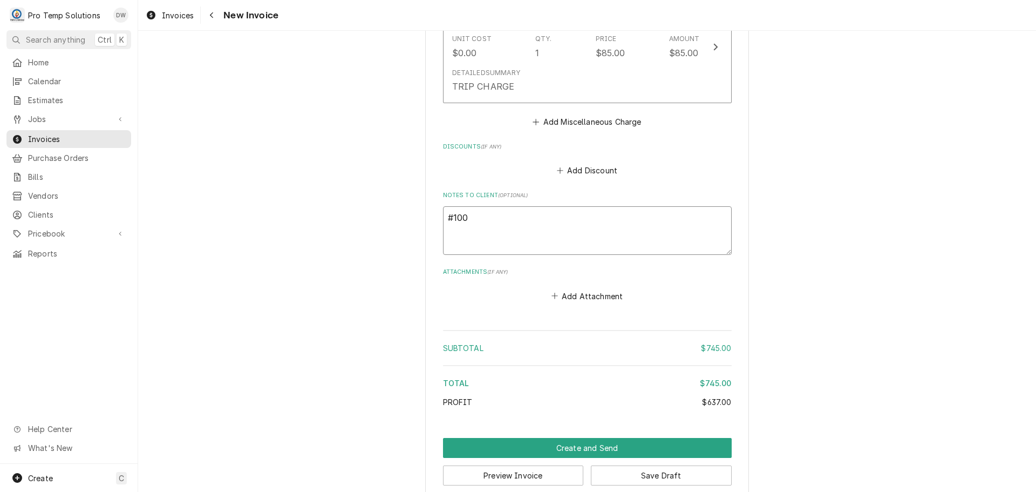
type textarea "#1007"
type textarea "x"
type textarea "#10072"
type textarea "x"
type textarea "#100725"
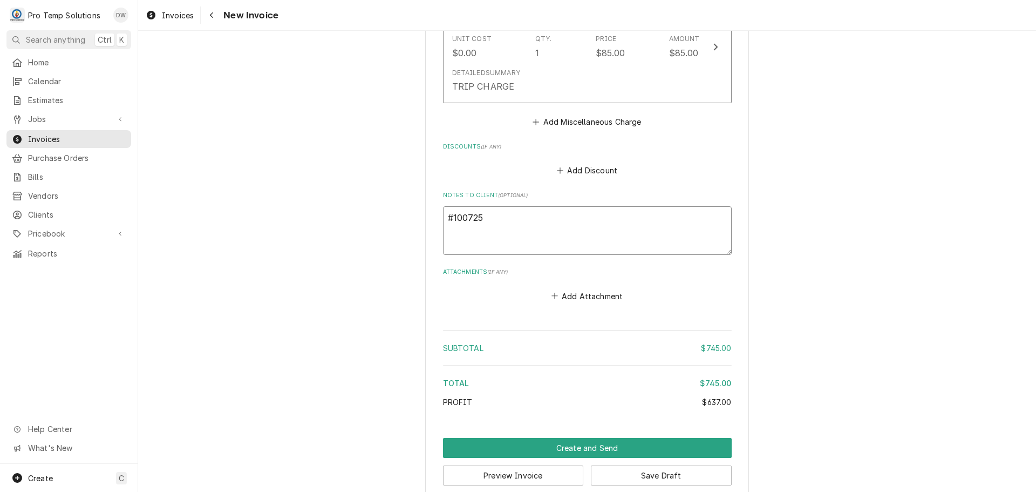
type textarea "x"
type textarea "#1007250"
type textarea "x"
type textarea "#10072500"
type textarea "x"
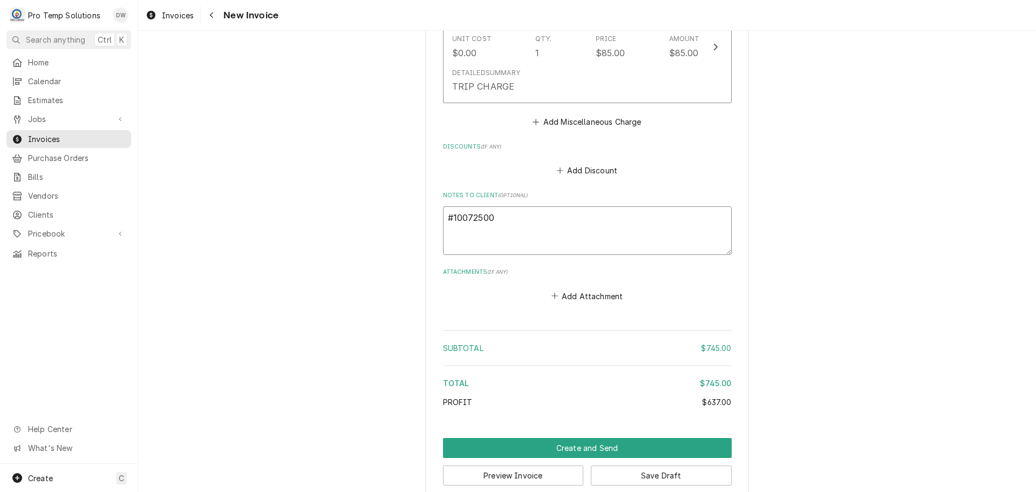
type textarea "#100725003"
type textarea "x"
type textarea "#100725003"
type textarea "x"
type textarea "#100725003 S"
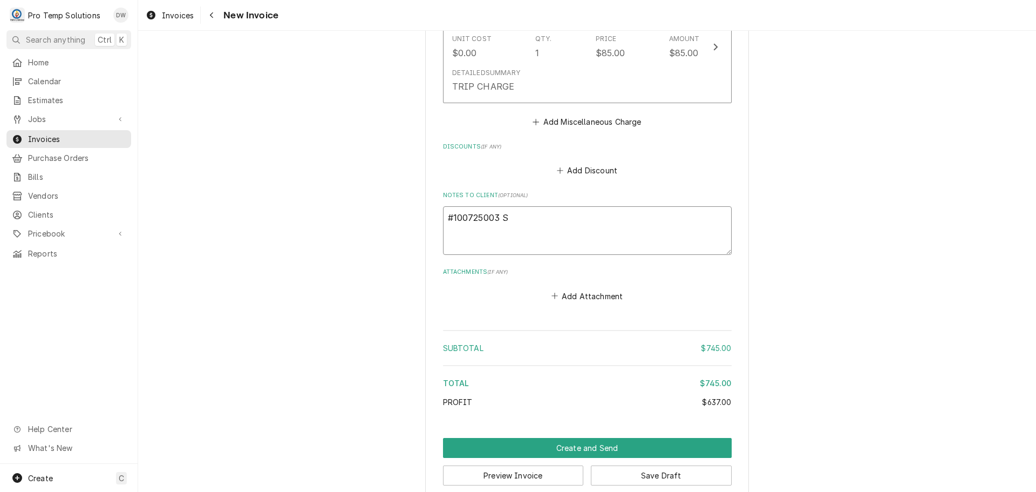
type textarea "x"
type textarea "#100725003 SE"
type textarea "x"
type textarea "#100725003 SER"
type textarea "x"
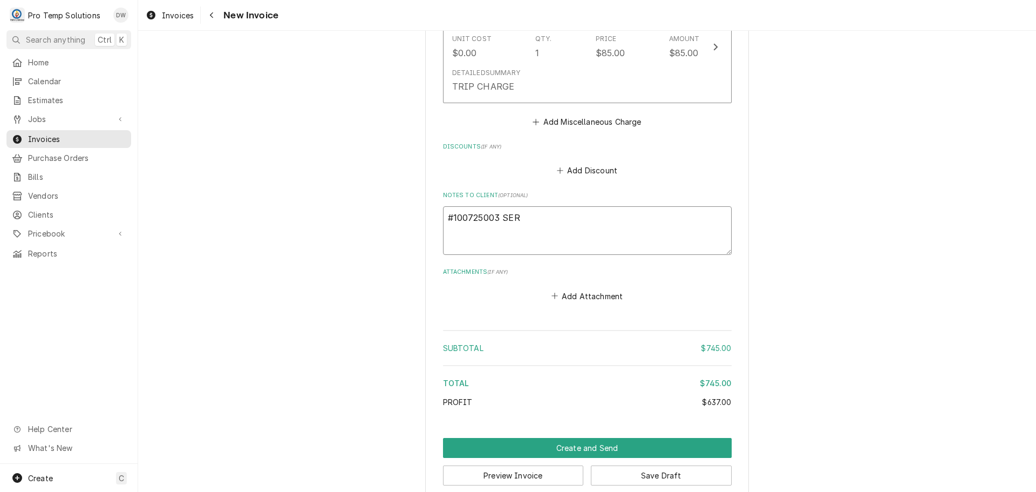
type textarea "#100725003 SERA"
type textarea "x"
type textarea "#100725003 SERAP"
type textarea "x"
type textarea "#100725003 SERAPH"
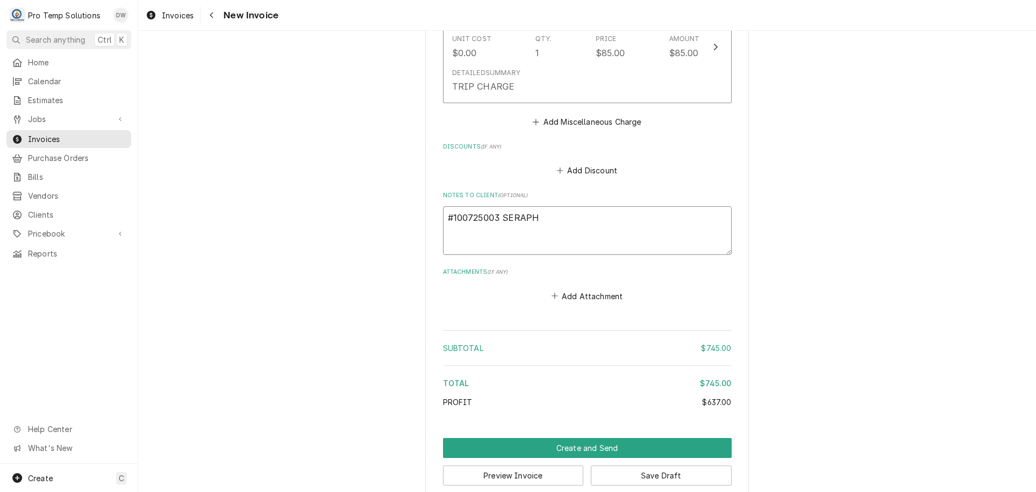
type textarea "x"
type textarea "#100725003 SERAPHO"
type textarea "x"
type textarea "#100725003 SERAPHON"
type textarea "x"
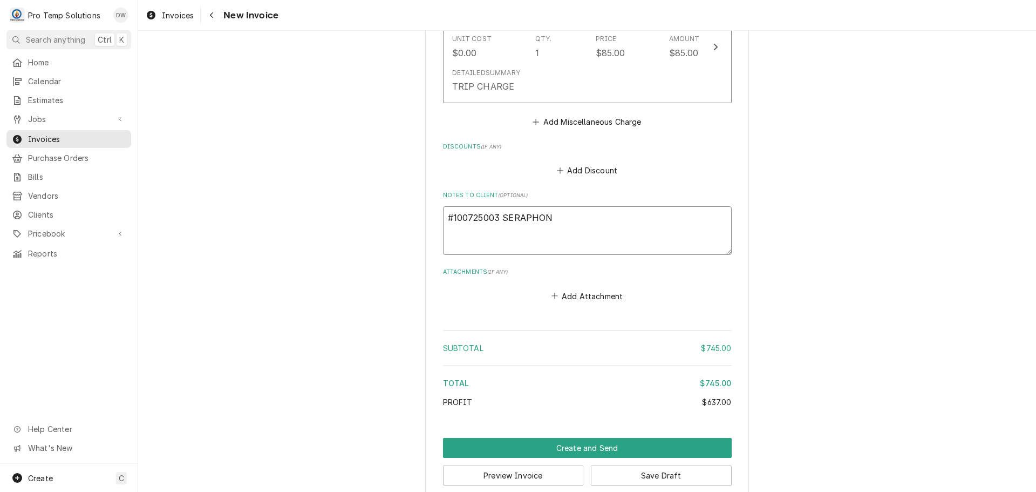
type textarea "#100725003 SERAPHONE"
type textarea "x"
type textarea "#100725003 SERAPHONE-"
type textarea "x"
type textarea "#100725003 SERAPHONE-"
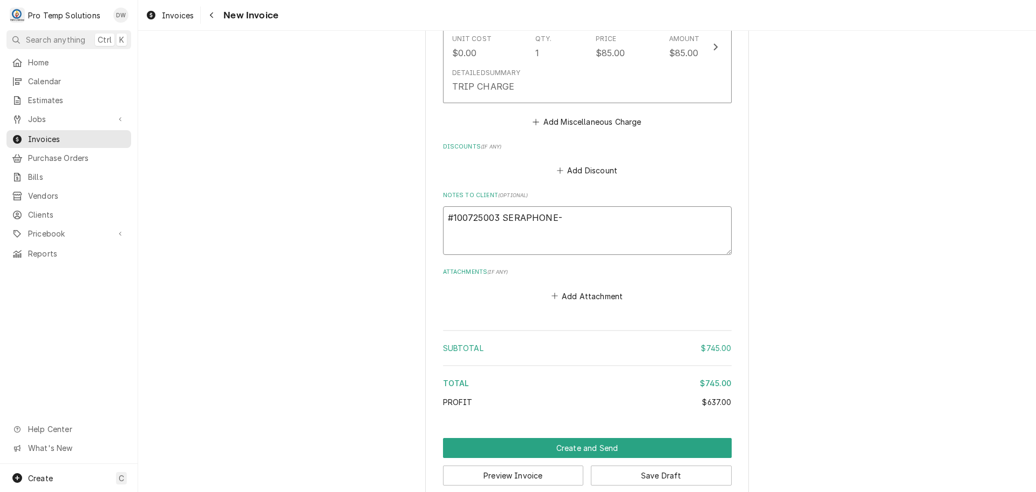
type textarea "x"
type textarea "#100725003 SERAPHONE- W"
type textarea "x"
type textarea "#100725003 SERAPHONE- WI"
type textarea "x"
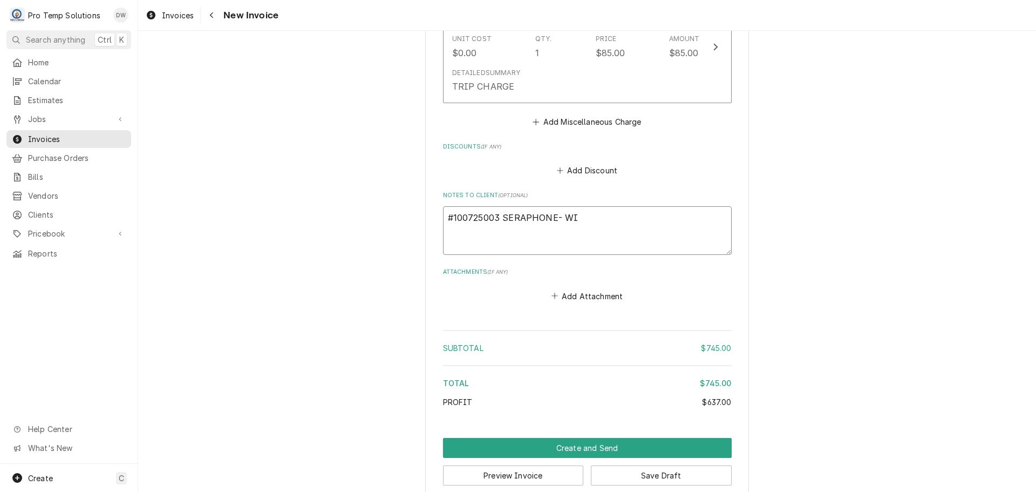
type textarea "#100725003 SERAPHONE- WIF"
type textarea "x"
type textarea "#100725003 SERAPHONE- WIF"
click at [538, 216] on textarea "#100725003 SERAPHONE- WIF" at bounding box center [587, 230] width 289 height 49
type textarea "x"
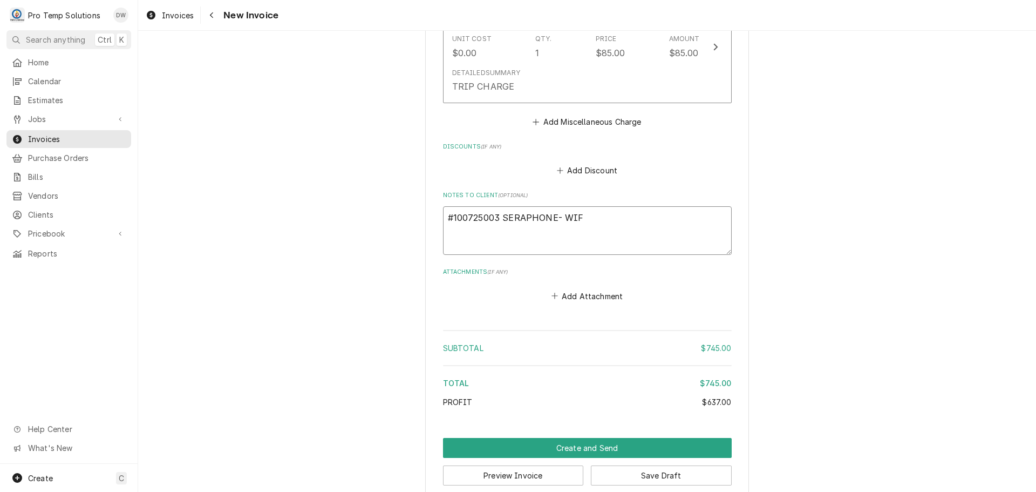
type textarea "#100725003 SERAPHNE- WIF"
type textarea "x"
type textarea "#100725003 SERAPHINE- WIF"
click at [583, 452] on button "Create and Send" at bounding box center [587, 448] width 289 height 20
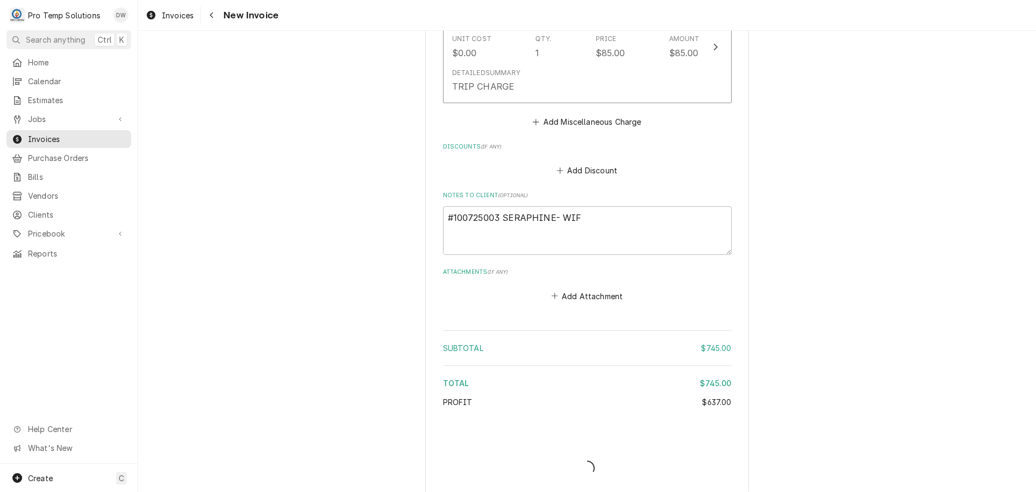
type textarea "x"
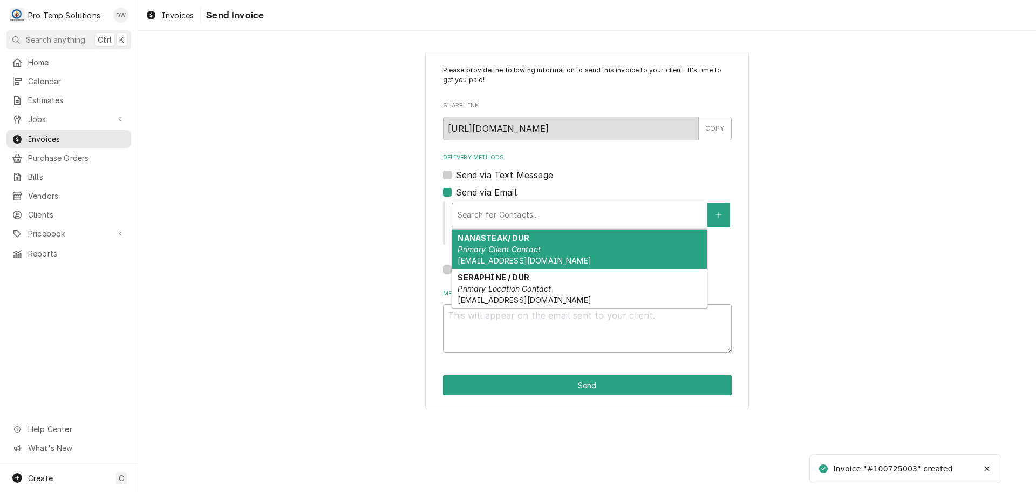
click at [499, 208] on div "Delivery Methods" at bounding box center [580, 214] width 244 height 19
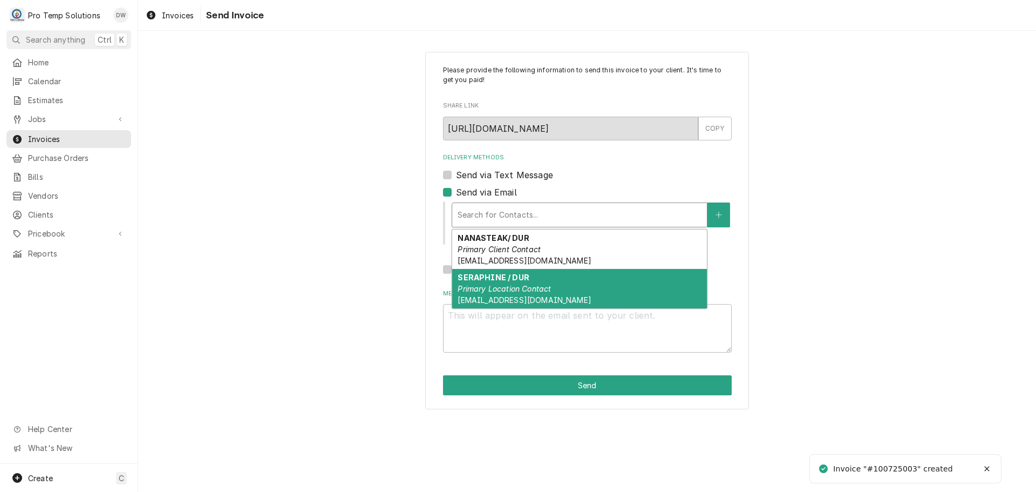
click at [505, 284] on em "Primary Location Contact" at bounding box center [504, 288] width 93 height 9
type textarea "x"
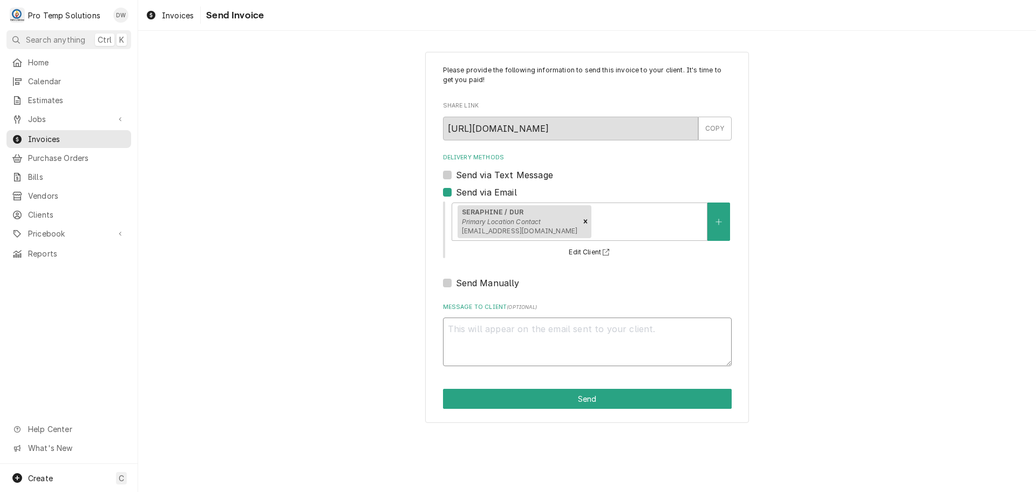
click at [497, 328] on textarea "Message to Client ( optional )" at bounding box center [587, 341] width 289 height 49
type textarea "#"
type textarea "x"
type textarea "#1"
type textarea "x"
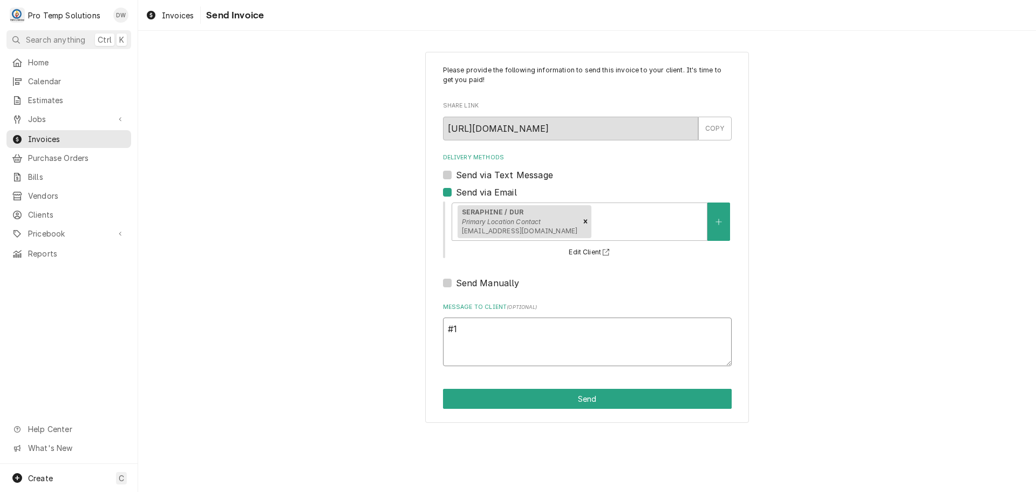
type textarea "#10"
type textarea "x"
type textarea "#100"
type textarea "x"
type textarea "#1007"
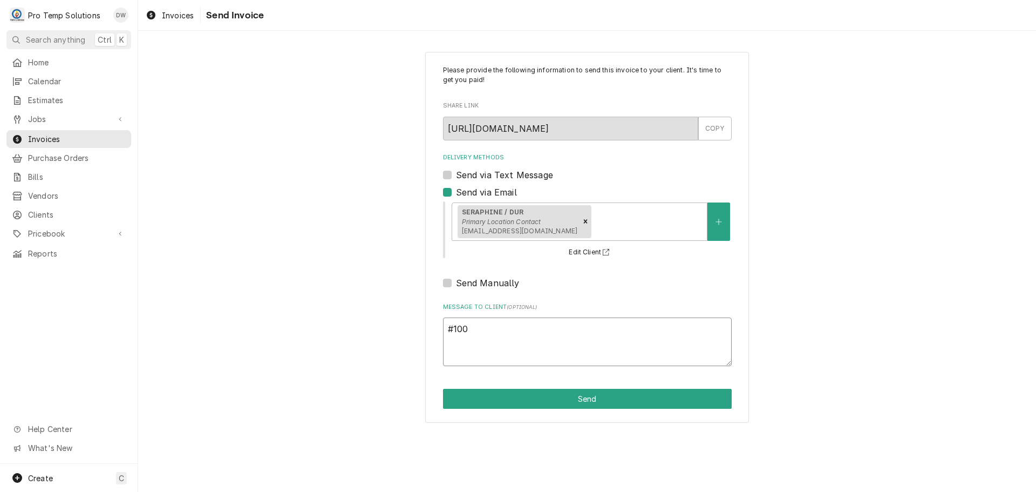
type textarea "x"
type textarea "#10072"
type textarea "x"
type textarea "#100725"
type textarea "x"
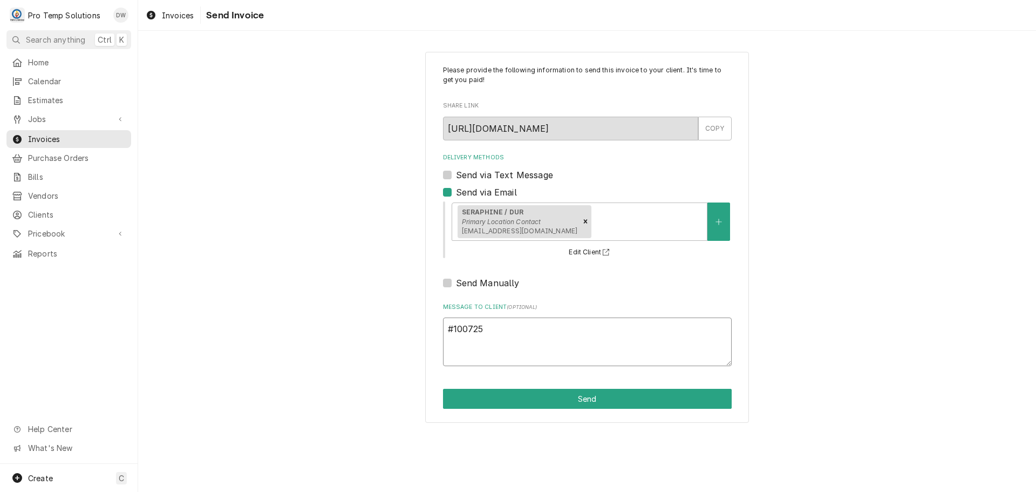
type textarea "#1007250"
type textarea "x"
type textarea "#10072500"
type textarea "x"
type textarea "#100725003"
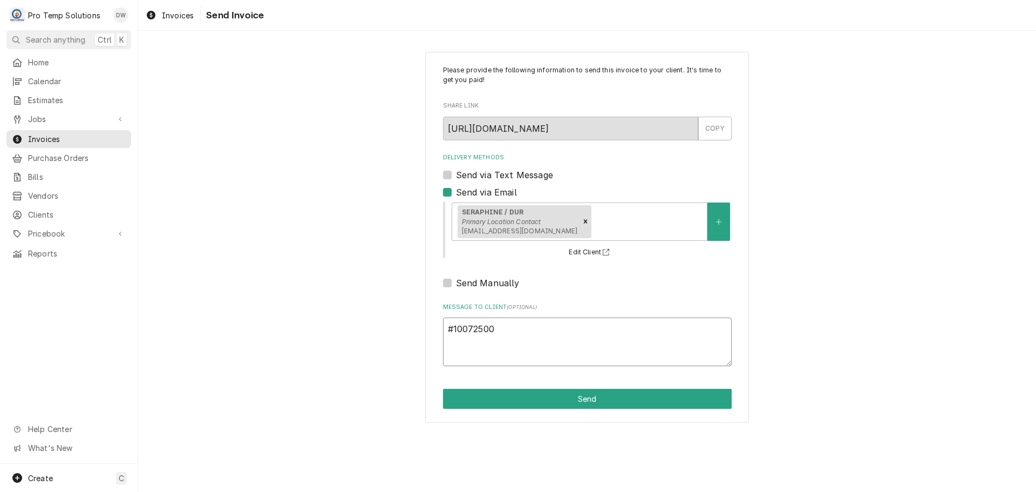
type textarea "x"
type textarea "#100725003"
type textarea "x"
type textarea "#100725003 S"
type textarea "x"
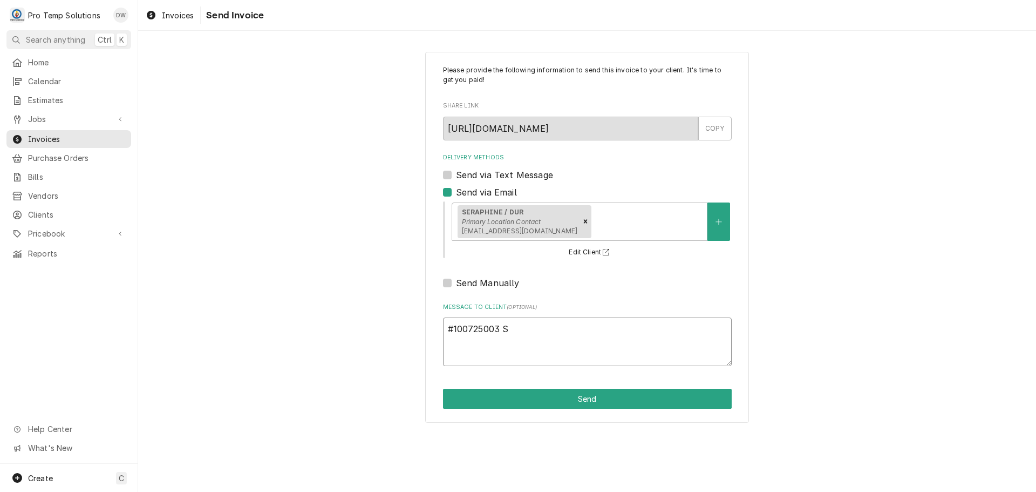
type textarea "#100725003 SE"
type textarea "x"
type textarea "#100725003 SER"
type textarea "x"
type textarea "#100725003 SERA"
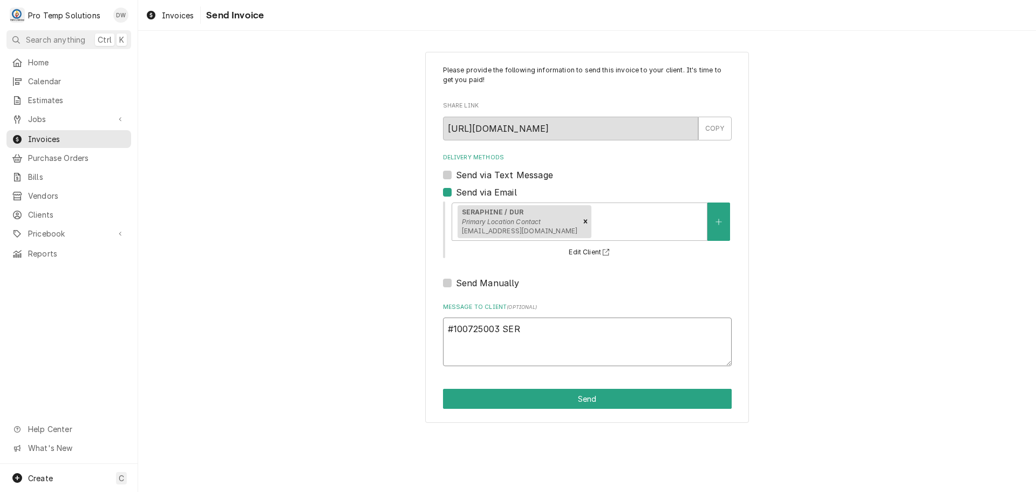
type textarea "x"
type textarea "#100725003 SERAP"
type textarea "x"
type textarea "#100725003 SERAPH"
type textarea "x"
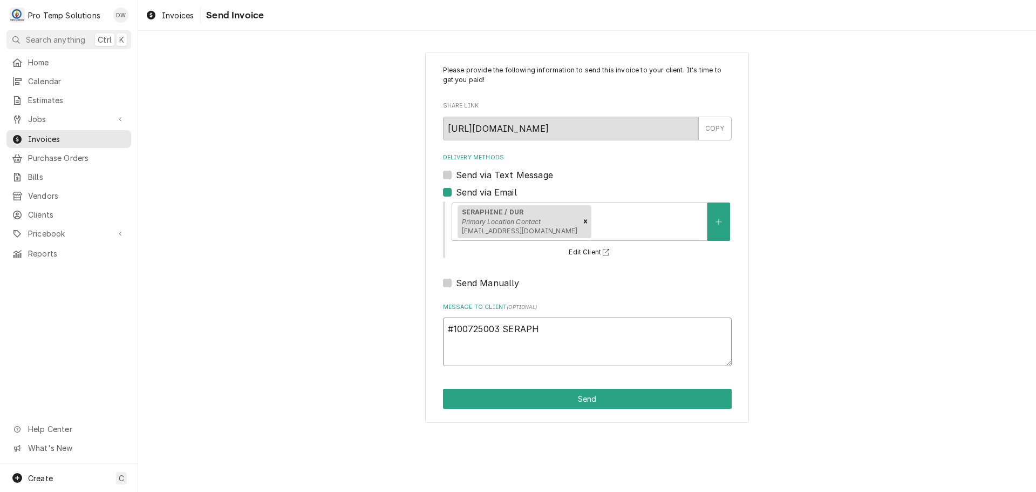
type textarea "#100725003 SERAPHI"
type textarea "x"
type textarea "#100725003 SERAPHIN"
type textarea "x"
type textarea "#100725003 SERAPHINE"
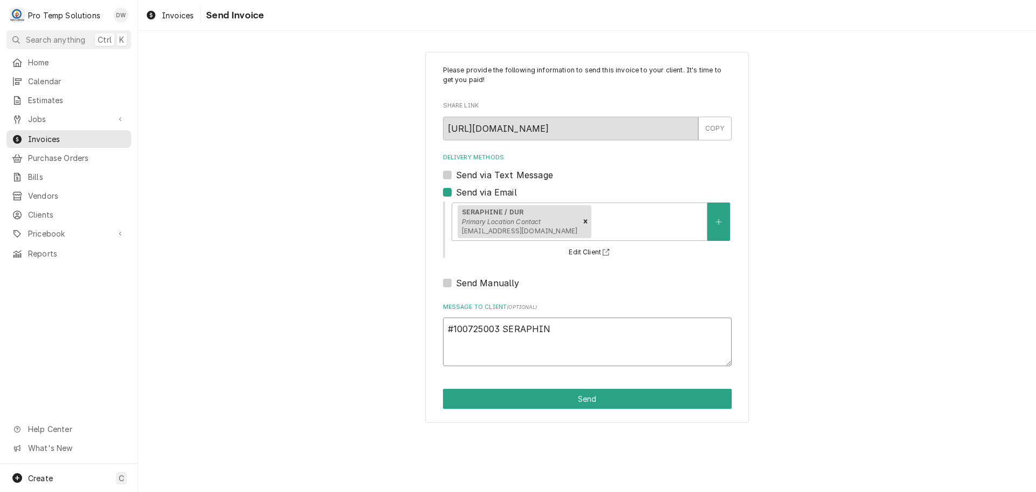
type textarea "x"
type textarea "#100725003 SERAPHINE-"
type textarea "x"
type textarea "#100725003 SERAPHINE-"
type textarea "x"
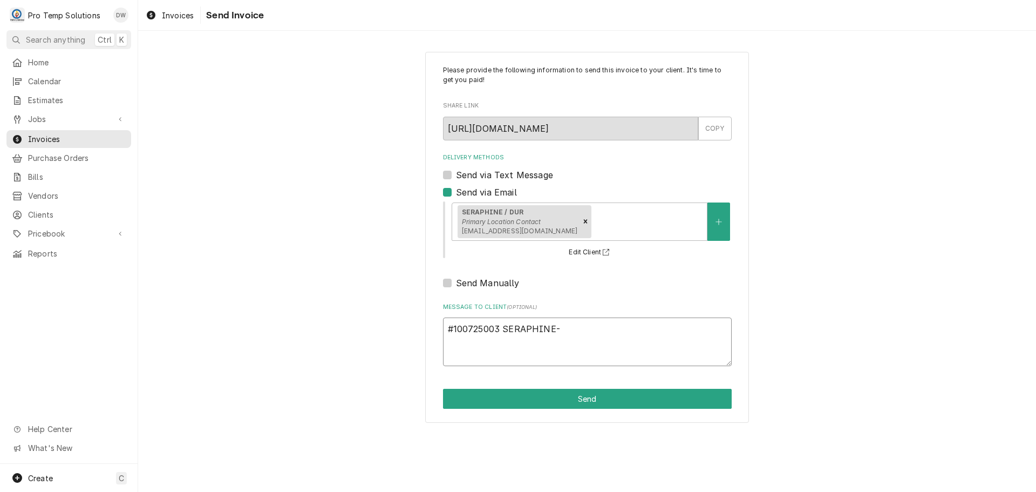
type textarea "#100725003 SERAPHINE- W"
type textarea "x"
type textarea "#100725003 SERAPHINE- WI"
type textarea "x"
type textarea "#100725003 SERAPHINE- WIF"
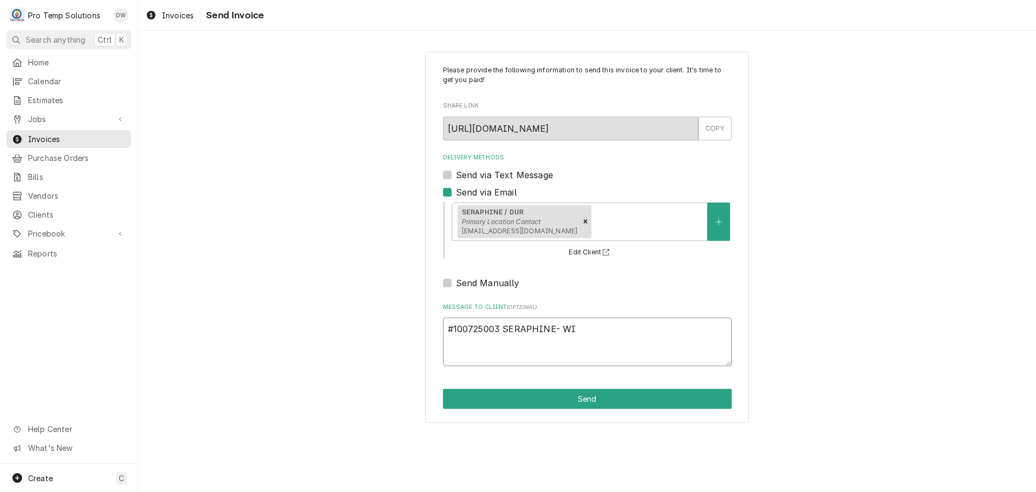
type textarea "x"
type textarea "#100725003 SERAPHINE- WIF"
type textarea "x"
type textarea "#100725003 SERAPHINE- WIF"
click at [587, 401] on button "Send" at bounding box center [587, 399] width 289 height 20
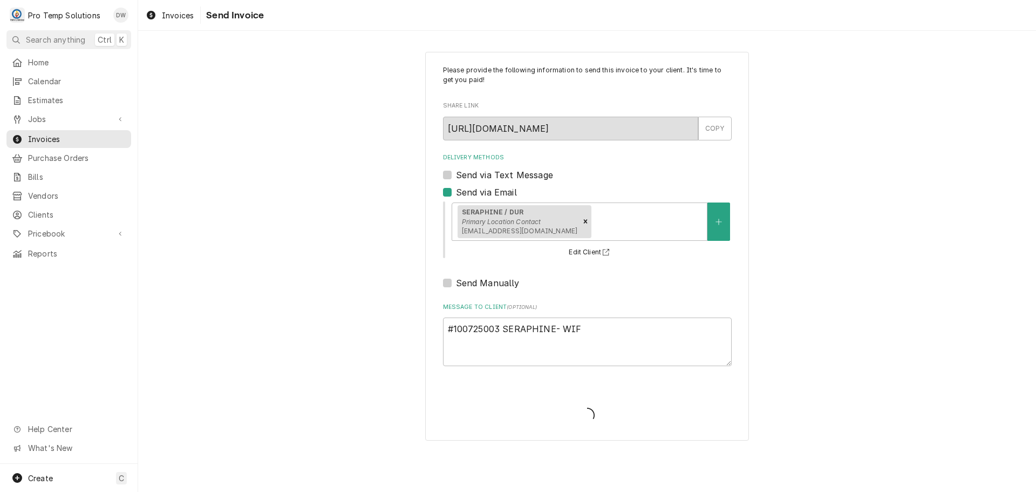
type textarea "x"
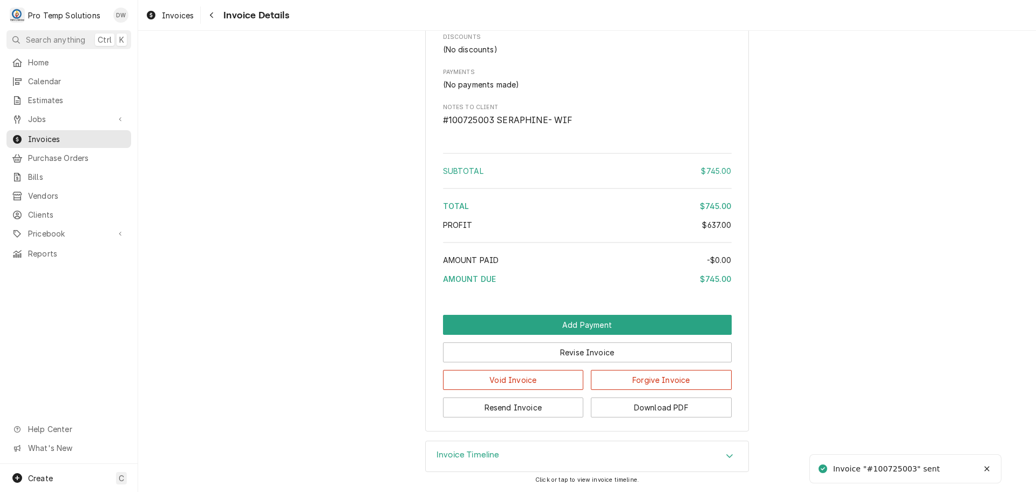
scroll to position [1226, 0]
click at [647, 411] on button "Download PDF" at bounding box center [661, 407] width 141 height 20
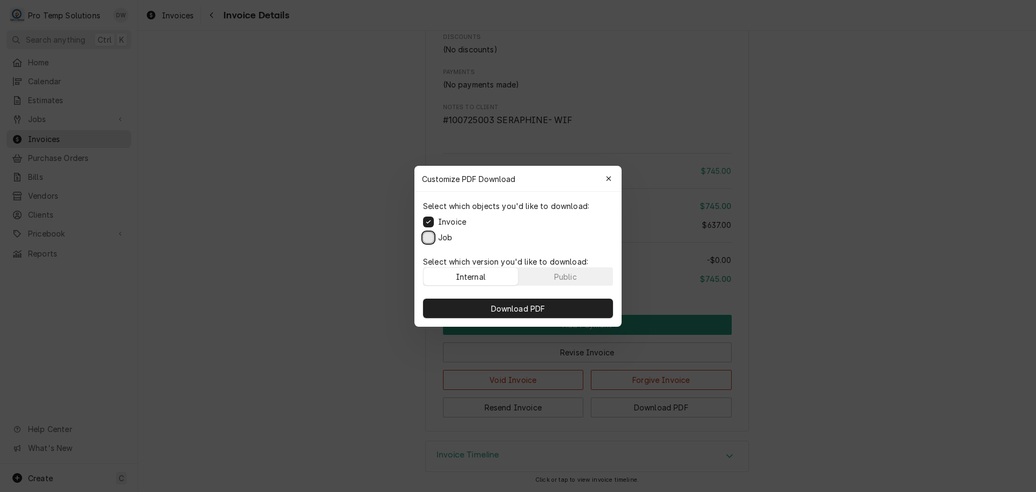
click at [430, 238] on button "Job" at bounding box center [428, 237] width 11 height 11
click at [502, 306] on span "Download PDF" at bounding box center [518, 307] width 59 height 11
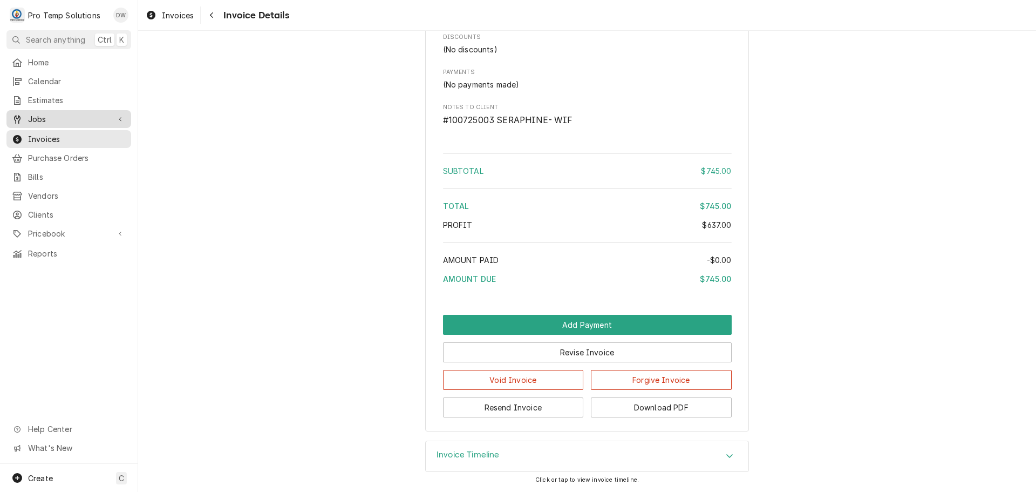
click at [53, 113] on span "Jobs" at bounding box center [69, 118] width 82 height 11
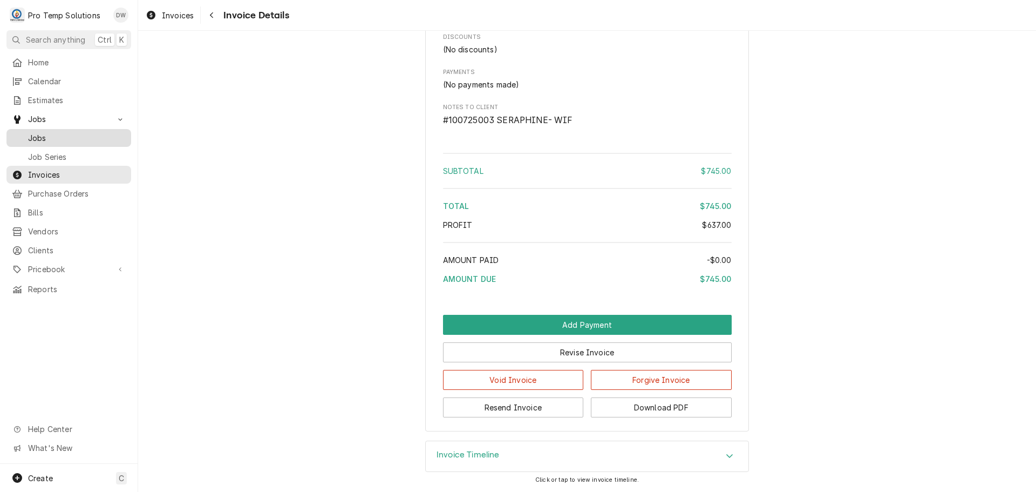
click at [44, 132] on span "Jobs" at bounding box center [77, 137] width 98 height 11
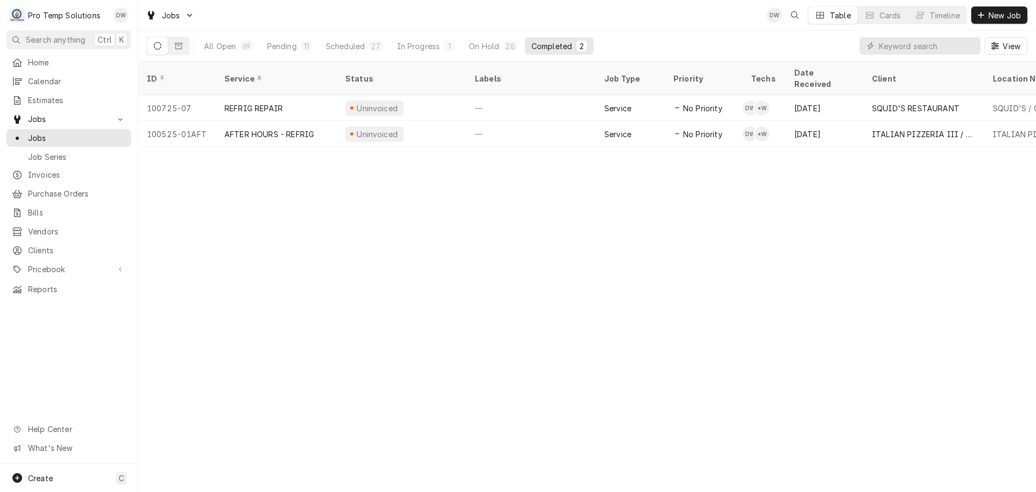
click at [538, 121] on div "—" at bounding box center [531, 134] width 130 height 26
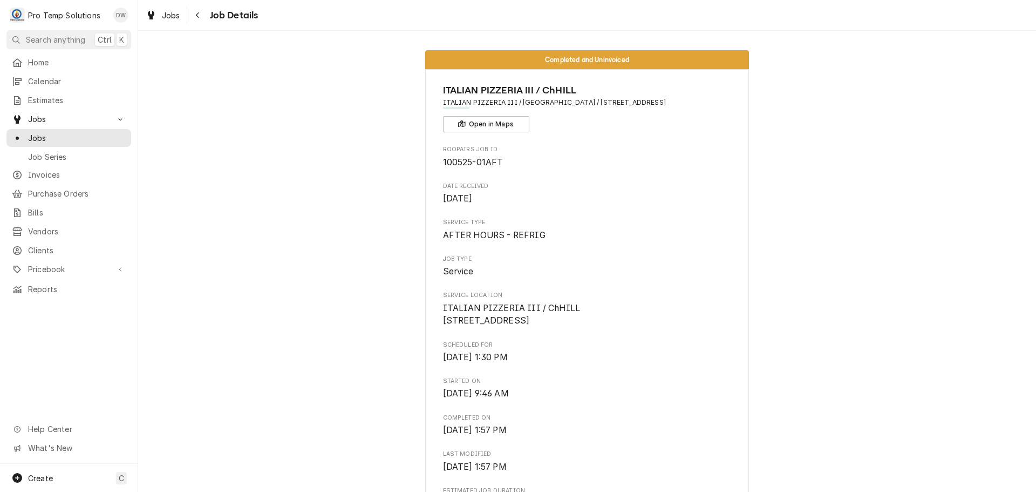
scroll to position [702, 0]
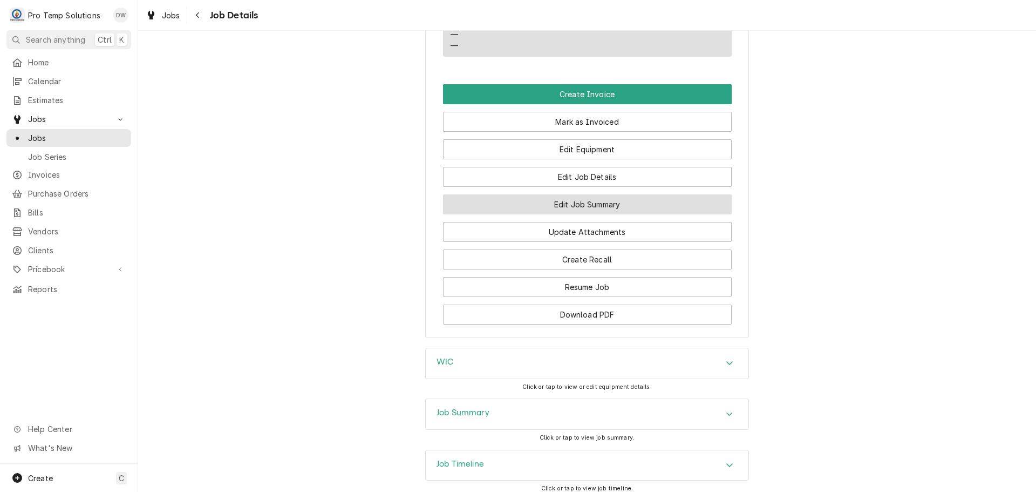
click at [571, 214] on button "Edit Job Summary" at bounding box center [587, 204] width 289 height 20
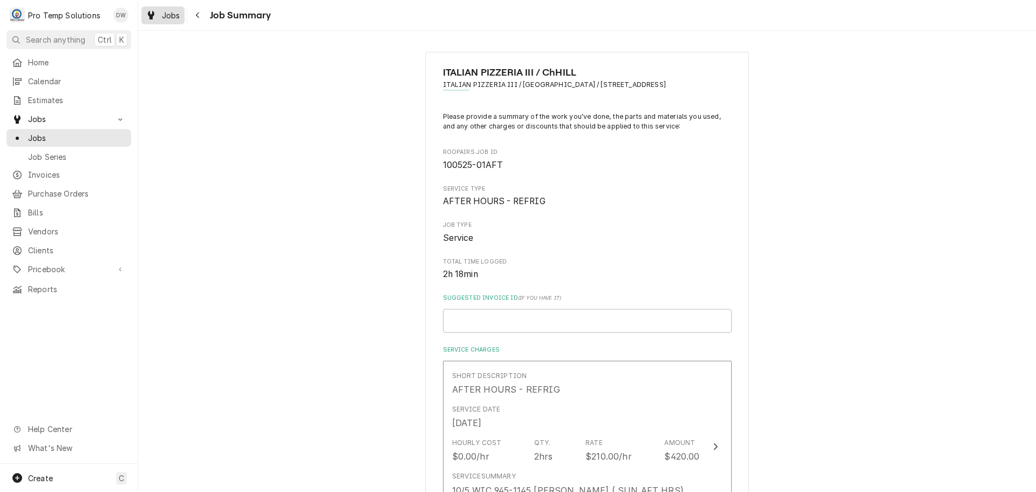
click at [166, 12] on span "Jobs" at bounding box center [171, 15] width 18 height 11
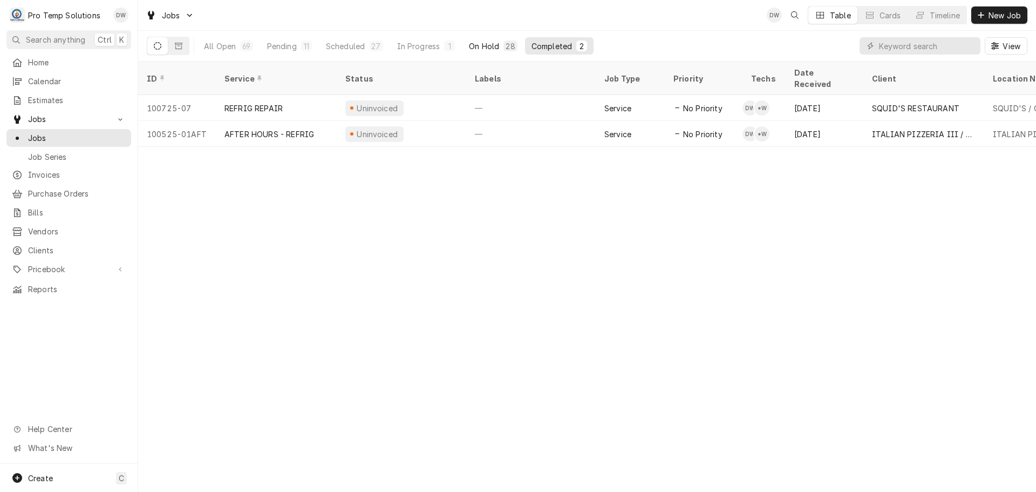
click at [493, 46] on div "On Hold" at bounding box center [484, 45] width 30 height 11
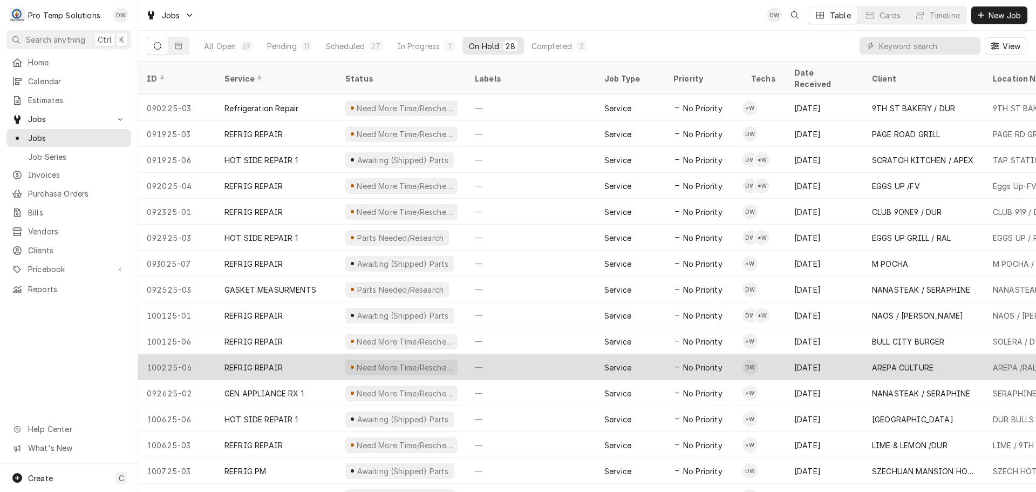
scroll to position [324, 0]
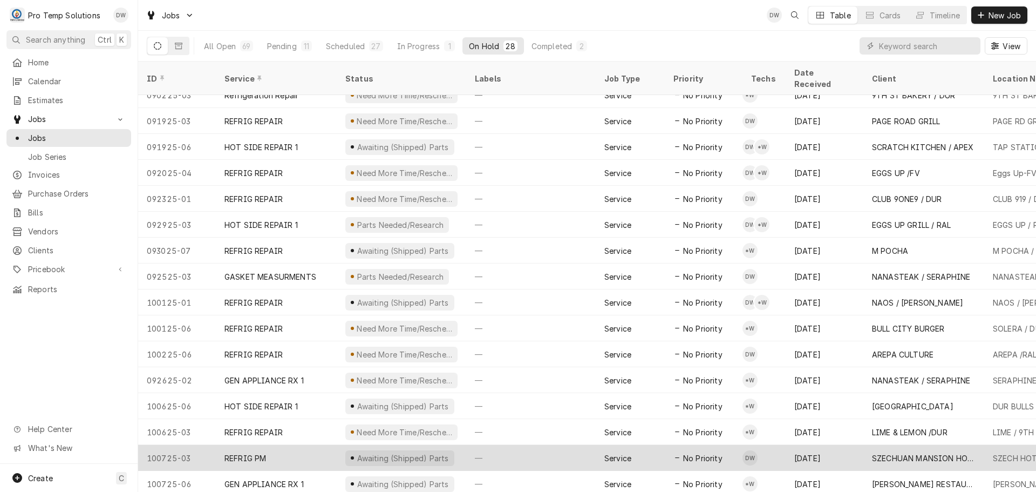
click at [541, 445] on div "—" at bounding box center [531, 458] width 130 height 26
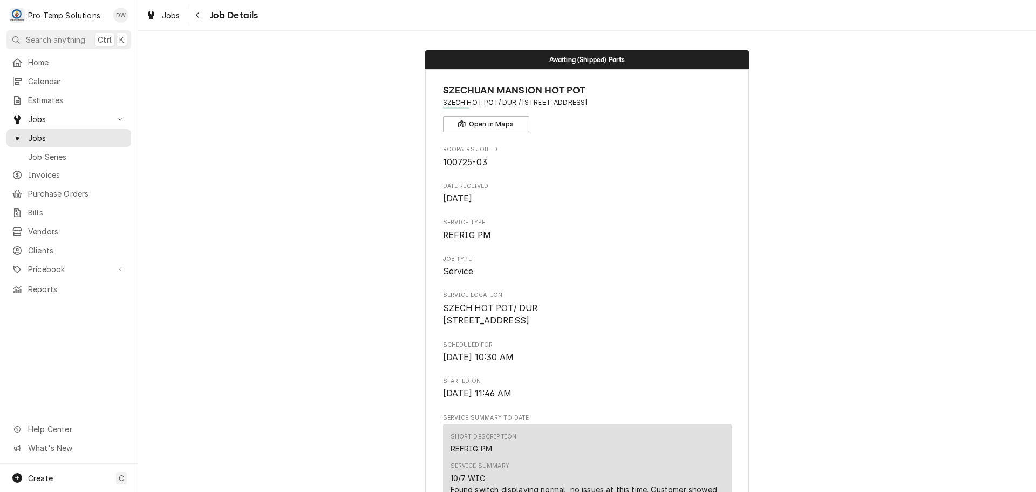
scroll to position [324, 0]
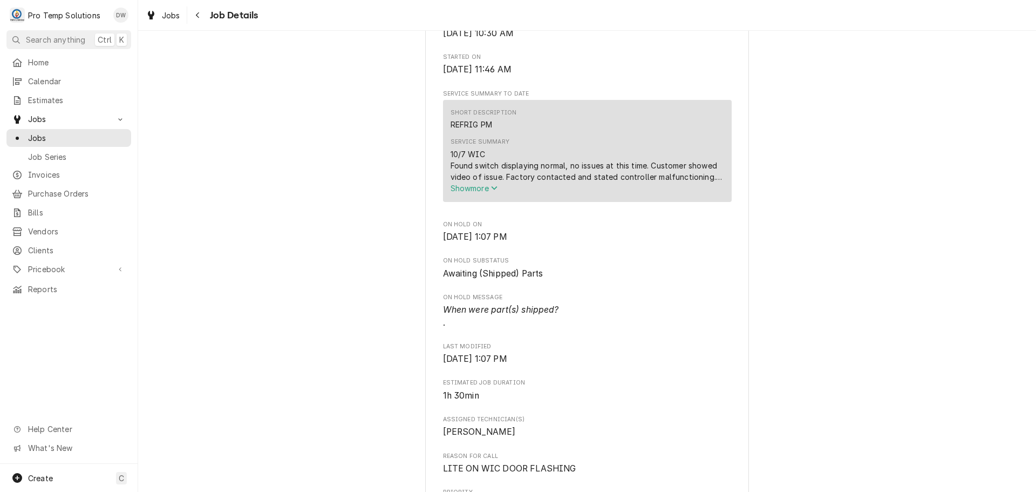
click at [466, 193] on span "Show more" at bounding box center [475, 188] width 48 height 9
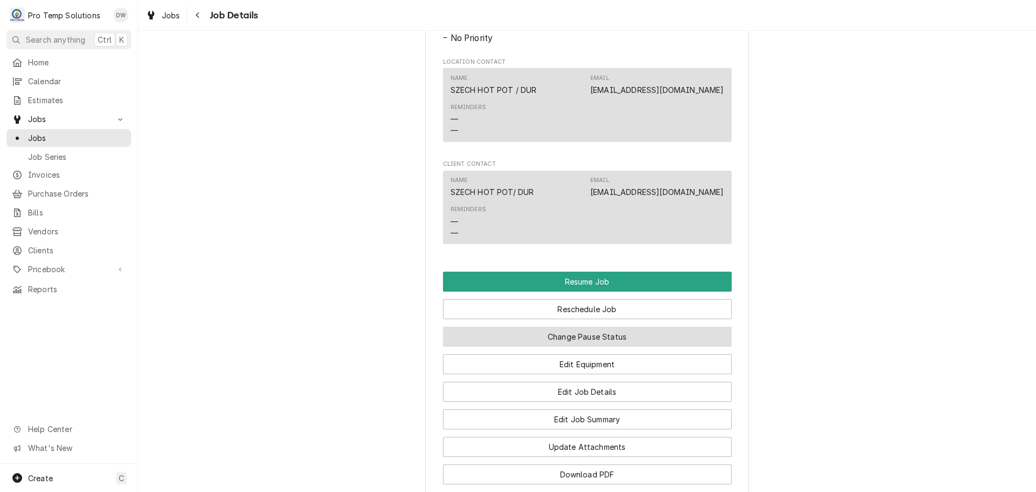
scroll to position [972, 0]
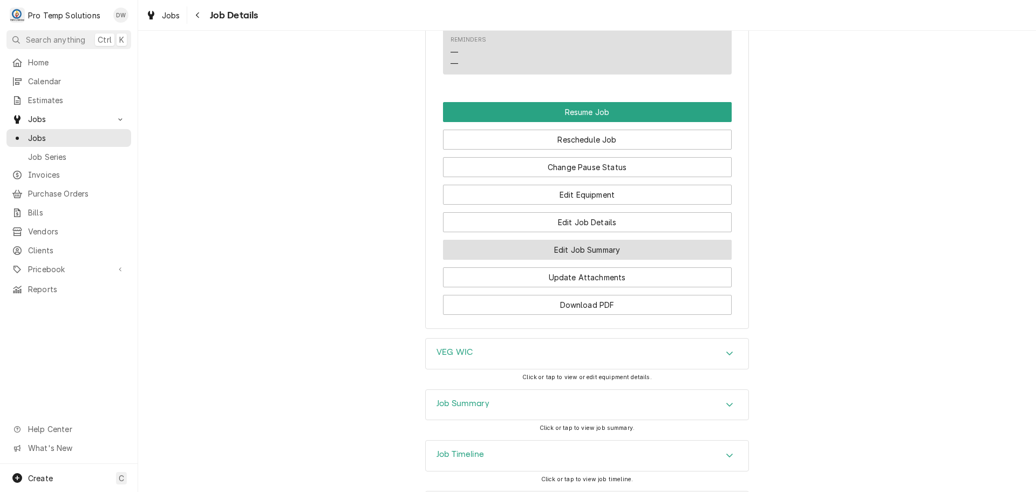
click at [581, 260] on button "Edit Job Summary" at bounding box center [587, 250] width 289 height 20
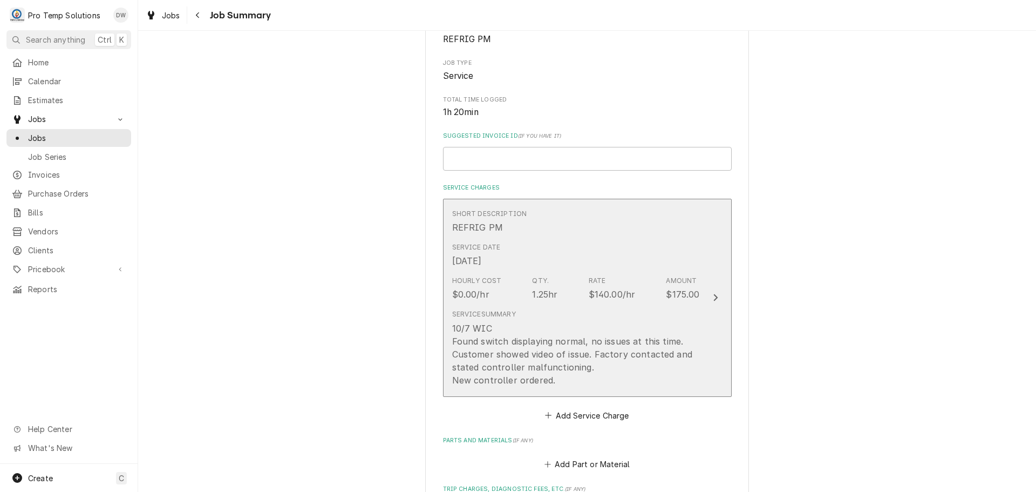
click at [713, 296] on icon "Update Line Item" at bounding box center [715, 297] width 5 height 9
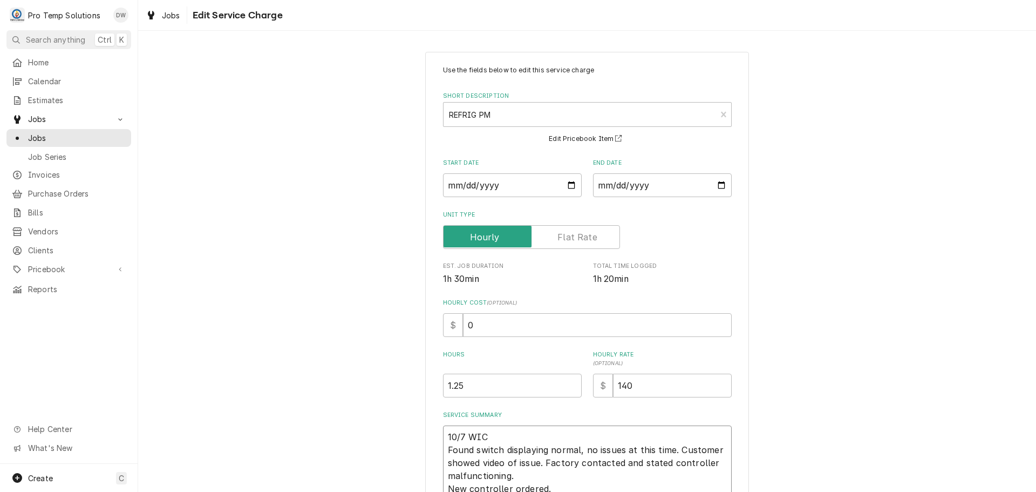
click at [504, 433] on textarea "10/7 WIC Found switch displaying normal, no issues at this time. Customer showe…" at bounding box center [587, 462] width 289 height 74
type textarea "x"
type textarea "10/7 WIC Found switch displaying normal, no issues at this time. Customer showe…"
type textarea "x"
type textarea "10/7 WIC 1 Found switch displaying normal, no issues at this time. Customer sho…"
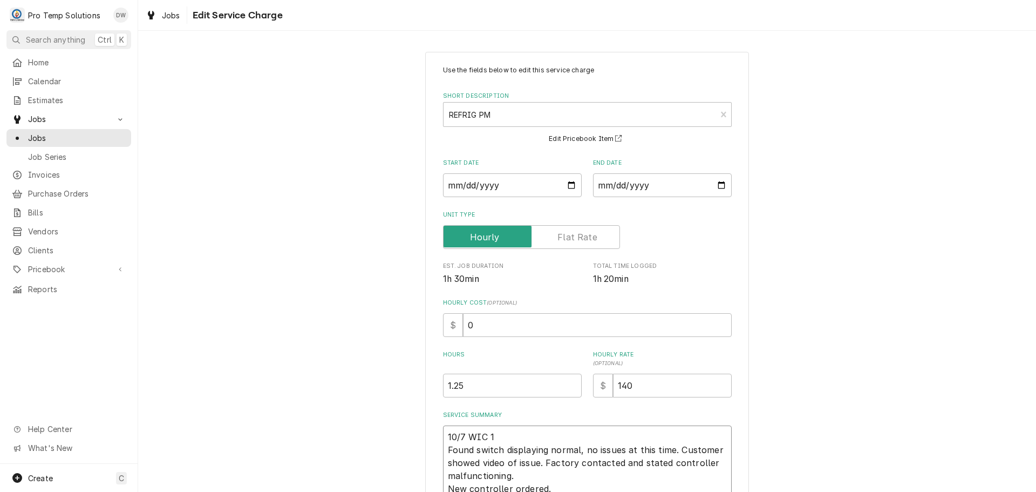
type textarea "x"
type textarea "10/7 WIC 11 Found switch displaying normal, no issues at this time. Customer sh…"
type textarea "x"
type textarea "10/7 WIC 114 Found switch displaying normal, no issues at this time. Customer s…"
type textarea "x"
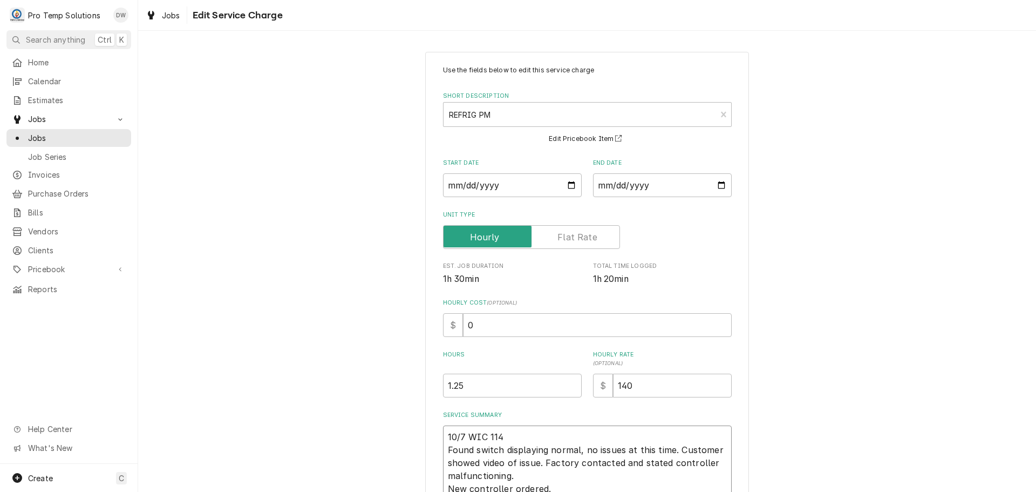
type textarea "10/7 WIC 1145 Found switch displaying normal, no issues at this time. Customer …"
type textarea "x"
type textarea "10/7 WIC 1145- Found switch displaying normal, no issues at this time. Customer…"
type textarea "x"
type textarea "10/7 WIC 1145-1 Found switch displaying normal, no issues at this time. Custome…"
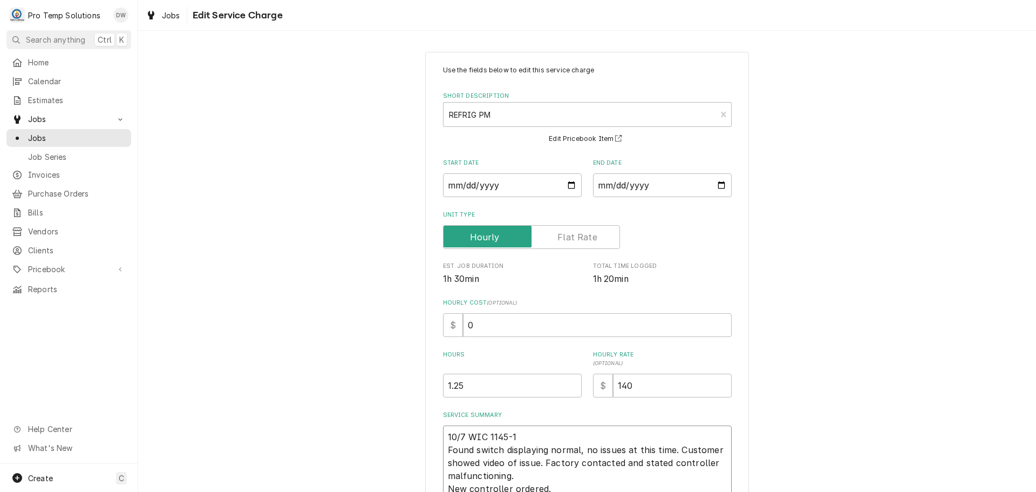
type textarea "x"
type textarea "10/7 WIC 1145-10 Found switch displaying normal, no issues at this time. Custom…"
type textarea "x"
type textarea "10/7 WIC 1145-105 Found switch displaying normal, no issues at this time. Custo…"
type textarea "x"
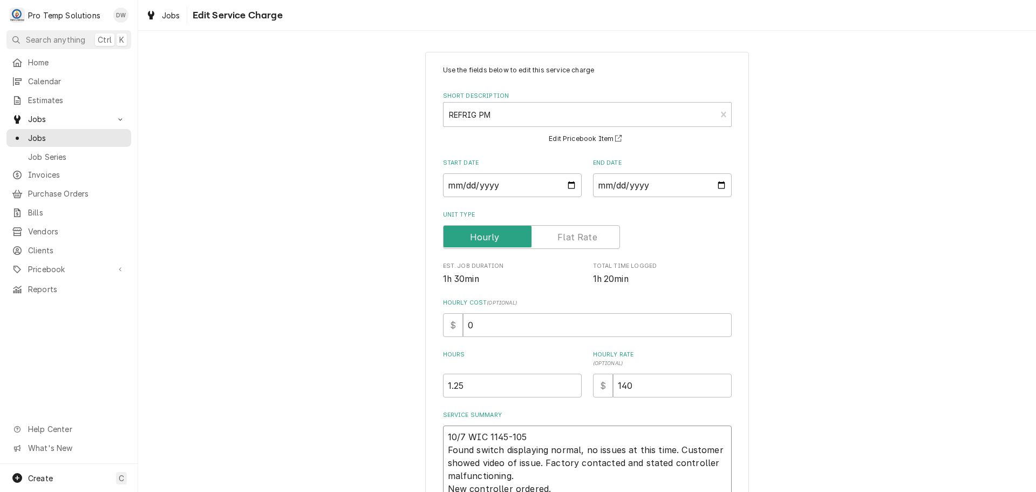
type textarea "10/7 WIC 1145-105 Found switch displaying normal, no issues at this time. Custo…"
type textarea "x"
type textarea "10/7 WIC 1145-105 K Found switch displaying normal, no issues at this time. Cus…"
type textarea "x"
type textarea "10/7 WIC 1145-105 KO Found switch displaying normal, no issues at this time. Cu…"
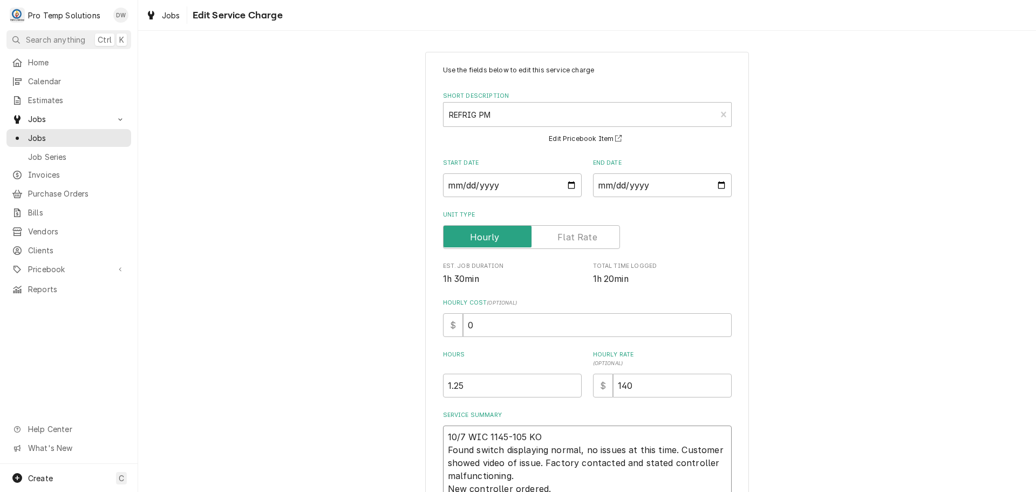
type textarea "x"
type textarea "10/7 WIC 1145-105 KOT Found switch displaying normal, no issues at this time. C…"
type textarea "x"
type textarea "10/7 WIC 1145-105 KOTY Found switch displaying normal, no issues at this time. …"
type textarea "x"
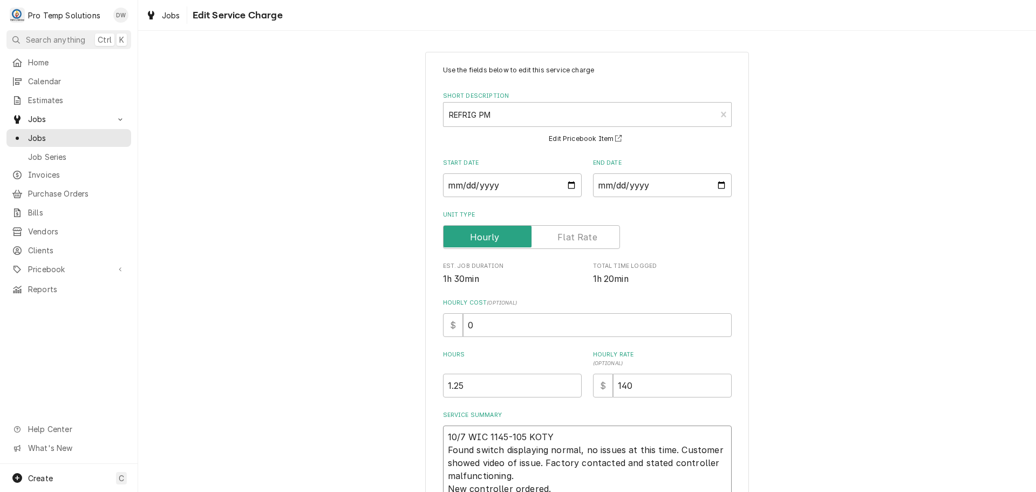
type textarea "10/7 WIC 1145-105 KOTY Found switch displaying normal, no issues at this time. …"
click at [493, 327] on input "0" at bounding box center [597, 325] width 269 height 24
type textarea "x"
type input "1"
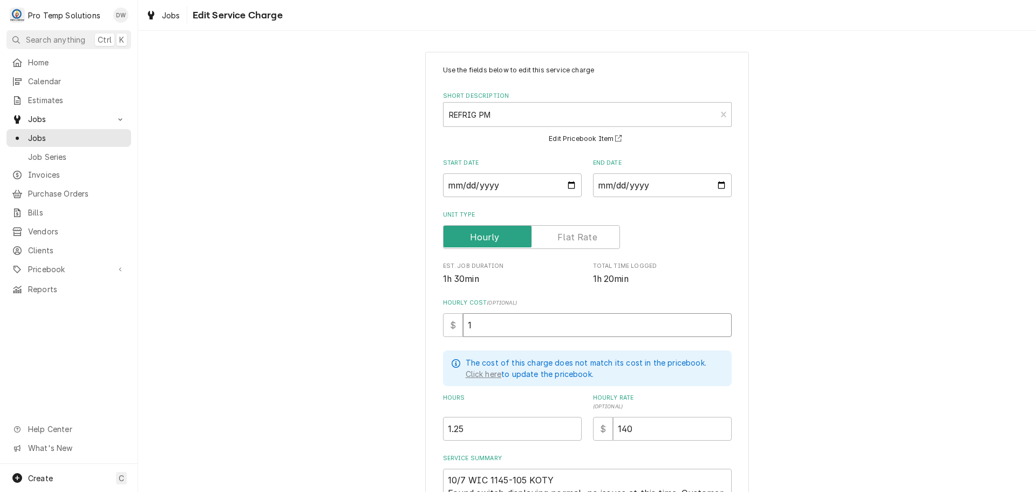
type textarea "x"
type input "18"
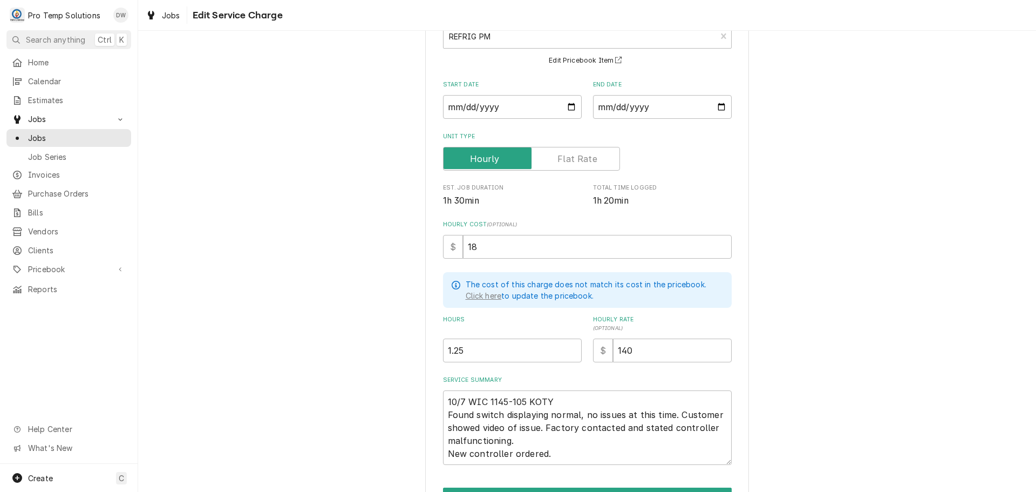
scroll to position [144, 0]
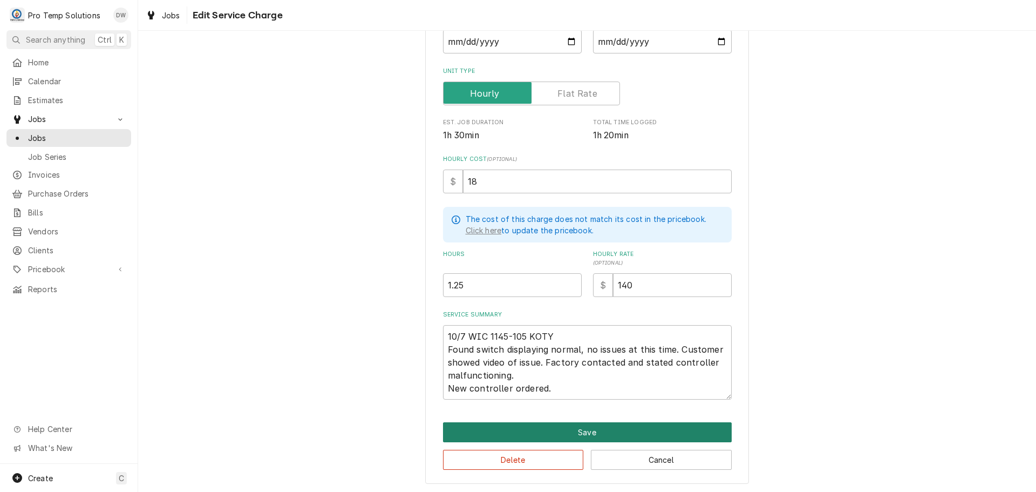
click at [587, 430] on button "Save" at bounding box center [587, 432] width 289 height 20
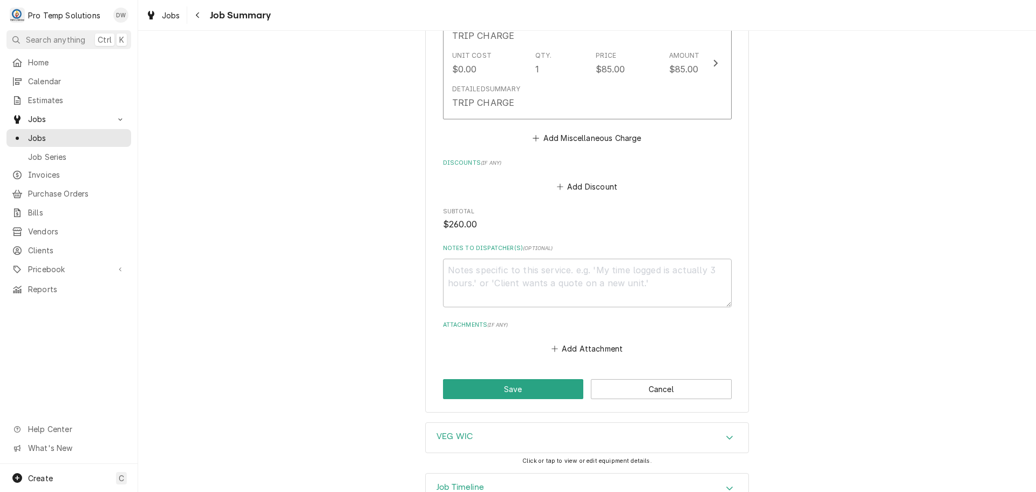
scroll to position [687, 0]
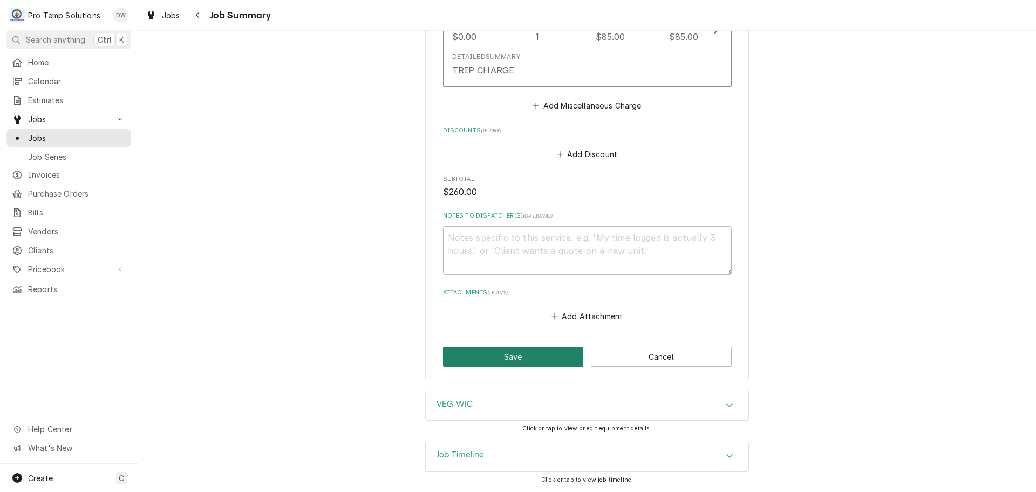
click at [511, 354] on button "Save" at bounding box center [513, 357] width 141 height 20
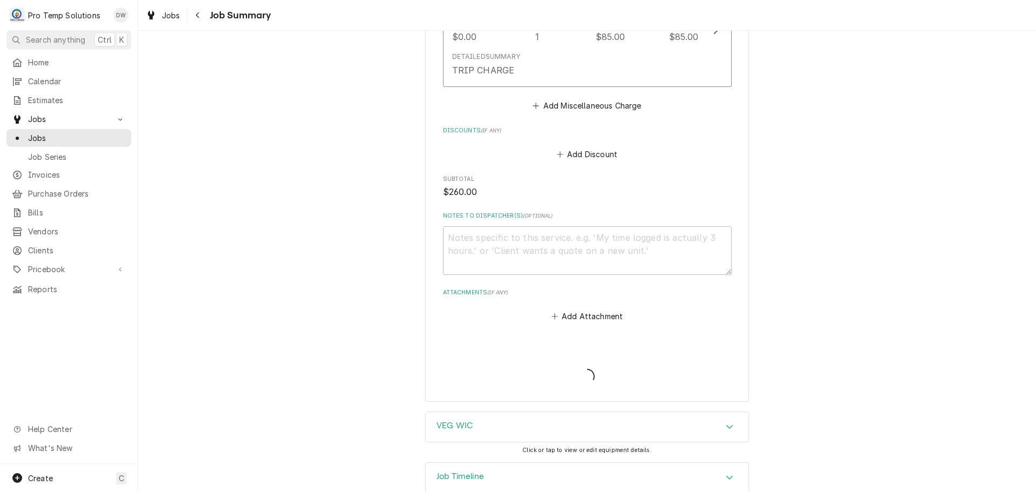
type textarea "x"
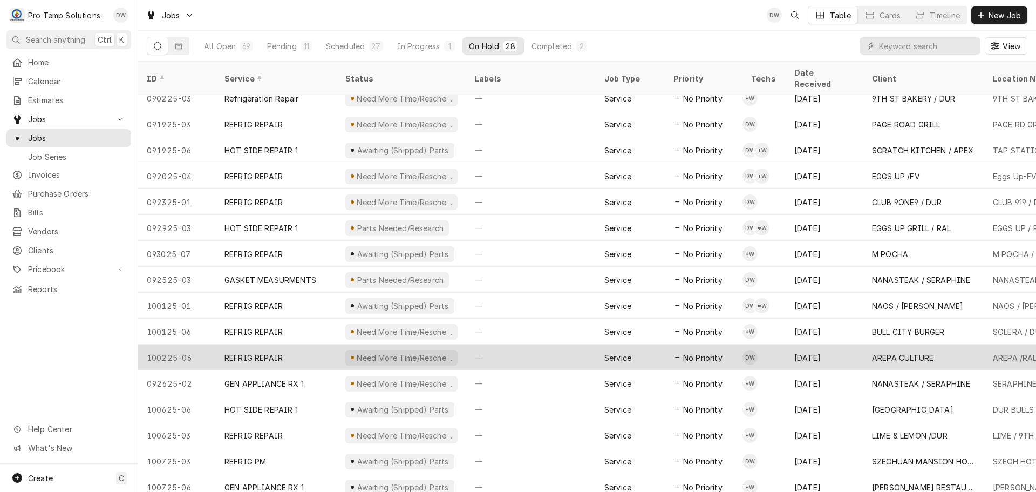
scroll to position [324, 0]
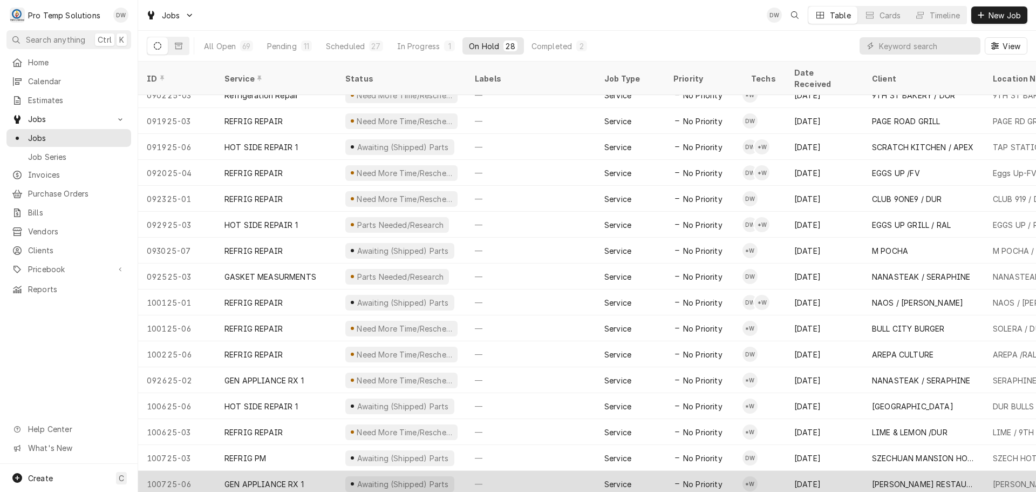
click at [530, 471] on div "—" at bounding box center [531, 484] width 130 height 26
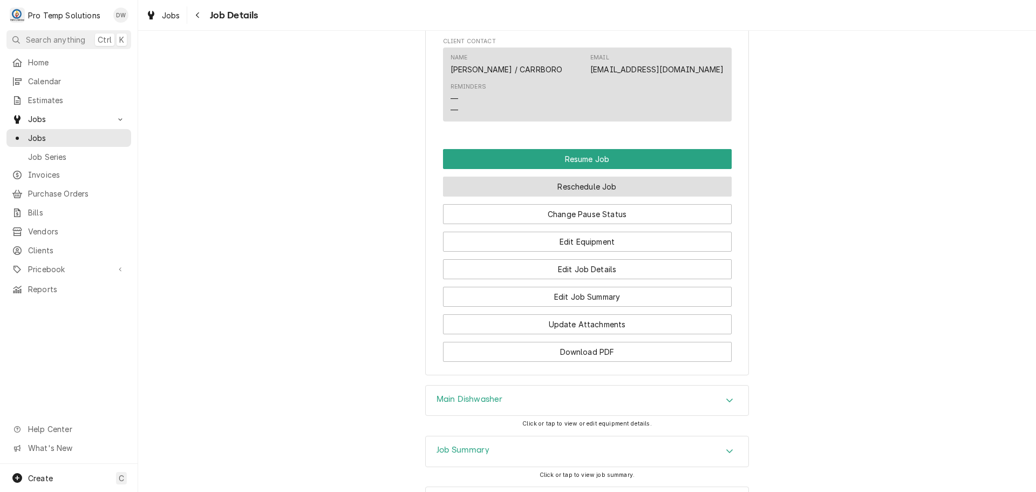
scroll to position [810, 0]
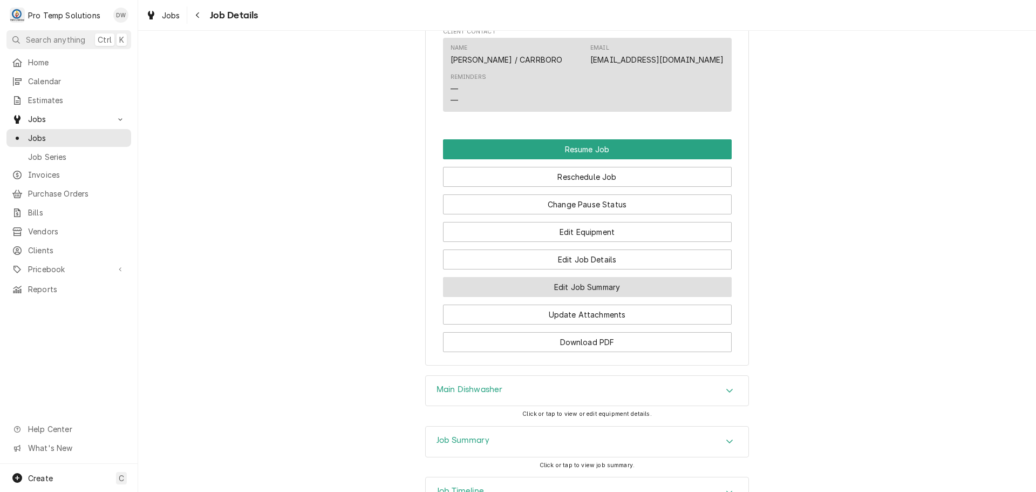
click at [577, 296] on button "Edit Job Summary" at bounding box center [587, 287] width 289 height 20
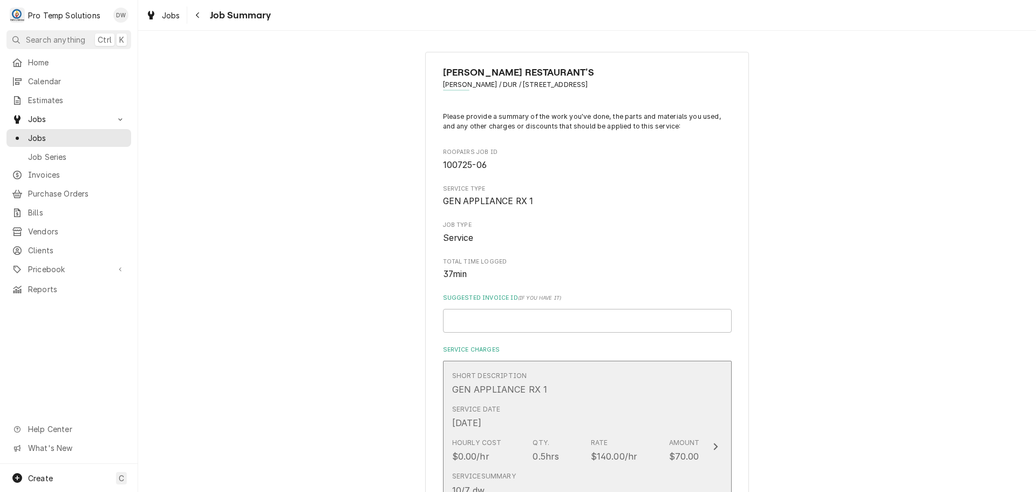
scroll to position [270, 0]
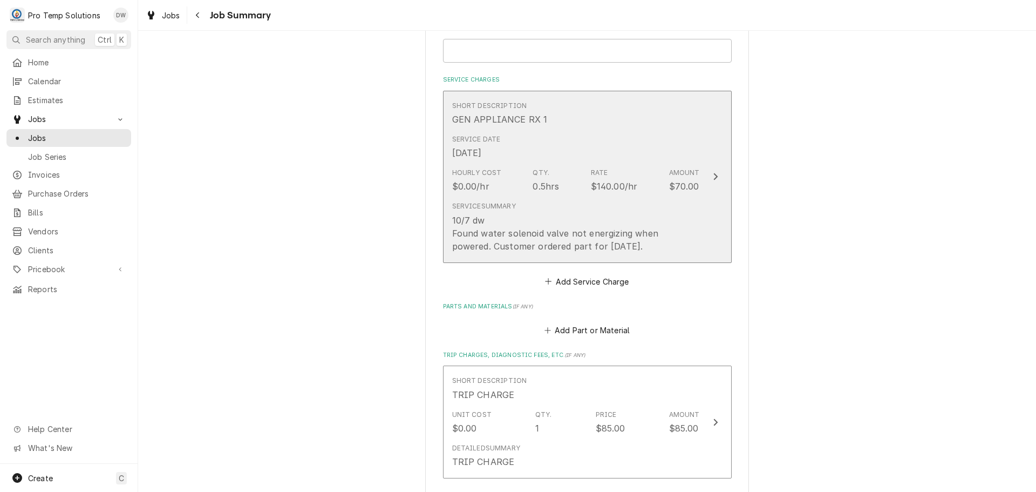
click at [714, 178] on div "Update Line Item" at bounding box center [716, 176] width 14 height 13
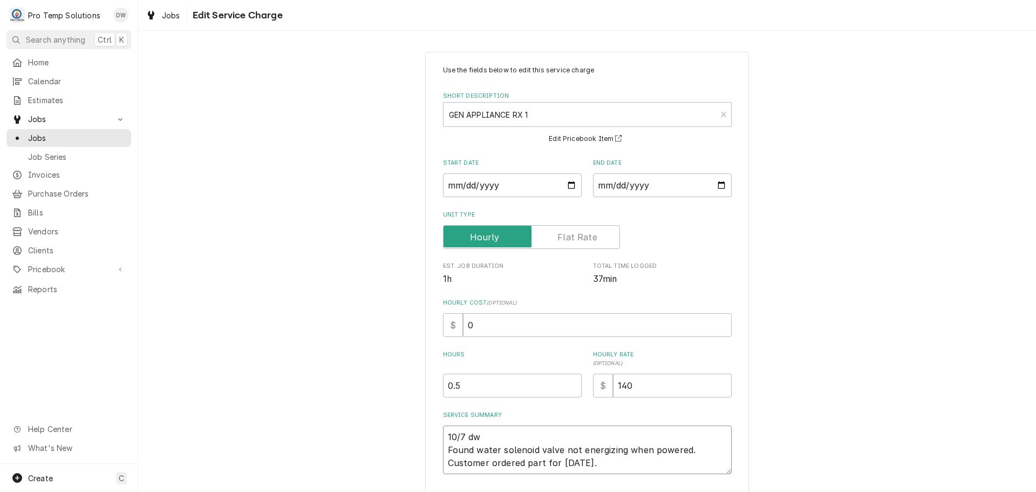
click at [481, 431] on textarea "10/7 dw Found water solenoid valve not energizing when powered. Customer ordere…" at bounding box center [587, 449] width 289 height 49
type textarea "x"
type textarea "10/7 d Found water solenoid valve not energizing when powered. Customer ordered…"
type textarea "x"
type textarea "10/7 Found water solenoid valve not energizing when powered. Customer ordered p…"
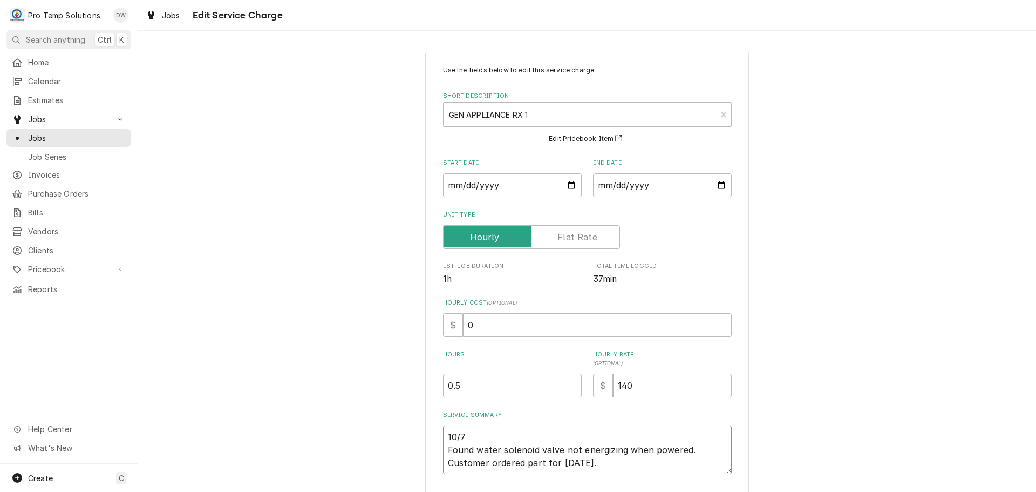
type textarea "x"
type textarea "10/7 Found water solenoid valve not energizing when powered. Customer ordered p…"
type textarea "x"
type textarea "10/7M Found water solenoid valve not energizing when powered. Customer ordered …"
type textarea "x"
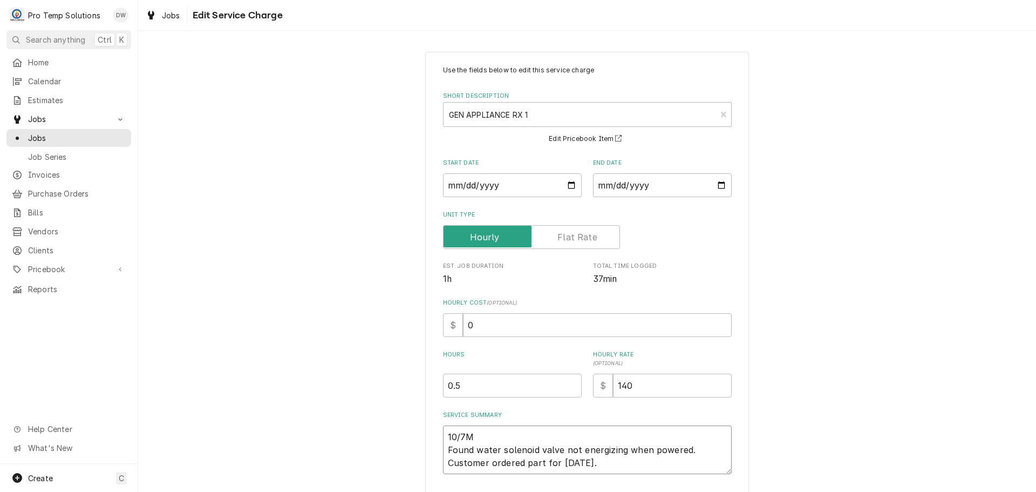
type textarea "10/7MA Found water solenoid valve not energizing when powered. Customer ordered…"
type textarea "x"
type textarea "10/7MAI Found water solenoid valve not energizing when powered. Customer ordere…"
type textarea "x"
type textarea "10/7MAIN Found water solenoid valve not energizing when powered. Customer order…"
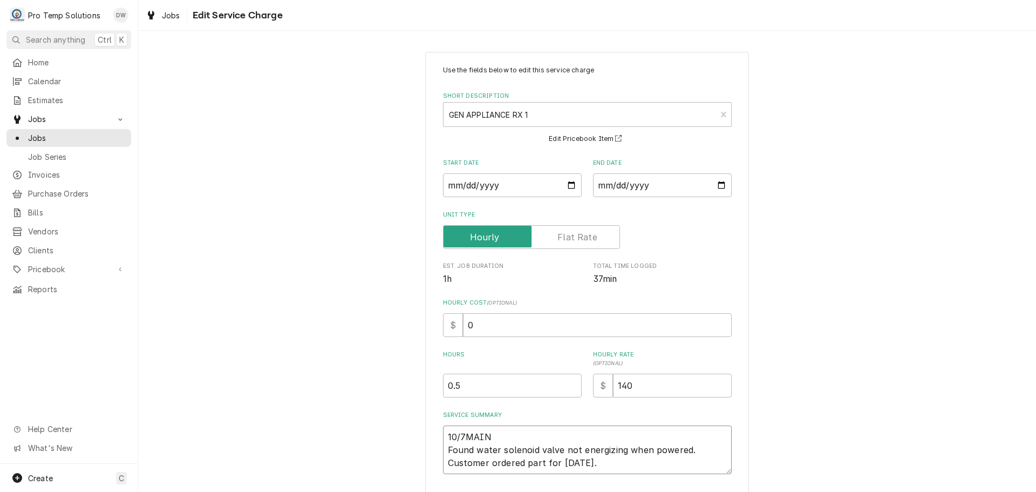
type textarea "x"
type textarea "10/7MAIN Found water solenoid valve not energizing when powered. Customer order…"
type textarea "x"
type textarea "10/7MAIN D Found water solenoid valve not energizing when powered. Customer ord…"
type textarea "x"
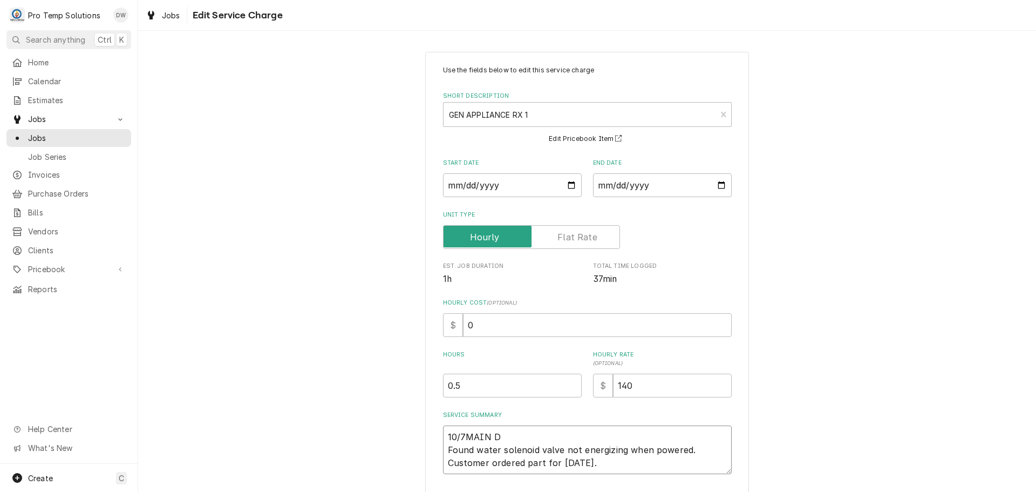
type textarea "10/7MAIN D/ Found water solenoid valve not energizing when powered. Customer or…"
type textarea "x"
type textarea "10/7MAIN D/W Found water solenoid valve not energizing when powered. Customer o…"
type textarea "x"
type textarea "10/7MAIN D/W Found water solenoid valve not energizing when powered. Customer o…"
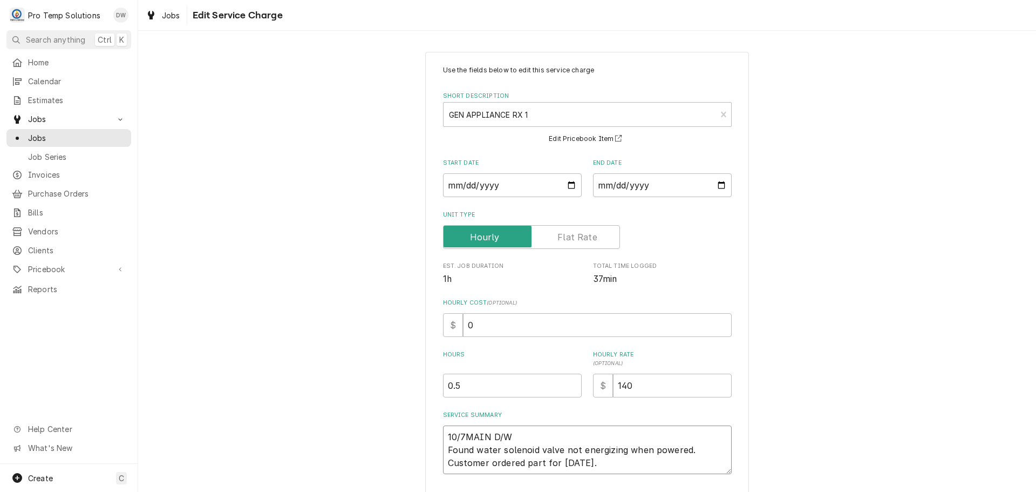
type textarea "x"
type textarea "10/7MAIN D/W 1 Found water solenoid valve not energizing when powered. Customer…"
type textarea "x"
type textarea "10/7MAIN D/W 12 Found water solenoid valve not energizing when powered. Custome…"
type textarea "x"
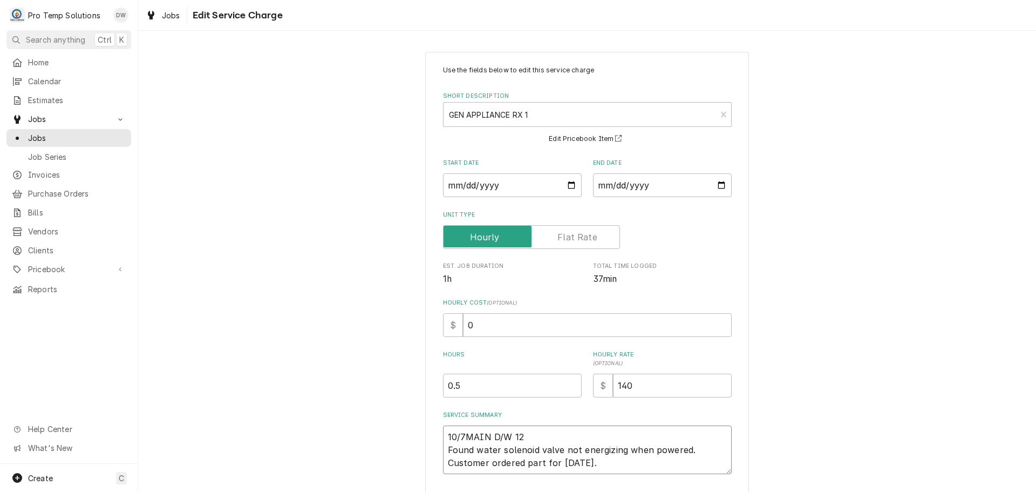
type textarea "10/7MAIN D/W 122 Found water solenoid valve not energizing when powered. Custom…"
type textarea "x"
type textarea "10/7MAIN D/W 1225 Found water solenoid valve not energizing when powered. Custo…"
type textarea "x"
type textarea "10/7MAIN D/W 1225- Found water solenoid valve not energizing when powered. Cust…"
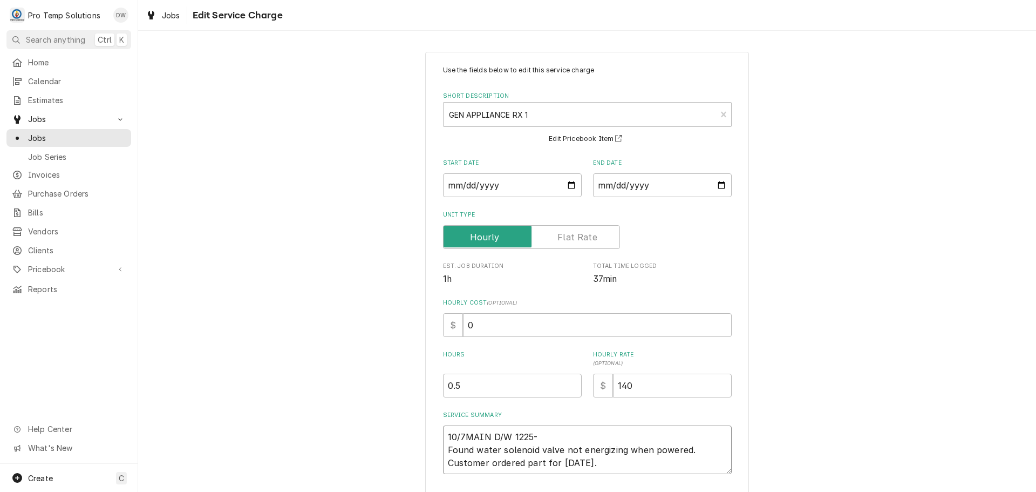
type textarea "x"
type textarea "10/7MAIN D/W 1225-1 Found water solenoid valve not energizing when powered. Cus…"
type textarea "x"
type textarea "10/7MAIN D/W 1225-10 Found water solenoid valve not energizing when powered. Cu…"
type textarea "x"
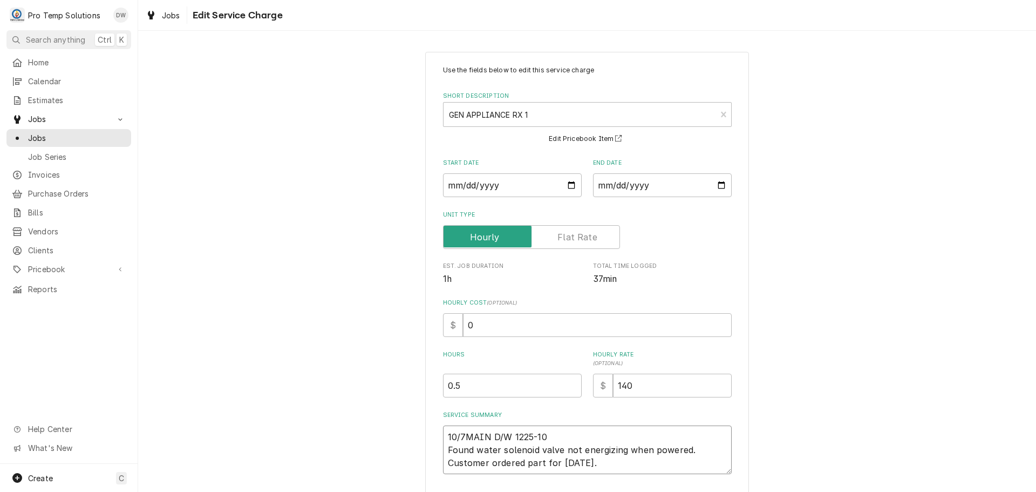
type textarea "10/7MAIN D/W 1225-105 Found water solenoid valve not energizing when powered. C…"
type textarea "x"
type textarea "10/7MAIN D/W 1225-105 Found water solenoid valve not energizing when powered. C…"
type textarea "x"
type textarea "10/7MAIN D/W 1225-105 K Found water solenoid valve not energizing when powered.…"
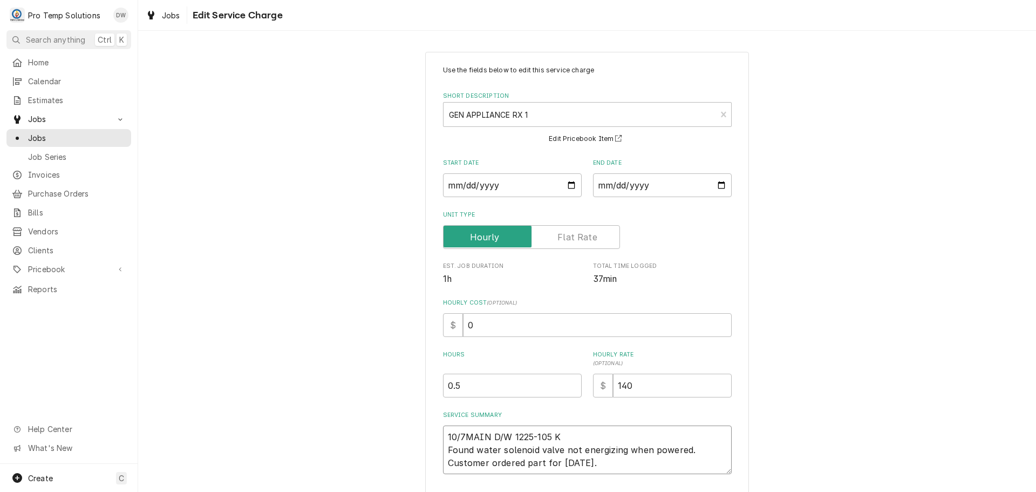
type textarea "x"
type textarea "10/7MAIN D/W 1225-105 KE Found water solenoid valve not energizing when powered…"
type textarea "x"
type textarea "10/7MAIN D/W 1225-105 KEV Found water solenoid valve not energizing when powere…"
type textarea "x"
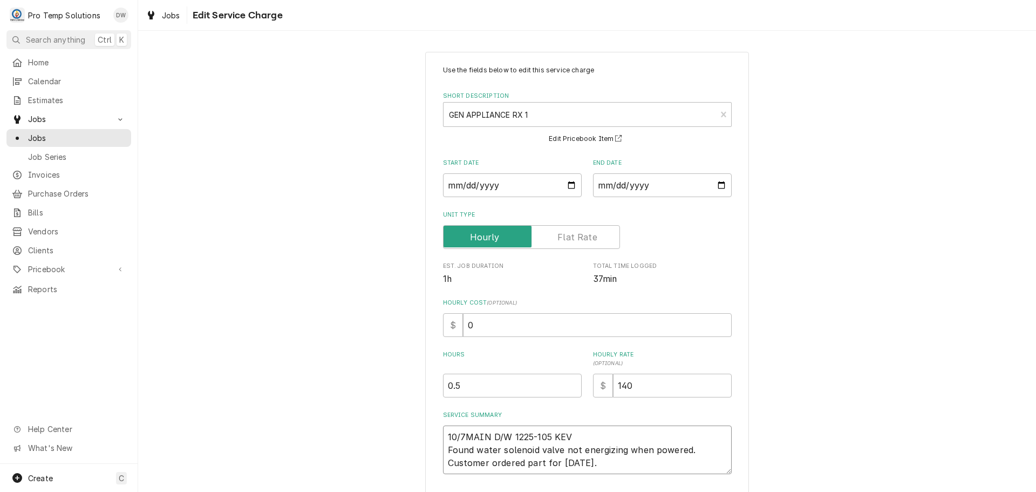
type textarea "10/7MAIN D/W 1225-105 KEVI Found water solenoid valve not energizing when power…"
type textarea "x"
type textarea "10/7MAIN D/W 1225-105 KEVIN Found water solenoid valve not energizing when powe…"
type textarea "x"
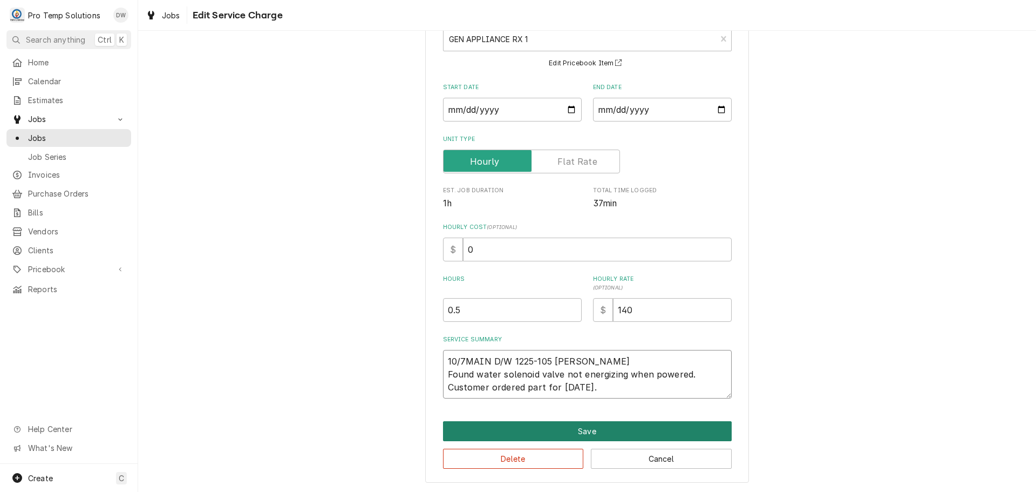
type textarea "10/7MAIN D/W 1225-105 KEVIN Found water solenoid valve not energizing when powe…"
click at [580, 431] on button "Save" at bounding box center [587, 431] width 289 height 20
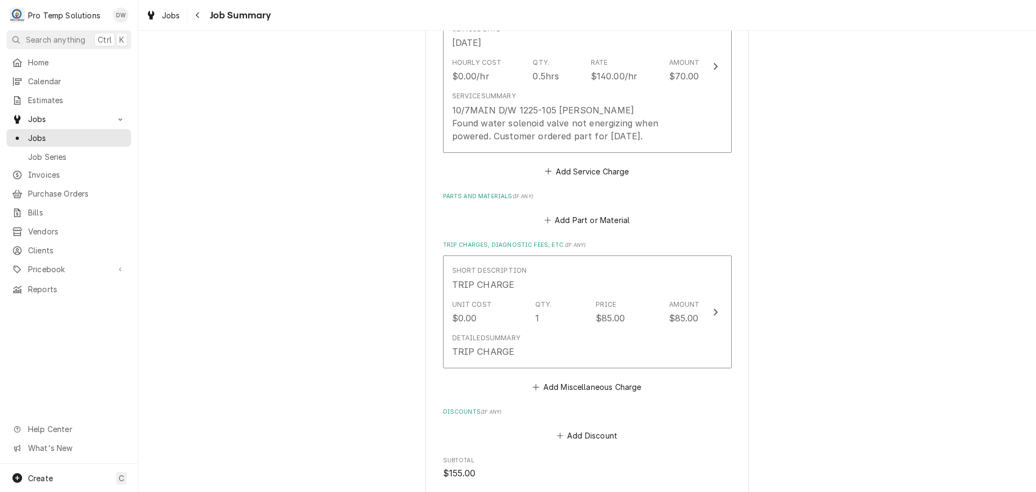
scroll to position [594, 0]
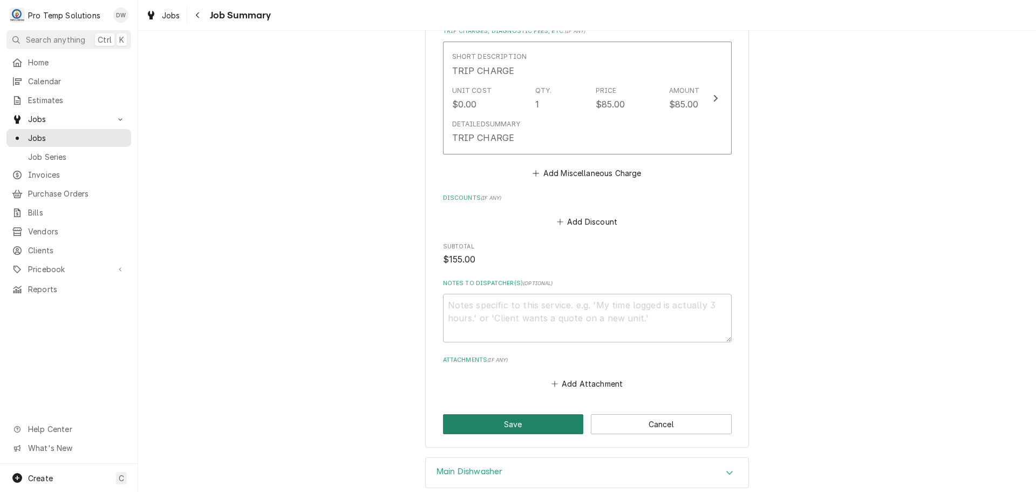
click at [505, 422] on button "Save" at bounding box center [513, 424] width 141 height 20
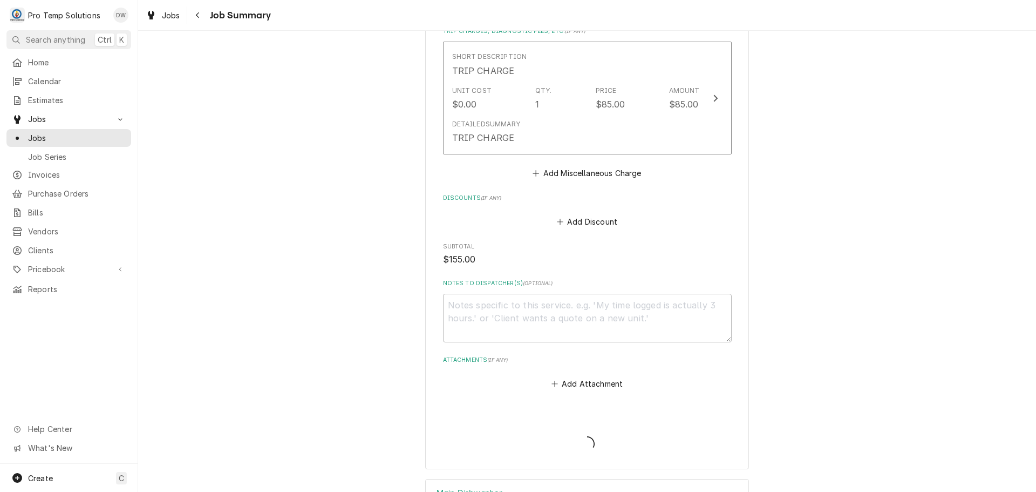
type textarea "x"
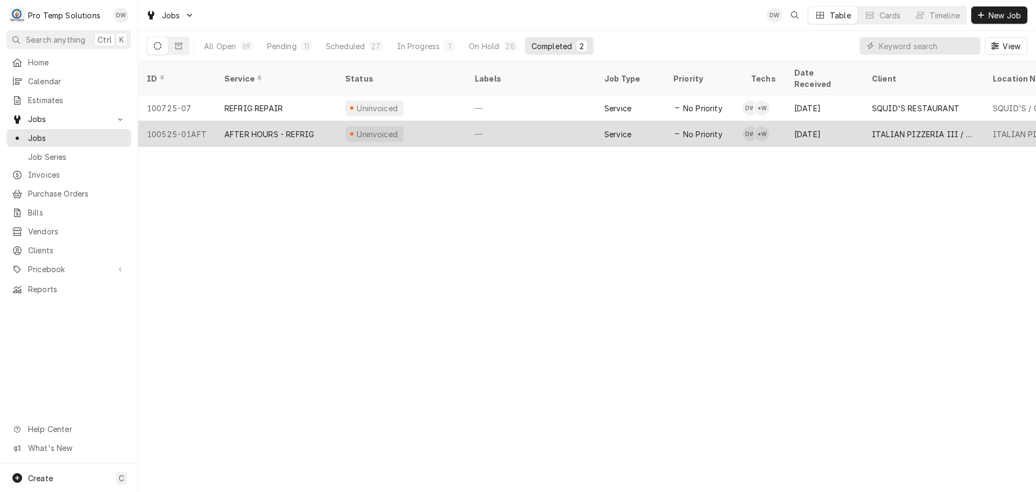
click at [534, 121] on div "—" at bounding box center [531, 134] width 130 height 26
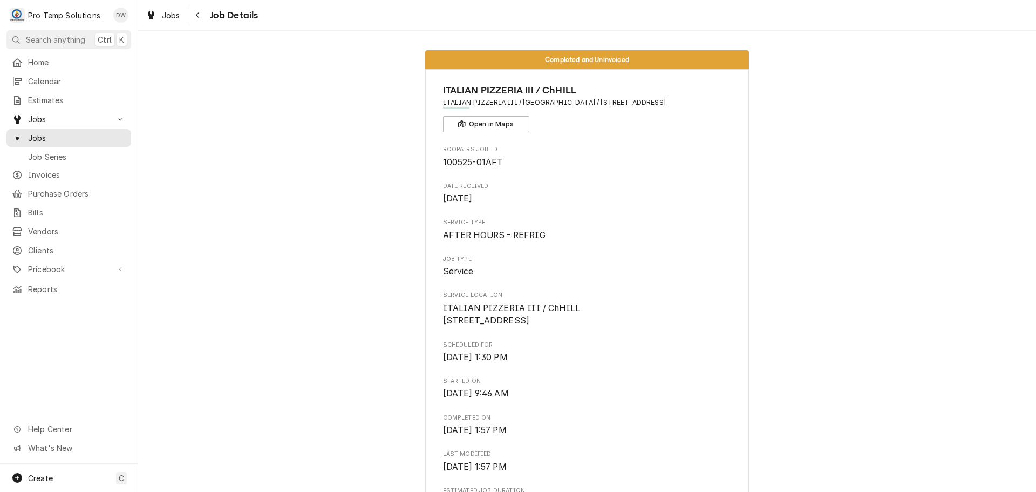
scroll to position [594, 0]
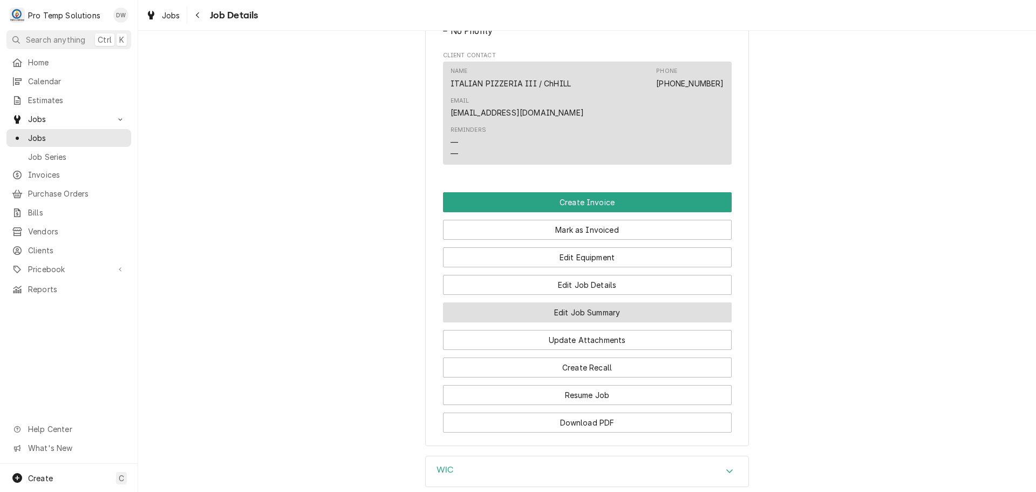
click at [568, 321] on button "Edit Job Summary" at bounding box center [587, 312] width 289 height 20
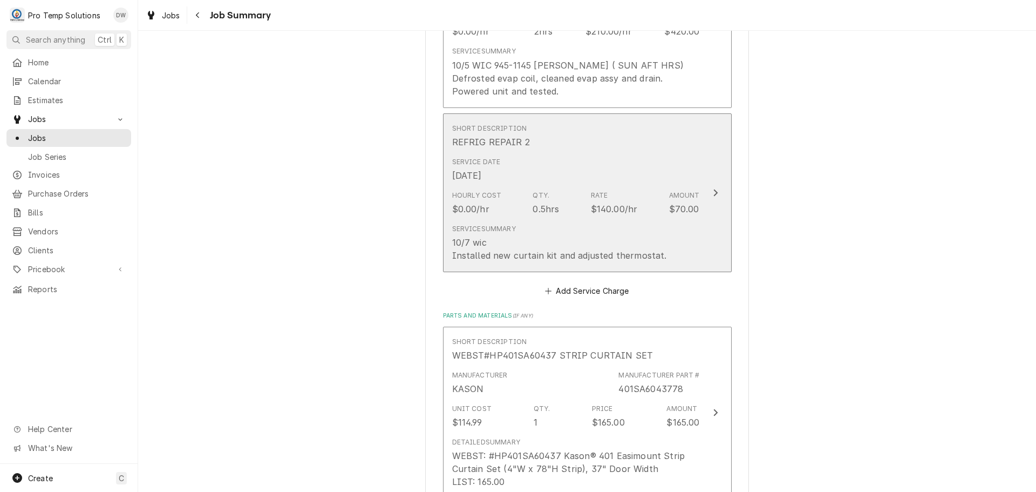
scroll to position [432, 0]
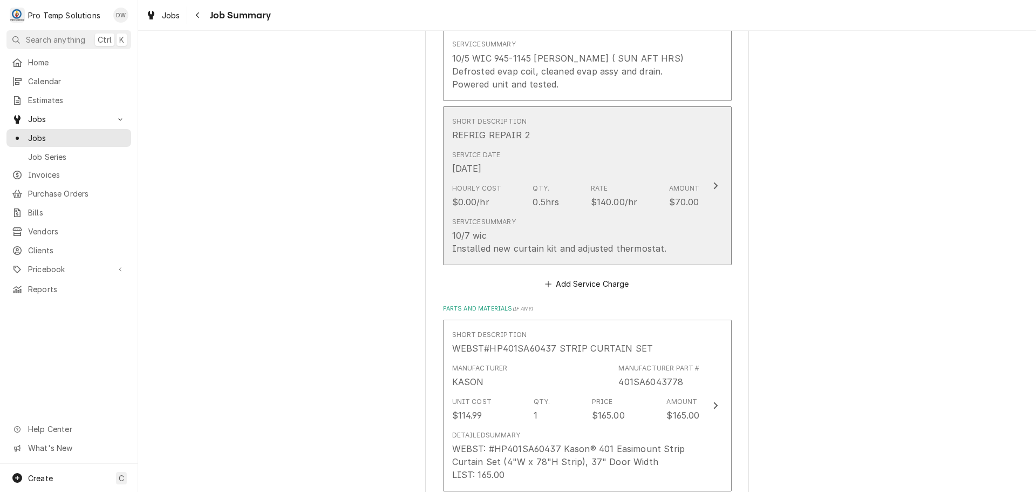
click at [713, 184] on icon "Update Line Item" at bounding box center [715, 185] width 5 height 9
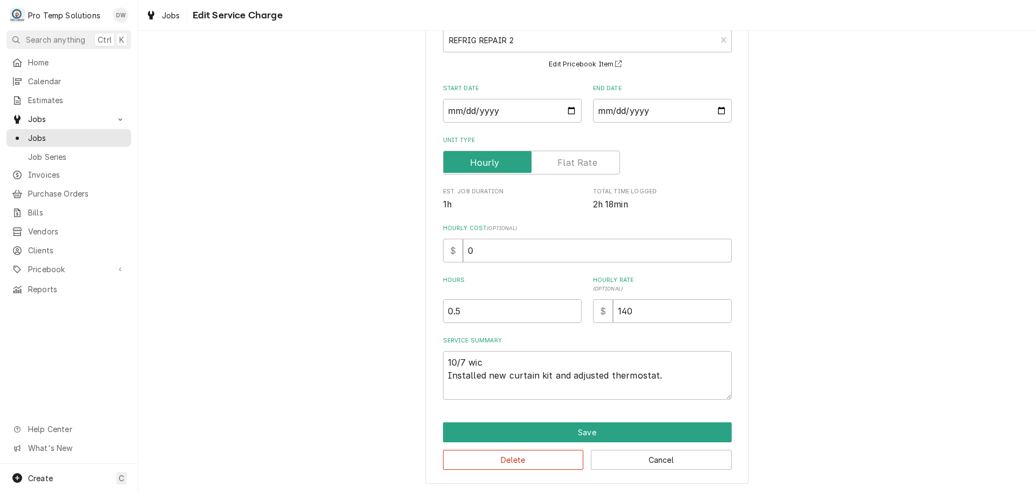
scroll to position [76, 0]
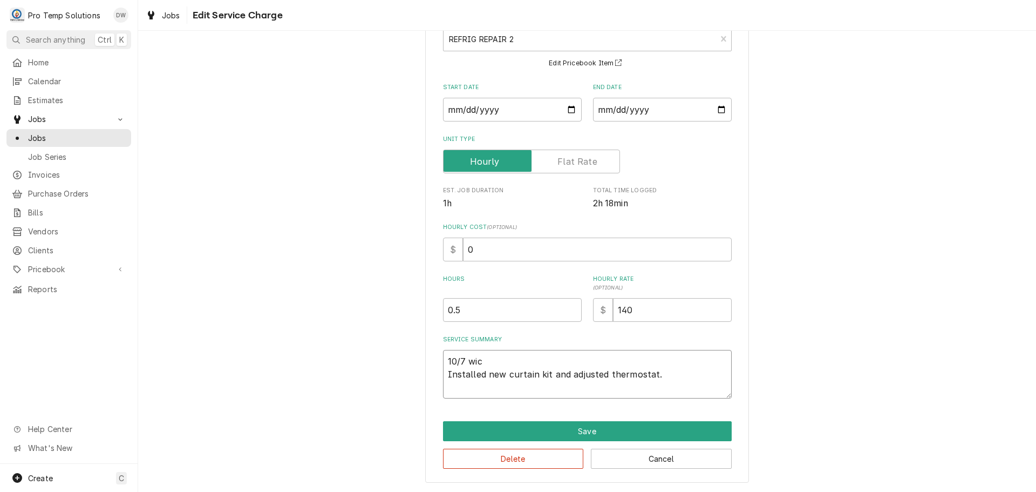
click at [499, 362] on textarea "10/7 wic Installed new curtain kit and adjusted thermostat." at bounding box center [587, 374] width 289 height 49
type textarea "x"
type textarea "10/7 wi Installed new curtain kit and adjusted thermostat."
type textarea "x"
type textarea "10/7 w Installed new curtain kit and adjusted thermostat."
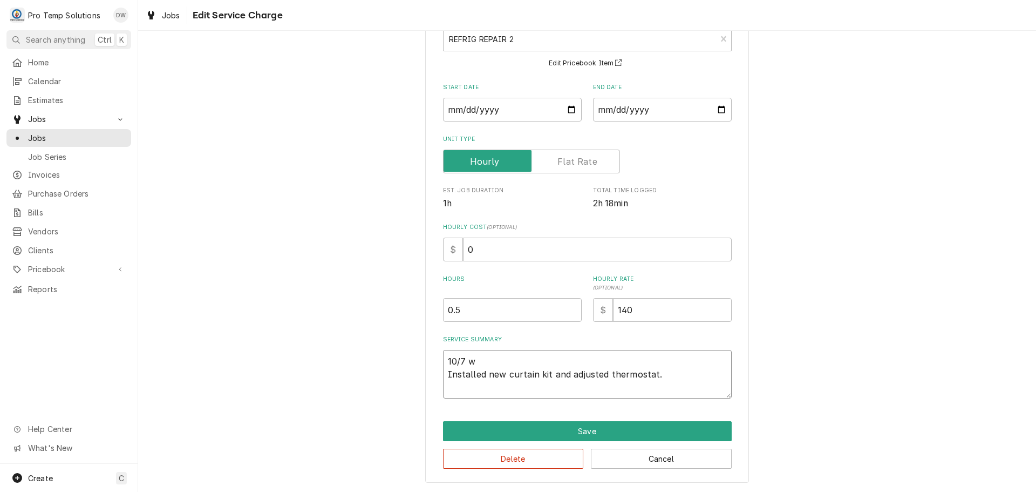
type textarea "x"
type textarea "10/7 Installed new curtain kit and adjusted thermostat."
type textarea "x"
type textarea "10/7 W Installed new curtain kit and adjusted thermostat."
type textarea "x"
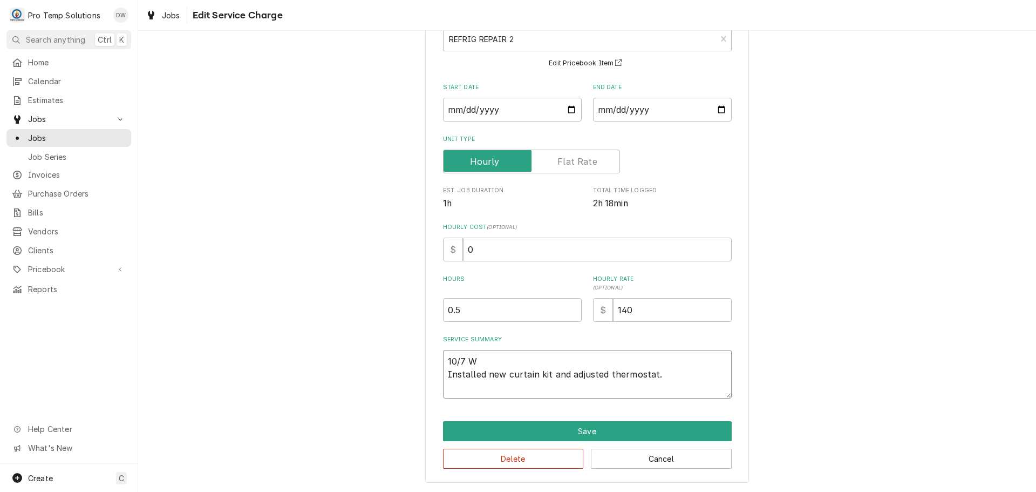
type textarea "10/7 WI Installed new curtain kit and adjusted thermostat."
type textarea "x"
type textarea "10/7 WIC Installed new curtain kit and adjusted thermostat."
type textarea "x"
type textarea "10/7 WIC Installed new curtain kit and adjusted thermostat."
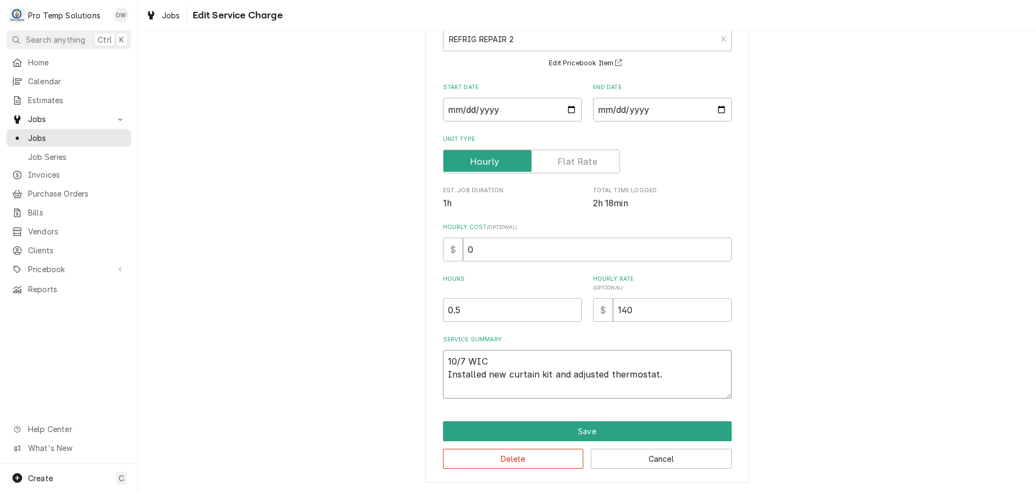
type textarea "x"
type textarea "10/7 WIC 1 Installed new curtain kit and adjusted thermostat."
type textarea "x"
type textarea "10/7 WIC 13 Installed new curtain kit and adjusted thermostat."
type textarea "x"
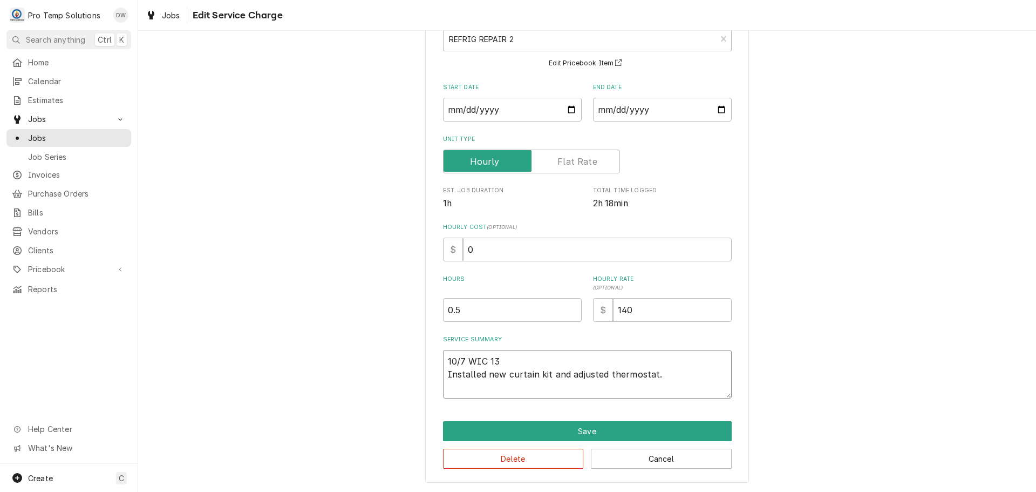
type textarea "10/7 WIC 130 Installed new curtain kit and adjusted thermostat."
type textarea "x"
type textarea "10/7 WIC 130- Installed new curtain kit and adjusted thermostat."
type textarea "x"
type textarea "10/7 WIC 130-2 Installed new curtain kit and adjusted thermostat."
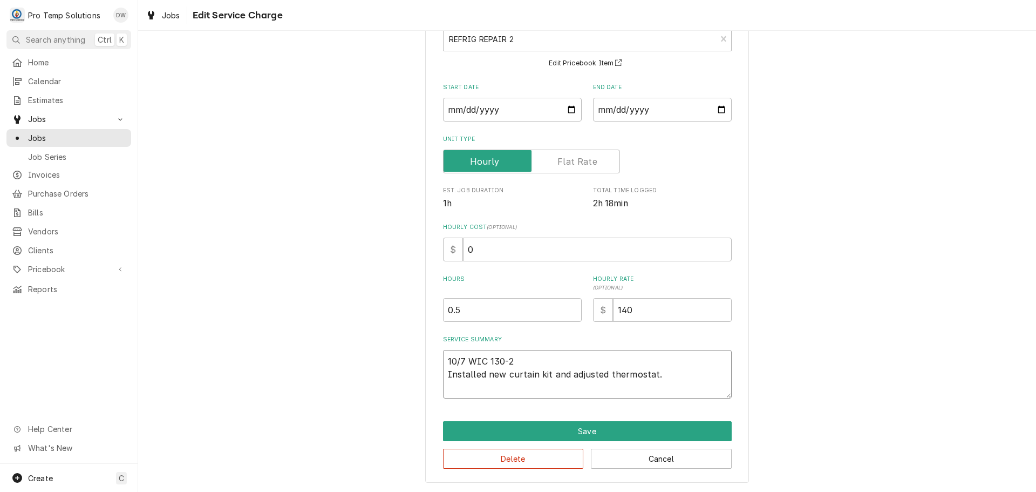
type textarea "x"
type textarea "10/7 WIC 130-20 Installed new curtain kit and adjusted thermostat."
type textarea "x"
type textarea "10/7 WIC 130-200 Installed new curtain kit and adjusted thermostat."
type textarea "x"
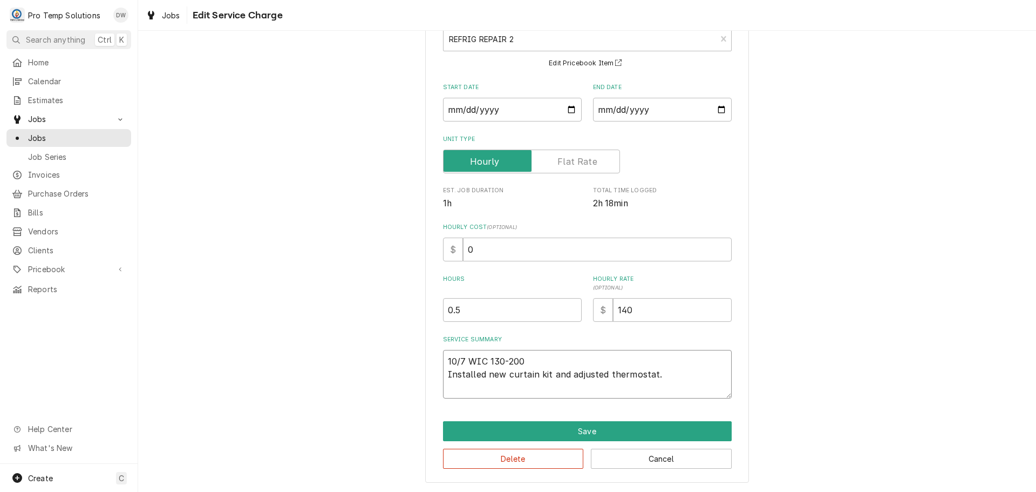
type textarea "10/7 WIC 130-200 Installed new curtain kit and adjusted thermostat."
type textarea "x"
type textarea "10/7 WIC 130-200 K Installed new curtain kit and adjusted thermostat."
type textarea "x"
type textarea "10/7 WIC 130-200 KE Installed new curtain kit and adjusted thermostat."
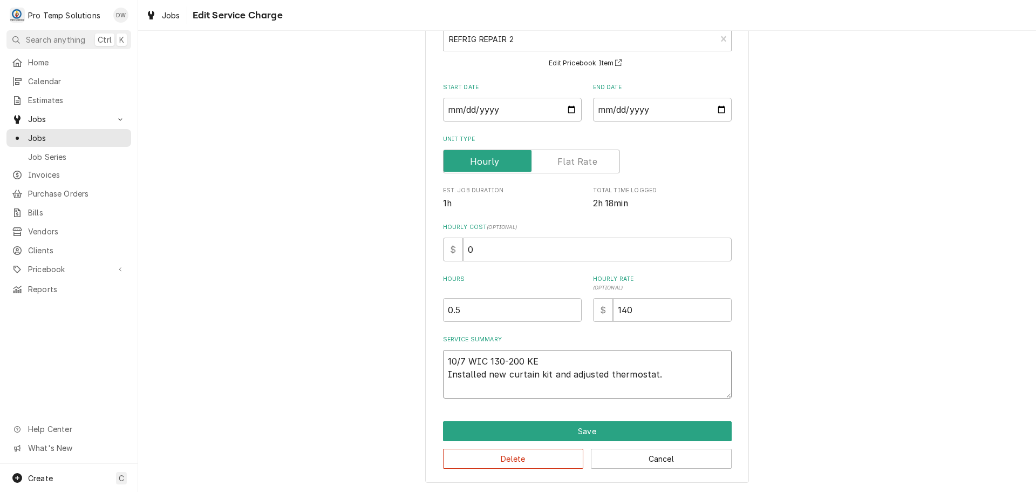
type textarea "x"
type textarea "10/7 WIC 130-200 KEV Installed new curtain kit and adjusted thermostat."
type textarea "x"
type textarea "10/7 WIC 130-200 KEVI Installed new curtain kit and adjusted thermostat."
type textarea "x"
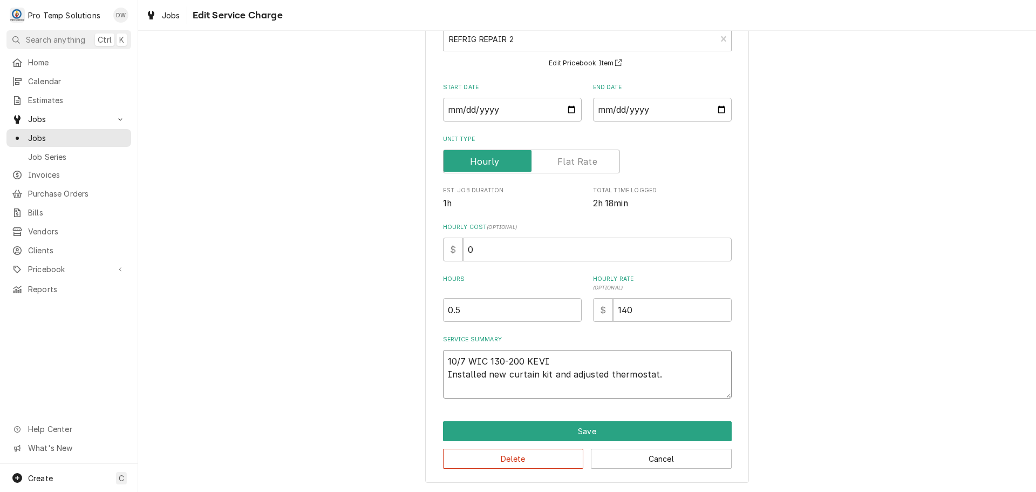
type textarea "10/7 WIC 130-200 KEVIN Installed new curtain kit and adjusted thermostat."
type textarea "x"
type textarea "10/7 WIC 130-200 KEVIN Installed new curtain kit and adjusted thermostat."
type textarea "x"
type textarea "10/7 WIC 130-200 KEVIN 1 Installed new curtain kit and adjusted thermostat."
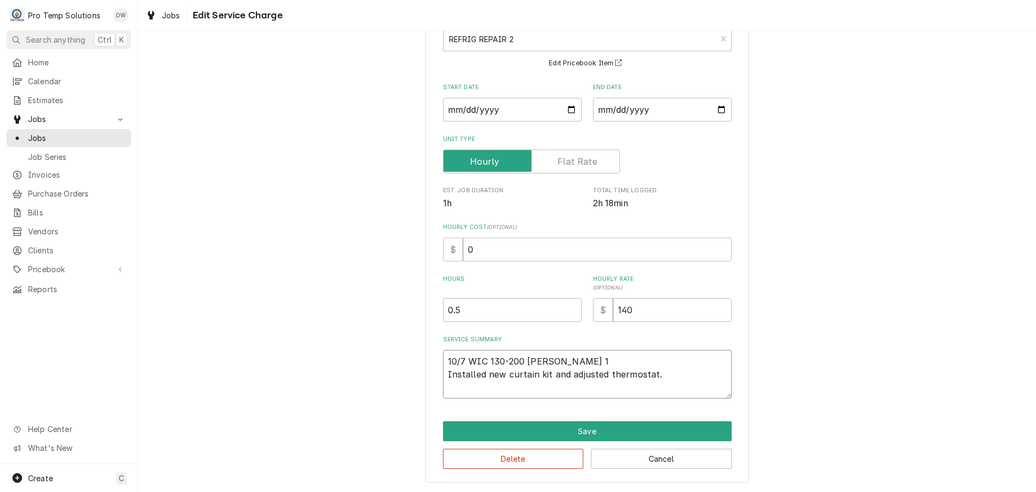
type textarea "x"
type textarea "10/7 WIC 130-200 KEVIN 14 Installed new curtain kit and adjusted thermostat."
type textarea "x"
type textarea "10/7 WIC 130-200 KEVIN 140 Installed new curtain kit and adjusted thermostat."
type textarea "x"
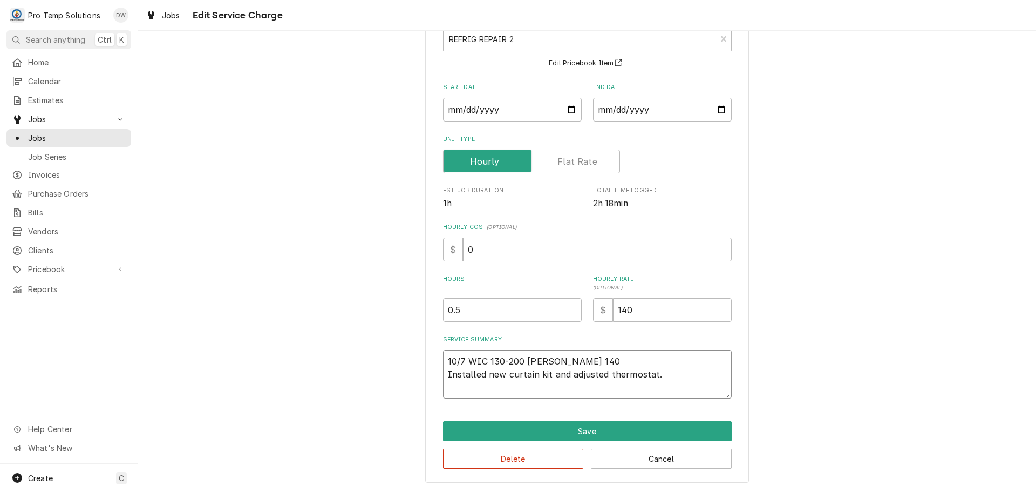
type textarea "10/7 WIC 130-200 KEVIN 140- Installed new curtain kit and adjusted thermostat."
type textarea "x"
type textarea "10/7 WIC 130-200 KEVIN 140-2 Installed new curtain kit and adjusted thermostat."
type textarea "x"
type textarea "10/7 WIC 130-200 KEVIN 140-20 Installed new curtain kit and adjusted thermostat."
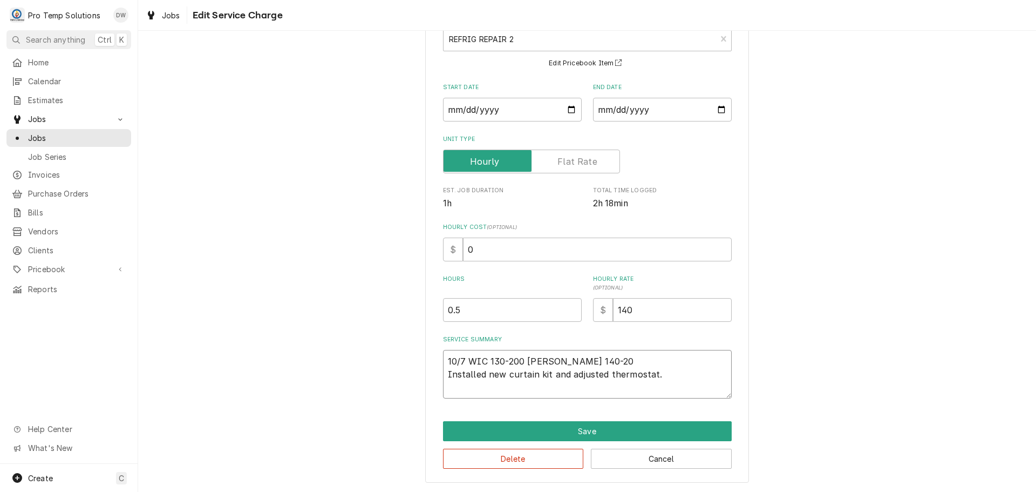
type textarea "x"
type textarea "10/7 WIC 130-200 KEVIN 140-200 Installed new curtain kit and adjusted thermosta…"
type textarea "x"
type textarea "10/7 WIC 130-200 KEVIN 140-200 Installed new curtain kit and adjusted thermosta…"
type textarea "x"
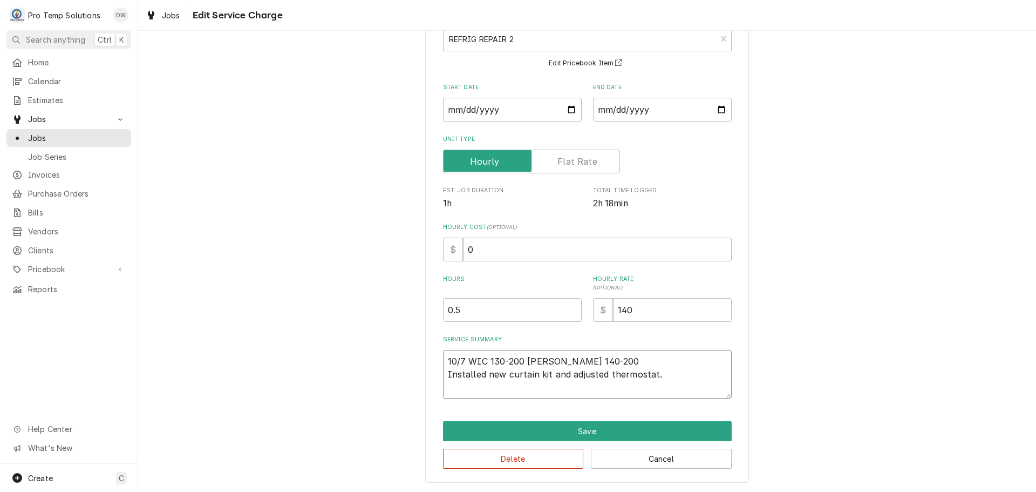
type textarea "10/7 WIC 130-200 KEVIN 140-200 K Installed new curtain kit and adjusted thermos…"
type textarea "x"
type textarea "10/7 WIC 130-200 KEVIN 140-200 KO Installed new curtain kit and adjusted thermo…"
type textarea "x"
type textarea "10/7 WIC 130-200 KEVIN 140-200 KOT Installed new curtain kit and adjusted therm…"
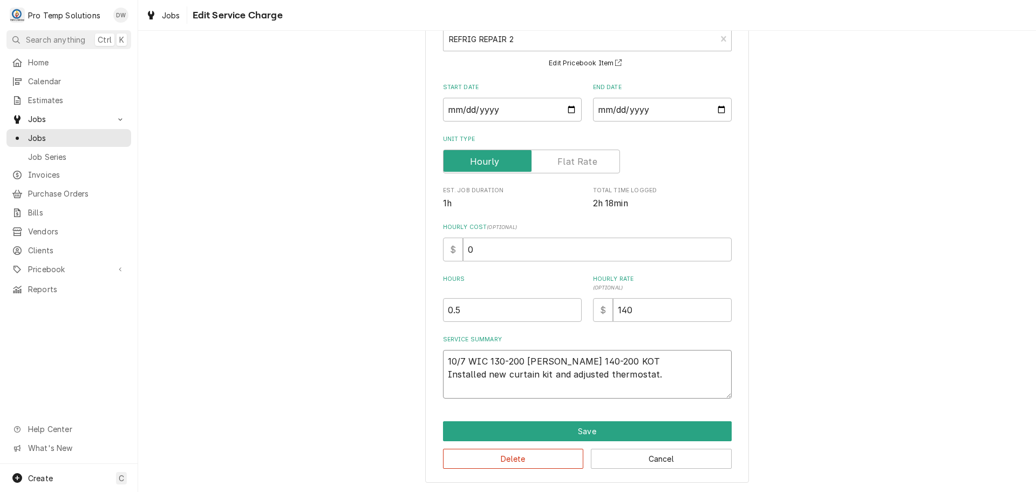
type textarea "x"
type textarea "10/7 WIC 130-200 KEVIN 140-200 KOTY Installed new curtain kit and adjusted ther…"
type textarea "x"
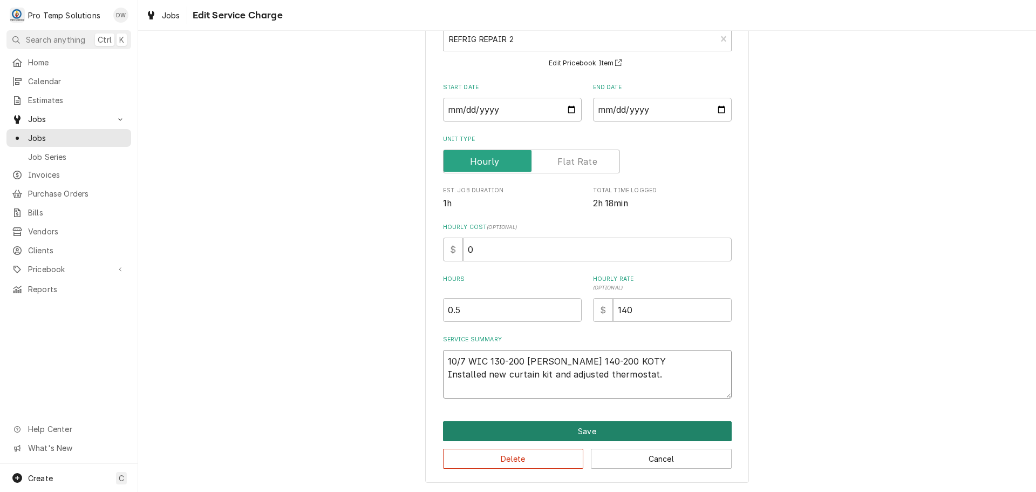
type textarea "10/7 WIC 130-200 KEVIN 140-200 KOTY Installed new curtain kit and adjusted ther…"
click at [588, 432] on button "Save" at bounding box center [587, 431] width 289 height 20
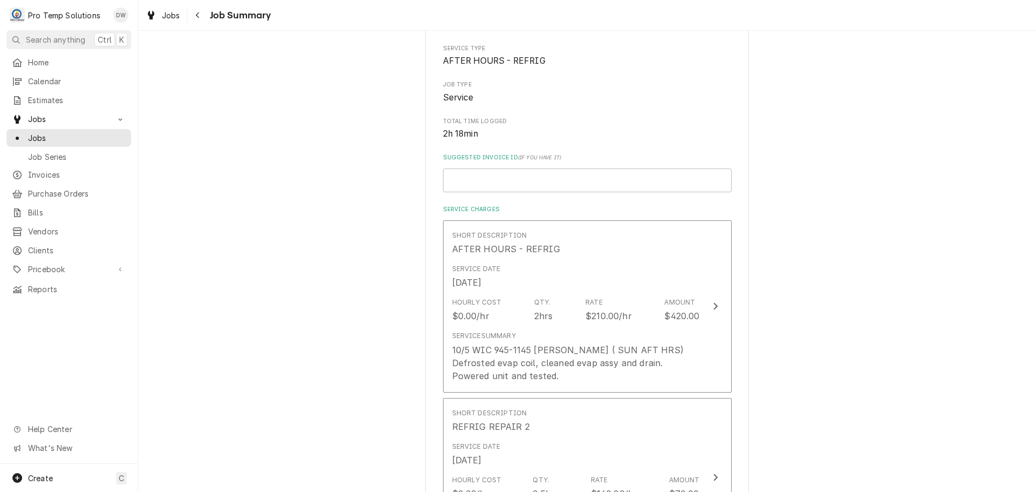
scroll to position [108, 0]
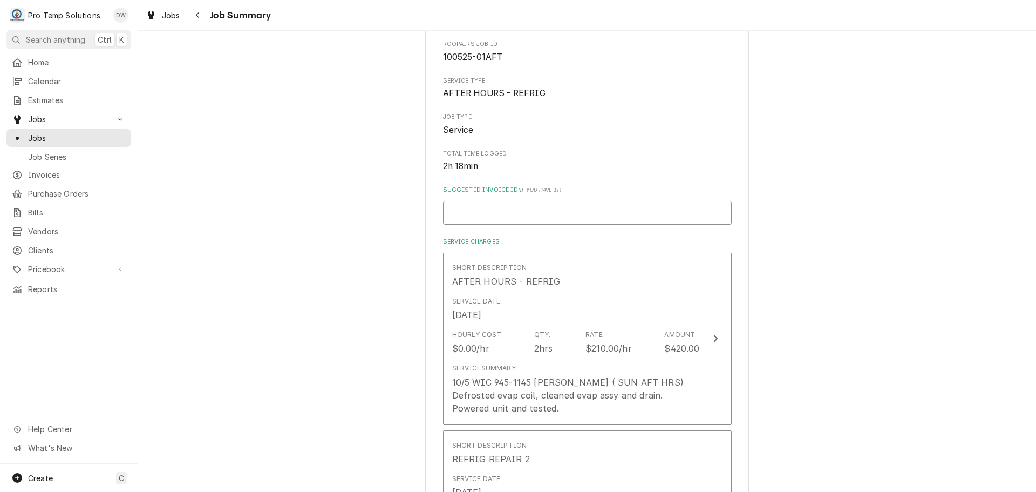
click at [571, 212] on input "Suggested Invoice ID ( if you have it )" at bounding box center [587, 213] width 289 height 24
type textarea "x"
type input "#"
type textarea "x"
type input "#1"
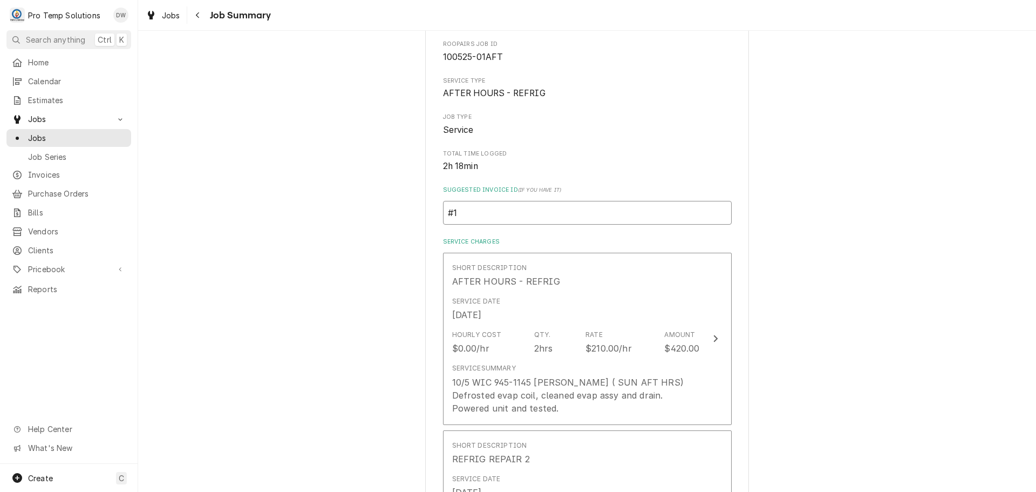
type textarea "x"
type input "#10"
type textarea "x"
type input "#100"
type textarea "x"
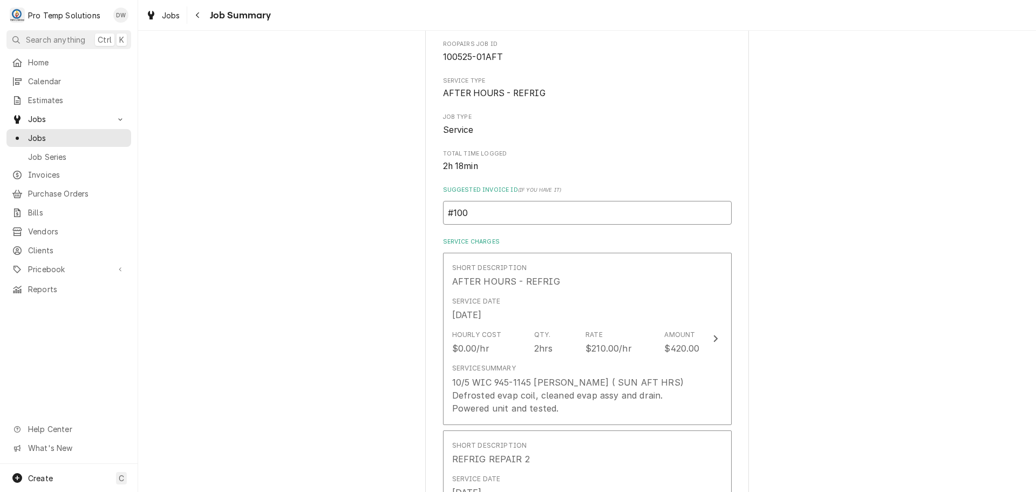
type input "#1007"
type textarea "x"
type input "#10072"
type textarea "x"
type input "#100725"
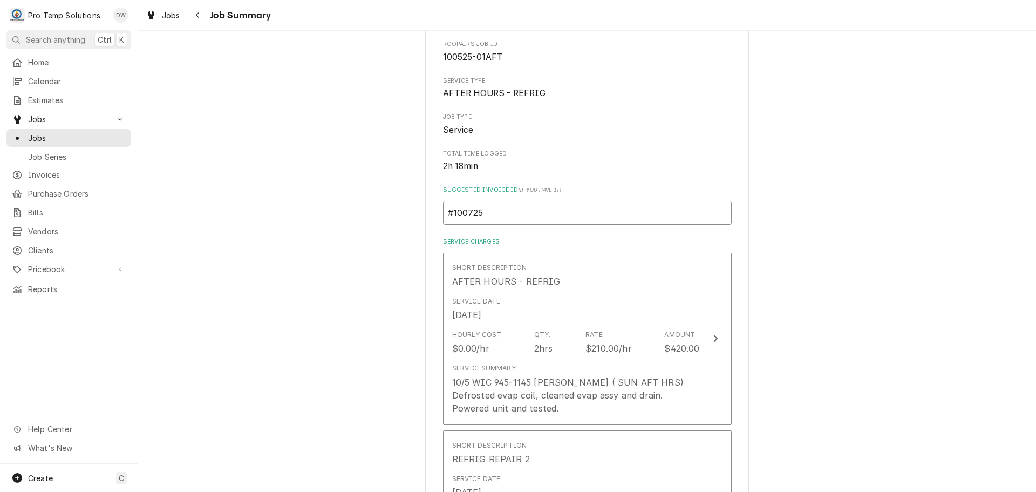
type textarea "x"
type input "#1007250"
type textarea "x"
type input "#10072500"
type textarea "x"
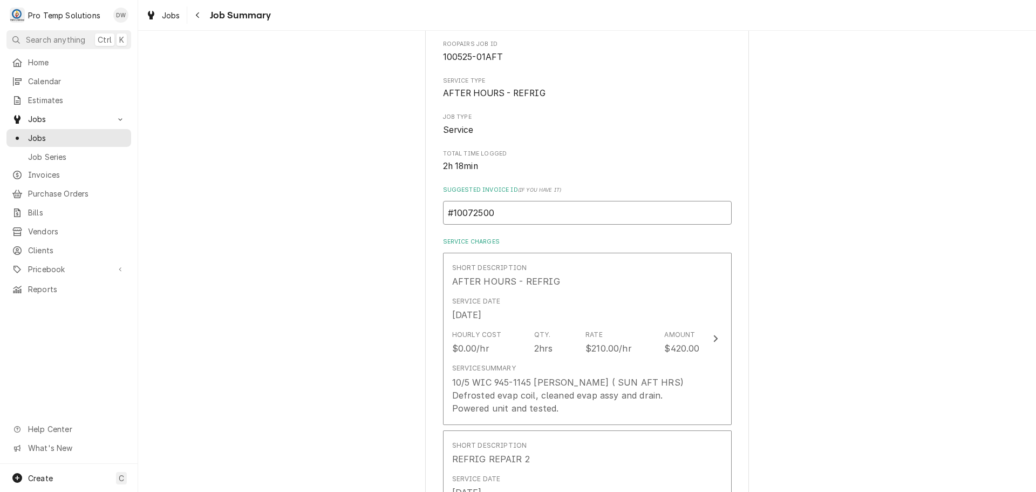
type input "#100725004"
type textarea "x"
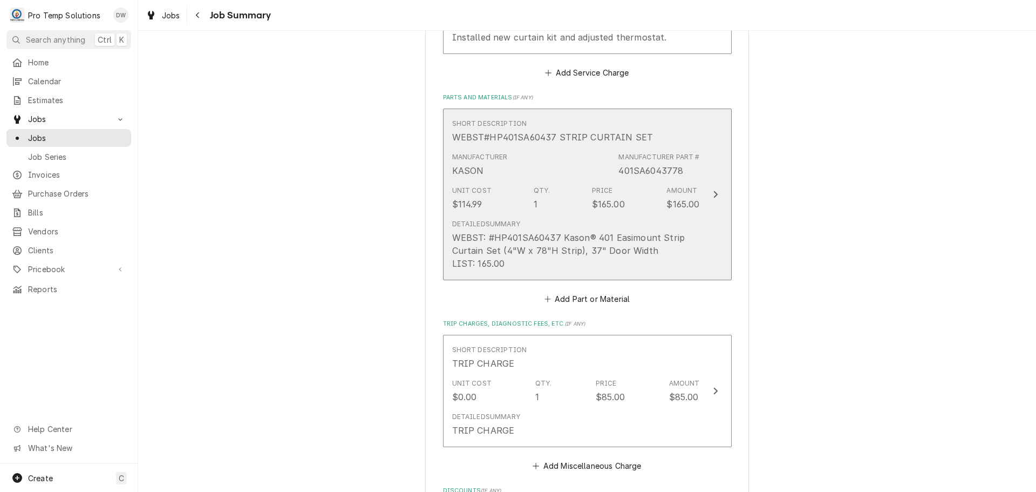
scroll to position [648, 0]
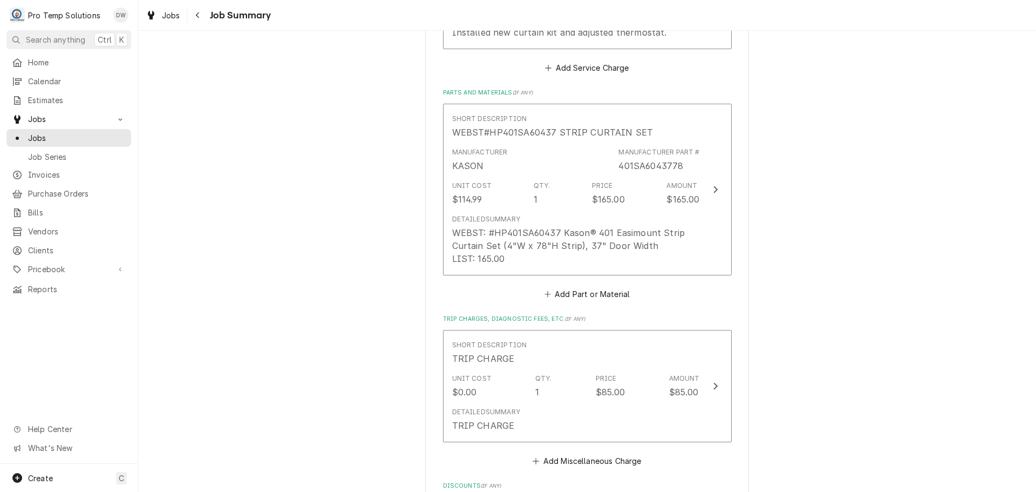
type input "#100725004"
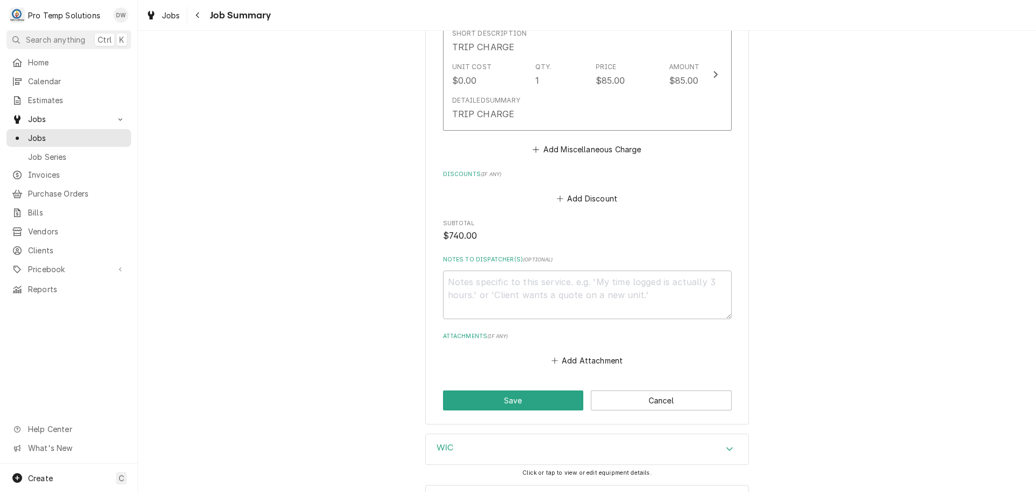
scroll to position [1003, 0]
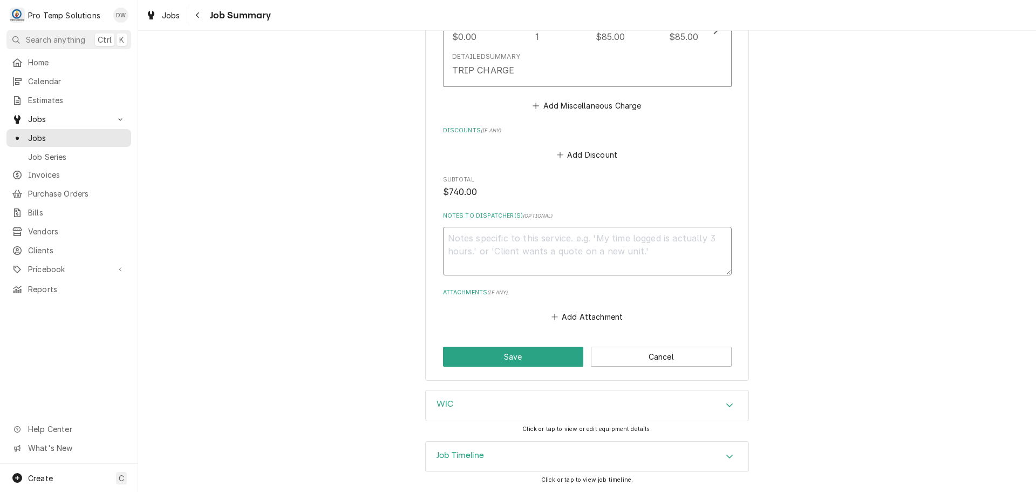
click at [499, 239] on textarea "Notes to Dispatcher(s) ( optional )" at bounding box center [587, 251] width 289 height 49
type textarea "x"
type textarea "#"
type textarea "x"
type textarea "#1"
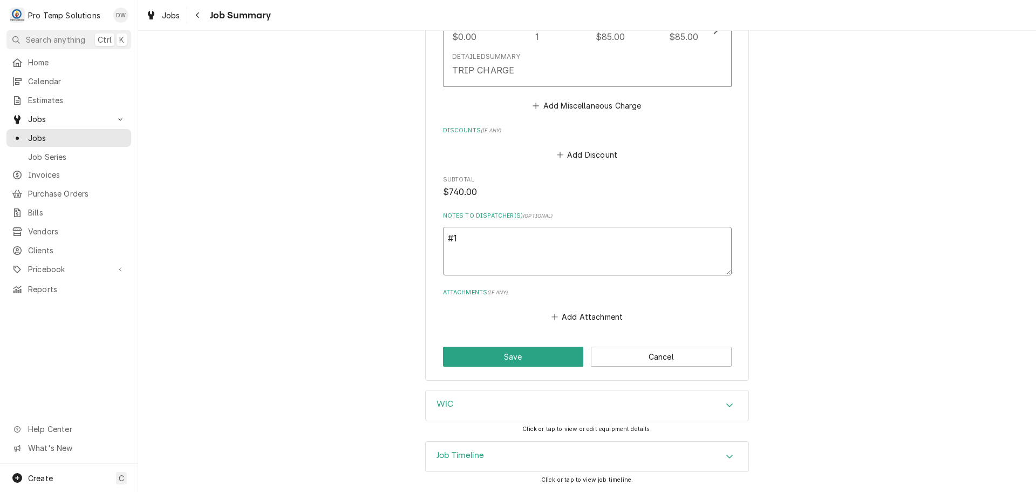
type textarea "x"
type textarea "#10"
type textarea "x"
type textarea "#100"
type textarea "x"
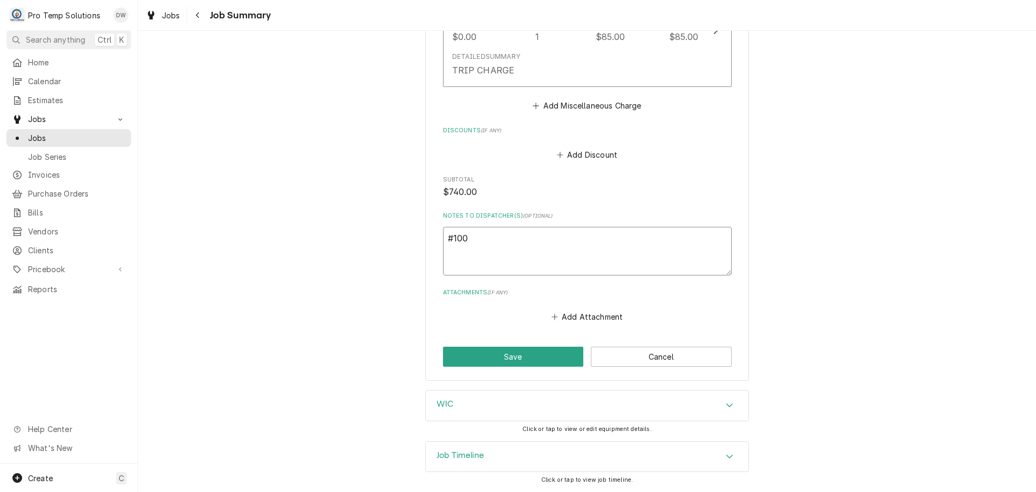
type textarea "#1007"
type textarea "x"
type textarea "#10072"
type textarea "x"
type textarea "#100725"
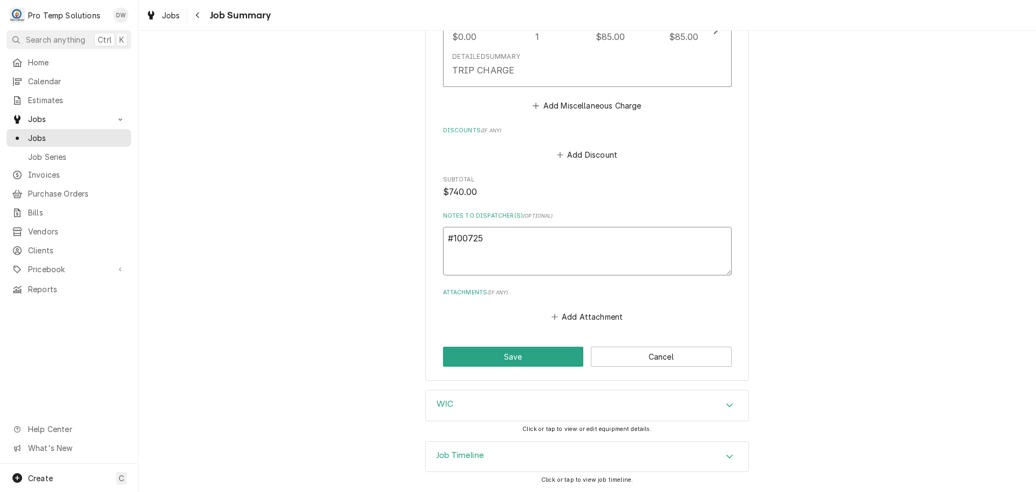
type textarea "x"
type textarea "#1007250"
type textarea "x"
type textarea "#10072500"
type textarea "x"
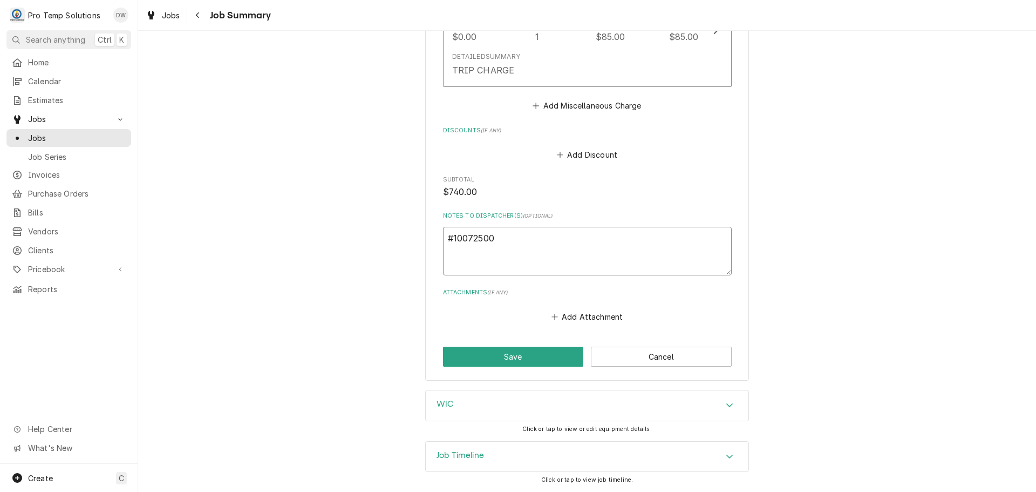
type textarea "#100725004"
type textarea "x"
type textarea "#100725004"
type textarea "x"
type textarea "#100725004 I"
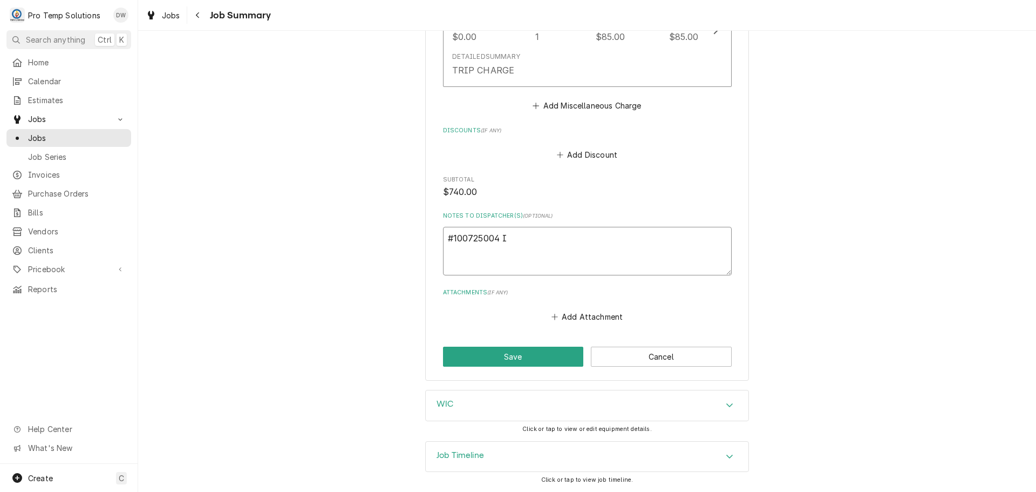
type textarea "x"
type textarea "#100725004 IT"
type textarea "x"
type textarea "#100725004 ITA"
type textarea "x"
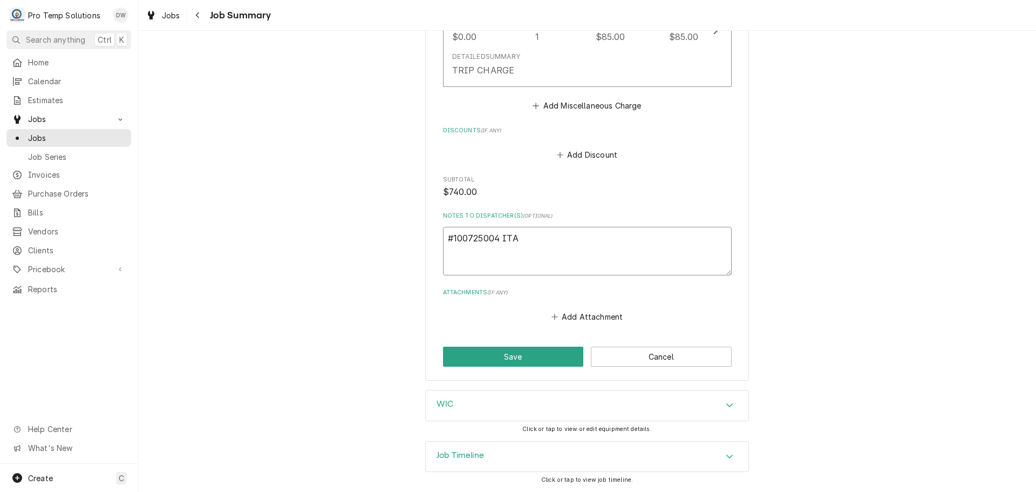
type textarea "#100725004 ITAL"
type textarea "x"
type textarea "#100725004 ITALI"
type textarea "x"
type textarea "#100725004 ITALIA"
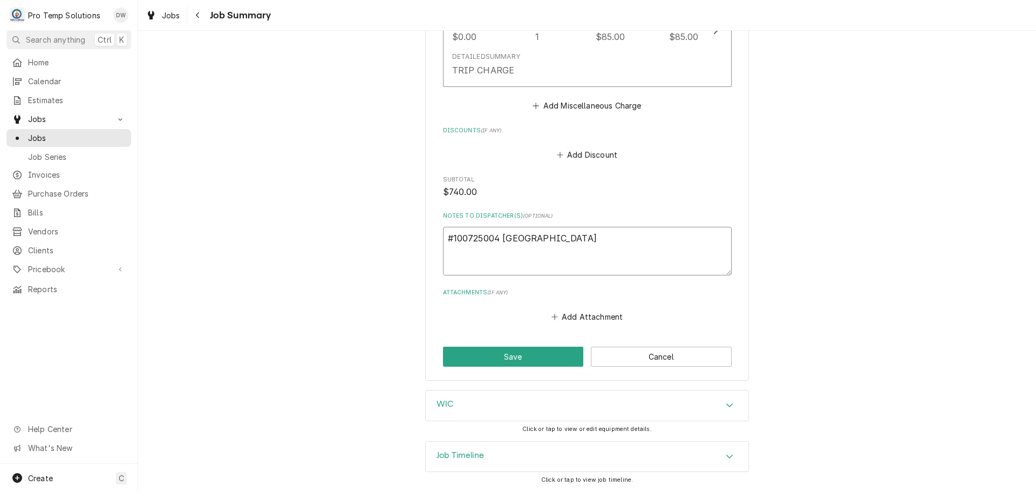
type textarea "x"
type textarea "#100725004 ITALIAN"
type textarea "x"
type textarea "#100725004 ITALIAN"
type textarea "x"
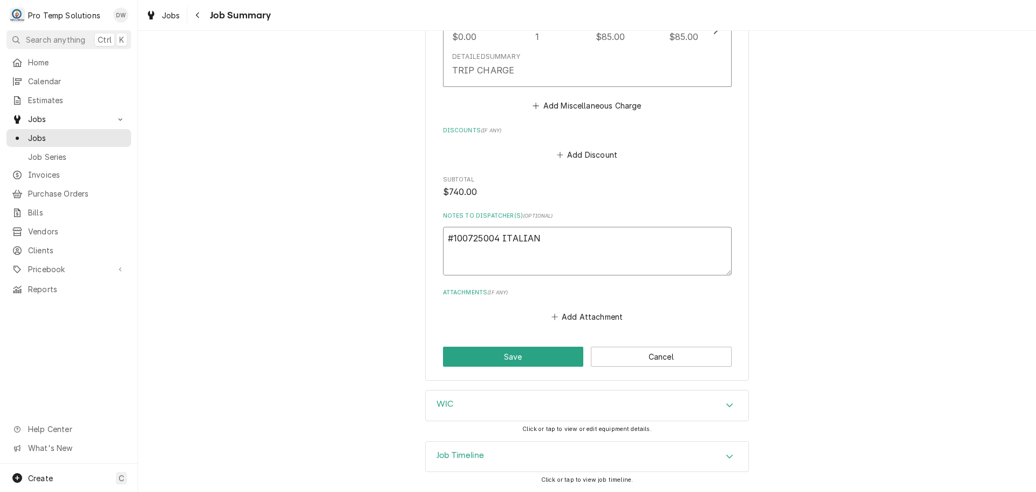
type textarea "#100725004 ITALIAN P"
type textarea "x"
type textarea "#100725004 ITALIAN PI"
type textarea "x"
type textarea "#100725004 ITALIAN PIZ"
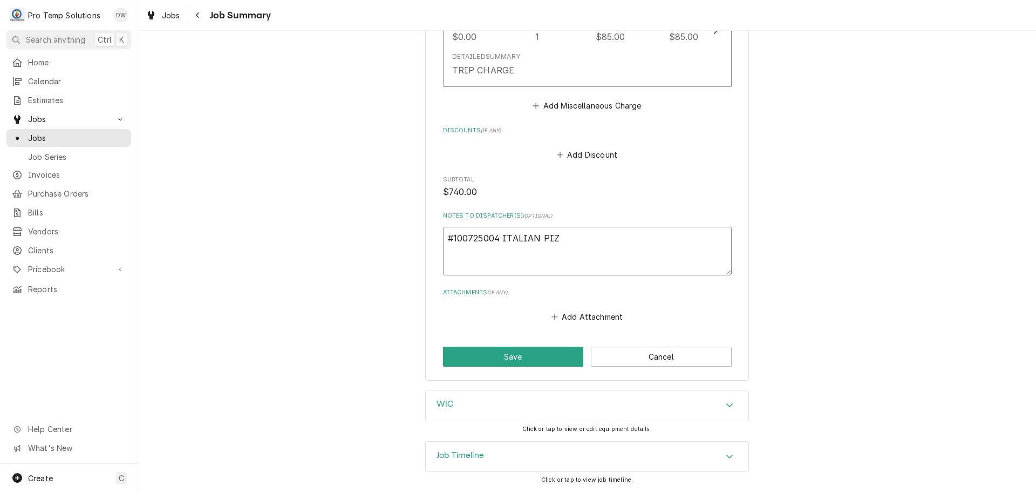
type textarea "x"
type textarea "#100725004 ITALIAN PIZZ"
type textarea "x"
type textarea "#100725004 ITALIAN PIZZE"
type textarea "x"
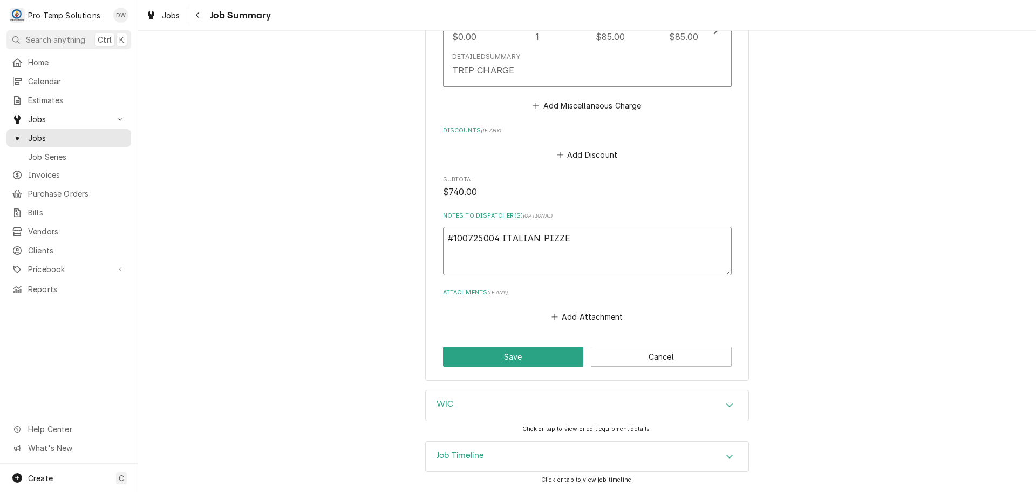
type textarea "#100725004 ITALIAN PIZZER"
type textarea "x"
type textarea "#100725004 ITALIAN PIZZERI"
type textarea "x"
type textarea "#100725004 ITALIAN PIZZERIA"
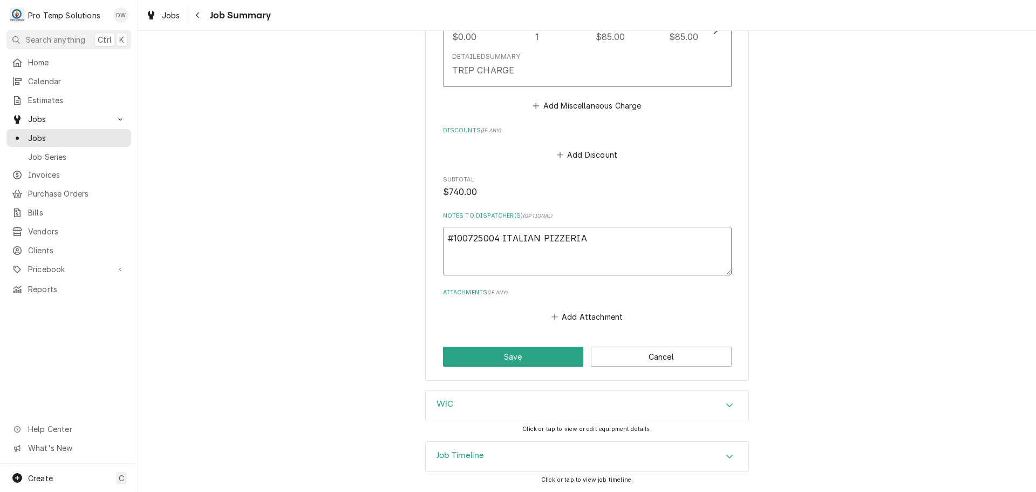
type textarea "x"
type textarea "#100725004 ITALIAN PIZZERIA"
type textarea "x"
type textarea "#100725004 ITALIAN PIZZERIA 3"
type textarea "x"
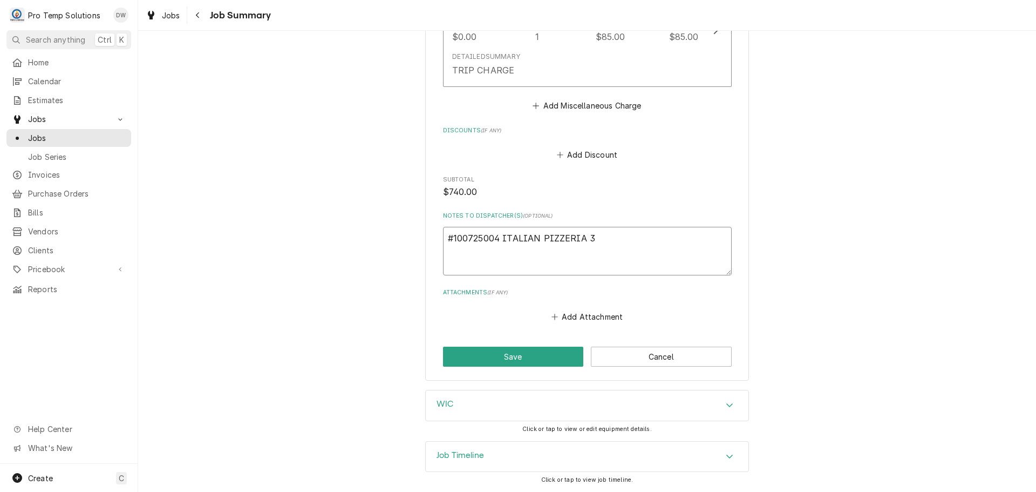
type textarea "#100725004 ITALIAN PIZZERIA 3-"
type textarea "x"
type textarea "#100725004 ITALIAN PIZZERIA 3-"
type textarea "x"
type textarea "#100725004 ITALIAN PIZZERIA 3- W"
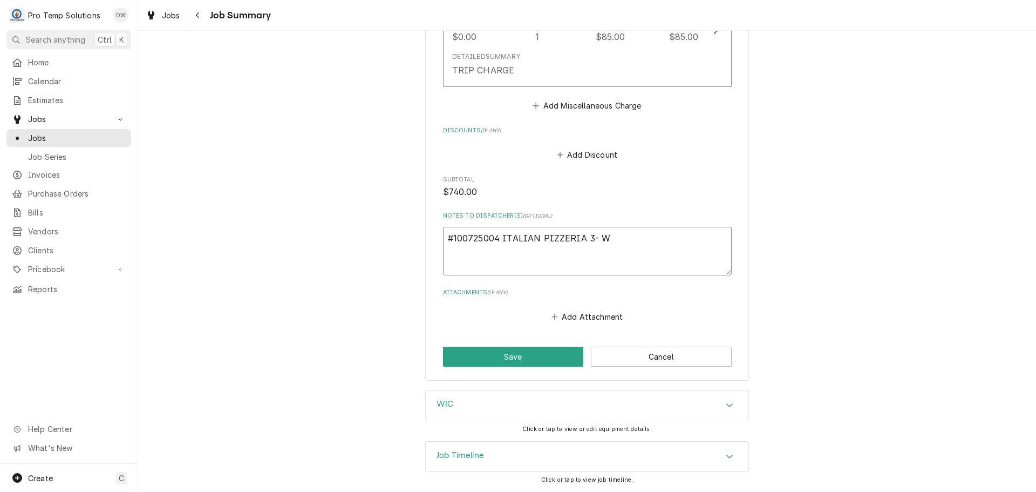
type textarea "x"
type textarea "#100725004 ITALIAN PIZZERIA 3- WI"
type textarea "x"
type textarea "#100725004 ITALIAN PIZZERIA 3- WIC"
type textarea "x"
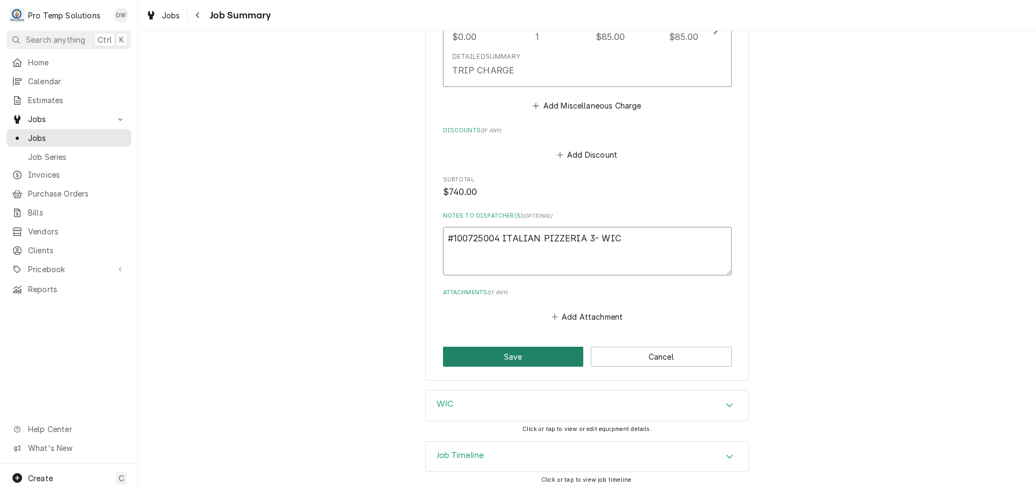
type textarea "#100725004 ITALIAN PIZZERIA 3- WIC"
click at [519, 353] on button "Save" at bounding box center [513, 357] width 141 height 20
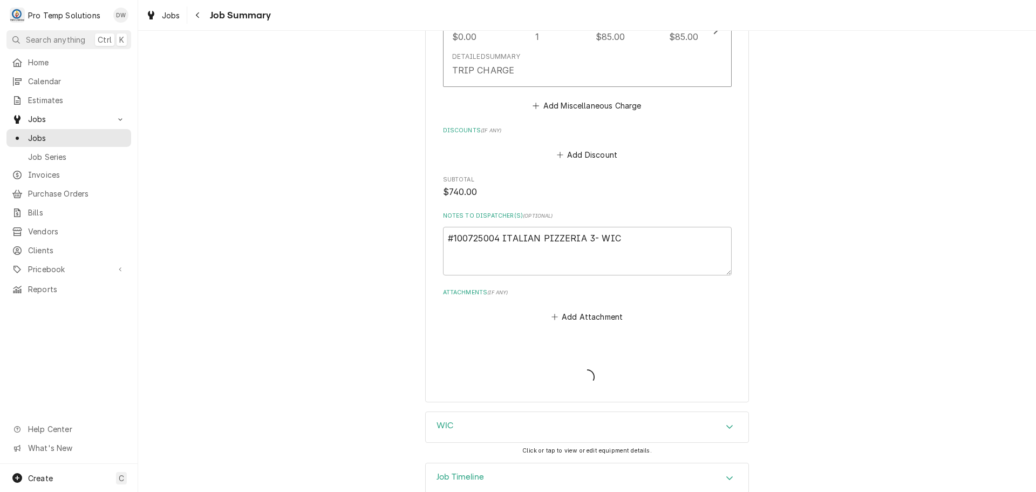
type textarea "x"
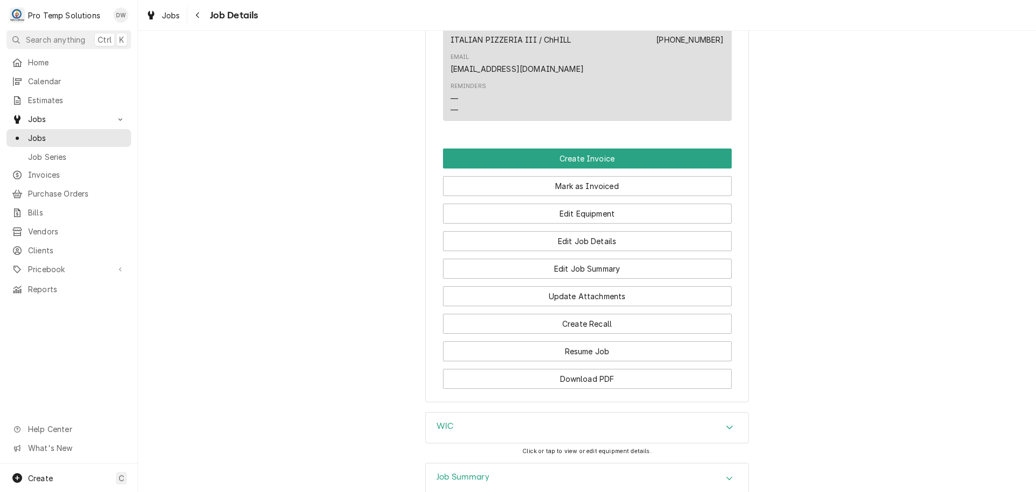
scroll to position [648, 0]
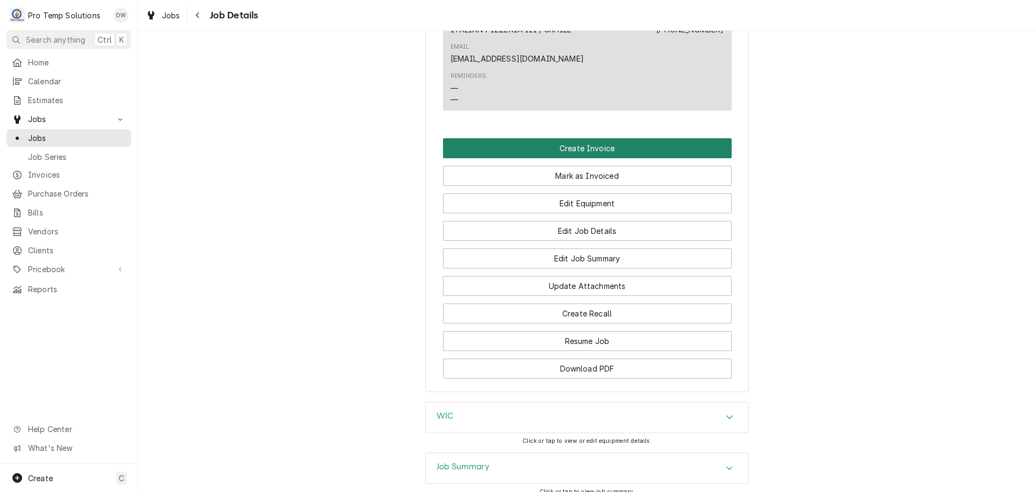
click at [567, 155] on button "Create Invoice" at bounding box center [587, 148] width 289 height 20
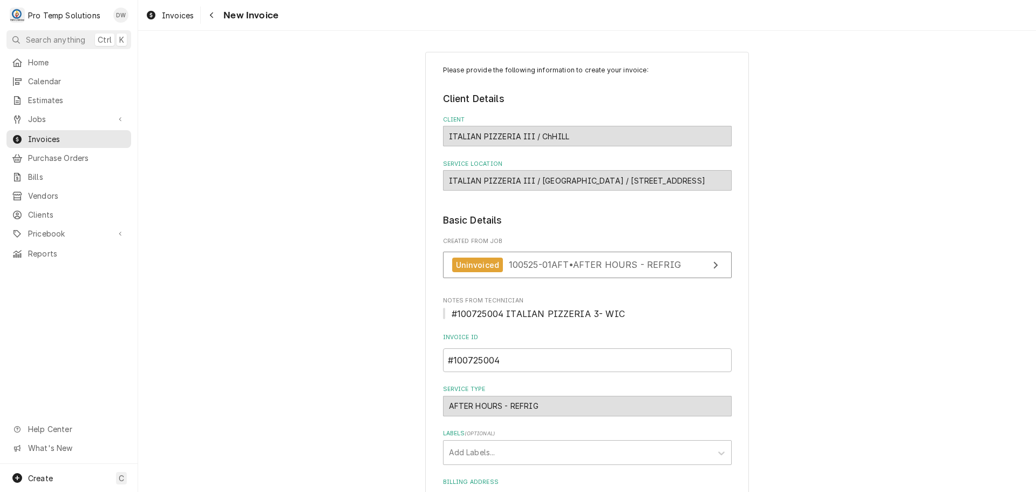
scroll to position [213, 0]
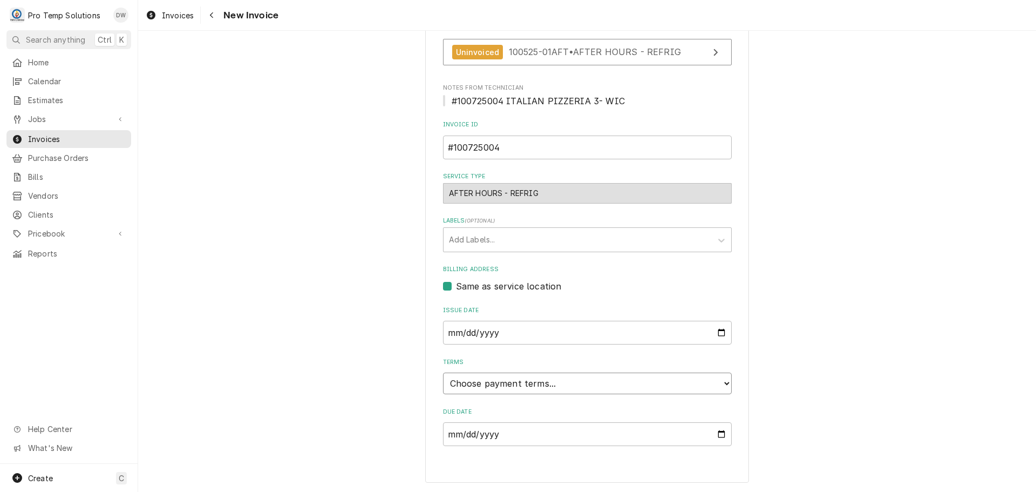
click at [470, 379] on select "Choose payment terms... Same Day Net 7 Net 14 Net 21 Net 30 Net 45 Net 60 Net 90" at bounding box center [587, 383] width 289 height 22
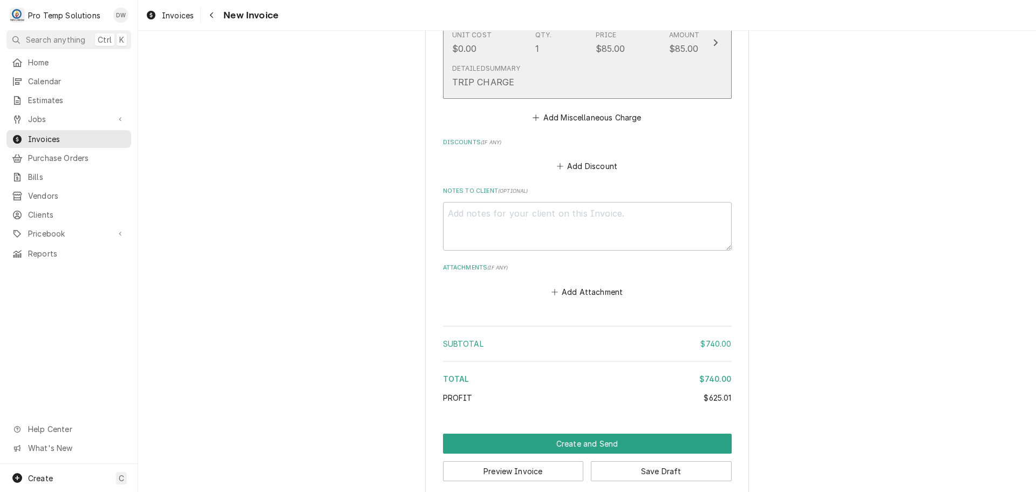
scroll to position [1363, 0]
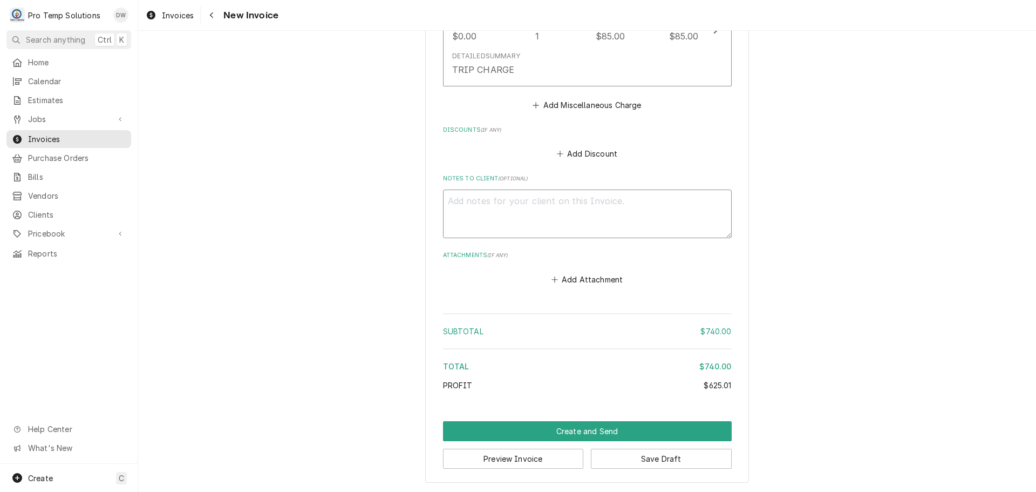
click at [490, 212] on textarea "Notes to Client ( optional )" at bounding box center [587, 213] width 289 height 49
type textarea "x"
type textarea "#"
type textarea "x"
type textarea "#1"
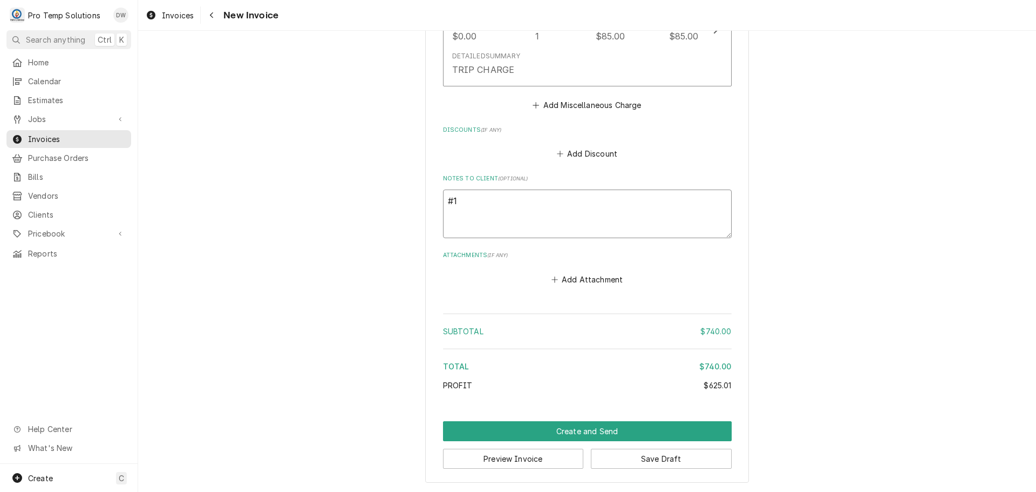
type textarea "x"
type textarea "#10"
type textarea "x"
type textarea "#100"
type textarea "x"
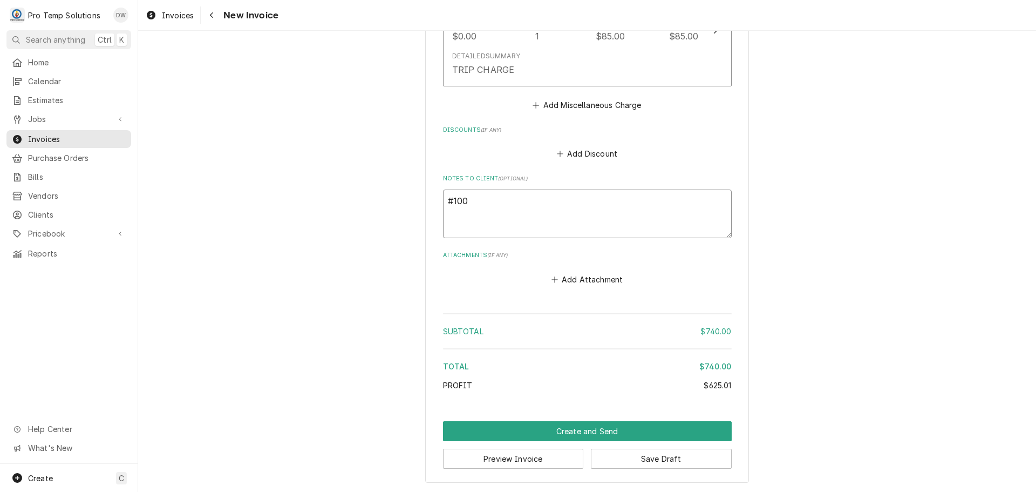
type textarea "#1007"
type textarea "x"
type textarea "#10072"
type textarea "x"
type textarea "#100725"
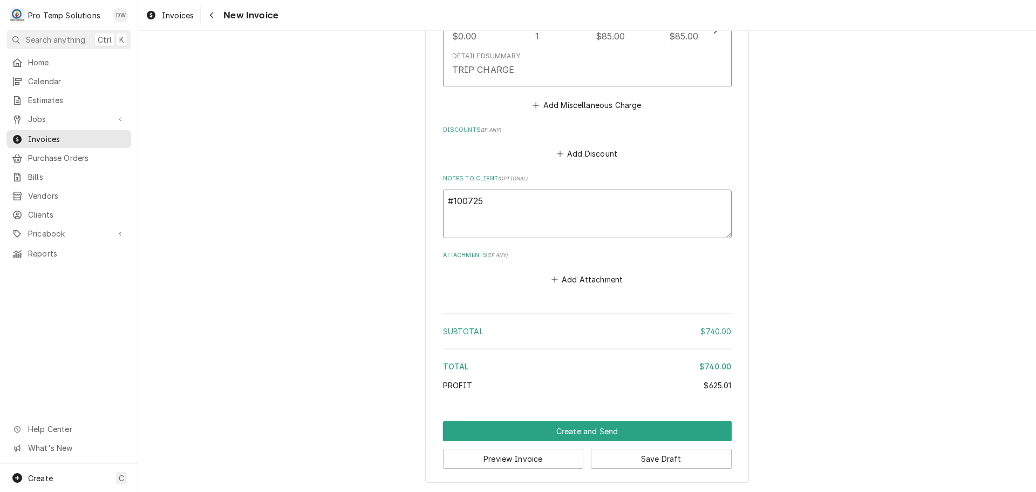
type textarea "x"
type textarea "#1007250"
type textarea "x"
type textarea "#10072500"
type textarea "x"
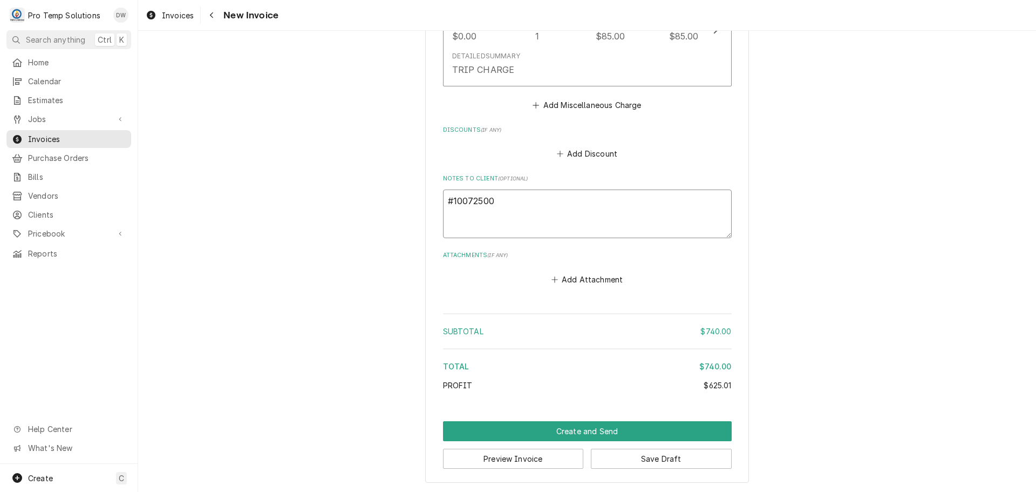
type textarea "#100725004"
type textarea "x"
type textarea "#100725004"
type textarea "x"
type textarea "#100725004 I"
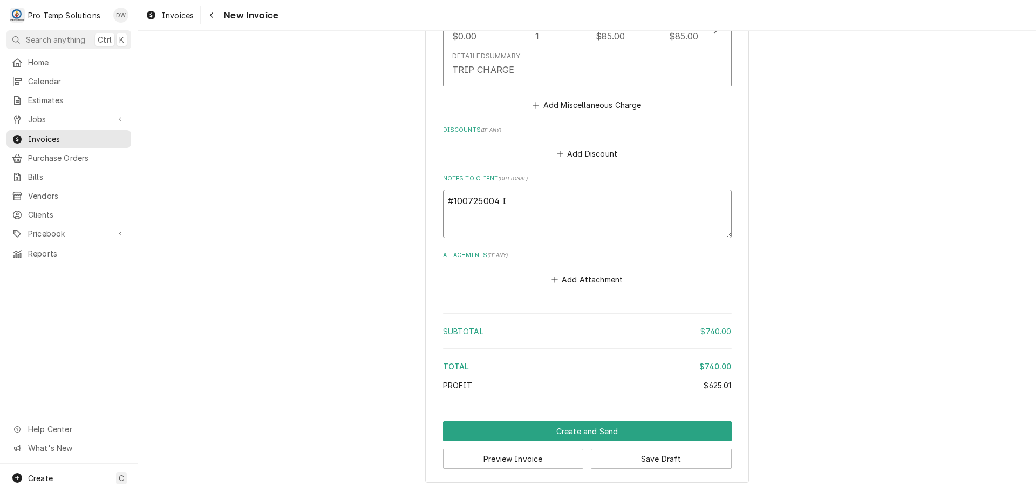
type textarea "x"
type textarea "#100725004 IT"
type textarea "x"
type textarea "#100725004 ITA"
type textarea "x"
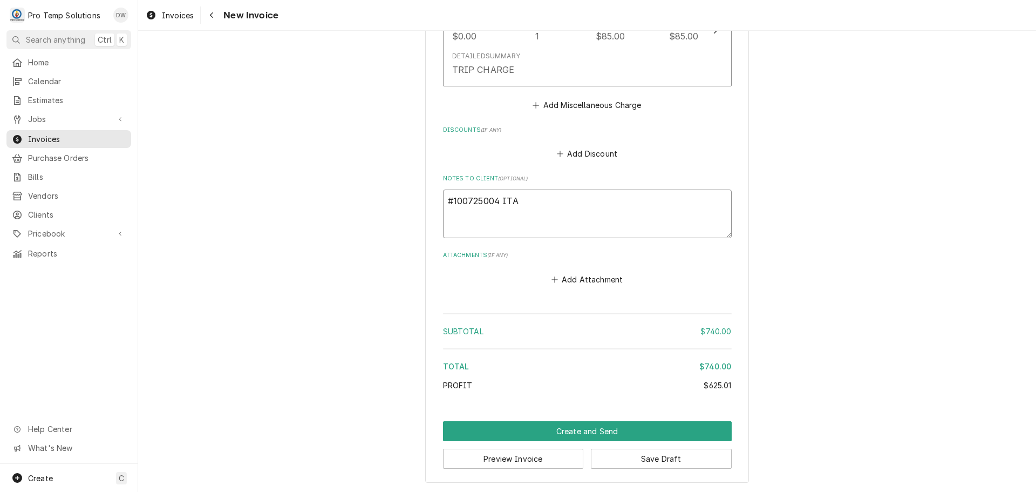
type textarea "#100725004 ITAL"
type textarea "x"
type textarea "#100725004 [GEOGRAPHIC_DATA]"
type textarea "x"
type textarea "#100725004 [GEOGRAPHIC_DATA]"
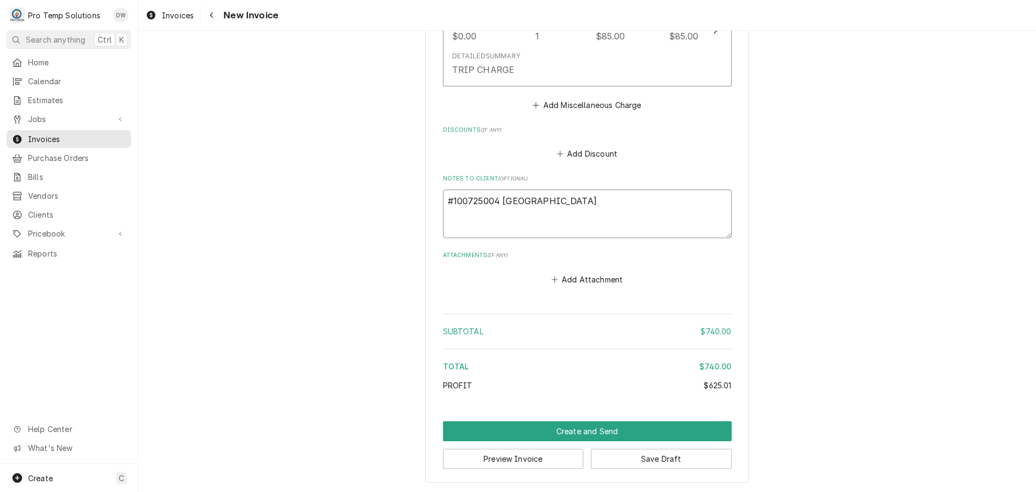
type textarea "x"
type textarea "#100725004 ITALIAN"
type textarea "x"
type textarea "#100725004 ITALIAN"
type textarea "x"
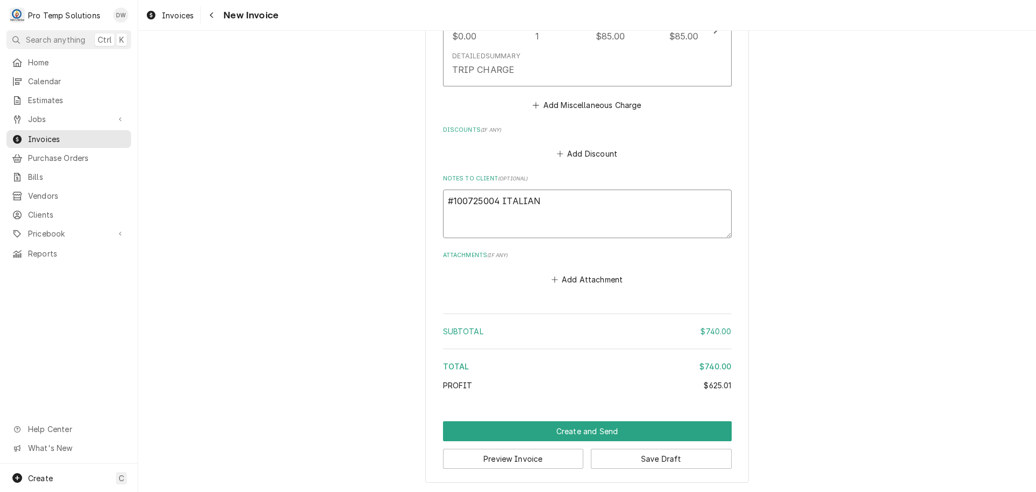
type textarea "#100725004 ITALIAN P"
type textarea "x"
type textarea "#100725004 ITALIAN PI"
type textarea "x"
type textarea "#100725004 ITALIAN PIZ"
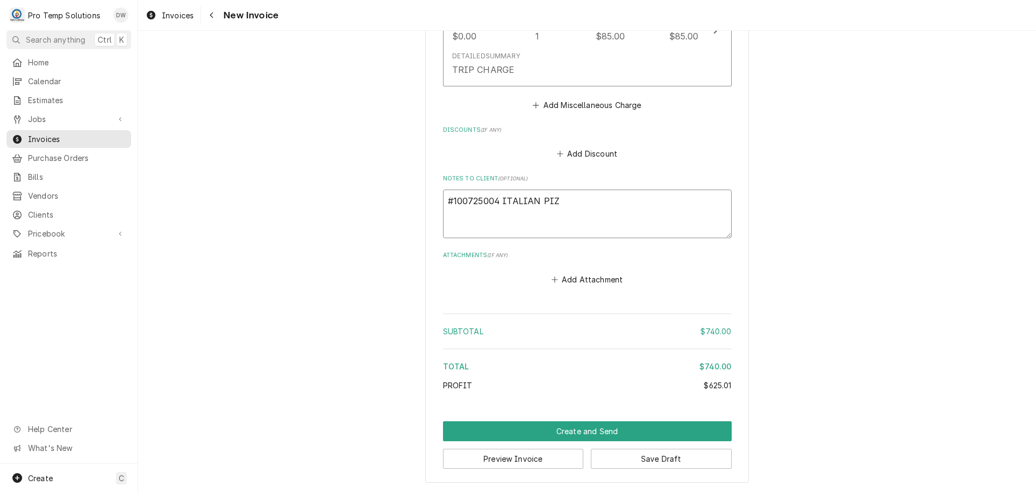
type textarea "x"
type textarea "#100725004 ITALIAN PIZZ"
type textarea "x"
type textarea "#100725004 ITALIAN PIZZE"
type textarea "x"
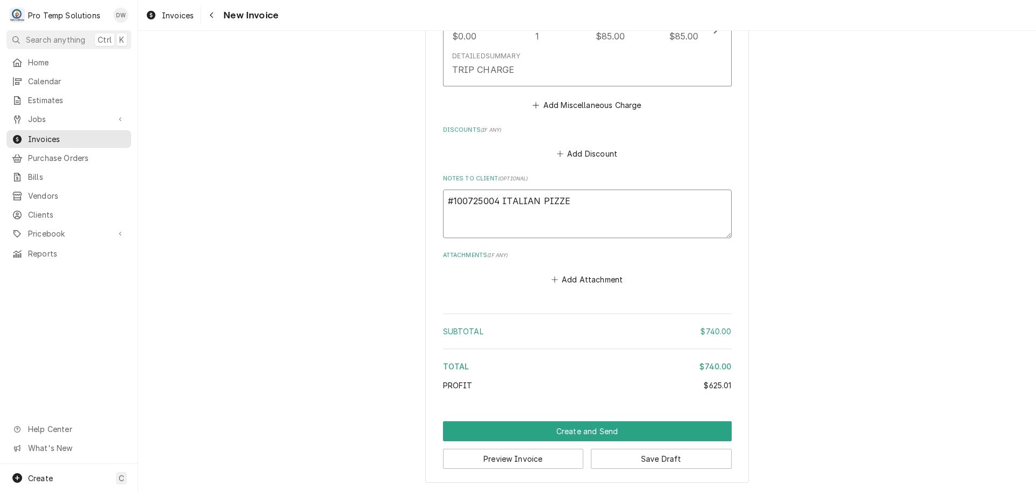
type textarea "#100725004 ITALIAN PIZZER"
type textarea "x"
type textarea "#100725004 ITALIAN PIZZERI"
type textarea "x"
type textarea "#100725004 ITALIAN PIZZERIA"
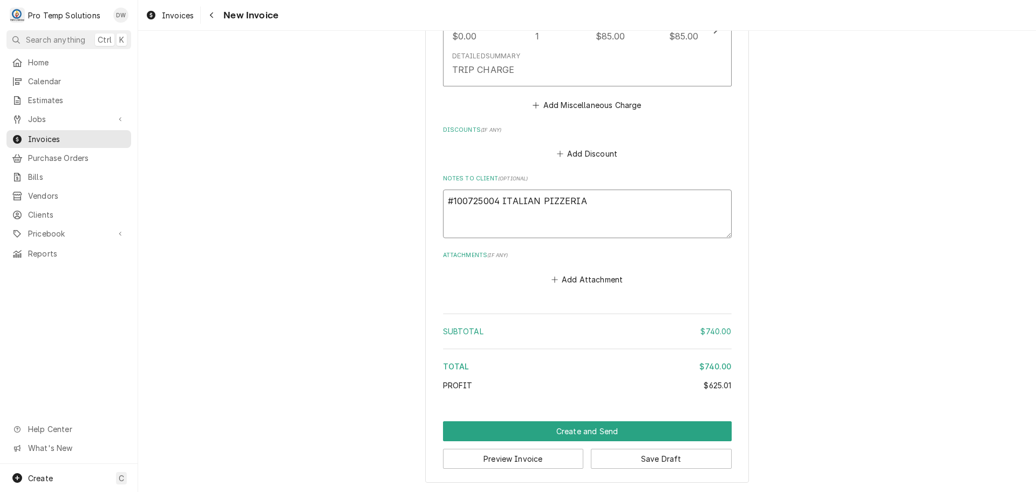
type textarea "x"
type textarea "#100725004 ITALIAN PIZZERIA-"
type textarea "x"
type textarea "#100725004 ITALIAN PIZZERIA-"
type textarea "x"
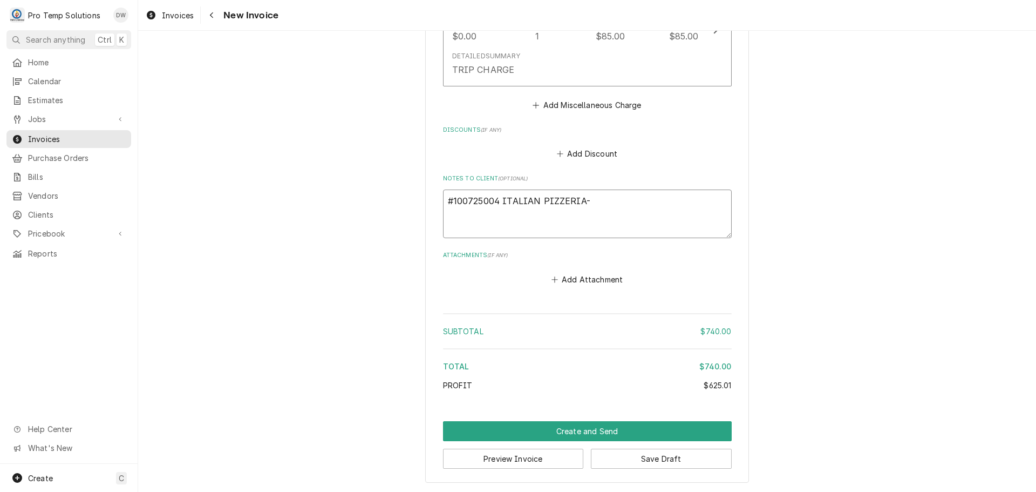
type textarea "#100725004 ITALIAN PIZZERIA- W"
type textarea "x"
type textarea "#100725004 ITALIAN PIZZERIA- [GEOGRAPHIC_DATA]"
type textarea "x"
type textarea "#100725004 ITALIAN PIZZERIA- WIC"
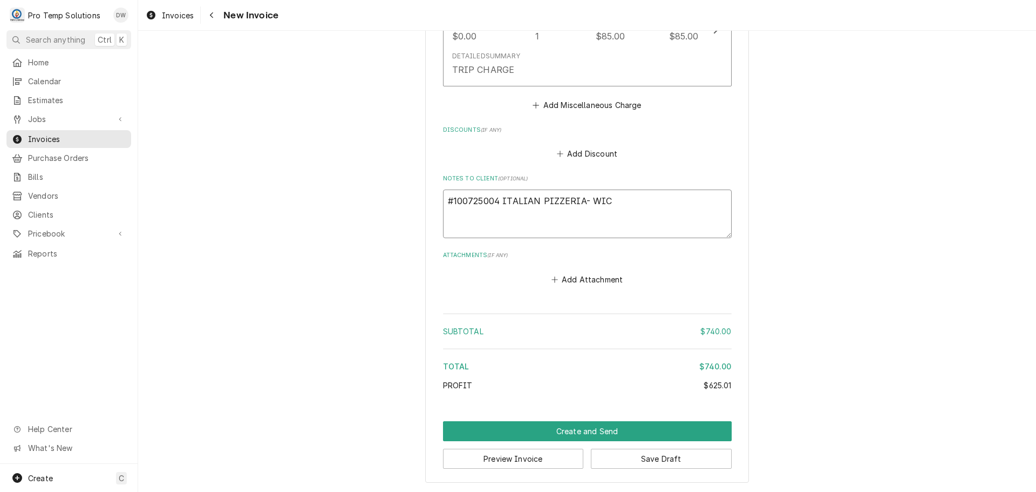
type textarea "x"
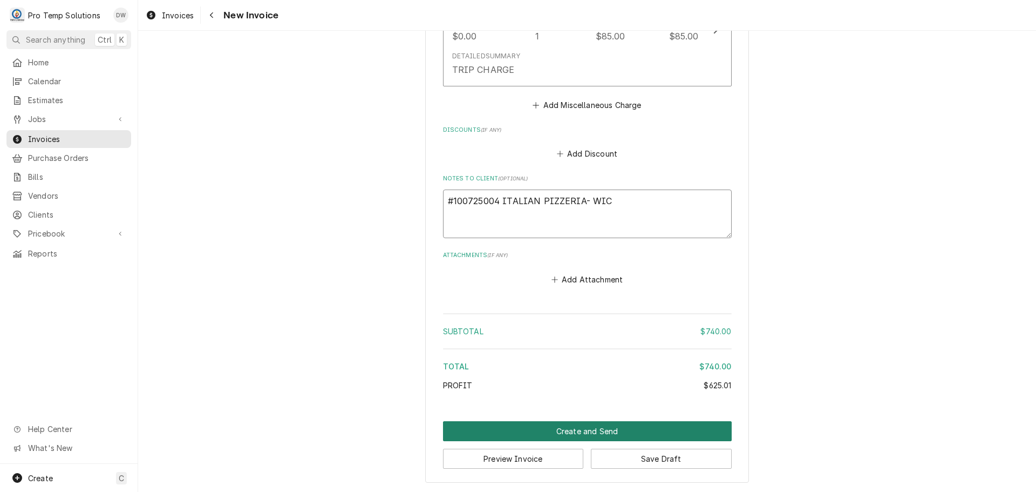
type textarea "#100725004 ITALIAN PIZZERIA- WIC"
click at [587, 431] on button "Create and Send" at bounding box center [587, 431] width 289 height 20
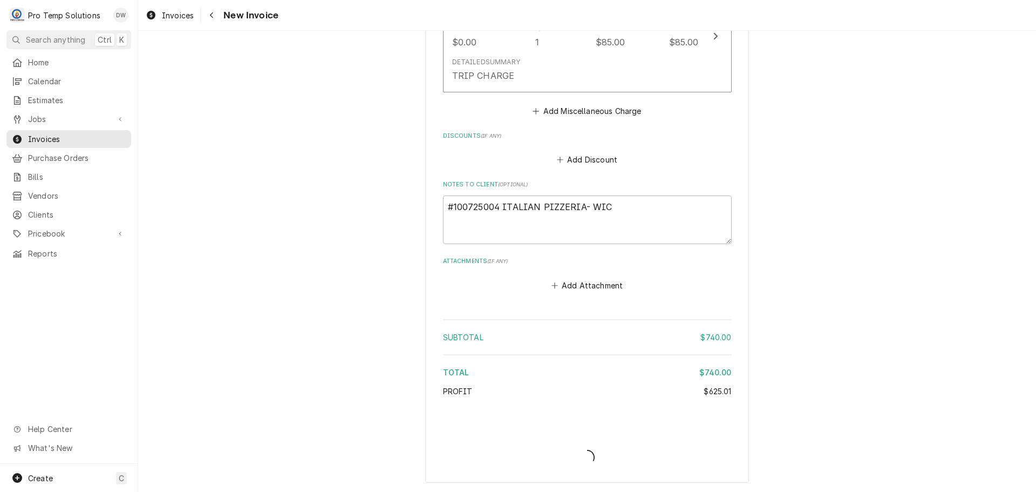
scroll to position [1357, 0]
type textarea "x"
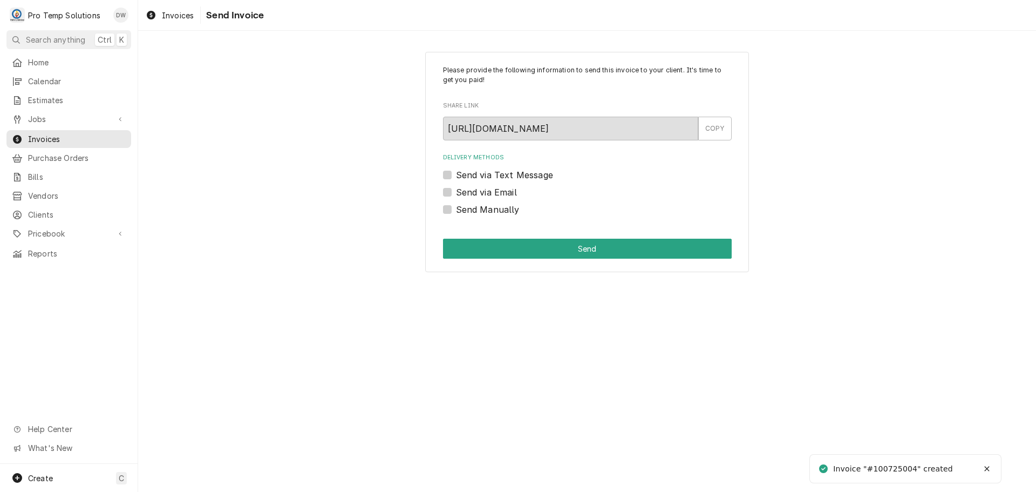
click at [456, 193] on label "Send via Email" at bounding box center [486, 192] width 61 height 13
click at [456, 193] on input "Send via Email" at bounding box center [600, 198] width 289 height 24
checkbox input "true"
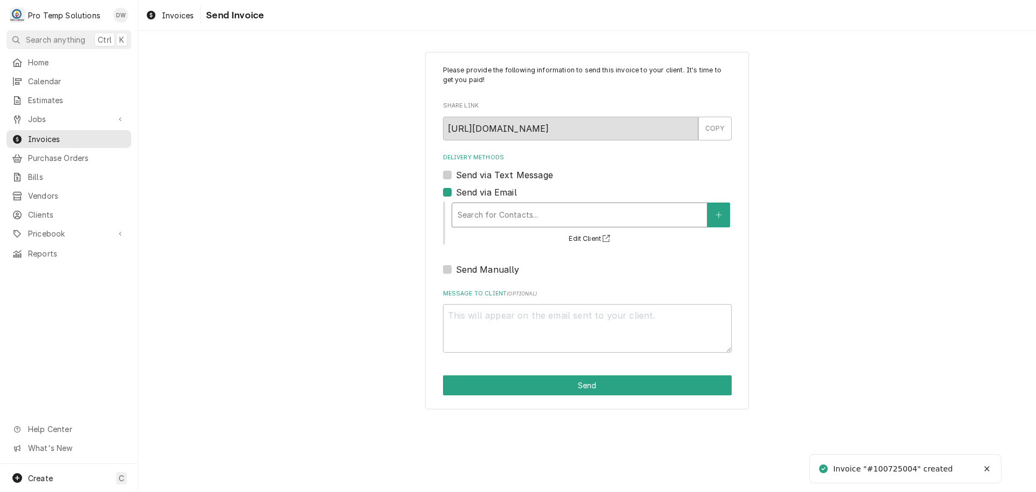
click at [518, 211] on div "Delivery Methods" at bounding box center [580, 214] width 244 height 19
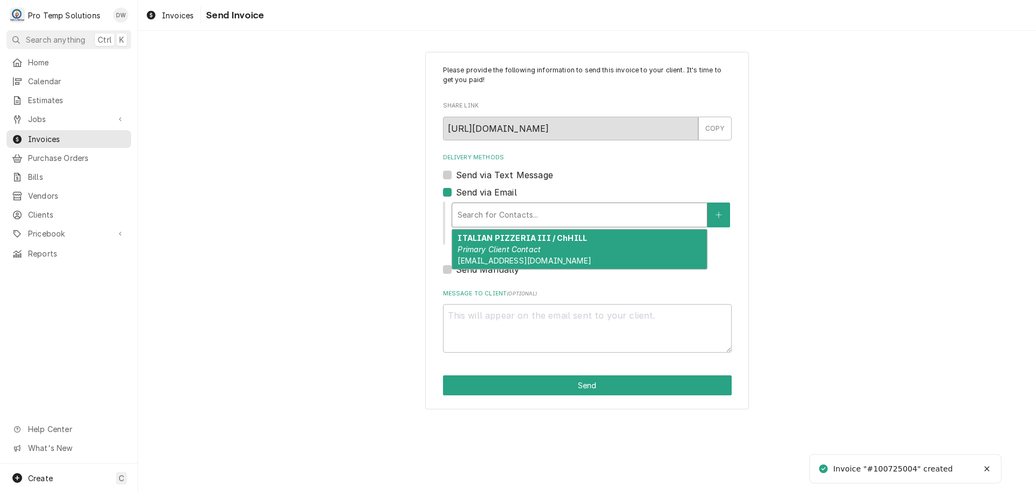
click at [513, 249] on em "Primary Client Contact" at bounding box center [499, 249] width 83 height 9
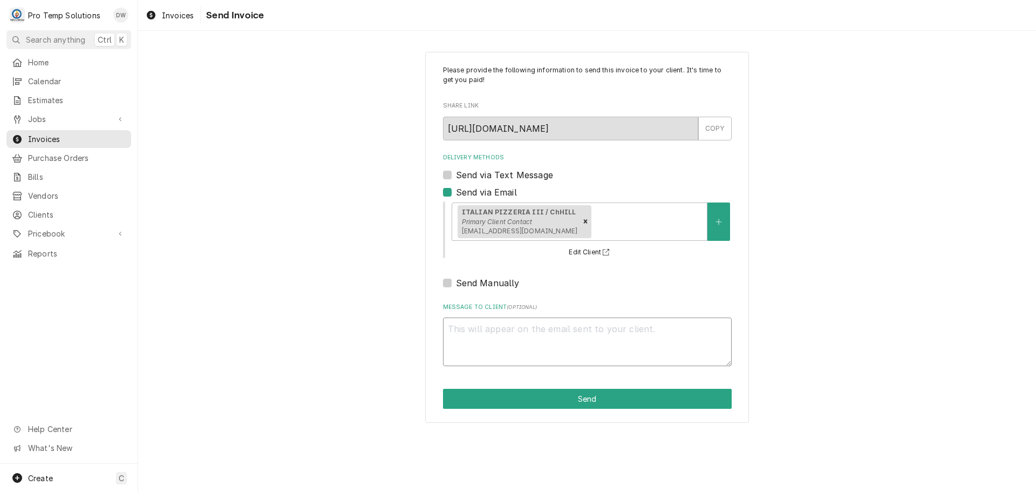
click at [492, 329] on textarea "Message to Client ( optional )" at bounding box center [587, 341] width 289 height 49
type textarea "x"
type textarea "#"
type textarea "x"
type textarea "#1"
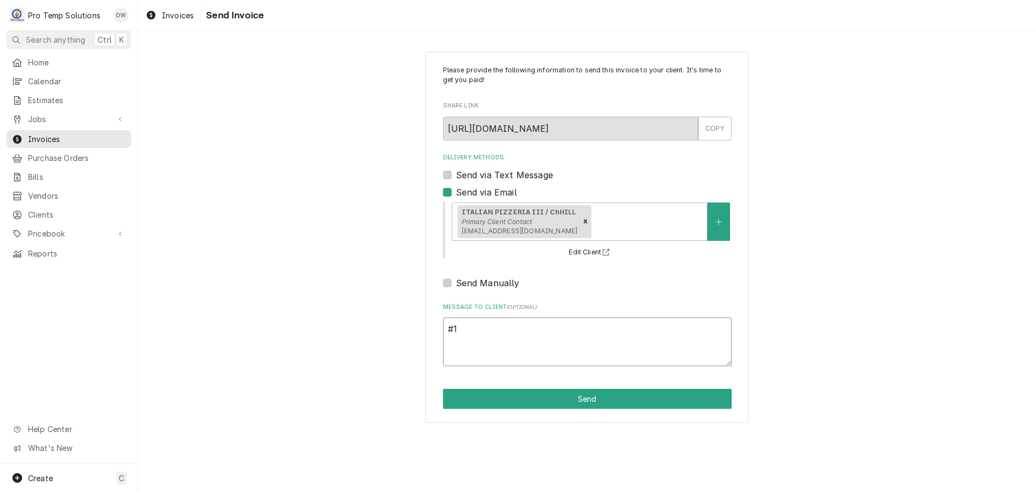
type textarea "x"
type textarea "#10"
type textarea "x"
type textarea "#100"
type textarea "x"
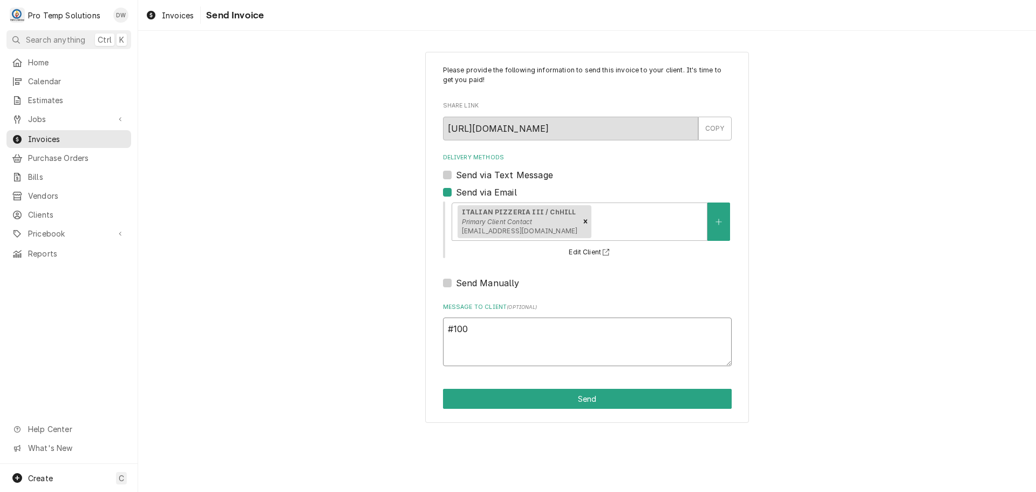
type textarea "#1007"
type textarea "x"
type textarea "#10072"
type textarea "x"
type textarea "#100725"
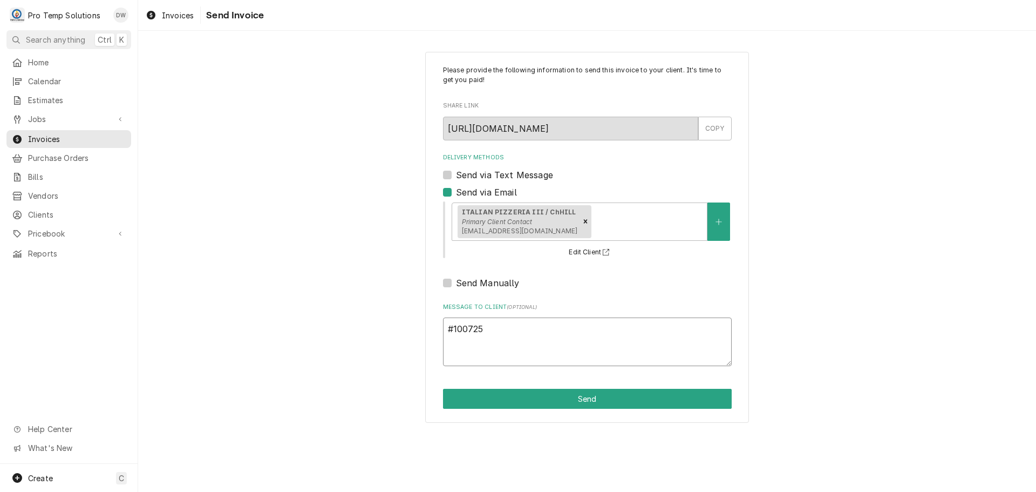
type textarea "x"
type textarea "#1007250"
type textarea "x"
type textarea "#10072500"
type textarea "x"
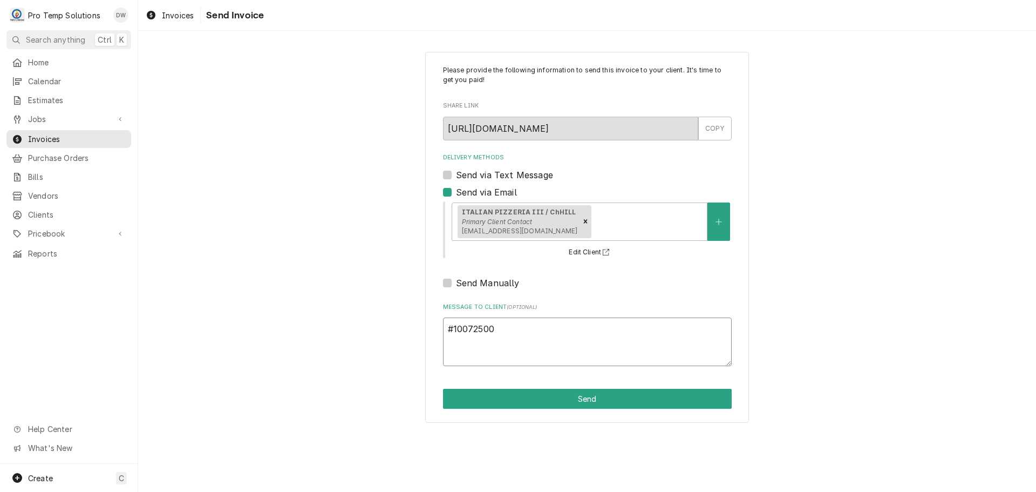
type textarea "#100725004"
type textarea "x"
type textarea "#100725004"
type textarea "x"
type textarea "#100725004 I"
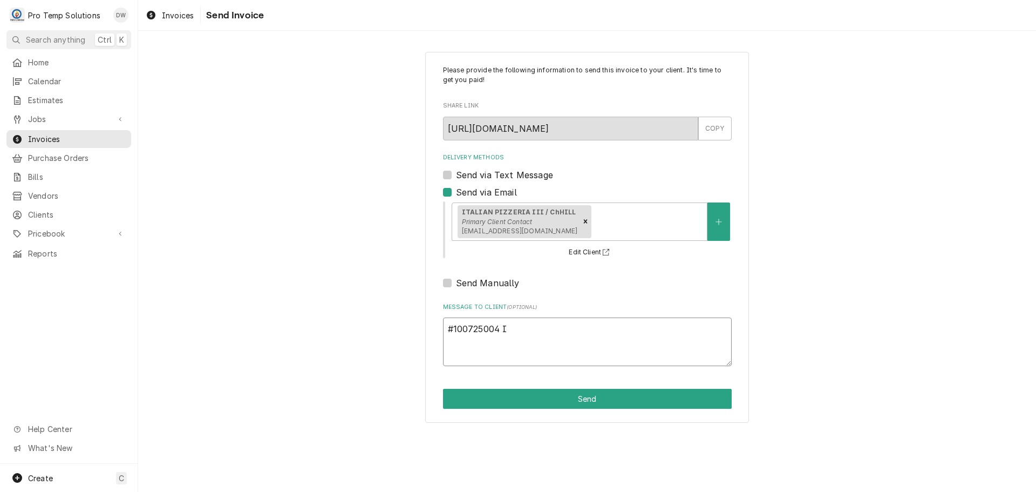
type textarea "x"
type textarea "#100725004 IT"
type textarea "x"
type textarea "#100725004 ITA"
type textarea "x"
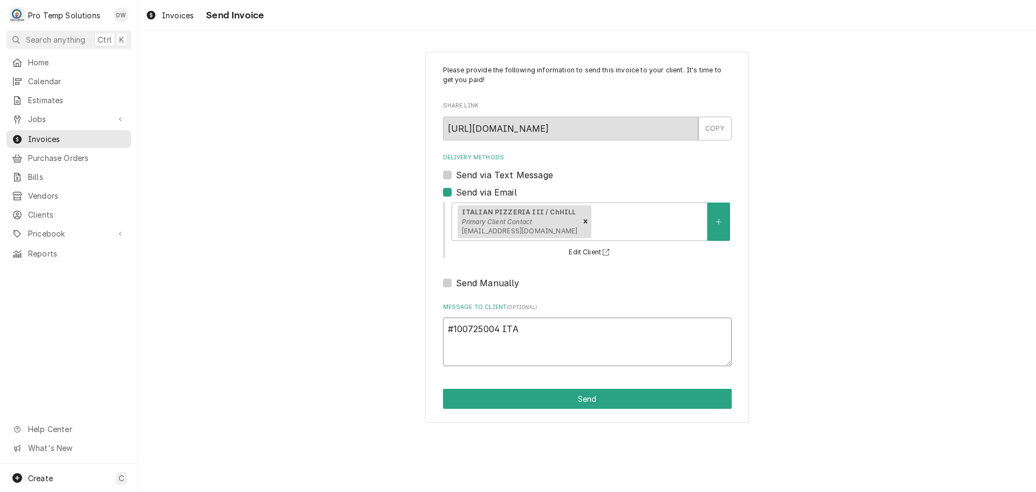
type textarea "#100725004 ITAL"
type textarea "x"
type textarea "#100725004 [GEOGRAPHIC_DATA]"
type textarea "x"
type textarea "#100725004 [GEOGRAPHIC_DATA]"
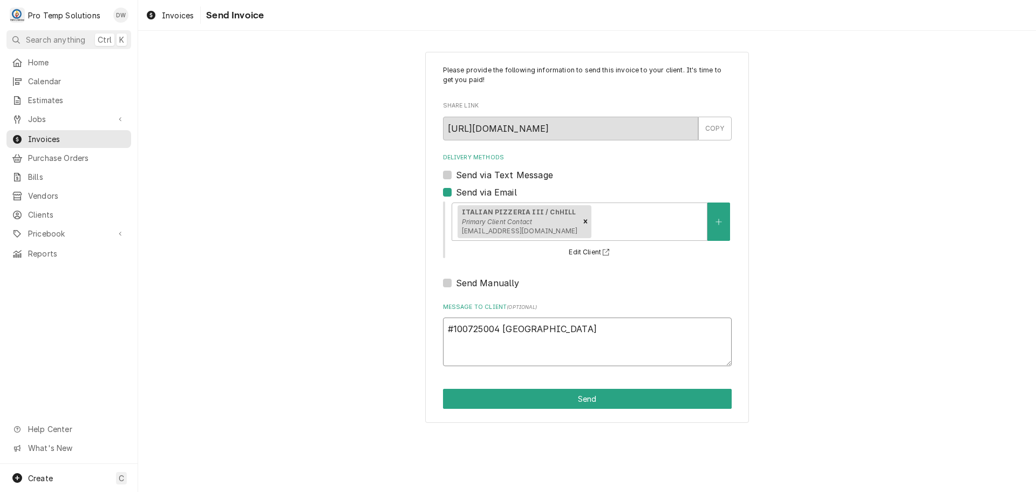
type textarea "x"
type textarea "#100725004 ITALIAN"
type textarea "x"
type textarea "#100725004 ITALIAN"
type textarea "x"
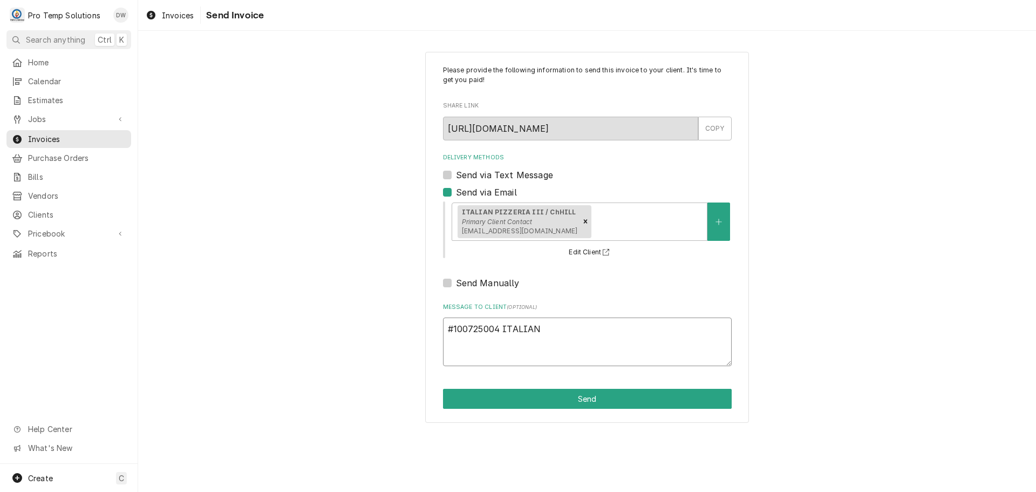
type textarea "#100725004 ITALIAN P"
type textarea "x"
type textarea "#100725004 ITALIAN PI"
type textarea "x"
type textarea "#100725004 ITALIAN PIZ"
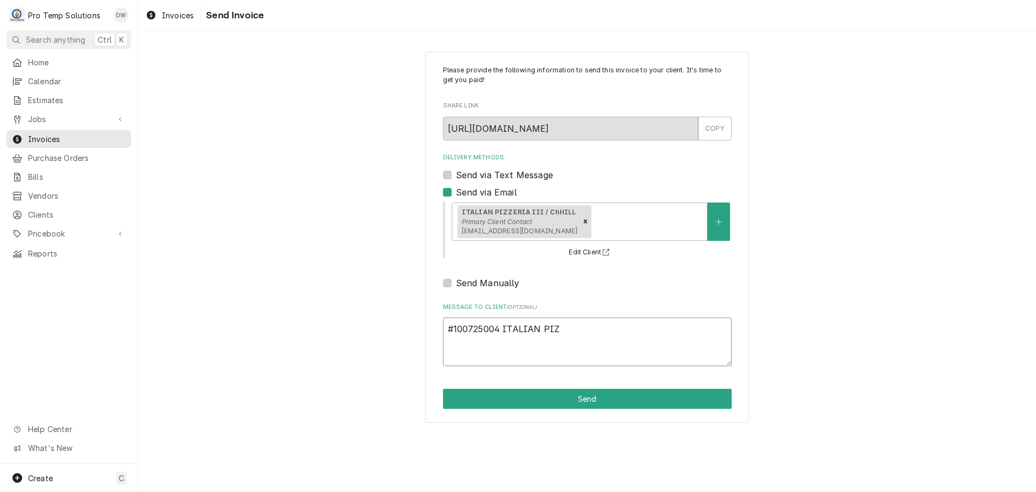
type textarea "x"
type textarea "#100725004 ITALIAN PIZZ"
type textarea "x"
type textarea "#100725004 ITALIAN PIZZE"
type textarea "x"
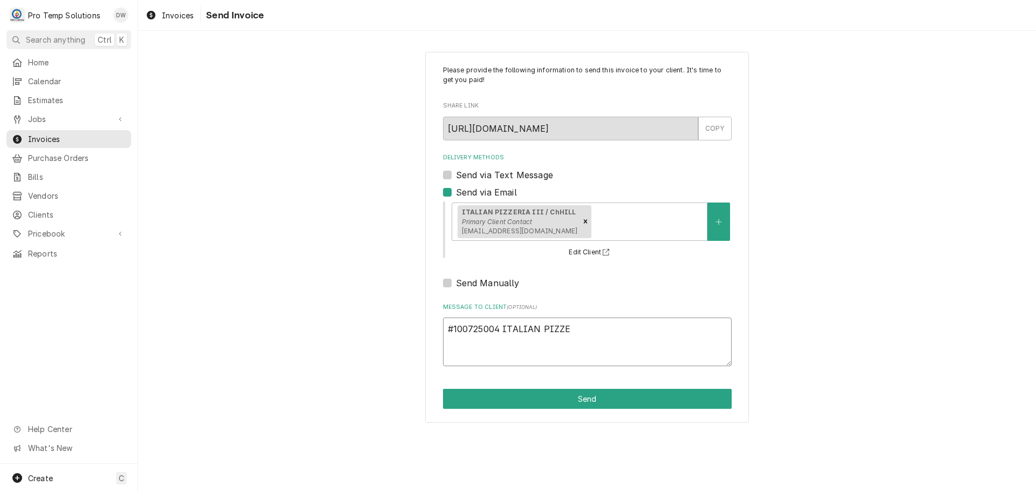
type textarea "#100725004 ITALIAN PIZZER"
type textarea "x"
type textarea "#100725004 ITALIAN PIZZERI"
type textarea "x"
type textarea "#100725004 ITALIAN PIZZERIA"
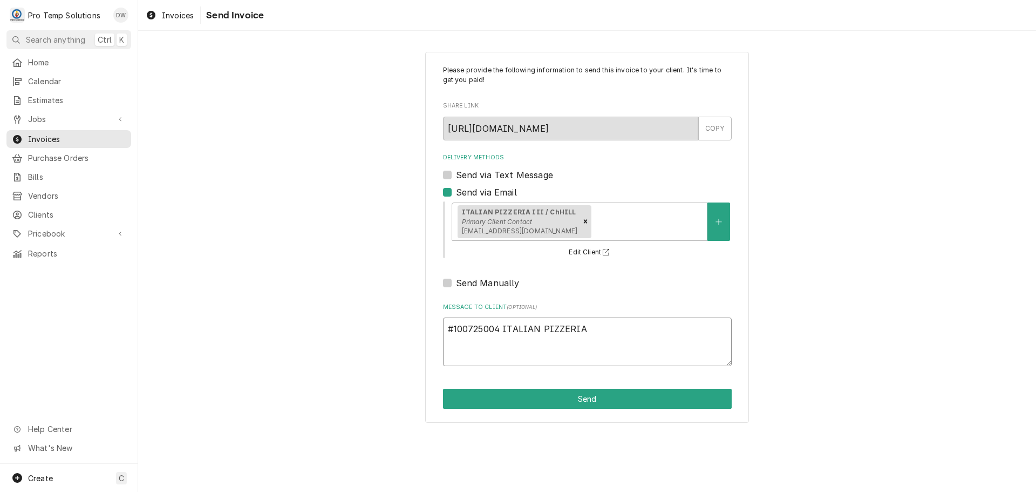
type textarea "x"
type textarea "#100725004 ITALIAN PIZZERIA-"
type textarea "x"
type textarea "#100725004 ITALIAN PIZZERIA-"
type textarea "x"
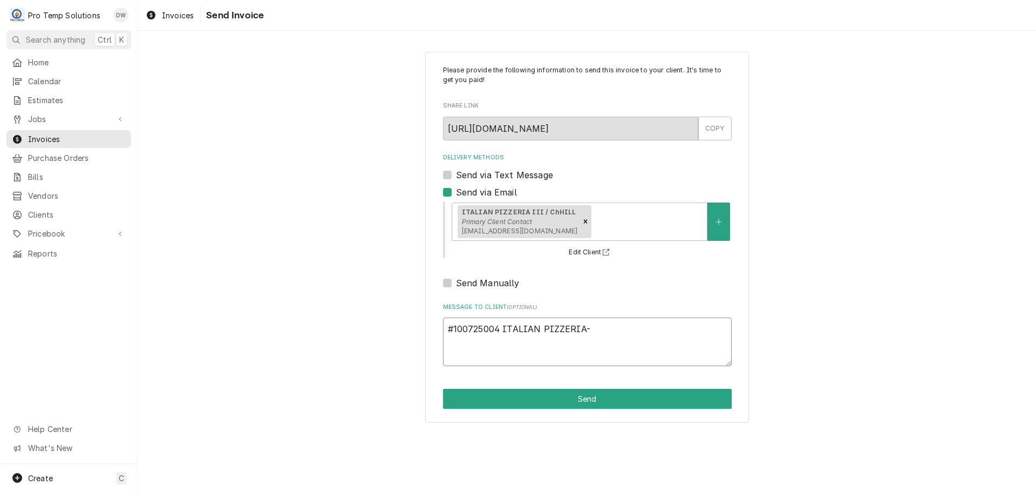
type textarea "#100725004 ITALIAN PIZZERIA- W"
type textarea "x"
type textarea "#100725004 ITALIAN PIZZERIA- [GEOGRAPHIC_DATA]"
type textarea "x"
type textarea "#100725004 ITALIAN PIZZERIA- WIC"
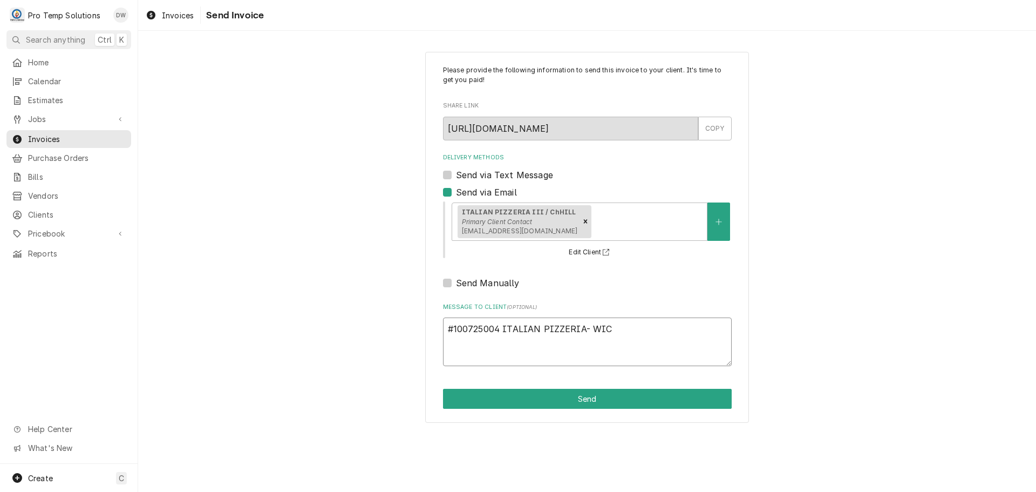
type textarea "x"
type textarea "#100725004 ITALIAN PIZZERIA- WIC"
click at [581, 397] on button "Send" at bounding box center [587, 399] width 289 height 20
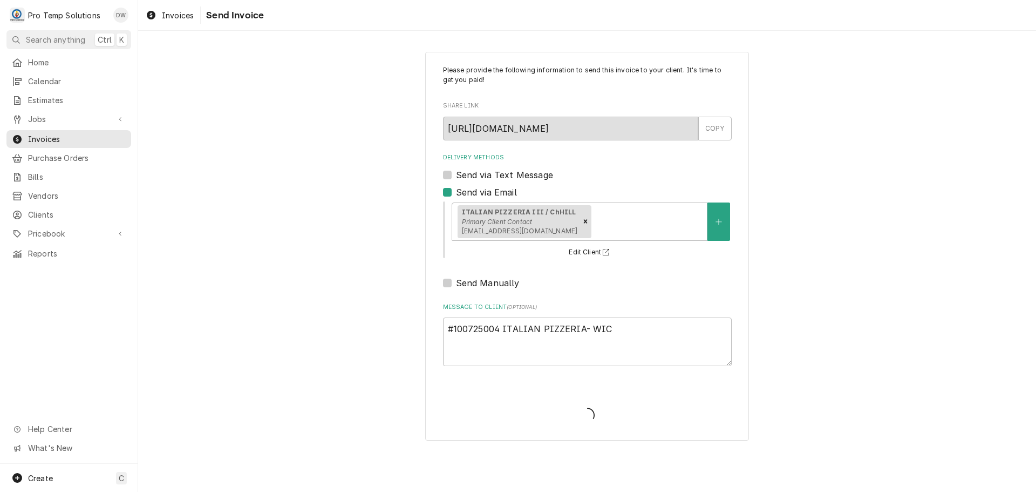
type textarea "x"
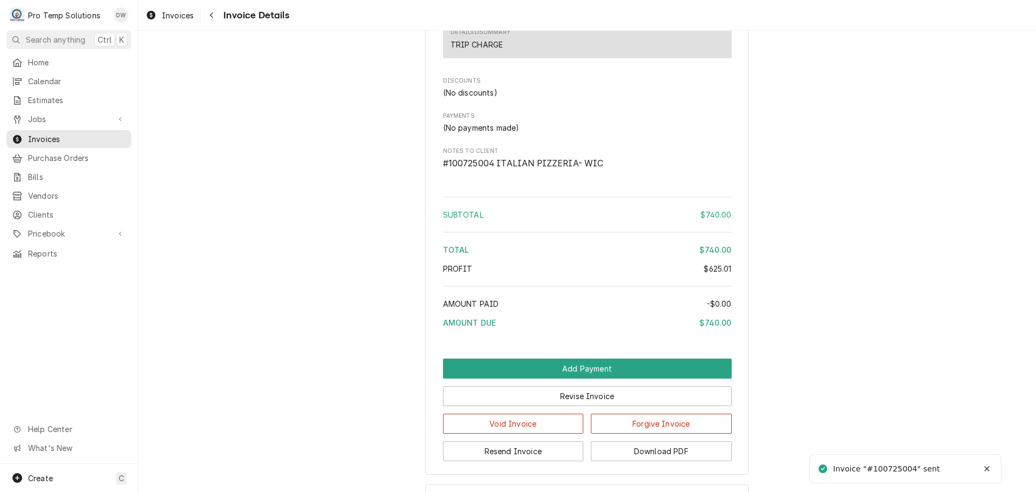
scroll to position [1279, 0]
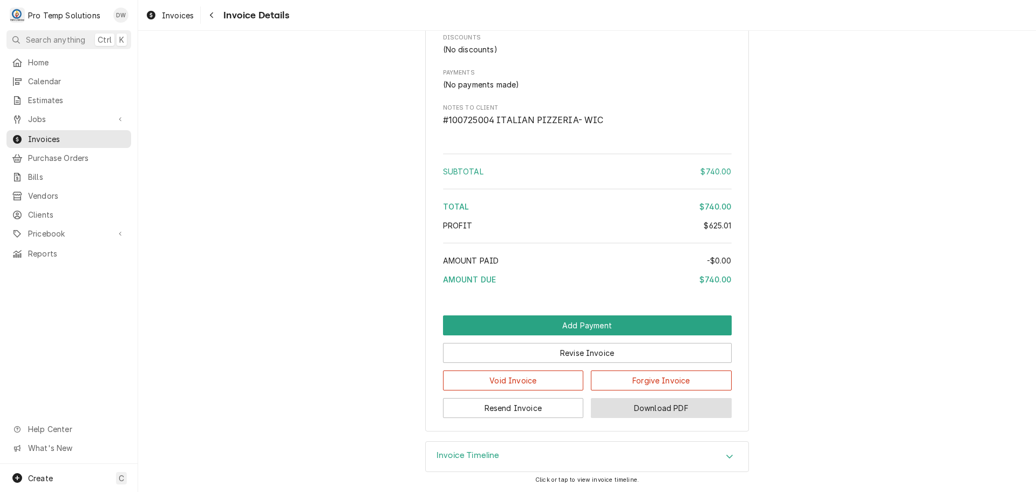
click at [647, 408] on button "Download PDF" at bounding box center [661, 408] width 141 height 20
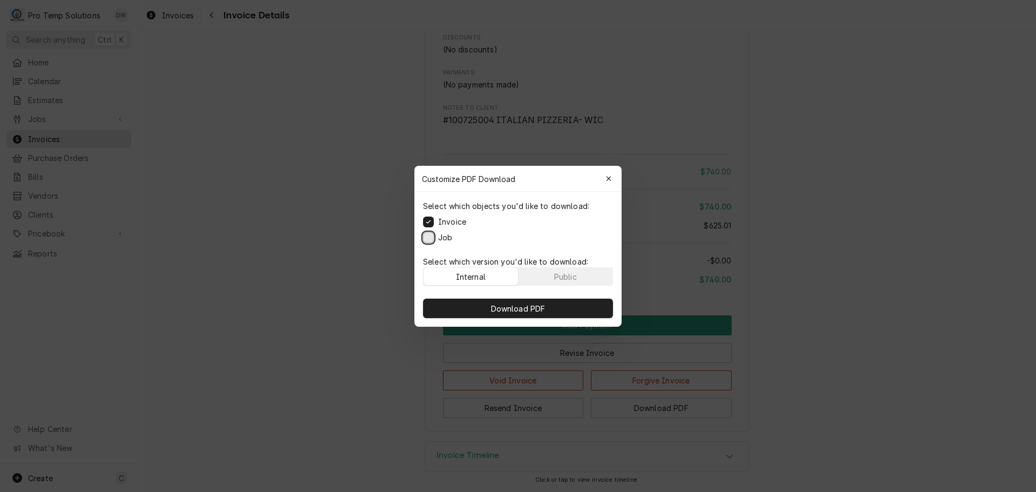
click at [429, 236] on button "Job" at bounding box center [428, 237] width 11 height 11
click at [511, 311] on span "Download PDF" at bounding box center [518, 307] width 59 height 11
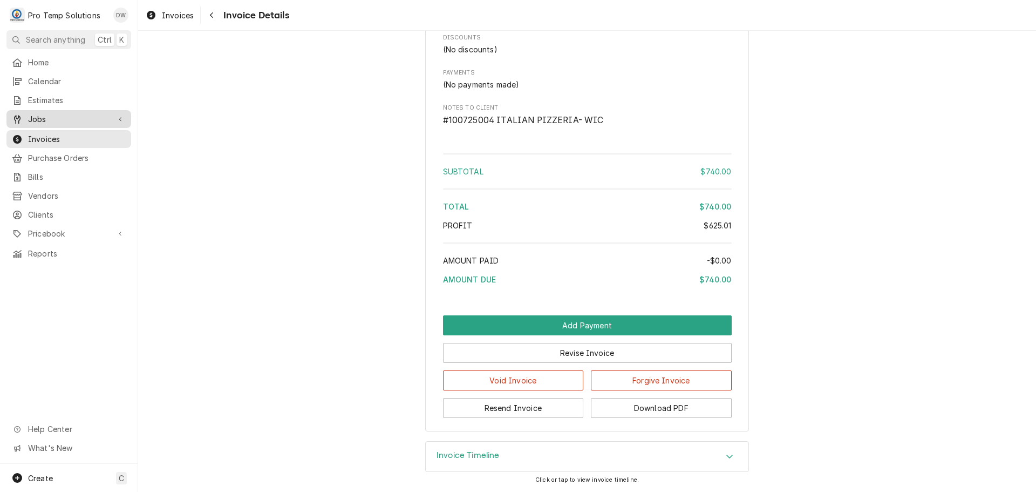
click at [45, 117] on span "Jobs" at bounding box center [69, 118] width 82 height 11
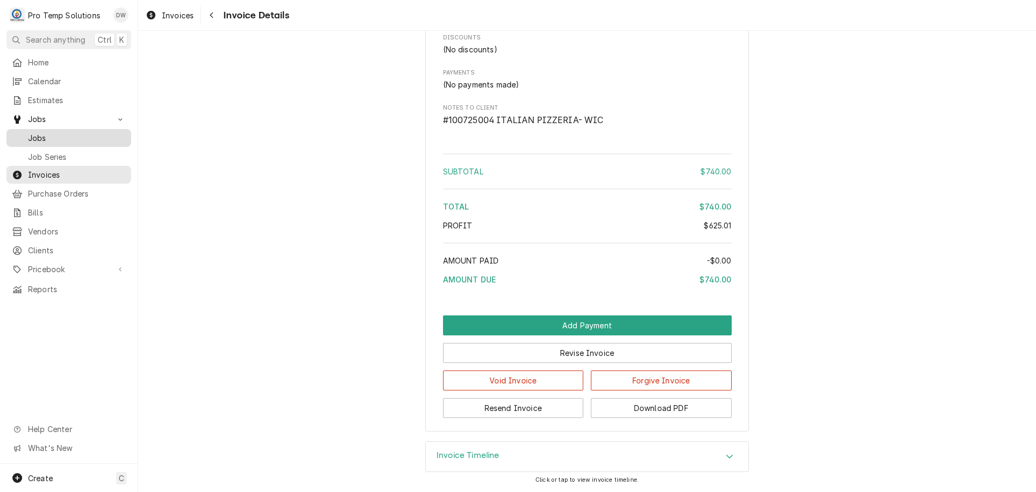
click at [38, 134] on span "Jobs" at bounding box center [77, 137] width 98 height 11
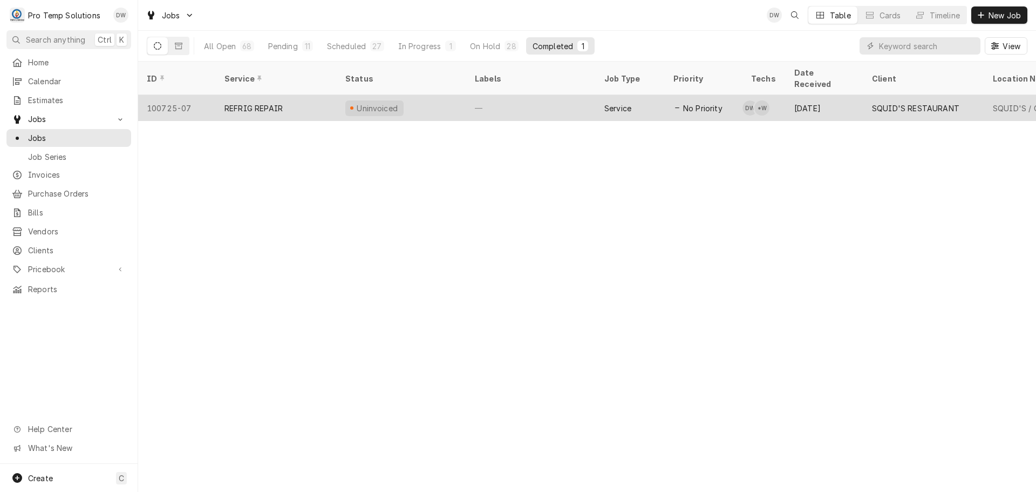
click at [538, 95] on div "—" at bounding box center [531, 108] width 130 height 26
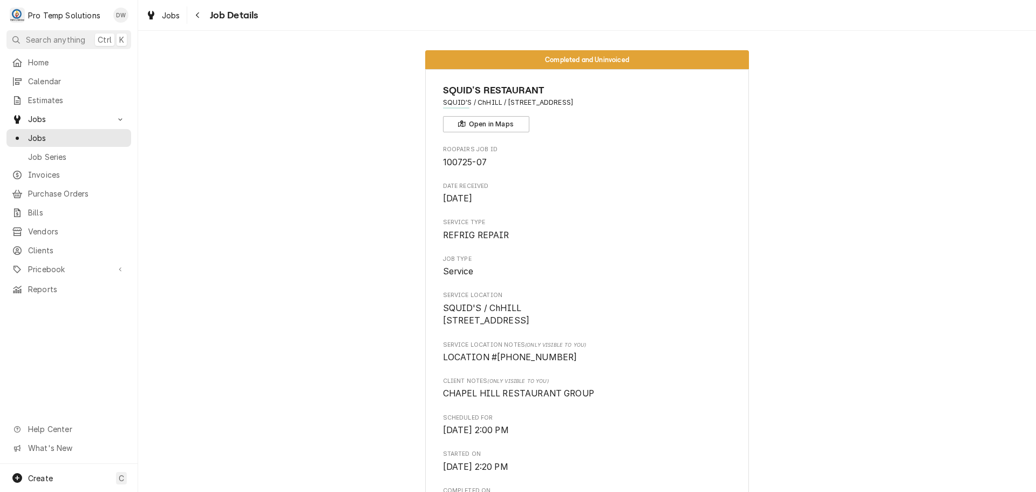
scroll to position [648, 0]
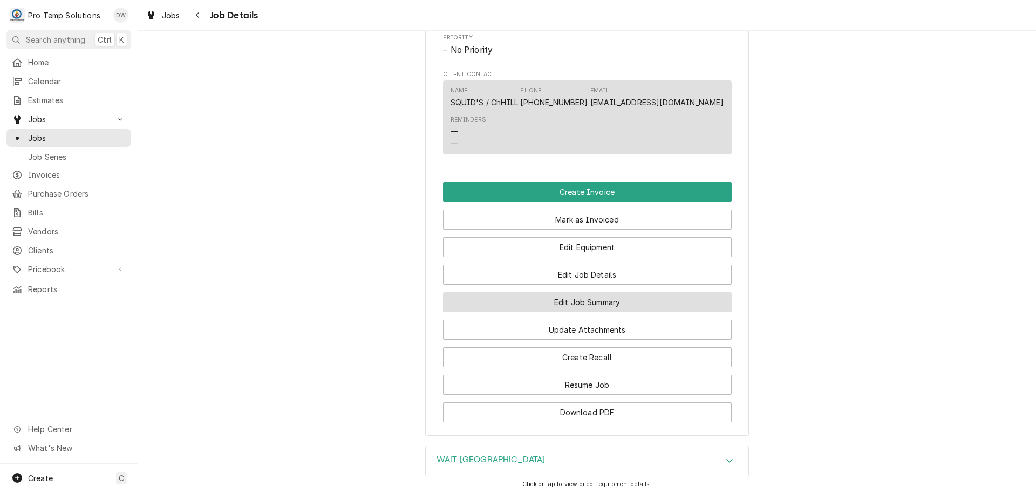
click at [576, 312] on button "Edit Job Summary" at bounding box center [587, 302] width 289 height 20
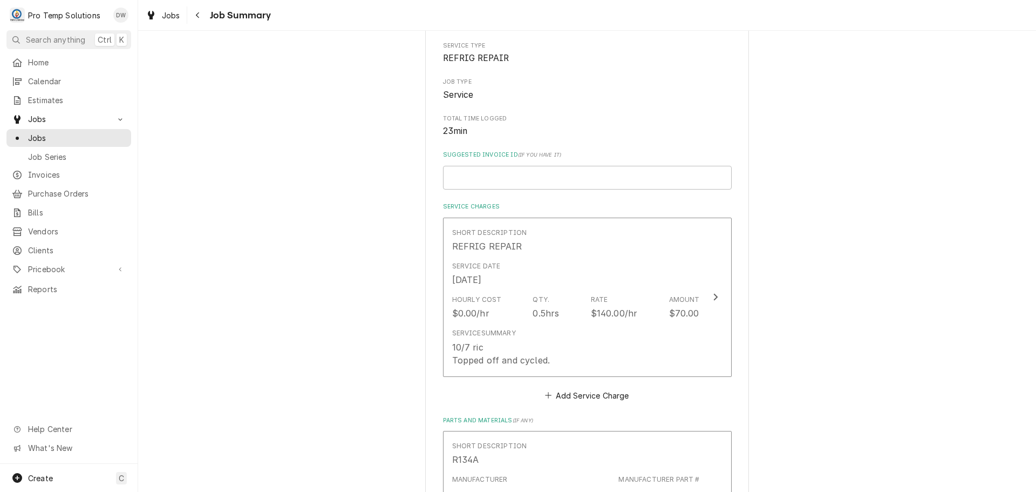
scroll to position [162, 0]
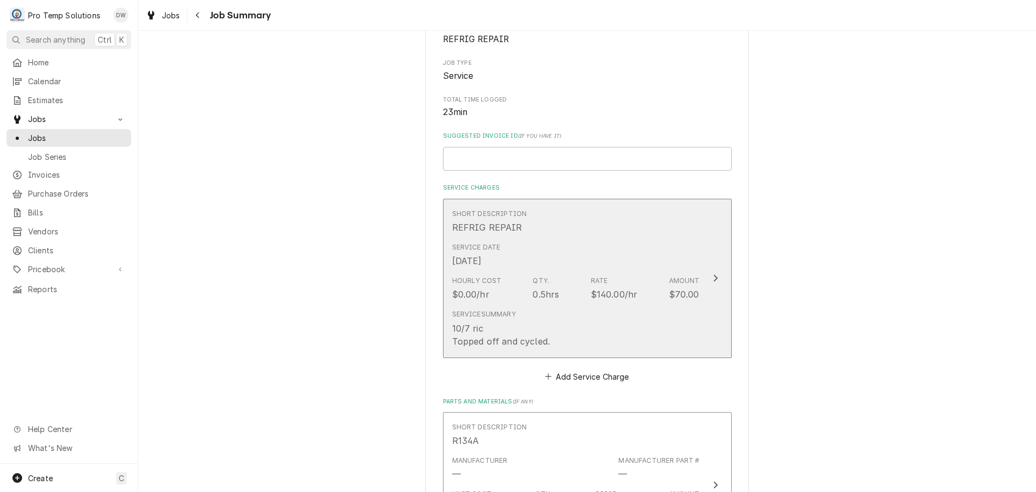
click at [713, 275] on icon "Update Line Item" at bounding box center [715, 278] width 5 height 9
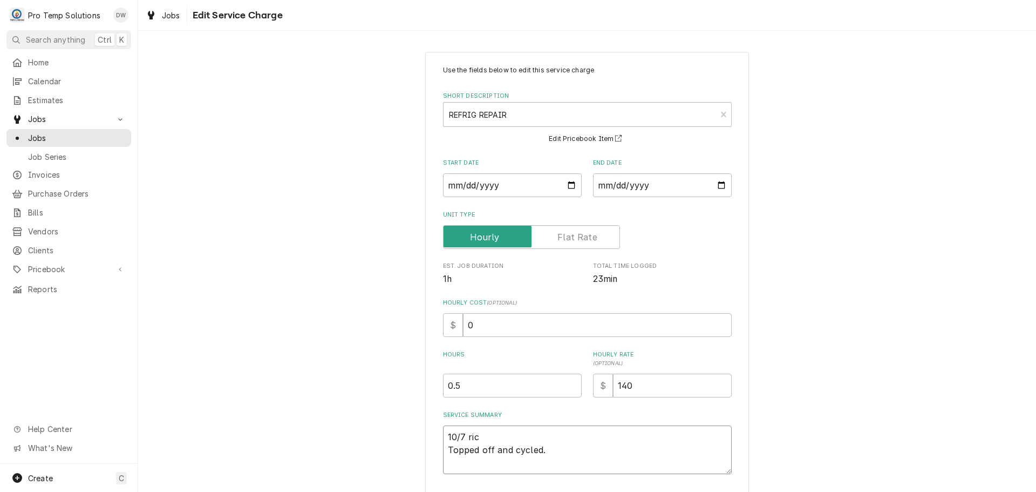
click at [484, 436] on textarea "10/7 ric Topped off and cycled." at bounding box center [587, 449] width 289 height 49
type textarea "x"
type textarea "10/7 ri Topped off and cycled."
type textarea "x"
type textarea "10/7 r Topped off and cycled."
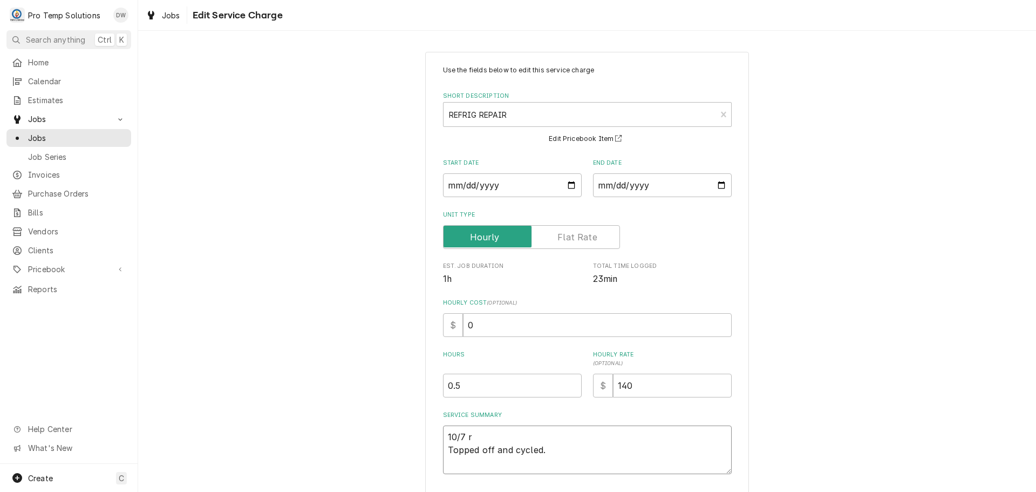
type textarea "x"
type textarea "10/7 Topped off and cycled."
type textarea "x"
type textarea "10/7 R Topped off and cycled."
type textarea "x"
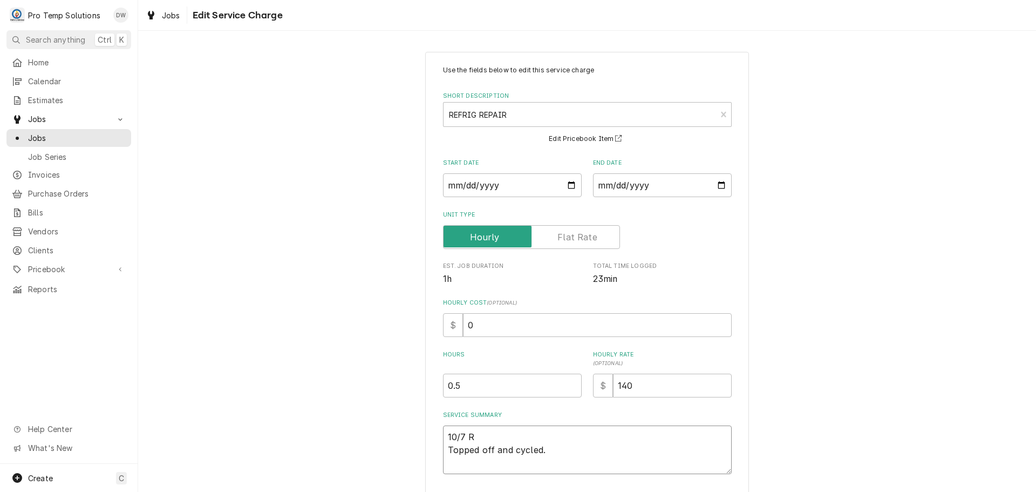
type textarea "10/7 RI Topped off and cycled."
type textarea "x"
type textarea "10/7 RIC Topped off and cycled."
type textarea "x"
type textarea "10/7 RIC Topped off and cycled."
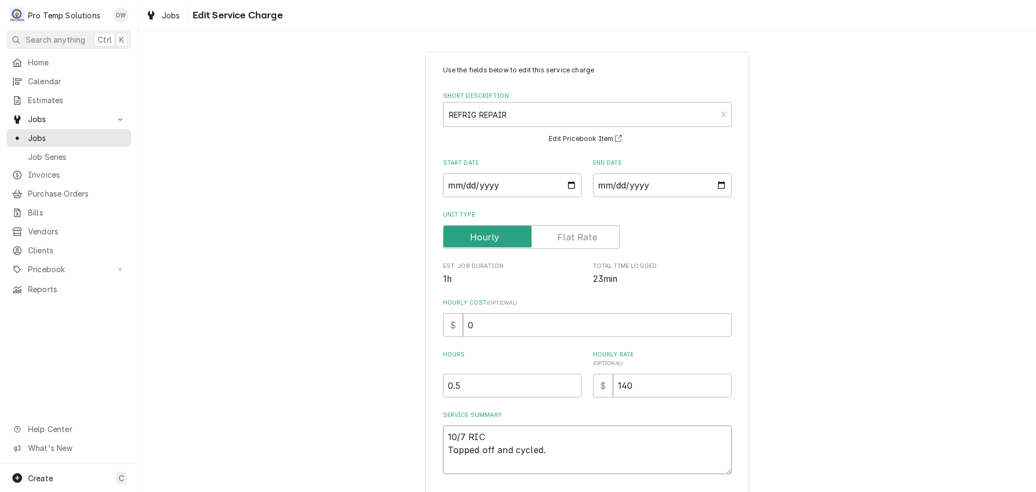
type textarea "x"
type textarea "10/7 RIC 2 Topped off and cycled."
type textarea "x"
type textarea "10/7 RIC 21 Topped off and cycled."
type textarea "x"
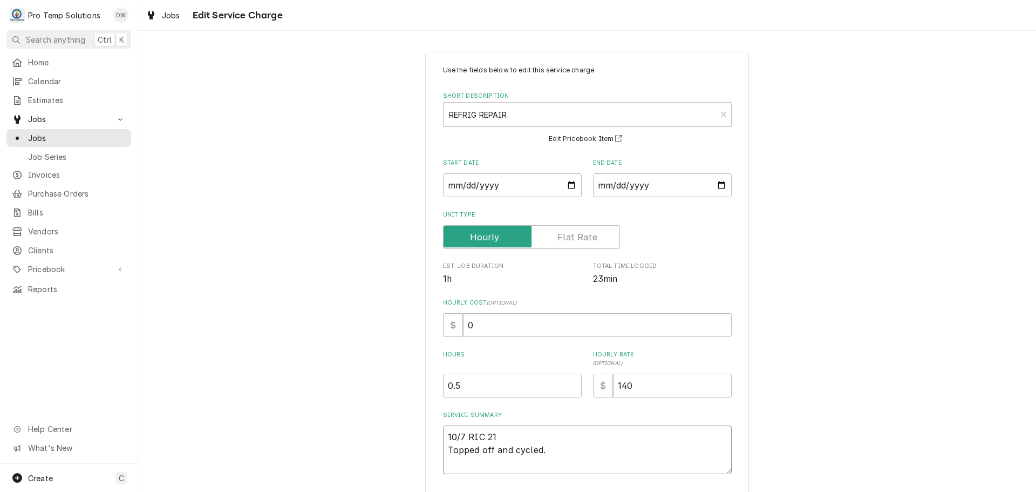
type textarea "10/7 RIC 215 Topped off and cycled."
type textarea "x"
type textarea "10/7 RIC 215- Topped off and cycled."
type textarea "x"
type textarea "10/7 RIC 215-2 Topped off and cycled."
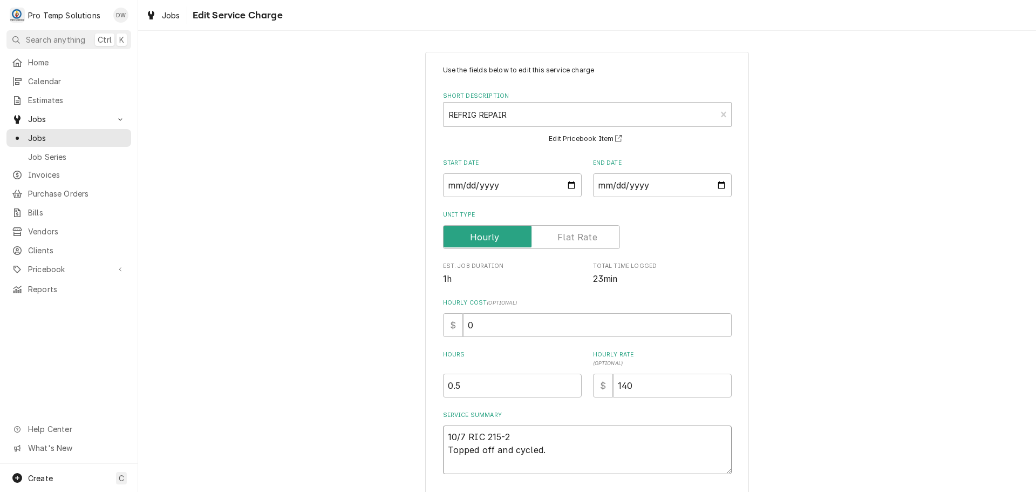
type textarea "x"
type textarea "10/7 RIC 215-24 Topped off and cycled."
type textarea "x"
type textarea "10/7 RIC 215-245 Topped off and cycled."
type textarea "x"
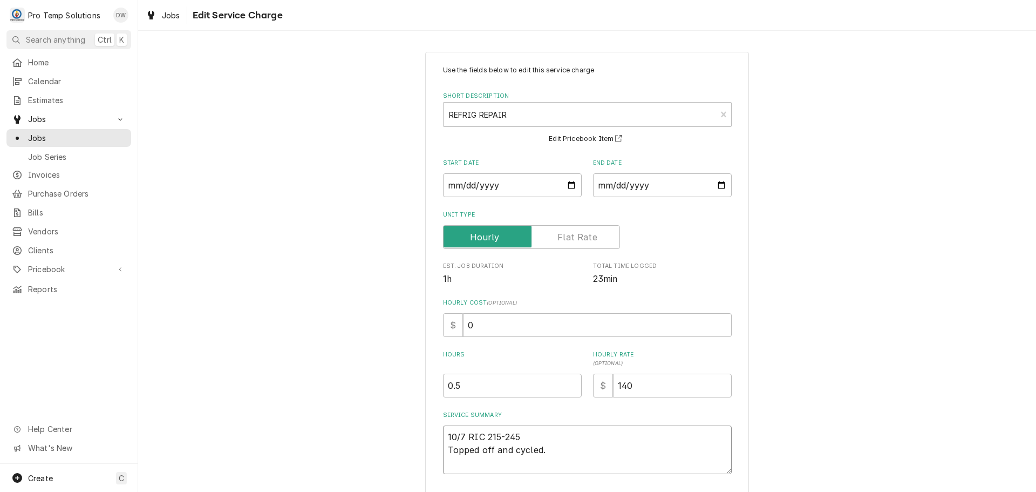
type textarea "10/7 RIC 215-245 Topped off and cycled."
type textarea "x"
type textarea "10/7 RIC 215-245 K Topped off and cycled."
type textarea "x"
type textarea "10/7 RIC 215-245 KE Topped off and cycled."
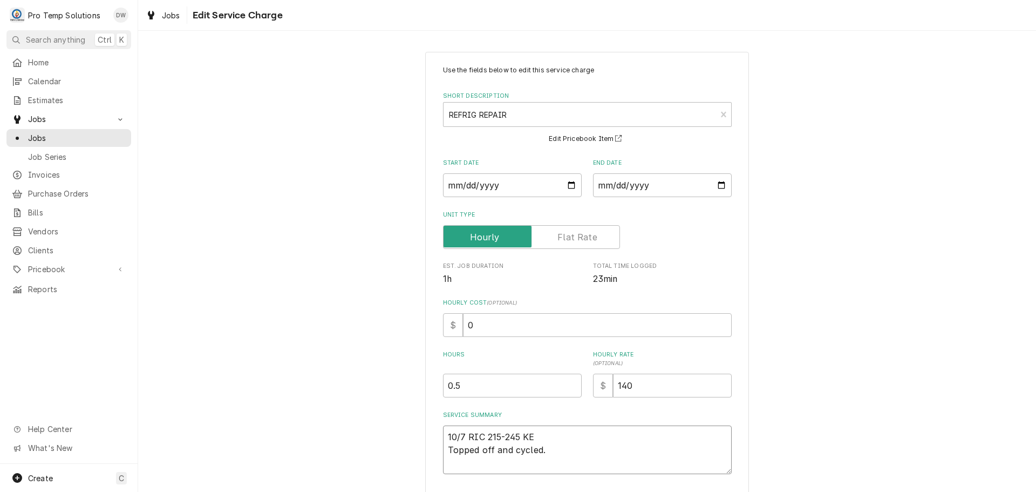
type textarea "x"
type textarea "10/7 RIC 215-245 KEV Topped off and cycled."
type textarea "x"
type textarea "10/7 RIC 215-245 KEVI Topped off and cycled."
type textarea "x"
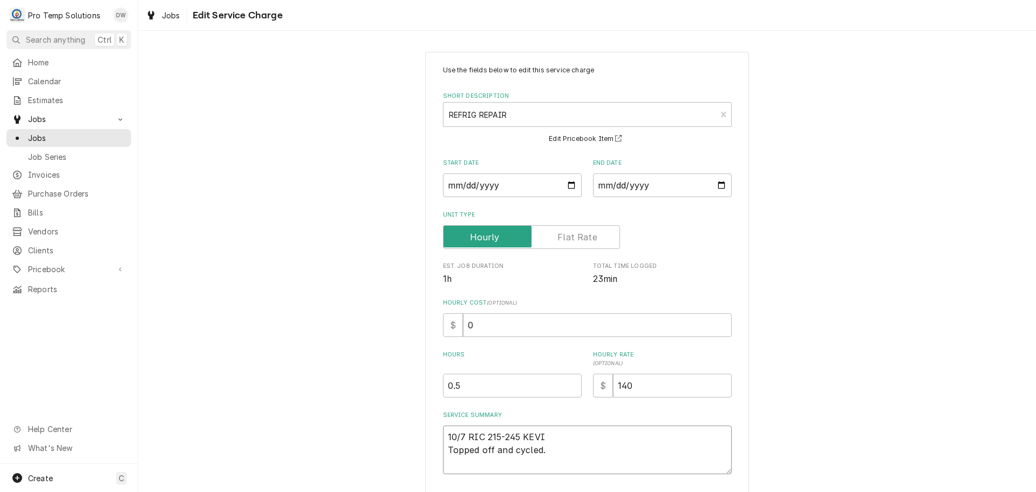
type textarea "10/7 RIC 215-245 KEVIN Topped off and cycled."
type textarea "x"
type textarea "10/7 RIC 215-245 KEVIN Topped off and cycled."
type textarea "x"
type textarea "10/7 RIC 215-245 KEVIN K Topped off and cycled."
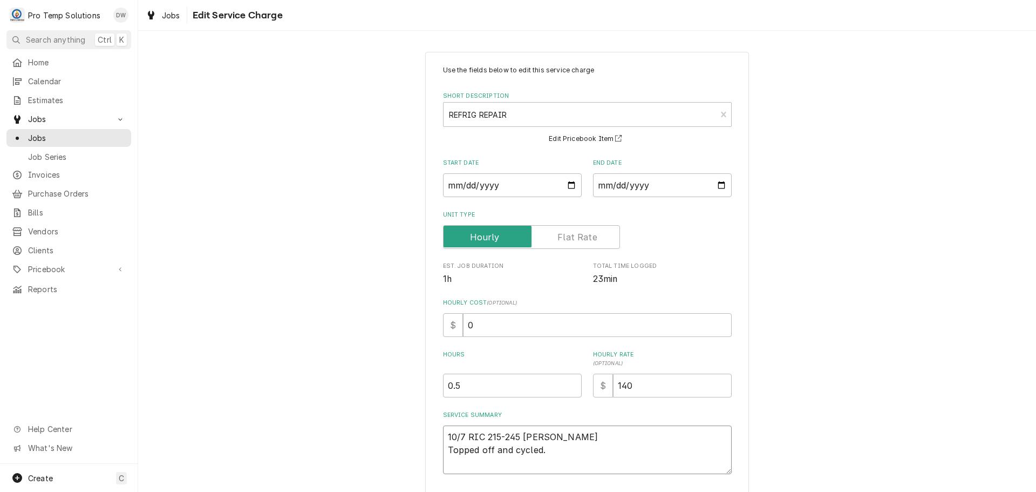
type textarea "x"
type textarea "10/7 RIC 215-245 KEVIN KO Topped off and cycled."
type textarea "x"
type textarea "10/7 RIC 215-245 KEVIN KOT Topped off and cycled."
type textarea "x"
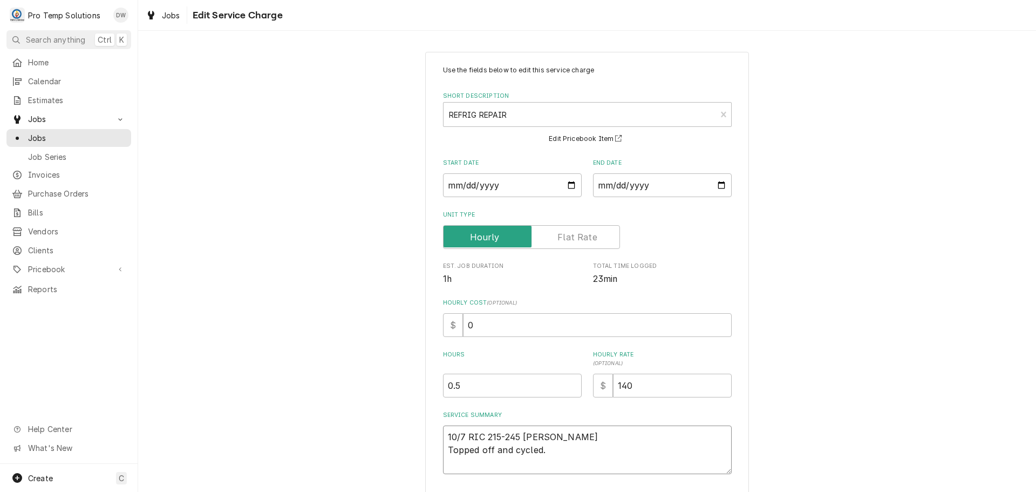
type textarea "10/7 RIC 215-245 KEVIN KOTY Topped off and cycled."
type textarea "x"
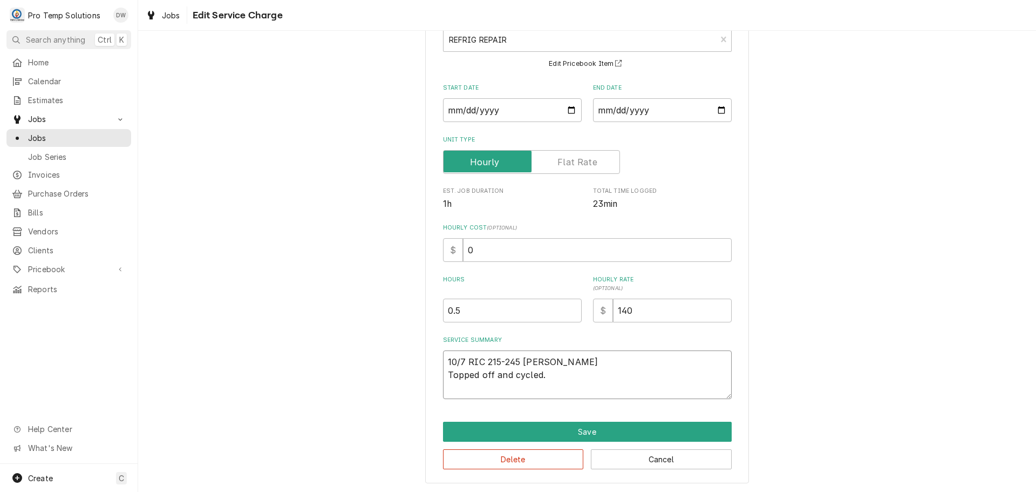
scroll to position [76, 0]
type textarea "10/7 RIC 215-245 [PERSON_NAME] Topped off and cycled."
click at [585, 430] on button "Save" at bounding box center [587, 431] width 289 height 20
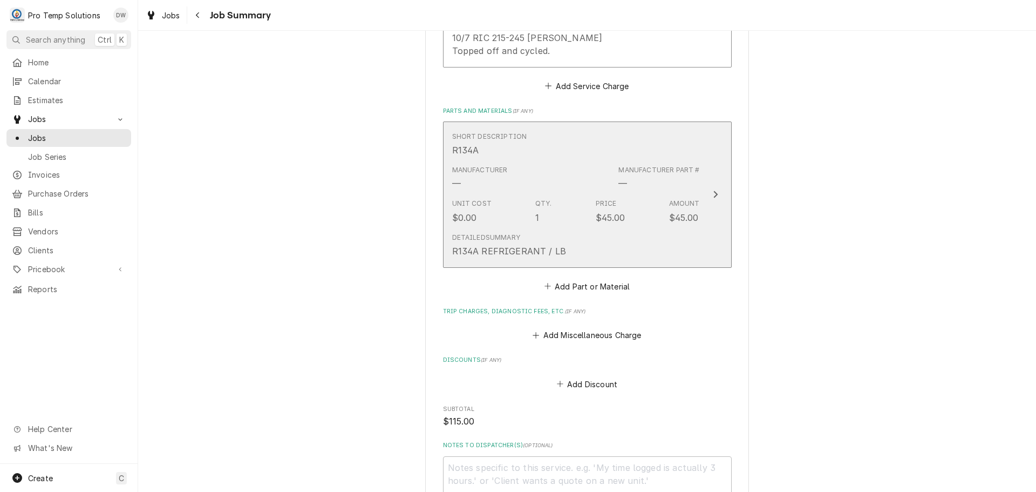
scroll to position [648, 0]
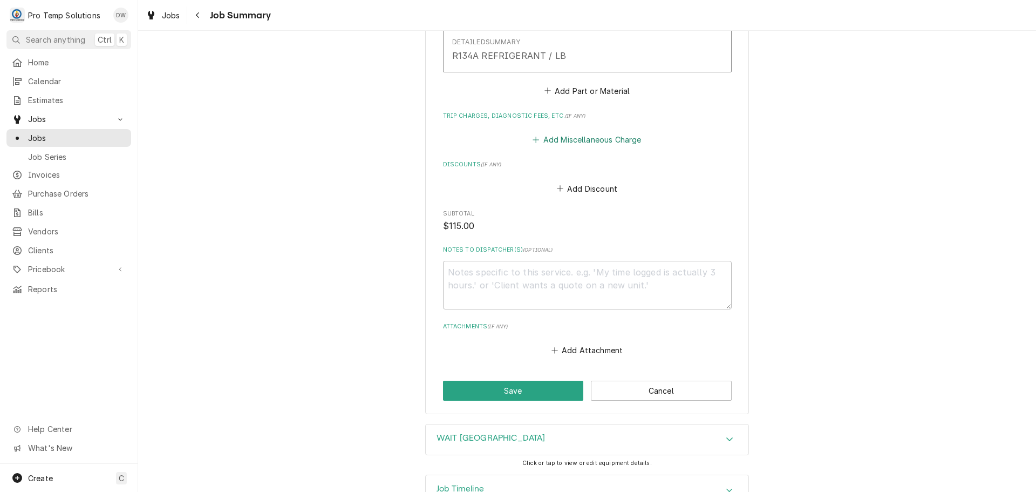
click at [586, 139] on button "Add Miscellaneous Charge" at bounding box center [587, 139] width 112 height 15
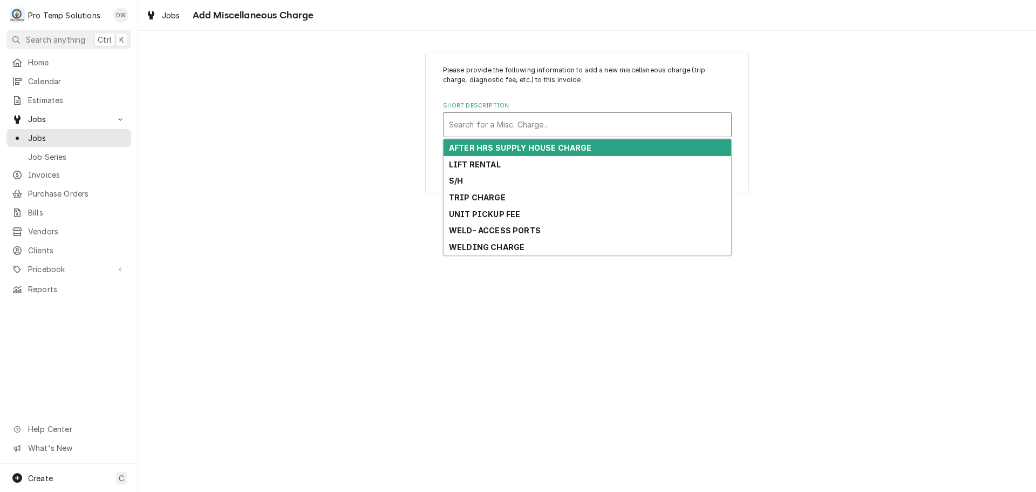
click at [530, 124] on div "Short Description" at bounding box center [587, 124] width 277 height 19
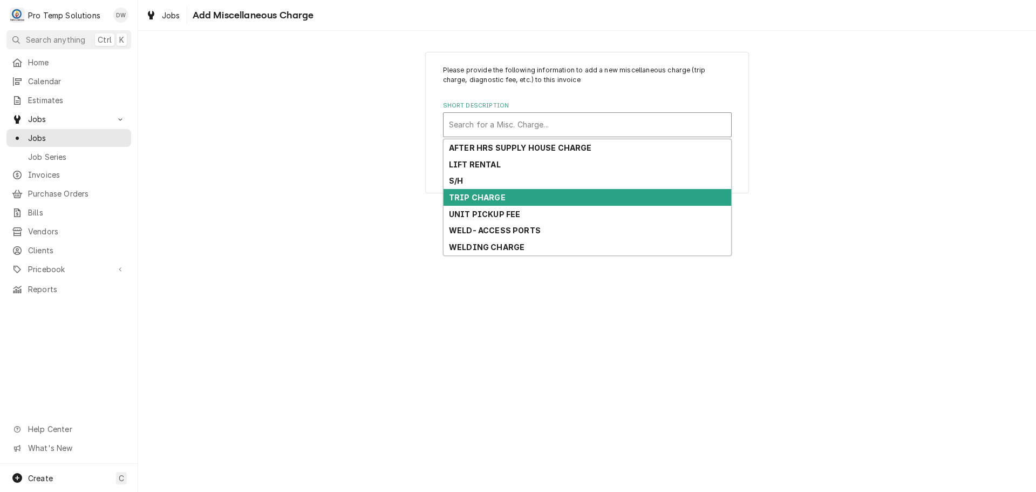
click at [503, 194] on div "TRIP CHARGE" at bounding box center [588, 197] width 288 height 17
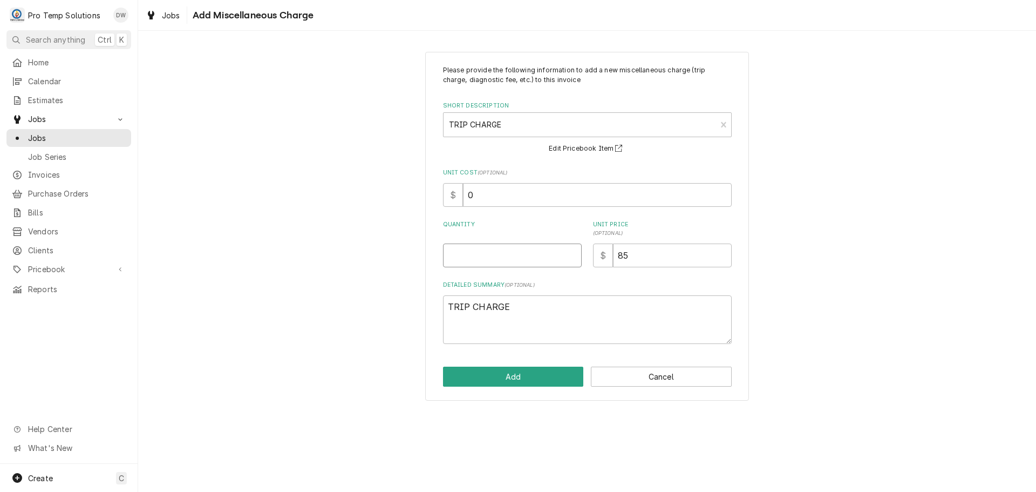
click at [554, 261] on input "Quantity" at bounding box center [512, 255] width 139 height 24
type textarea "x"
type input "1"
click at [535, 377] on button "Add" at bounding box center [513, 377] width 141 height 20
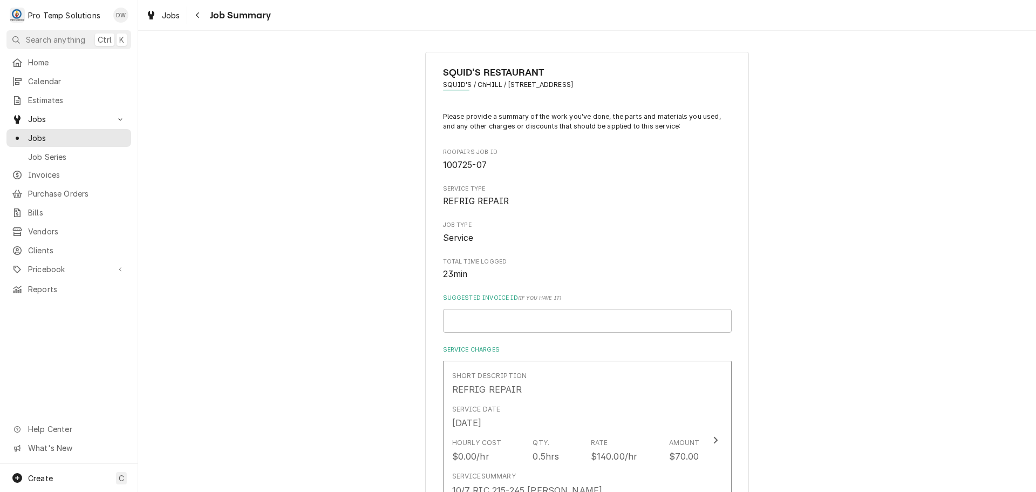
scroll to position [648, 0]
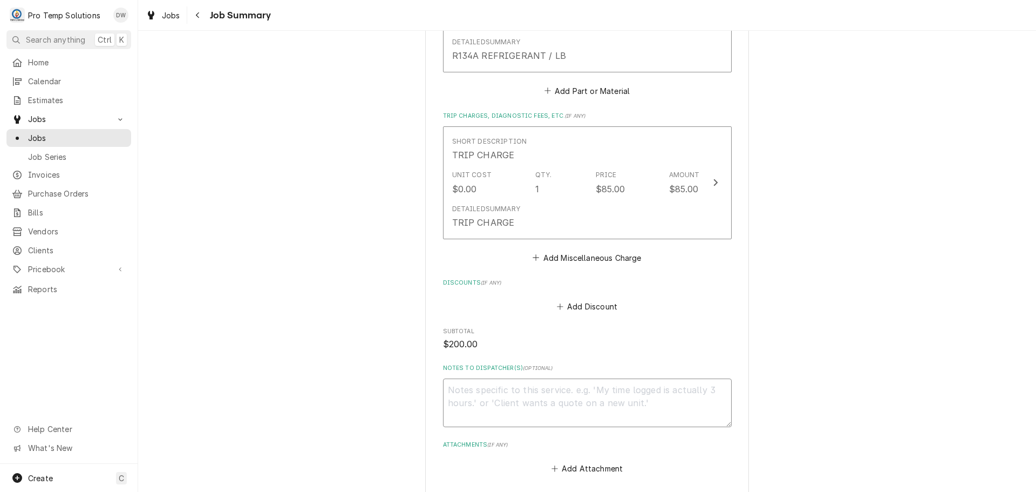
click at [509, 396] on textarea "Notes to Dispatcher(s) ( optional )" at bounding box center [587, 402] width 289 height 49
type textarea "x"
type textarea "#"
type textarea "x"
type textarea "#1"
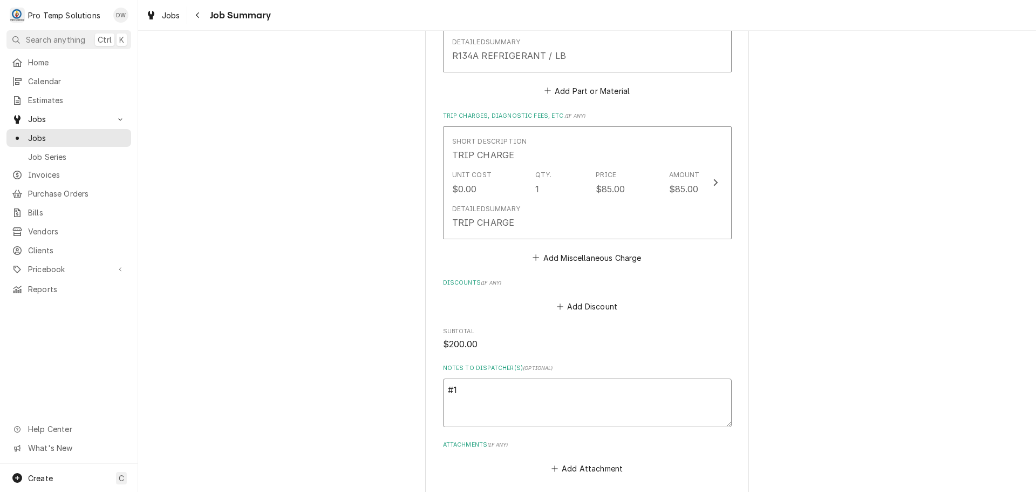
type textarea "x"
type textarea "#10"
type textarea "x"
type textarea "#100"
type textarea "x"
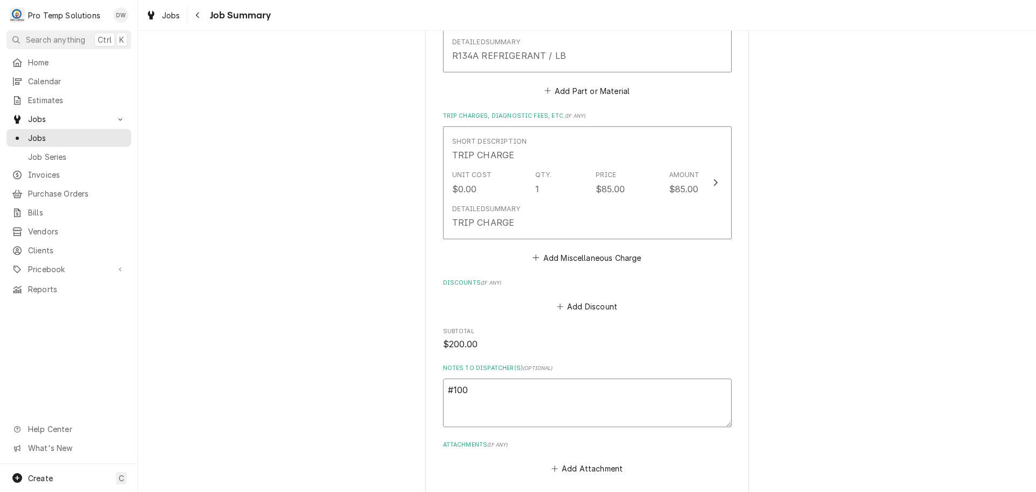
type textarea "#1007"
type textarea "x"
type textarea "#10072"
type textarea "x"
type textarea "#100725"
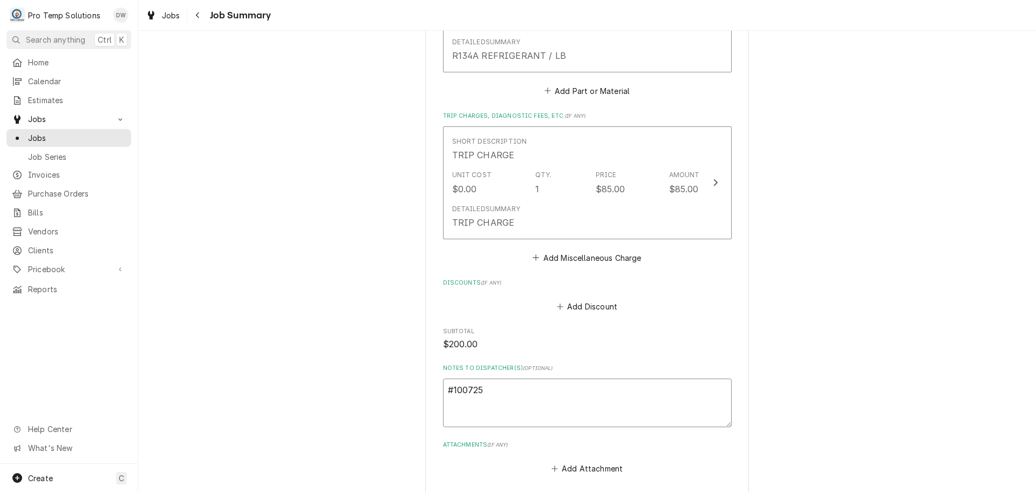
type textarea "x"
type textarea "#1007250"
type textarea "x"
type textarea "#10072500"
type textarea "x"
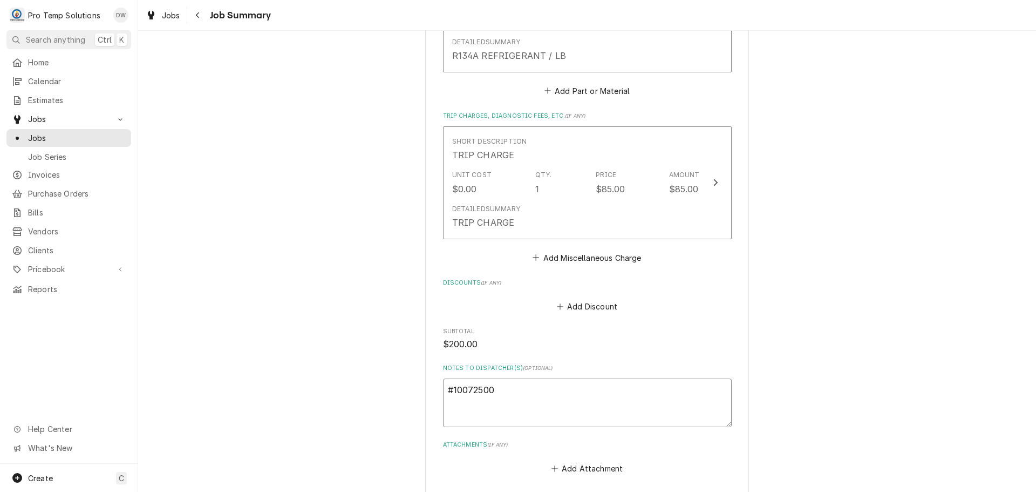
type textarea "#100725005"
type textarea "x"
type textarea "#100725005"
type textarea "x"
type textarea "#100725005 S"
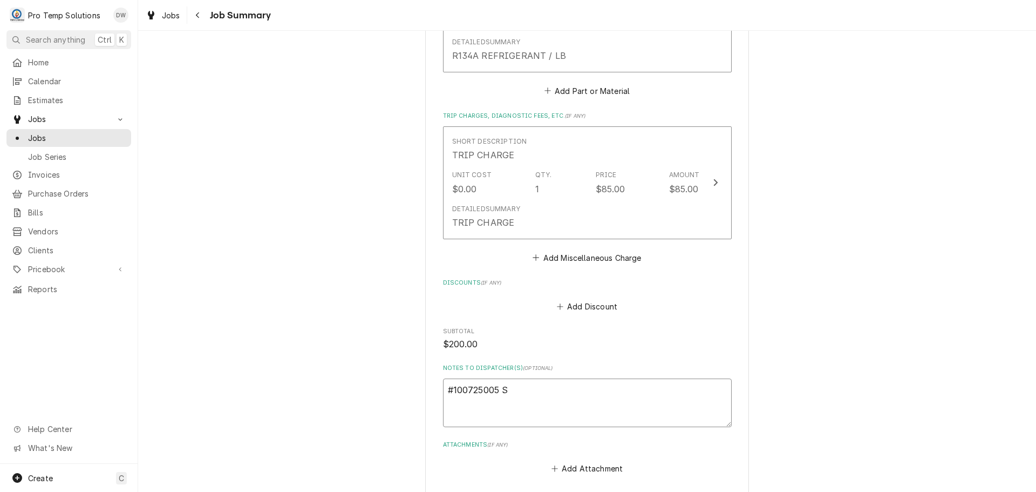
type textarea "x"
type textarea "#100725005 SQ"
type textarea "x"
type textarea "#100725005 SQU"
type textarea "x"
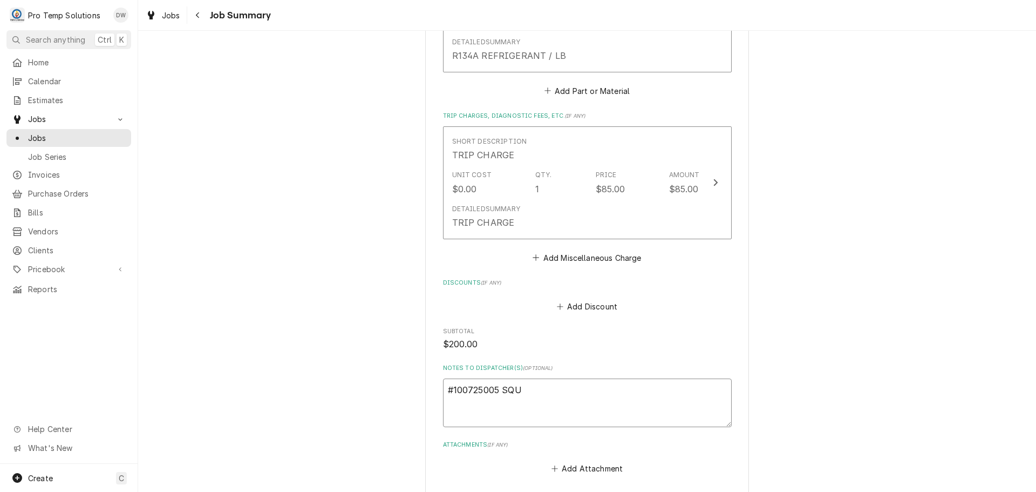
type textarea "#100725005 SQUI"
type textarea "x"
type textarea "#100725005 SQUID"
type textarea "x"
type textarea "#100725005 SQUIDS"
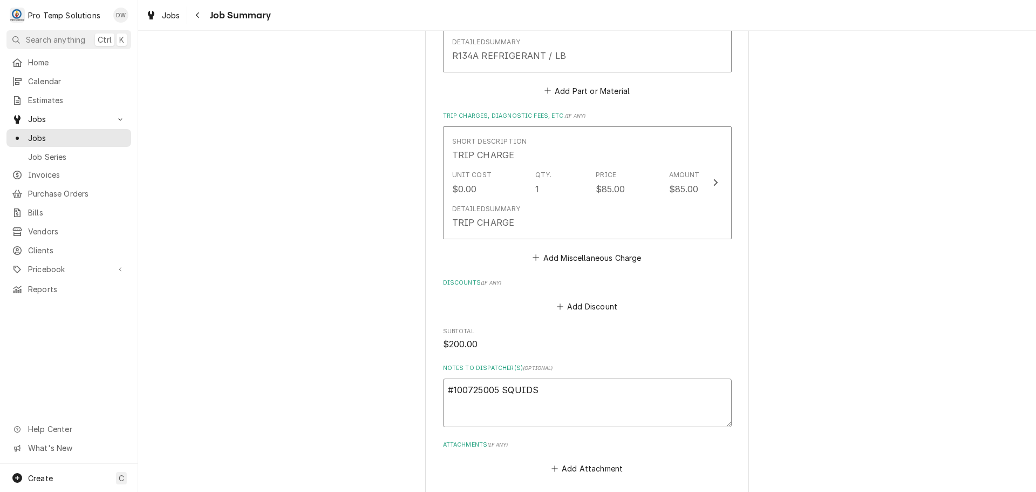
type textarea "x"
type textarea "#100725005 SQUIDS'"
type textarea "x"
type textarea "#100725005 SQUIDS"
type textarea "x"
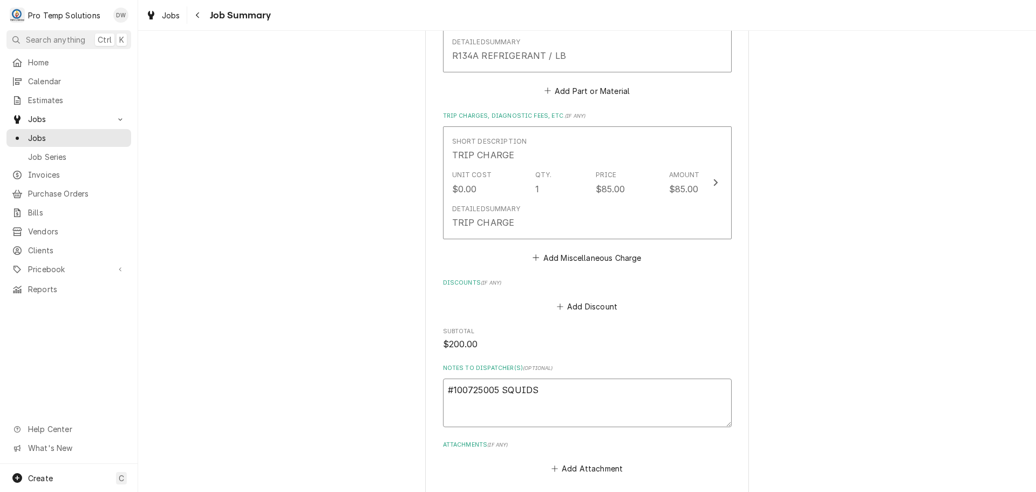
type textarea "#100725005 SQUID"
type textarea "x"
type textarea "#100725005 SQUID'"
type textarea "x"
type textarea "#100725005 SQUID'S"
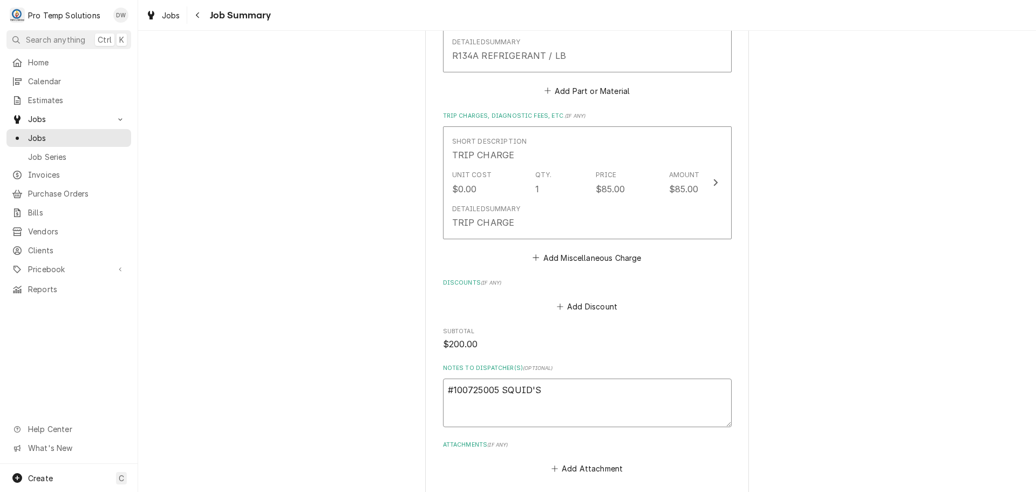
type textarea "x"
type textarea "#100725005 SQUID'S-"
type textarea "x"
type textarea "#100725005 SQUID'S-"
type textarea "x"
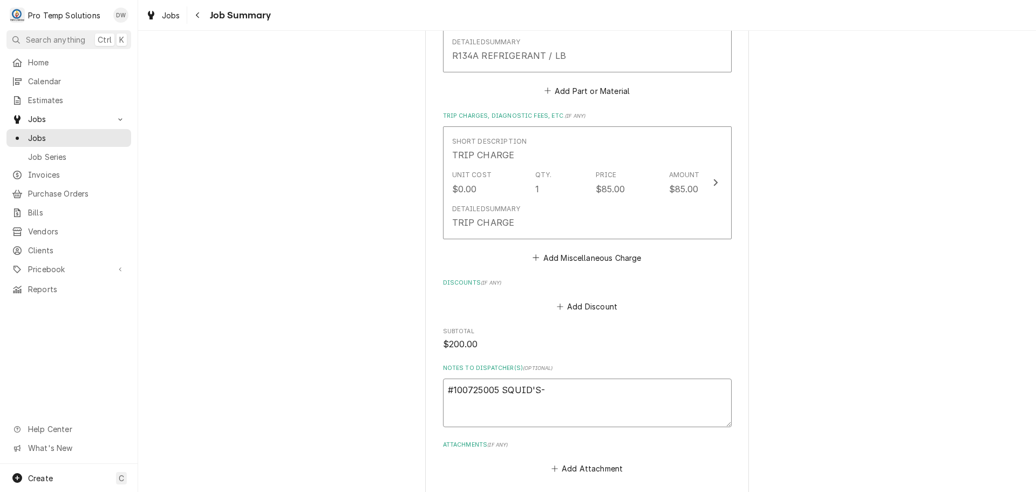
type textarea "#100725005 SQUID'S- R"
type textarea "x"
type textarea "#100725005 SQUID'S- RI"
type textarea "x"
type textarea "#100725005 SQUID'S- RIC"
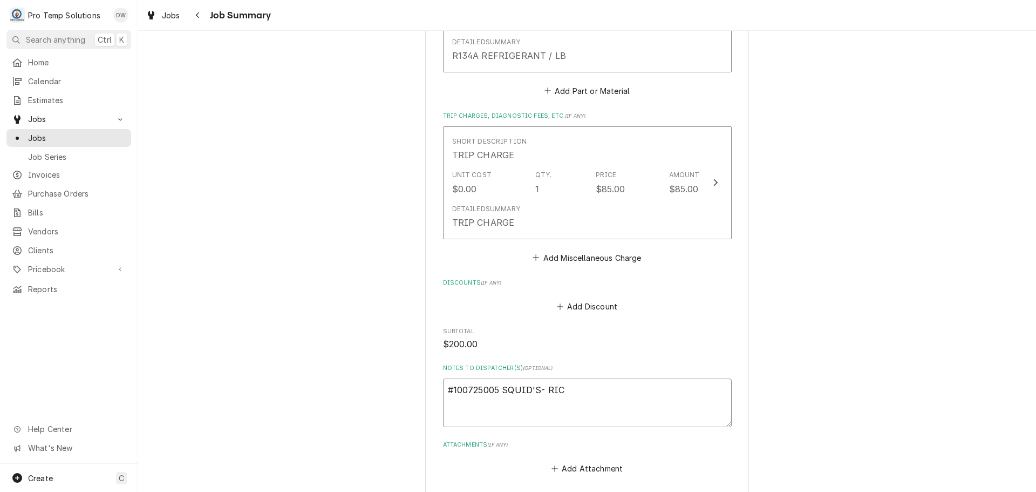
type textarea "x"
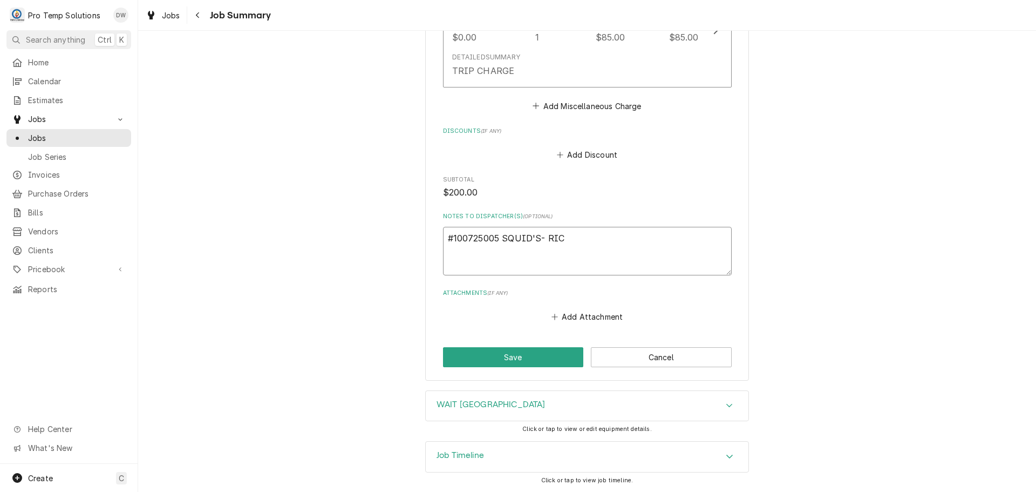
click at [542, 237] on textarea "#100725005 SQUID'S- RIC" at bounding box center [587, 251] width 289 height 49
type textarea "#100725005 SQUID'S- RIC"
click at [512, 360] on button "Save" at bounding box center [513, 357] width 141 height 20
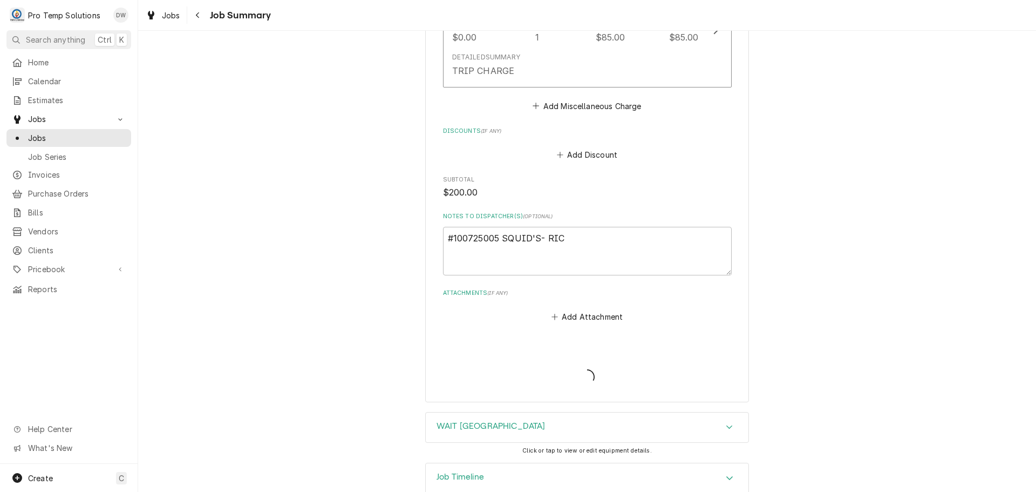
type textarea "x"
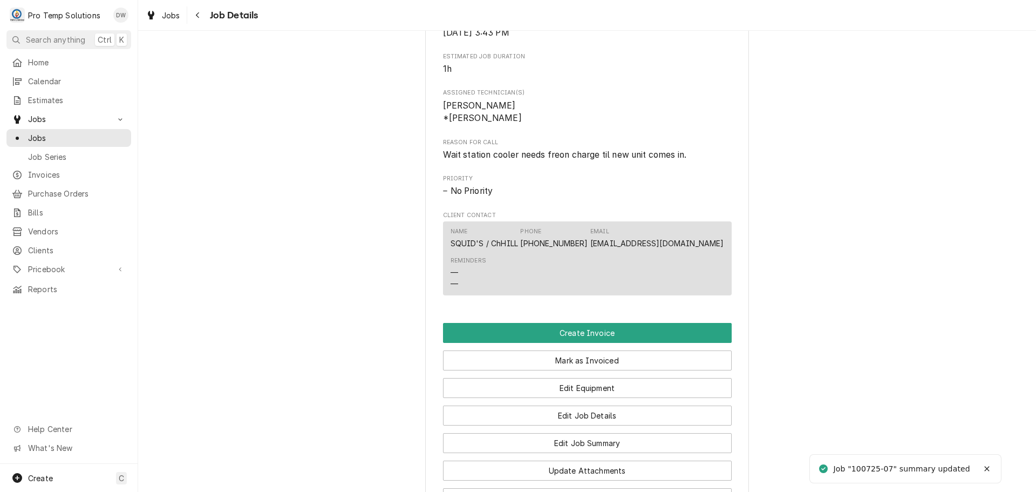
scroll to position [540, 0]
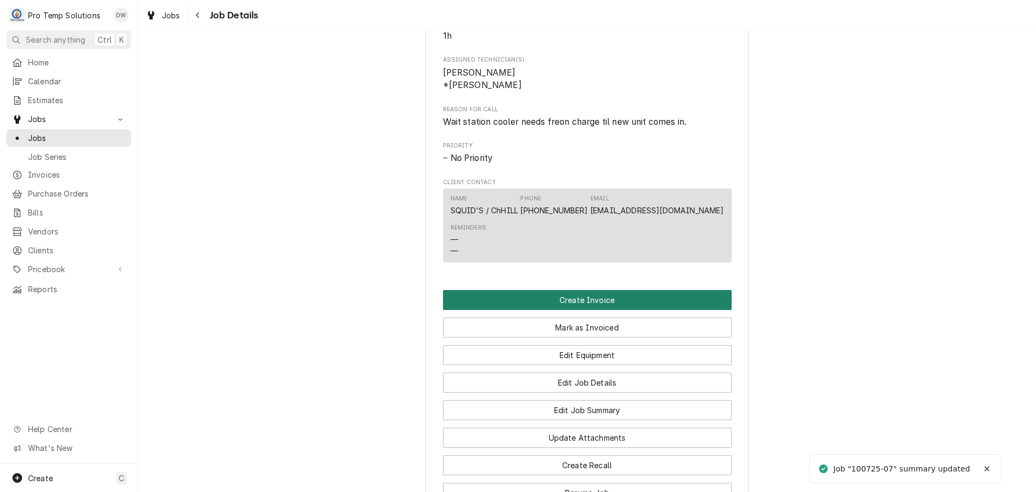
click at [574, 310] on button "Create Invoice" at bounding box center [587, 300] width 289 height 20
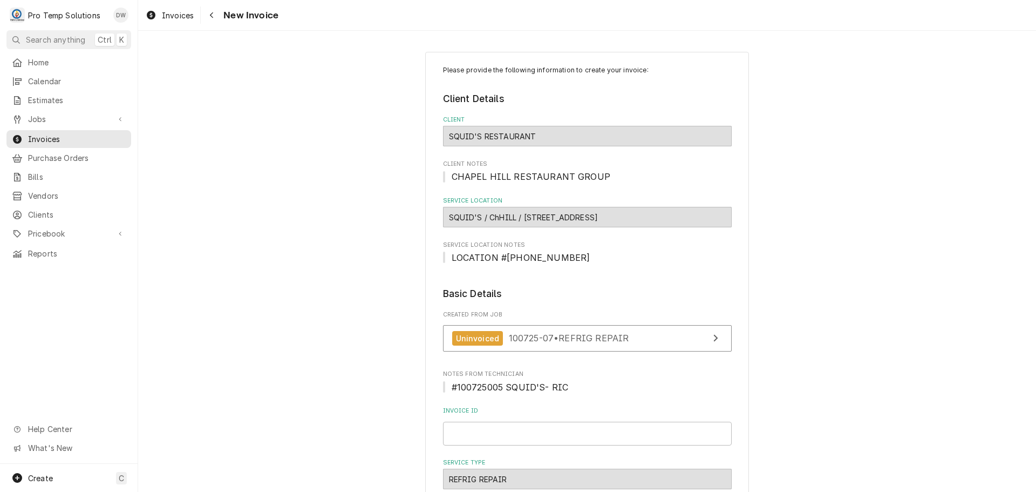
click at [548, 422] on input "Invoice ID" at bounding box center [587, 434] width 289 height 24
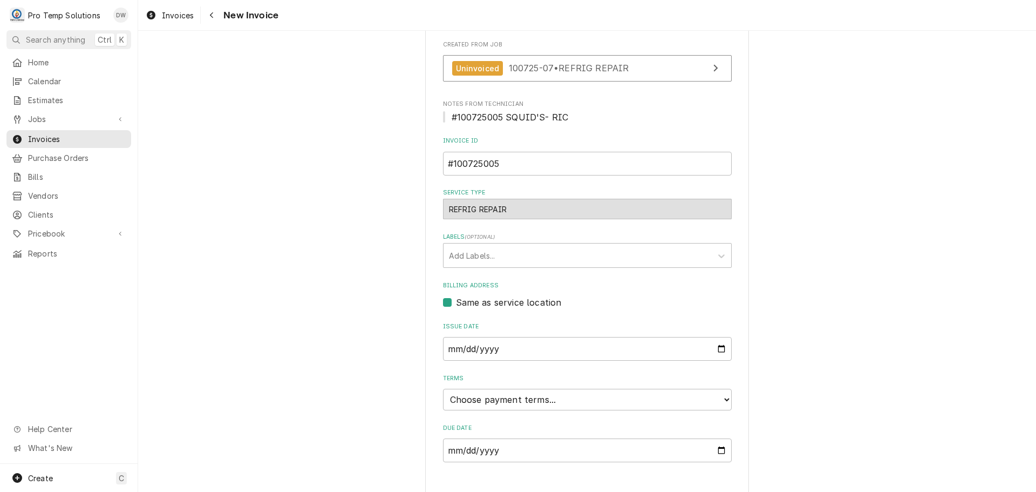
type input "#100725005"
click at [480, 405] on select "Choose payment terms... Same Day Net 7 Net 14 Net 21 Net 30 Net 45 Net 60 Net 90" at bounding box center [587, 400] width 289 height 22
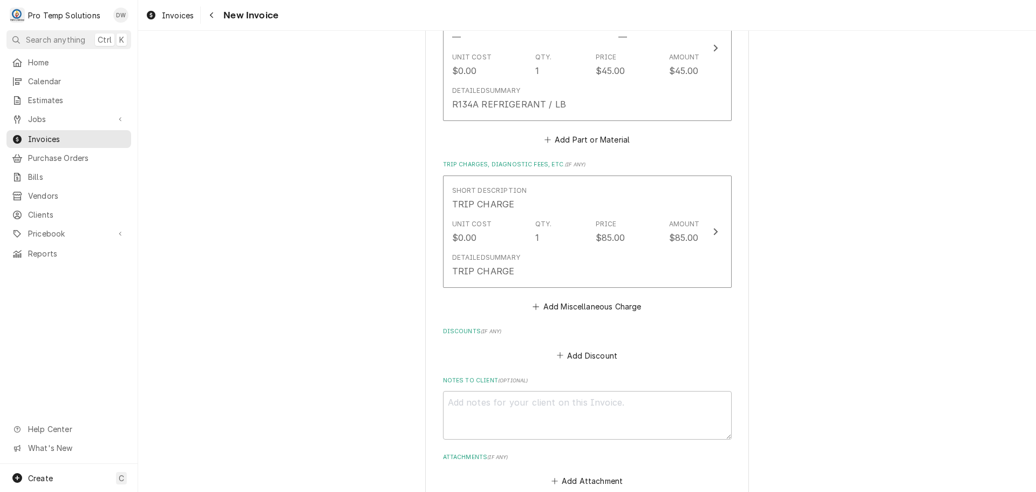
scroll to position [1188, 0]
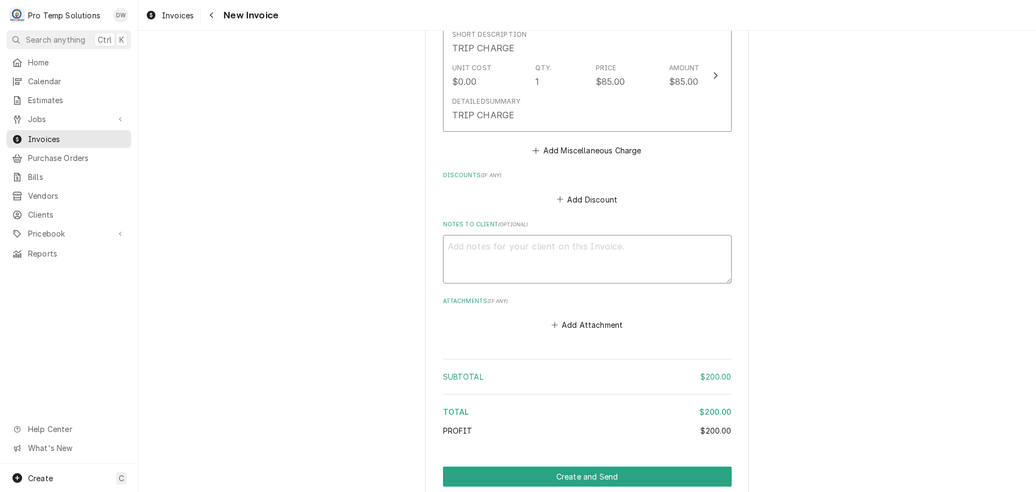
click at [493, 257] on textarea "Notes to Client ( optional )" at bounding box center [587, 259] width 289 height 49
type textarea "x"
type textarea "#"
type textarea "x"
type textarea "#1"
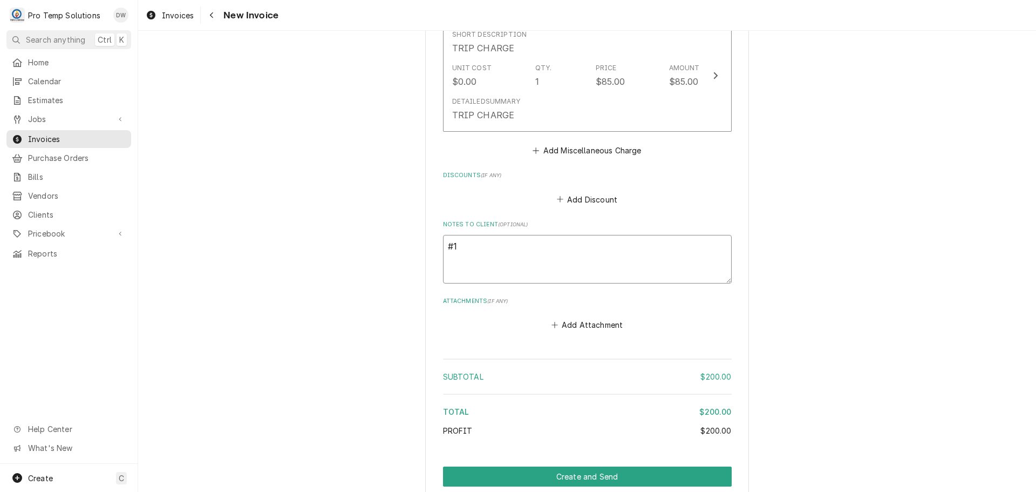
type textarea "x"
type textarea "#10"
type textarea "x"
type textarea "#100"
type textarea "x"
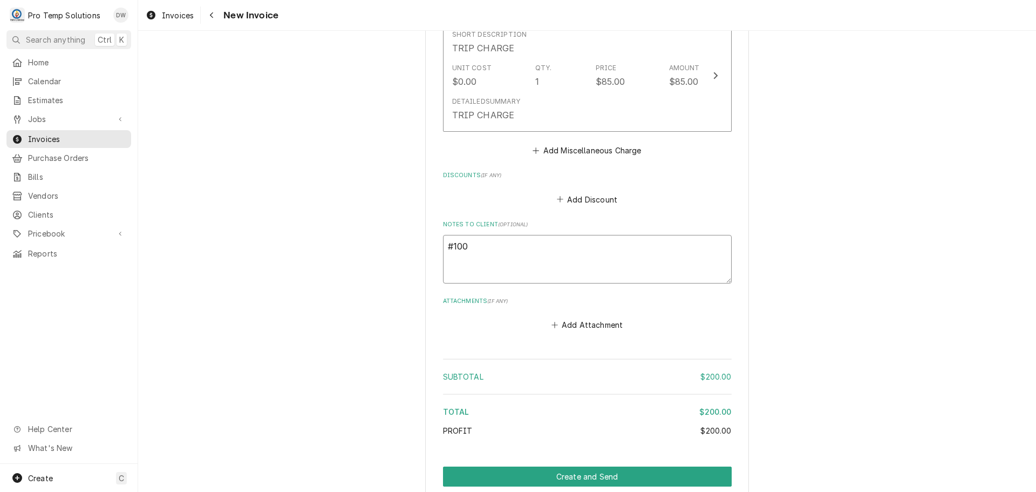
type textarea "#1007"
type textarea "x"
type textarea "#10072"
type textarea "x"
type textarea "#100725"
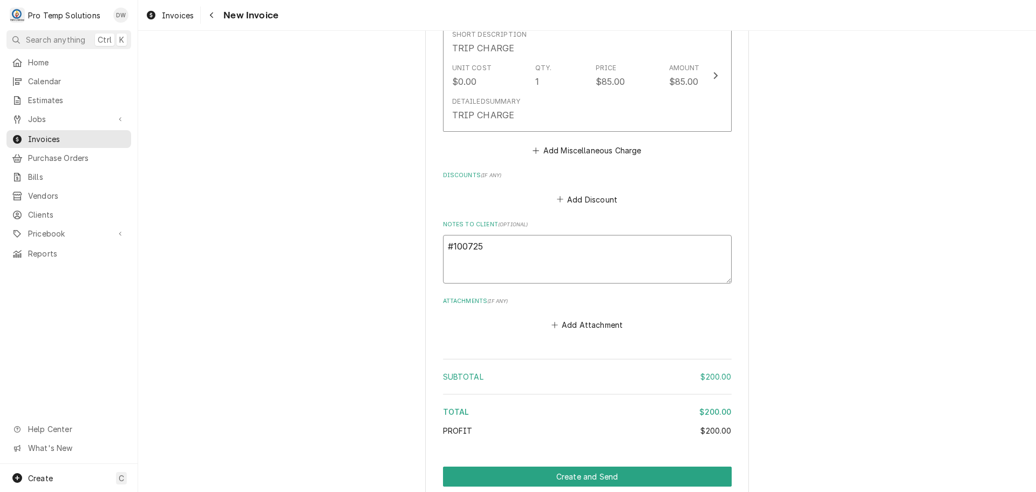
type textarea "x"
type textarea "#1007250"
type textarea "x"
type textarea "#10072500"
type textarea "x"
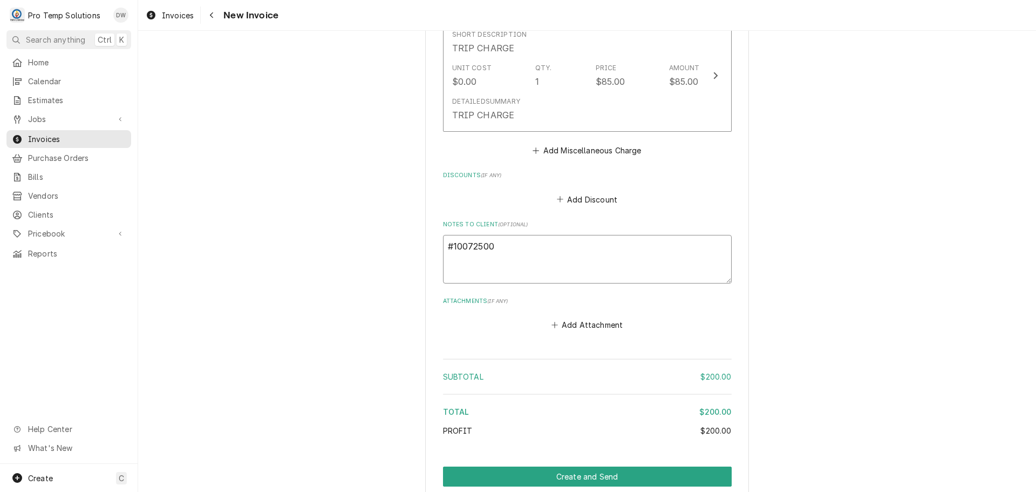
type textarea "#100725005"
type textarea "x"
type textarea "#100725005"
type textarea "x"
type textarea "#100725005 S"
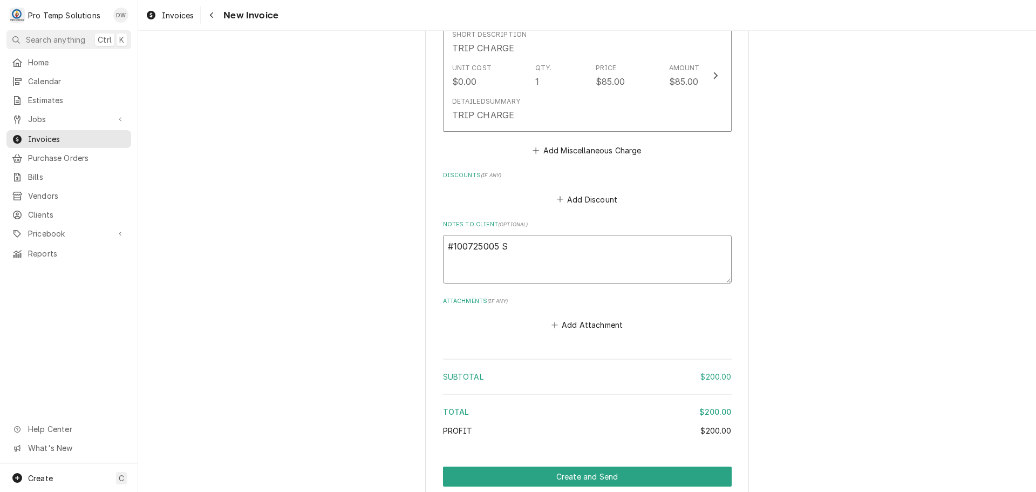
type textarea "x"
type textarea "#100725005 SQ"
type textarea "x"
type textarea "#100725005 SQU"
type textarea "x"
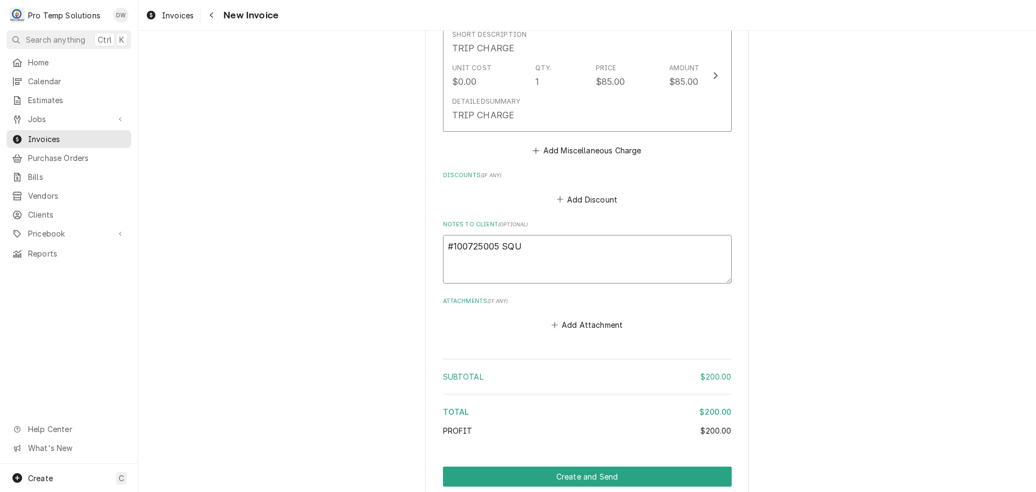
type textarea "#100725005 SQUI"
type textarea "x"
type textarea "#100725005 SQUID"
type textarea "x"
type textarea "#100725005 SQUID'"
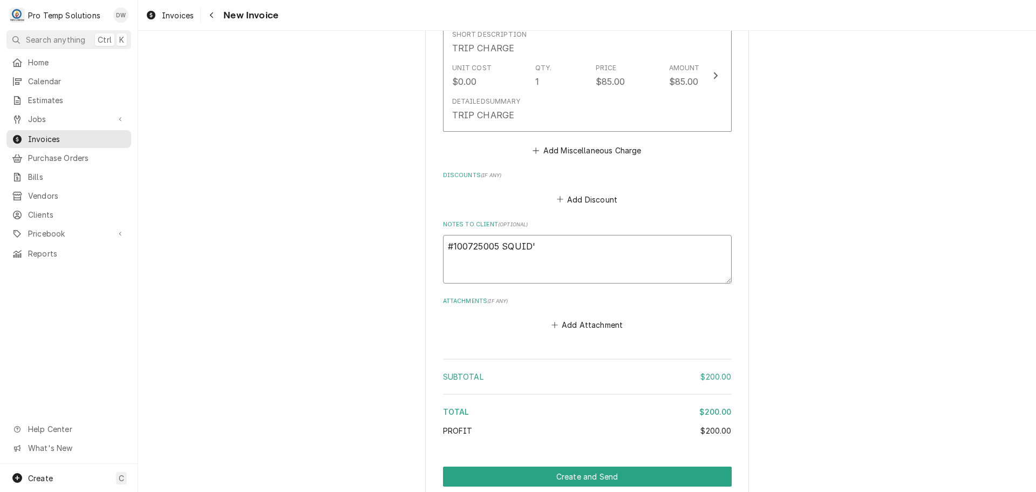
type textarea "x"
type textarea "#100725005 SQUID'S"
type textarea "x"
type textarea "#100725005 SQUID'S-"
type textarea "x"
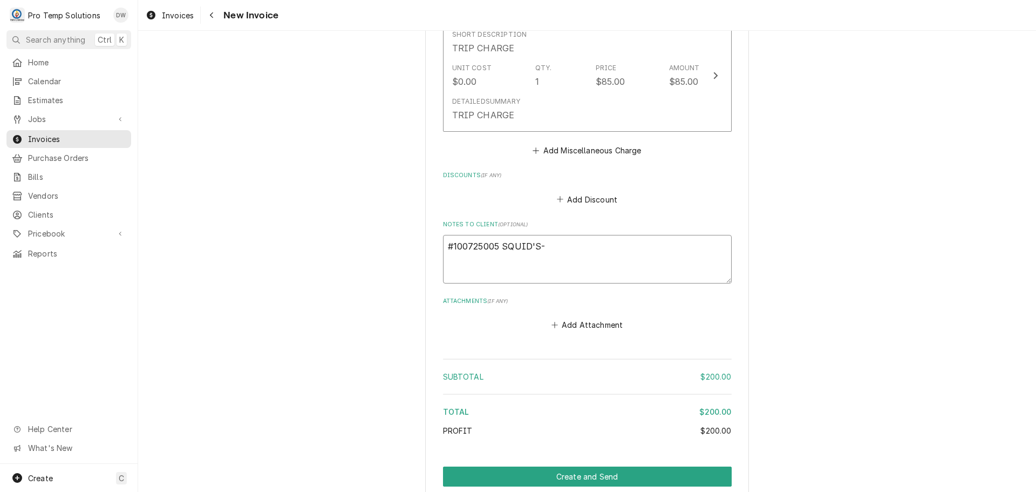
type textarea "#100725005 SQUID'S-"
type textarea "x"
type textarea "#100725005 SQUID'S- R"
type textarea "x"
type textarea "#100725005 SQUID'S- RI"
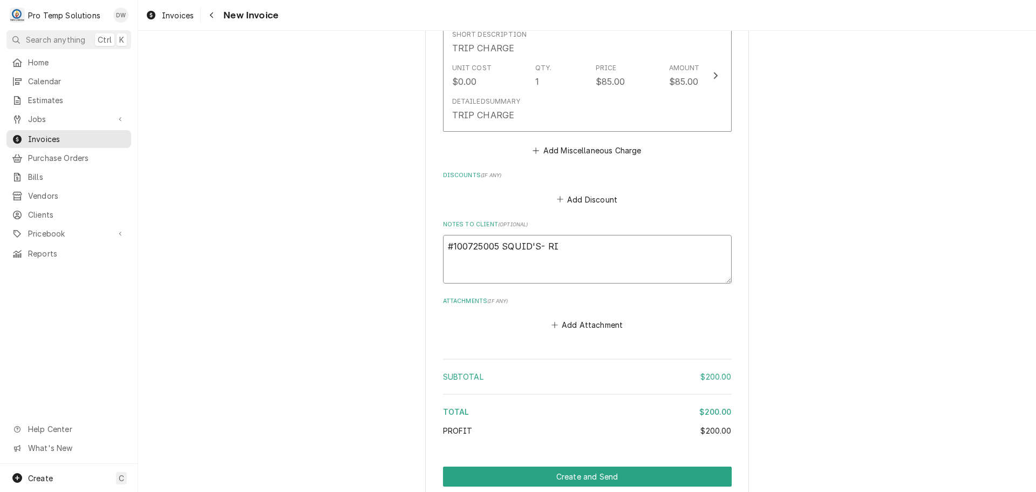
type textarea "x"
type textarea "#100725005 SQUID'S- RIC"
type textarea "x"
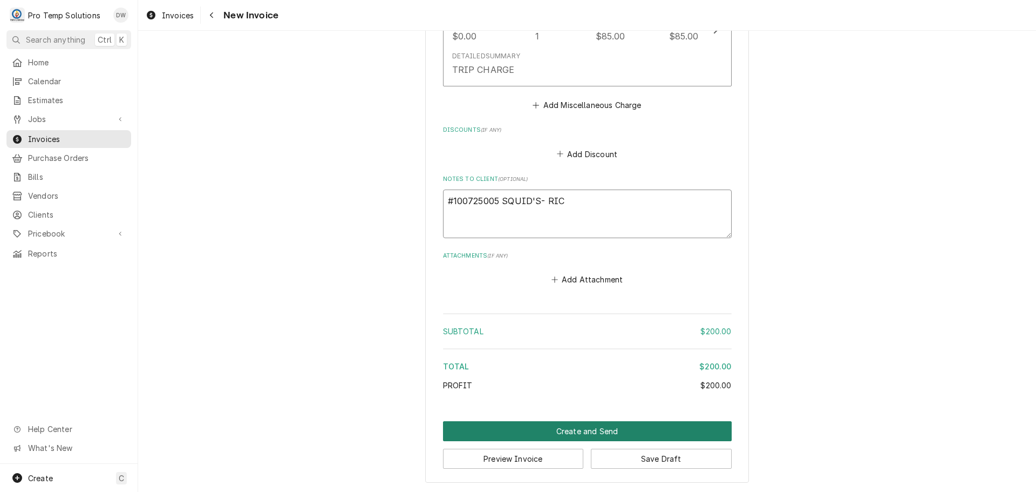
type textarea "#100725005 SQUID'S- RIC"
click at [573, 435] on button "Create and Send" at bounding box center [587, 431] width 289 height 20
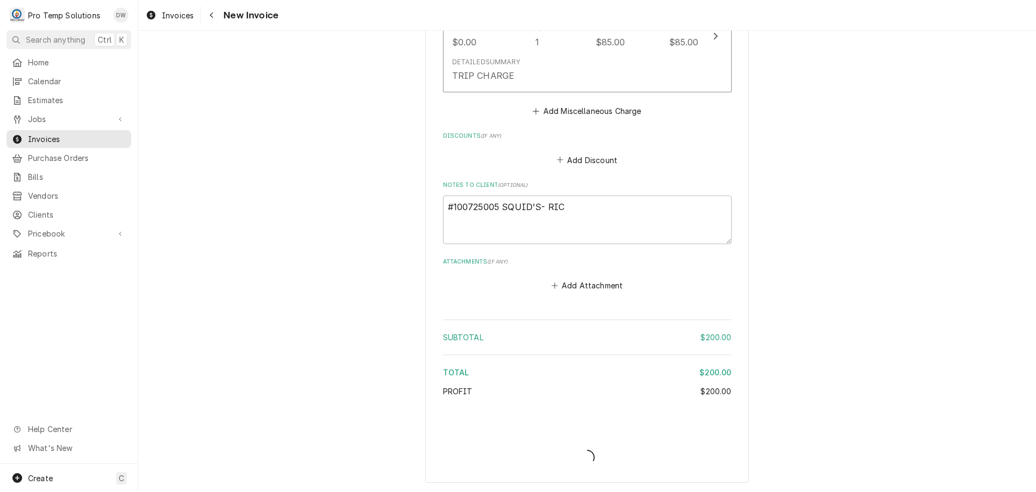
type textarea "x"
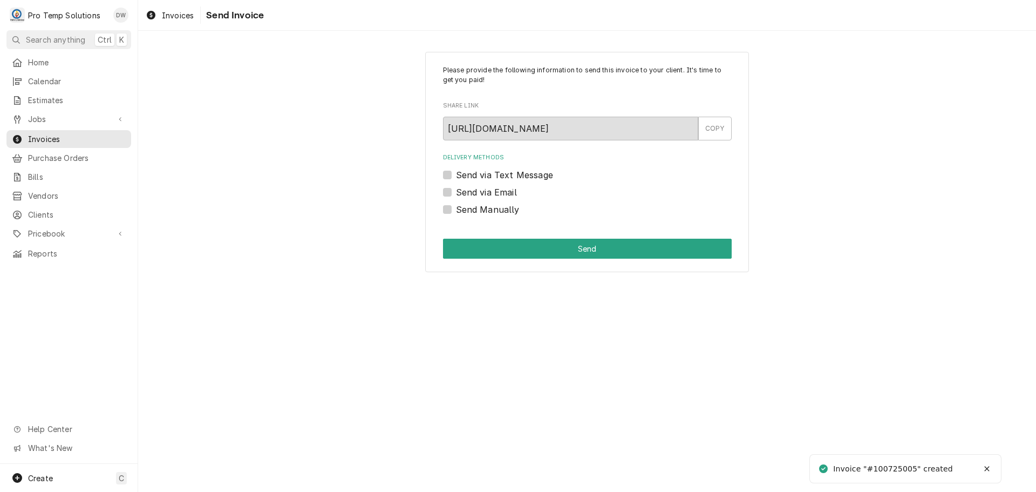
click at [456, 194] on label "Send via Email" at bounding box center [486, 192] width 61 height 13
click at [456, 194] on input "Send via Email" at bounding box center [600, 198] width 289 height 24
checkbox input "true"
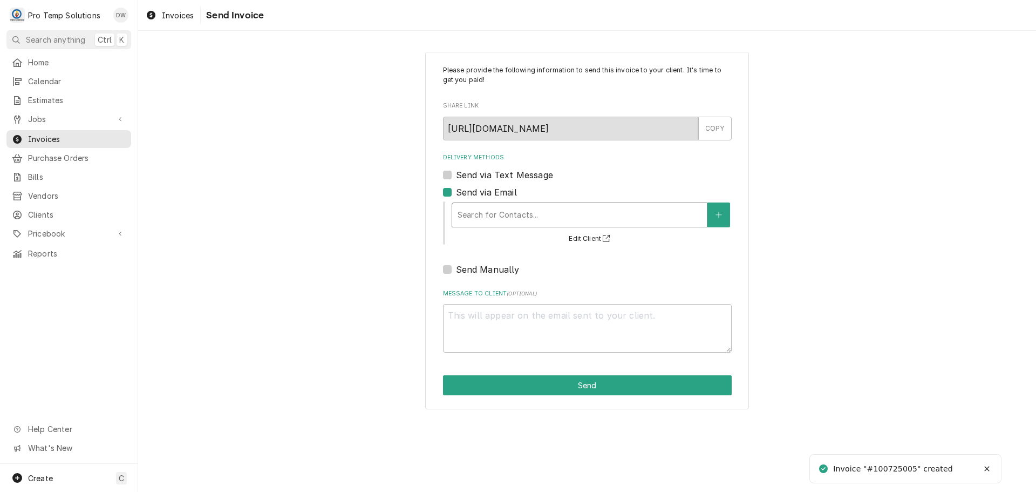
click at [533, 217] on div "Delivery Methods" at bounding box center [580, 214] width 244 height 19
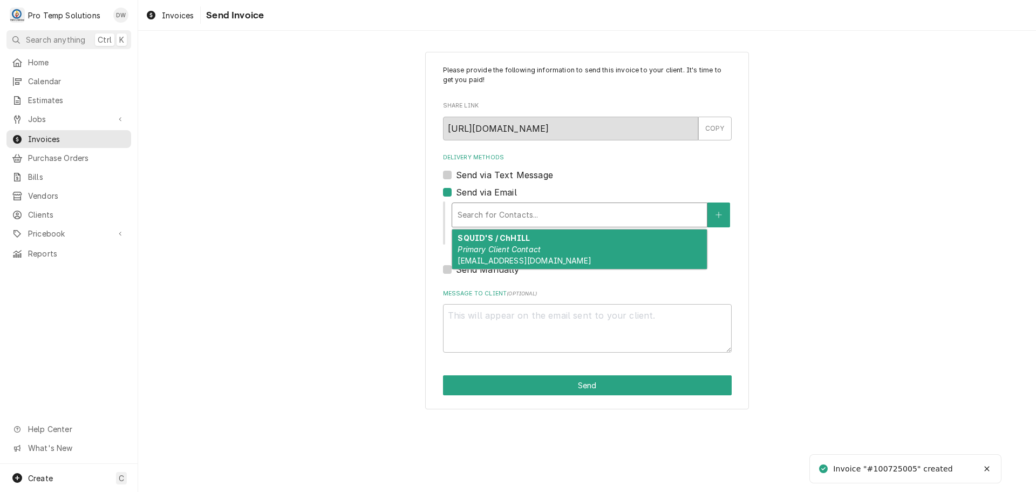
click at [517, 247] on em "Primary Client Contact" at bounding box center [499, 249] width 83 height 9
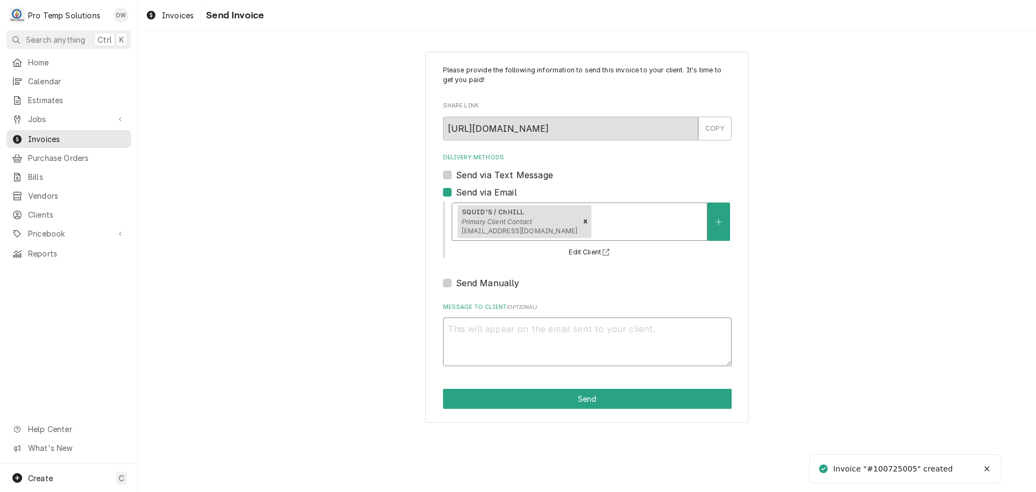
click at [493, 331] on textarea "Message to Client ( optional )" at bounding box center [587, 341] width 289 height 49
type textarea "x"
type textarea "#"
type textarea "x"
type textarea "#1"
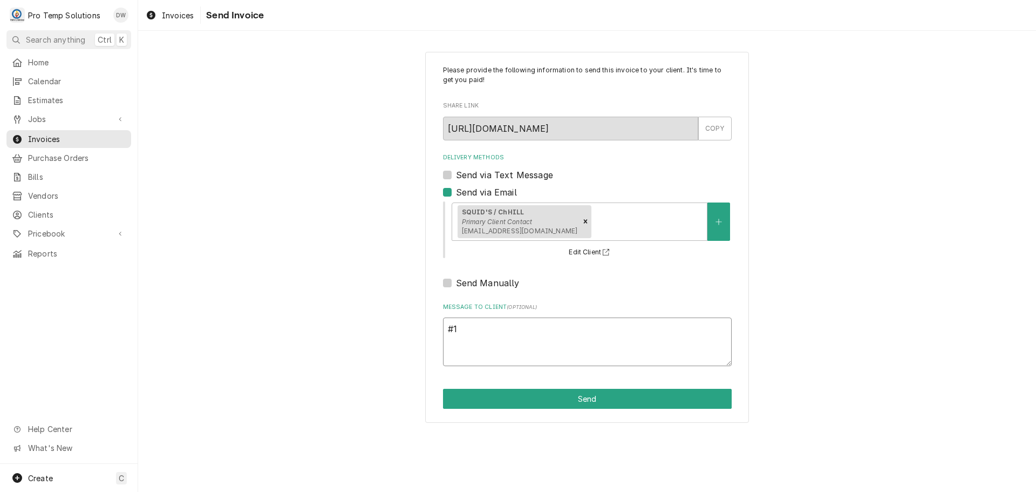
type textarea "x"
type textarea "#10"
type textarea "x"
type textarea "#100"
type textarea "x"
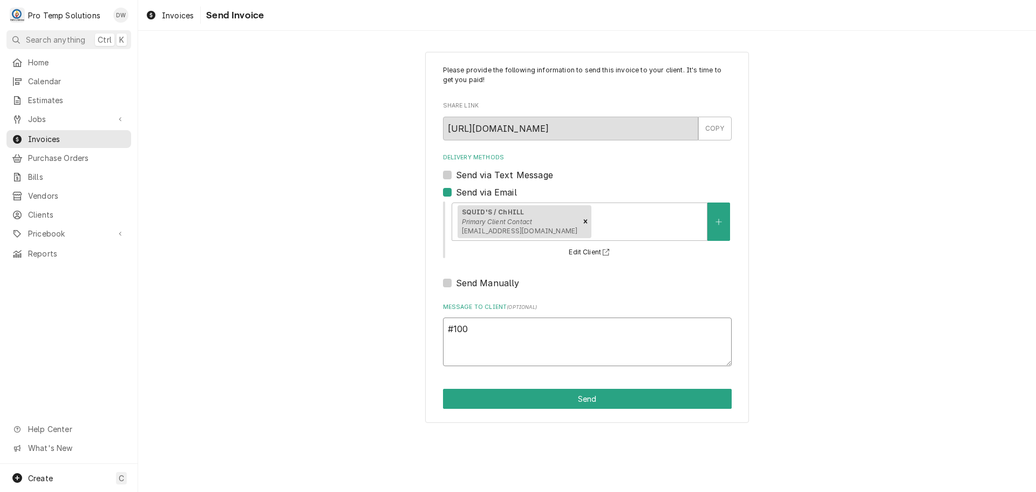
type textarea "#1007"
type textarea "x"
type textarea "#10072"
type textarea "x"
type textarea "#100725"
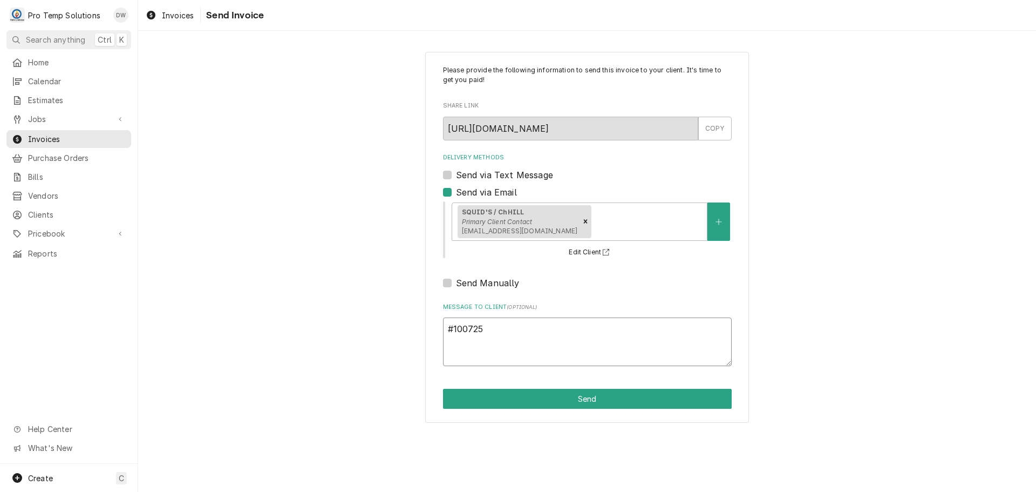
type textarea "x"
type textarea "#1007250"
type textarea "x"
type textarea "#10072500"
type textarea "x"
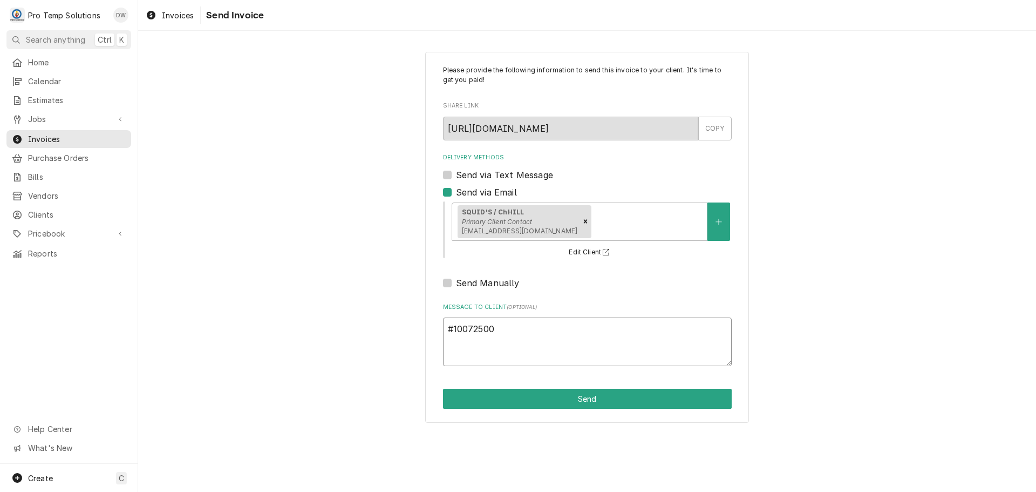
type textarea "#100725005"
type textarea "x"
type textarea "#100725005"
type textarea "x"
type textarea "#100725005 S"
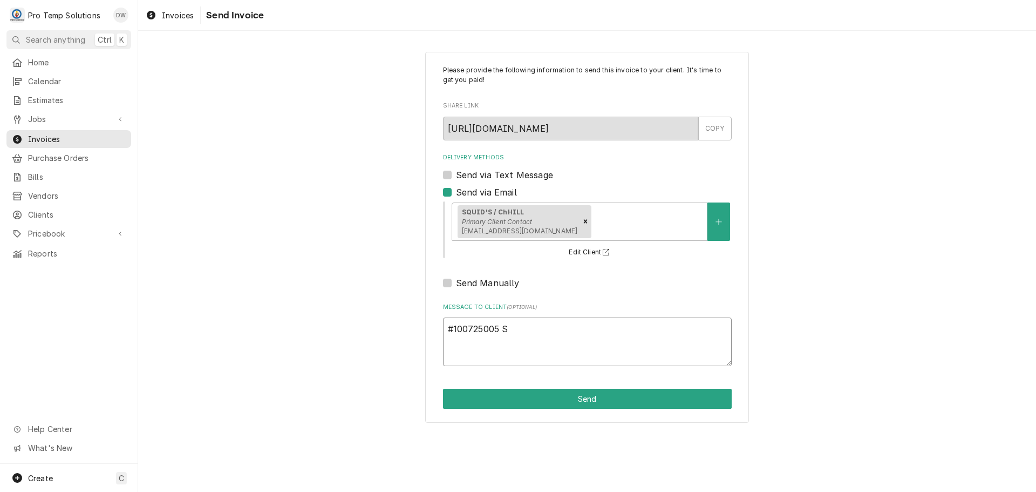
type textarea "x"
type textarea "#100725005 SQ"
type textarea "x"
type textarea "#100725005 SQU"
type textarea "x"
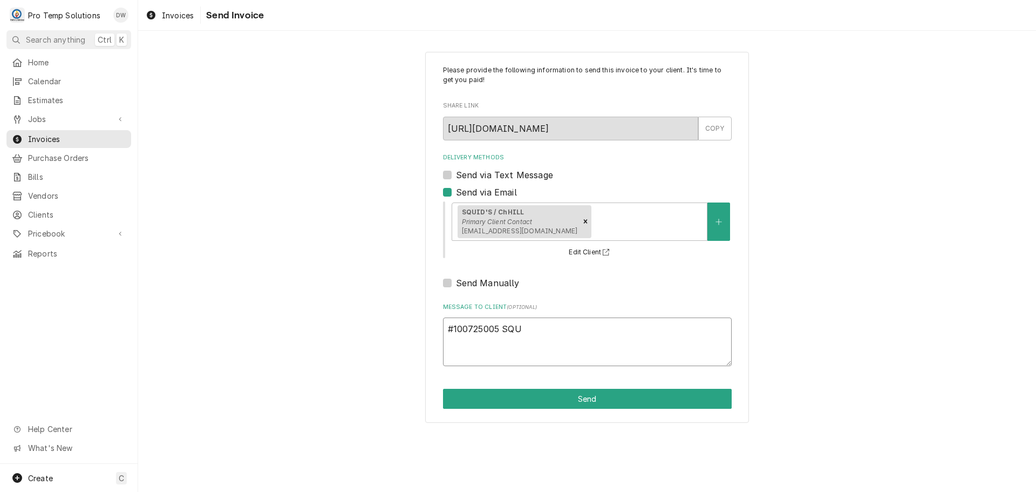
type textarea "#100725005 SQUI"
type textarea "x"
type textarea "#100725005 SQUID"
type textarea "x"
type textarea "#100725005 SQUID'"
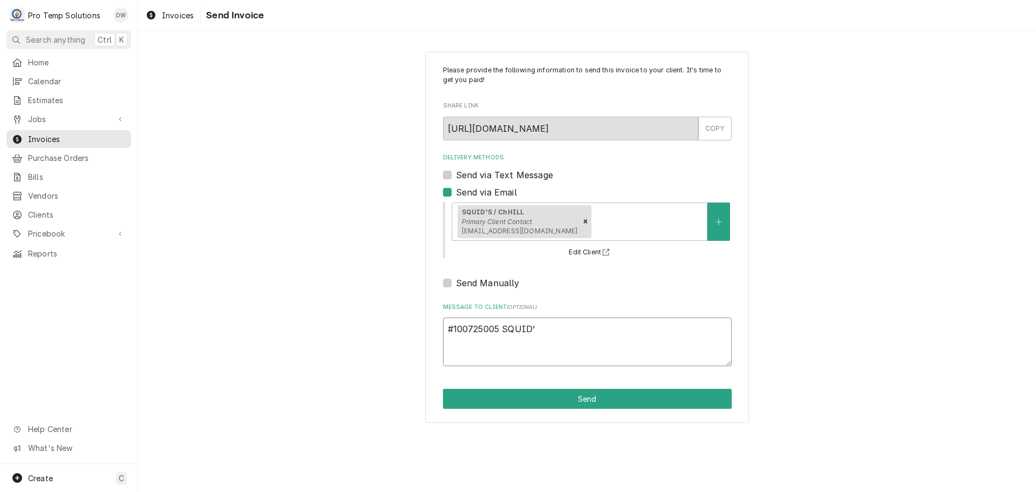
type textarea "x"
type textarea "#100725005 SQUID'S"
type textarea "x"
type textarea "#100725005 SQUID'S-"
type textarea "x"
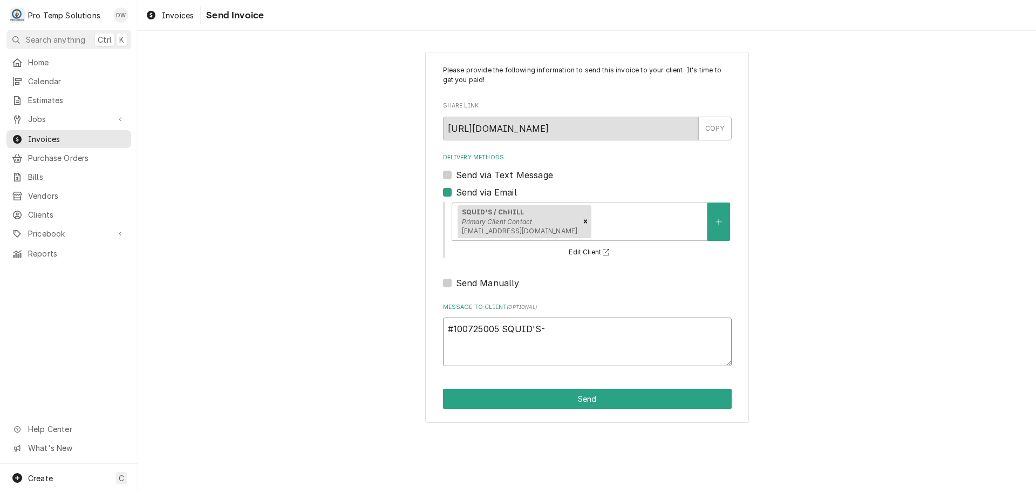
type textarea "#100725005 SQUID'S-"
type textarea "x"
type textarea "#100725005 SQUID'S- R"
type textarea "x"
type textarea "#100725005 SQUID'S- RI"
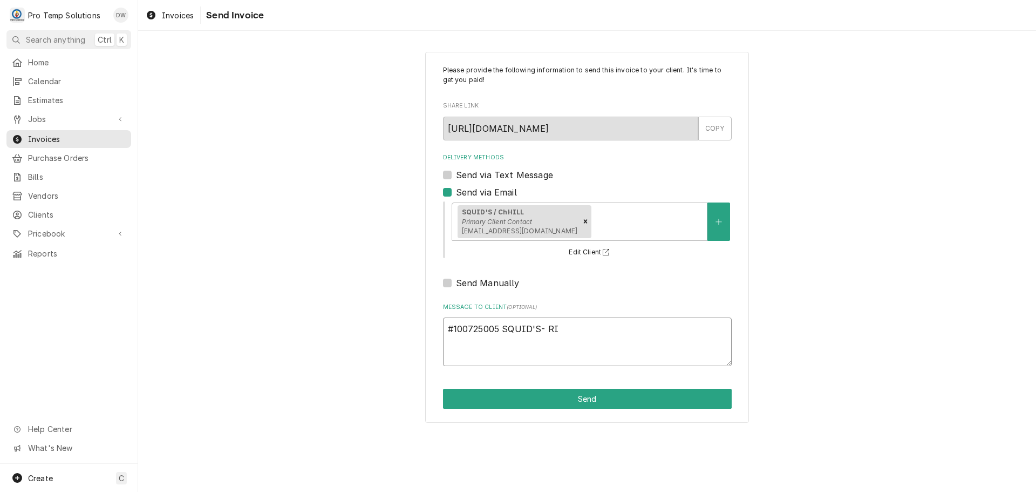
type textarea "x"
type textarea "#100725005 SQUID'S- RIC"
type textarea "x"
type textarea "#100725005 SQUID'S- RIC"
click at [574, 401] on button "Send" at bounding box center [587, 399] width 289 height 20
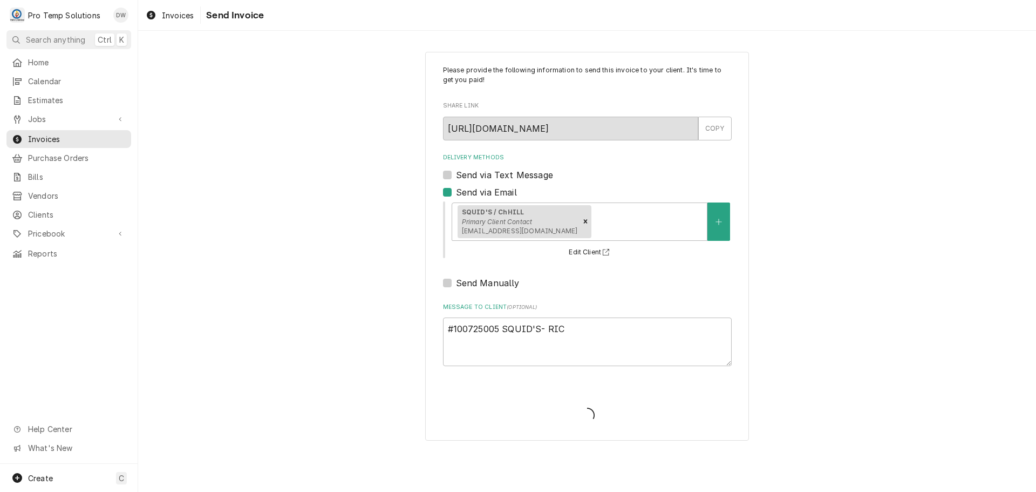
type textarea "x"
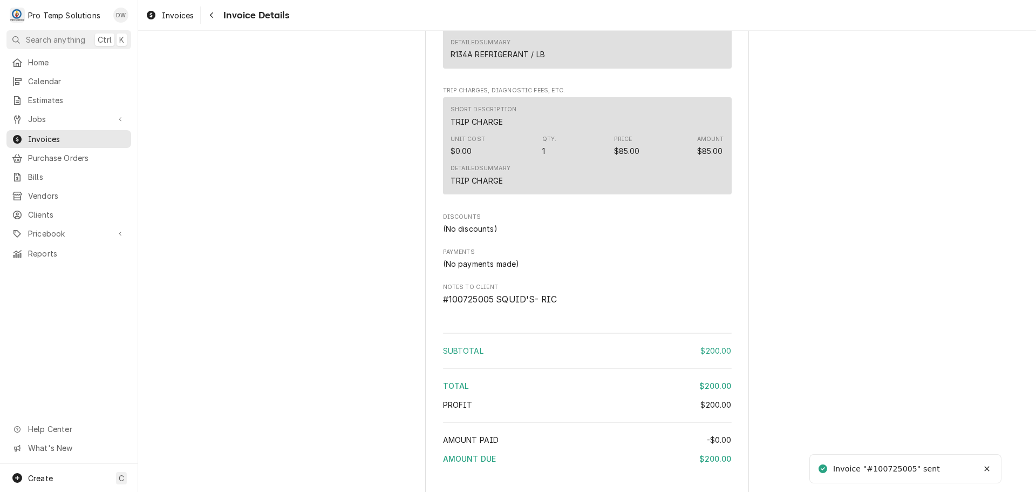
scroll to position [1102, 0]
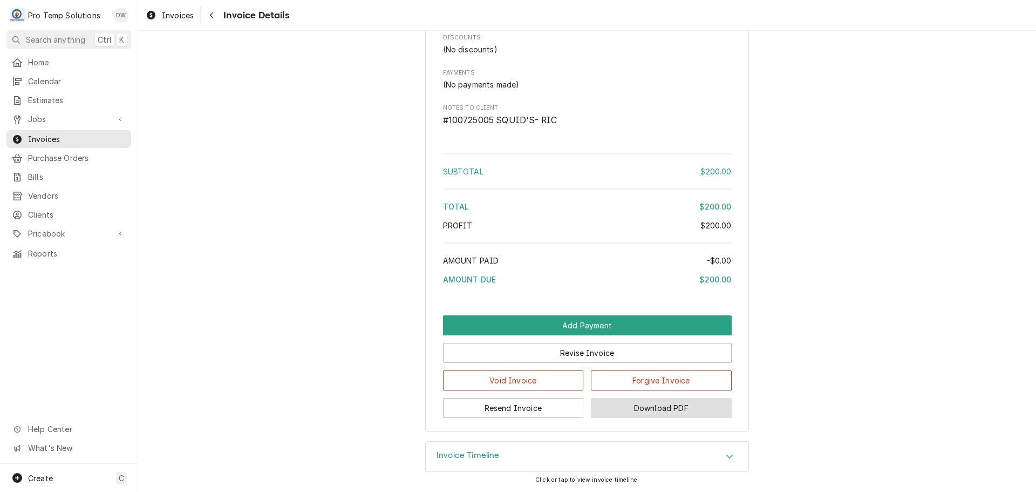
click at [657, 409] on button "Download PDF" at bounding box center [661, 408] width 141 height 20
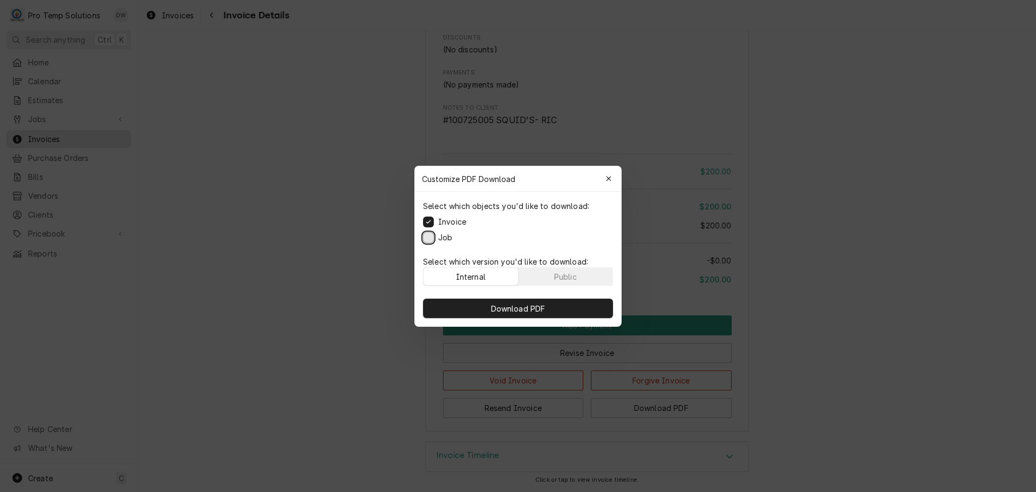
click at [424, 234] on button "Job" at bounding box center [428, 237] width 11 height 11
click at [514, 312] on span "Download PDF" at bounding box center [518, 307] width 59 height 11
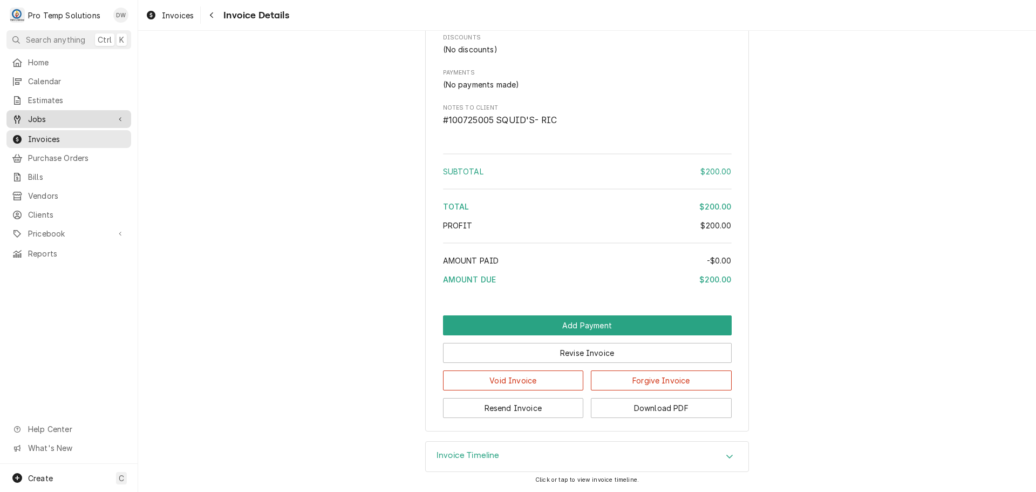
click at [36, 116] on span "Jobs" at bounding box center [69, 118] width 82 height 11
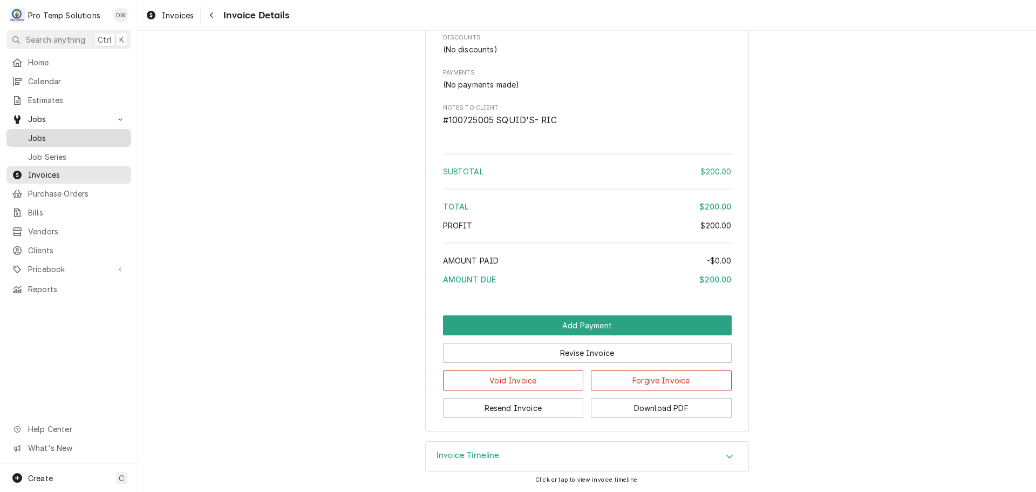
click at [39, 132] on span "Jobs" at bounding box center [77, 137] width 98 height 11
